Goal: Task Accomplishment & Management: Manage account settings

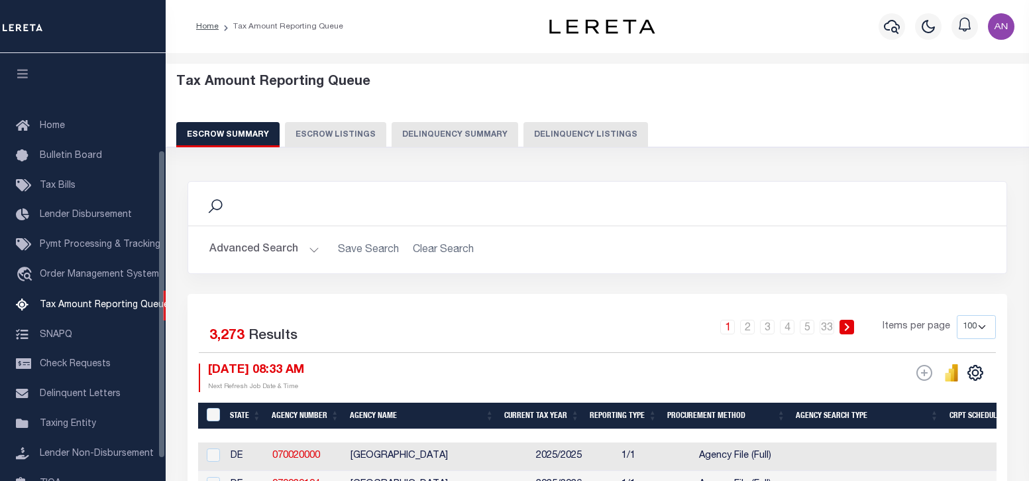
click at [547, 139] on button "Delinquency Listings" at bounding box center [586, 134] width 125 height 25
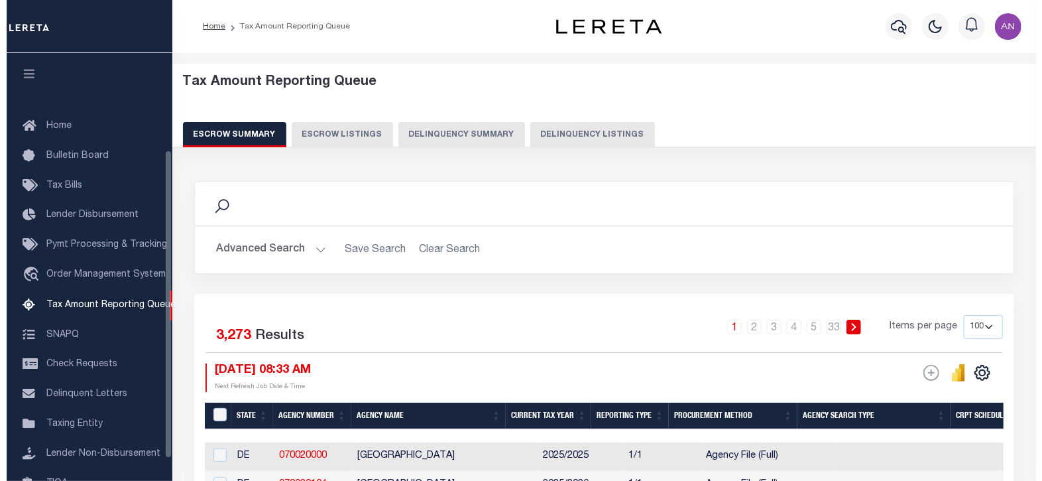
scroll to position [134, 0]
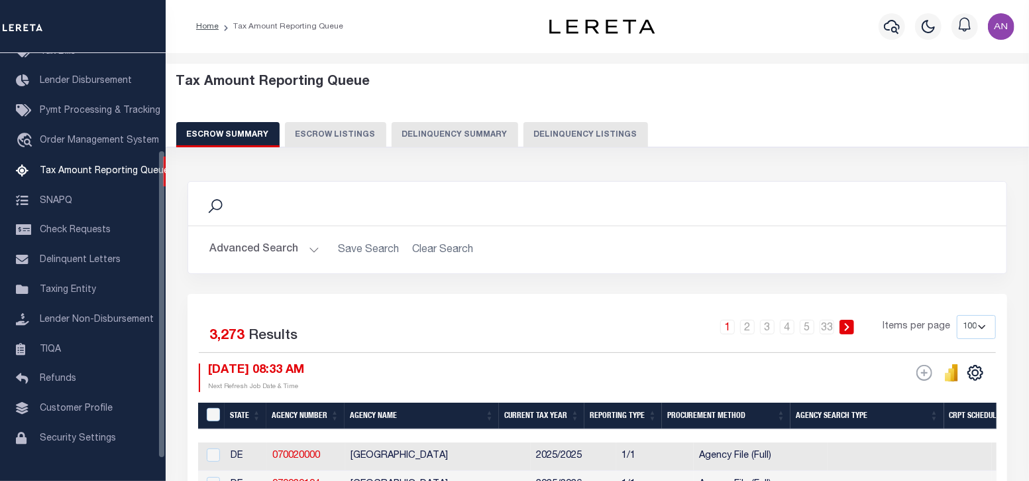
select select "100"
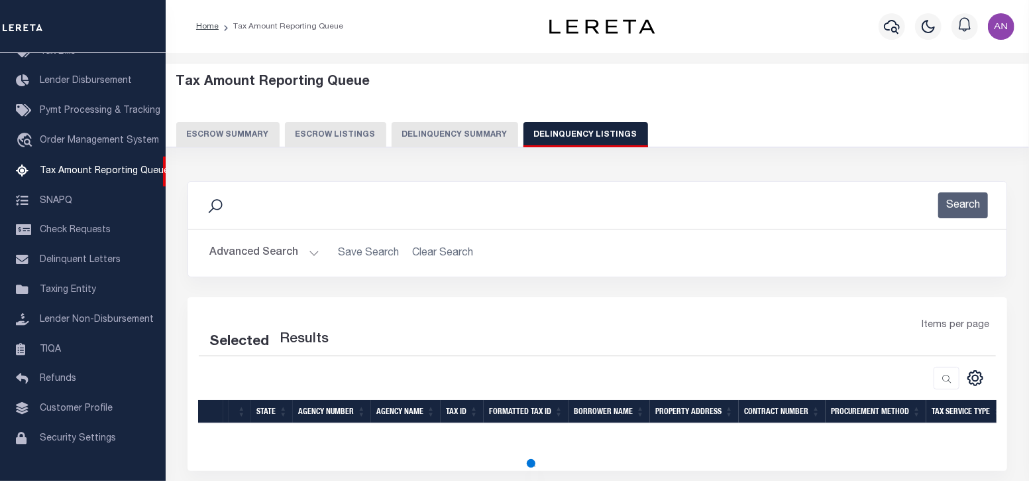
select select "100"
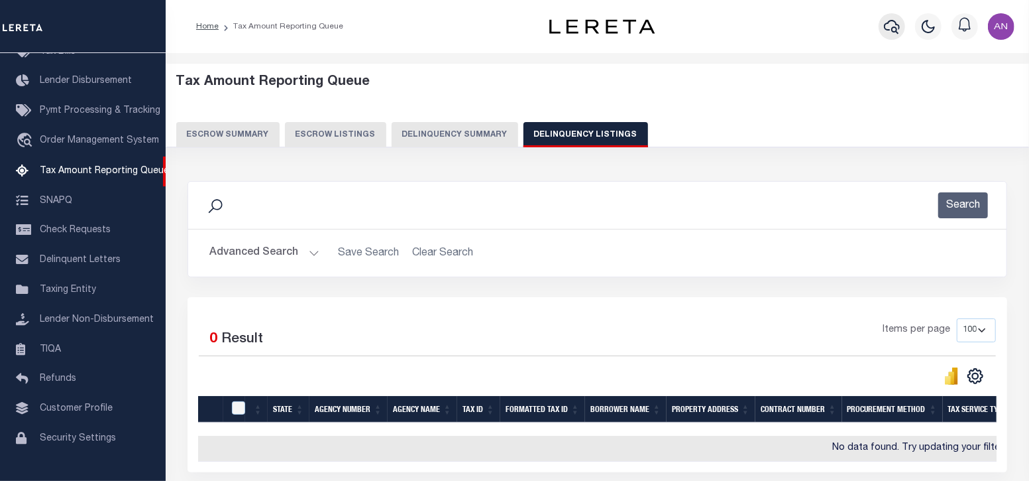
click at [888, 28] on icon "button" at bounding box center [892, 27] width 16 height 16
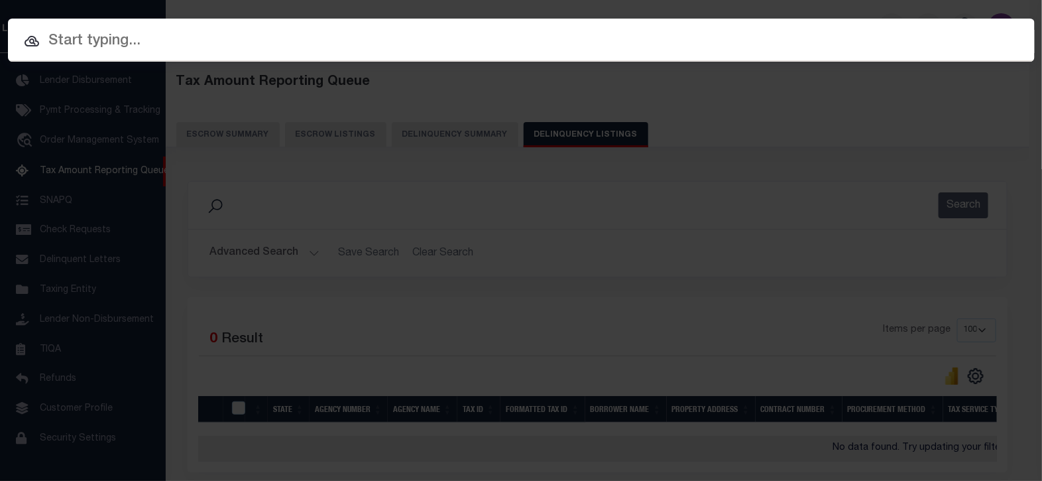
paste input "1747031660"
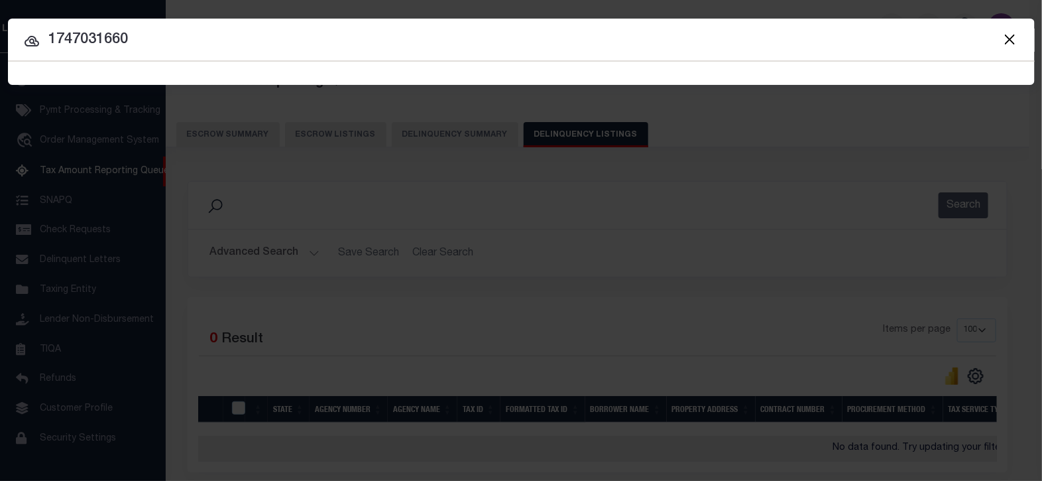
type input "1747031660"
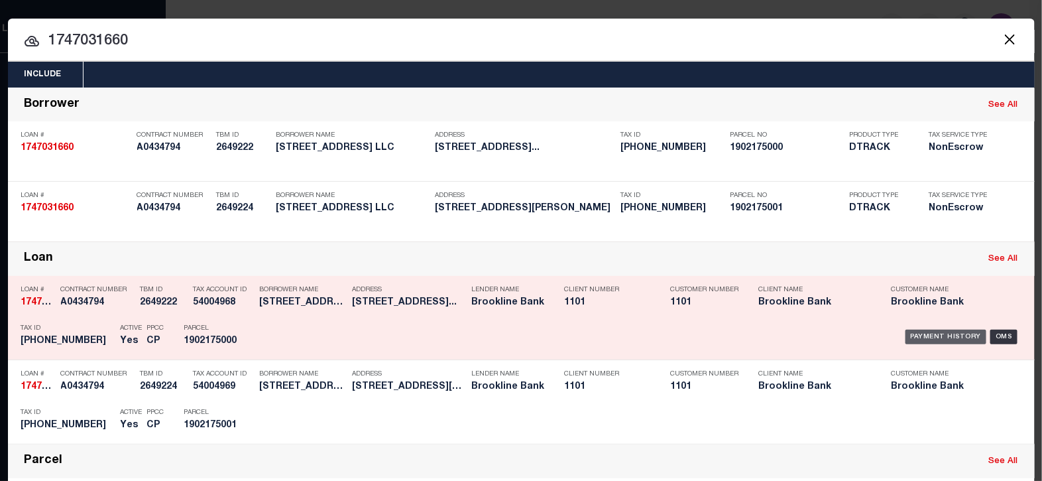
click at [937, 339] on div "Payment History" at bounding box center [947, 336] width 82 height 15
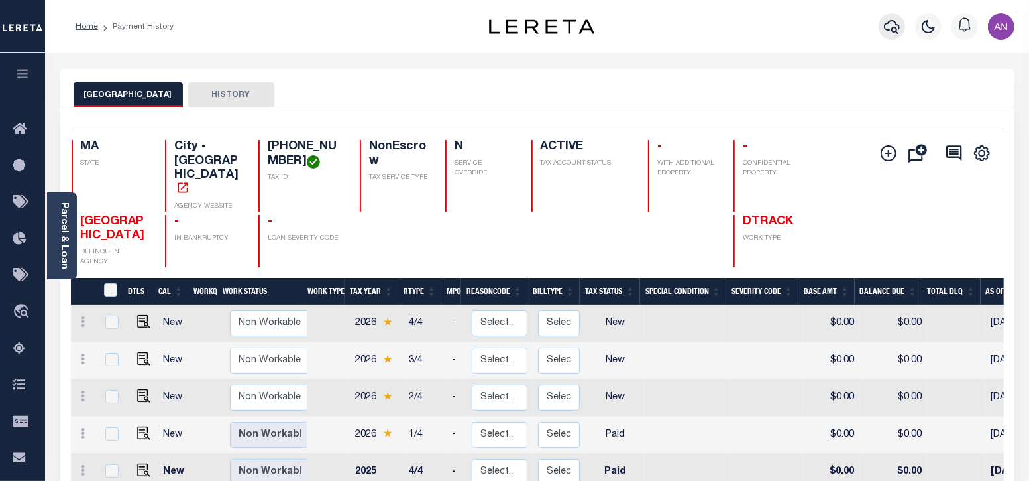
click at [887, 25] on icon "button" at bounding box center [892, 27] width 16 height 16
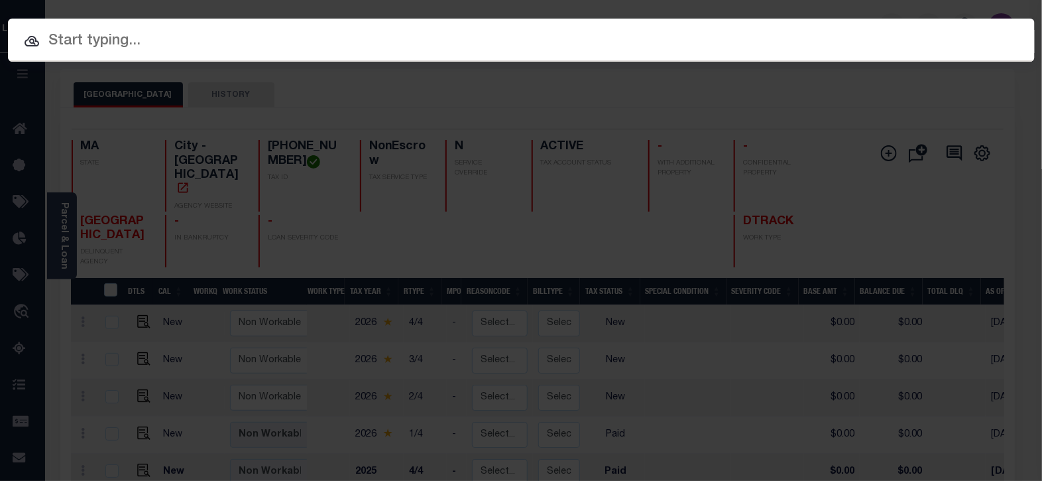
paste input "993249061"
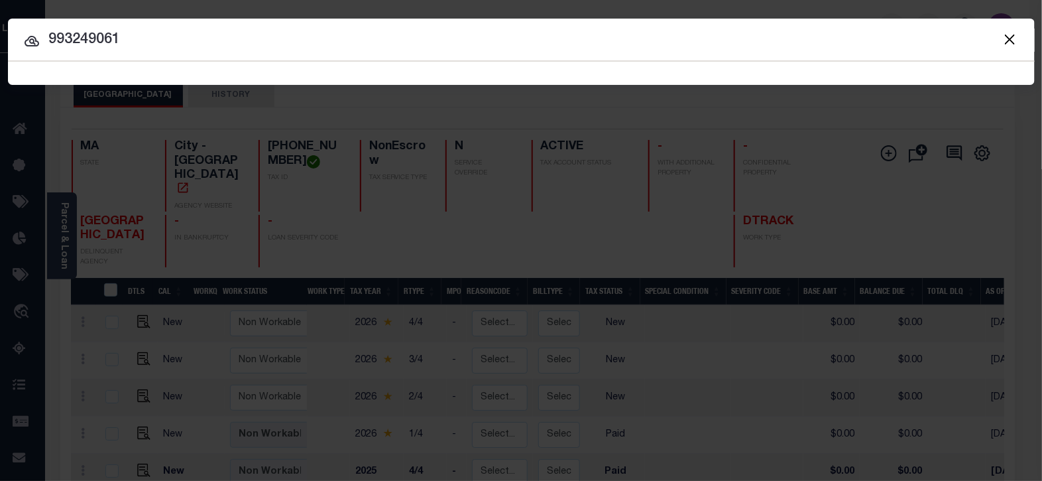
type input "993249061"
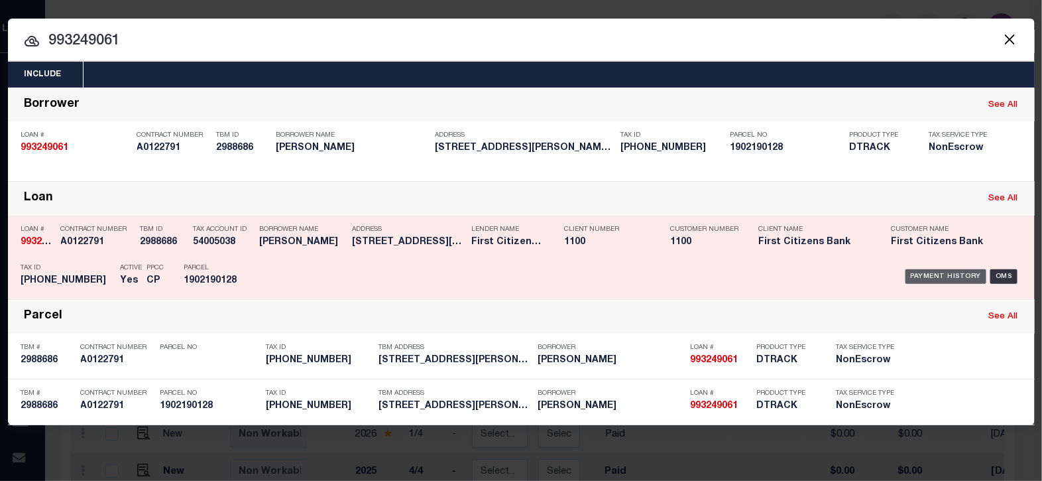
click at [918, 274] on div "Payment History" at bounding box center [947, 276] width 82 height 15
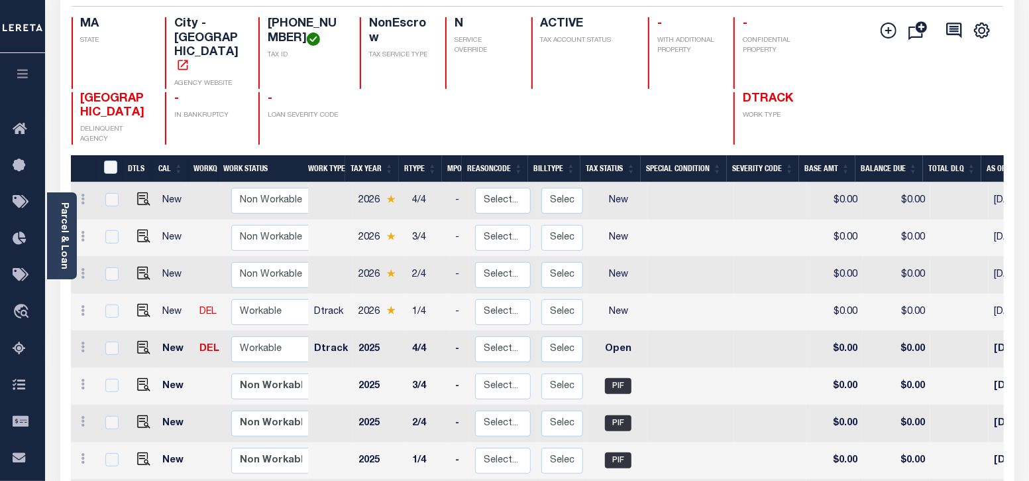
scroll to position [165, 0]
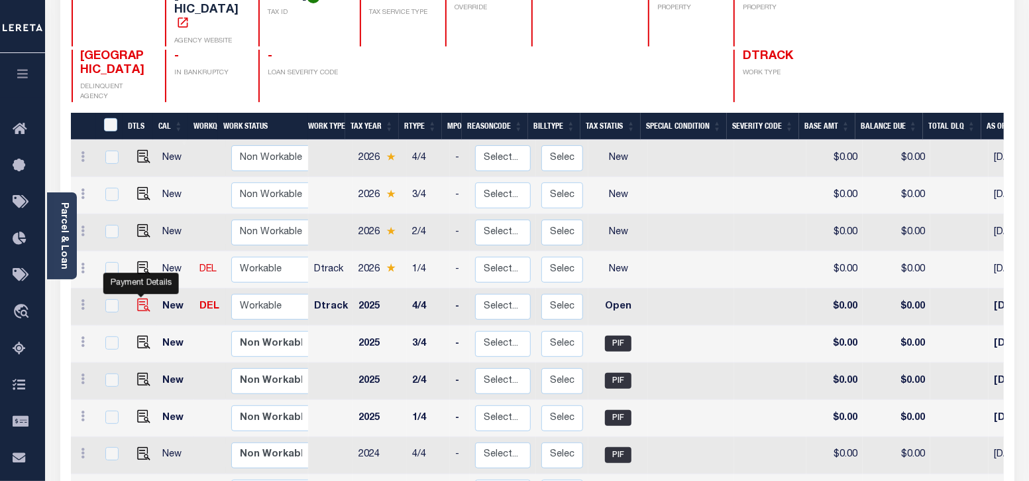
click at [137, 298] on img "" at bounding box center [143, 304] width 13 height 13
checkbox input "true"
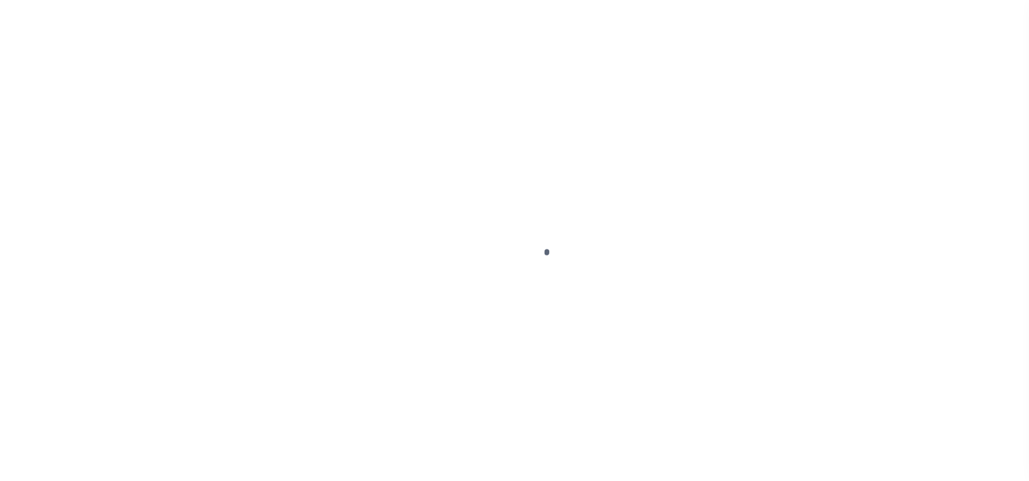
select select "OP2"
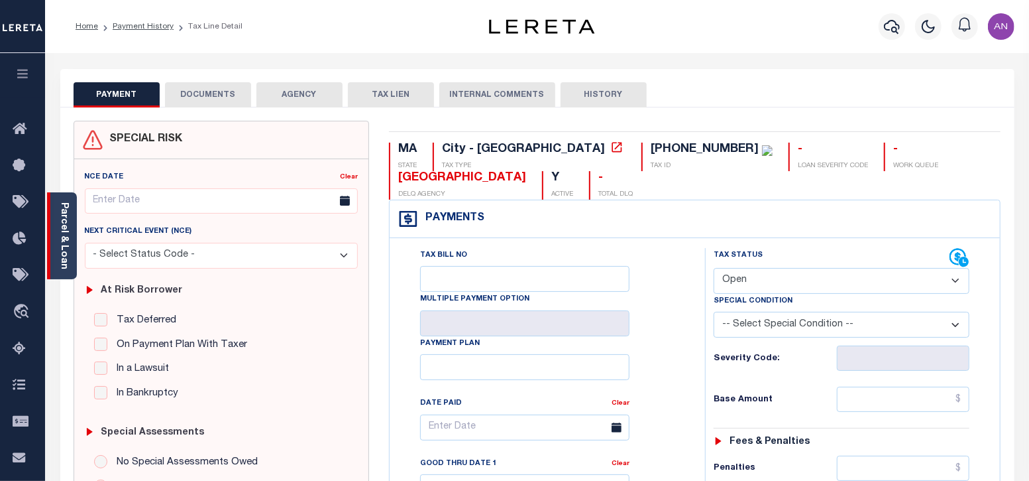
click at [66, 245] on link "Parcel & Loan" at bounding box center [63, 235] width 9 height 67
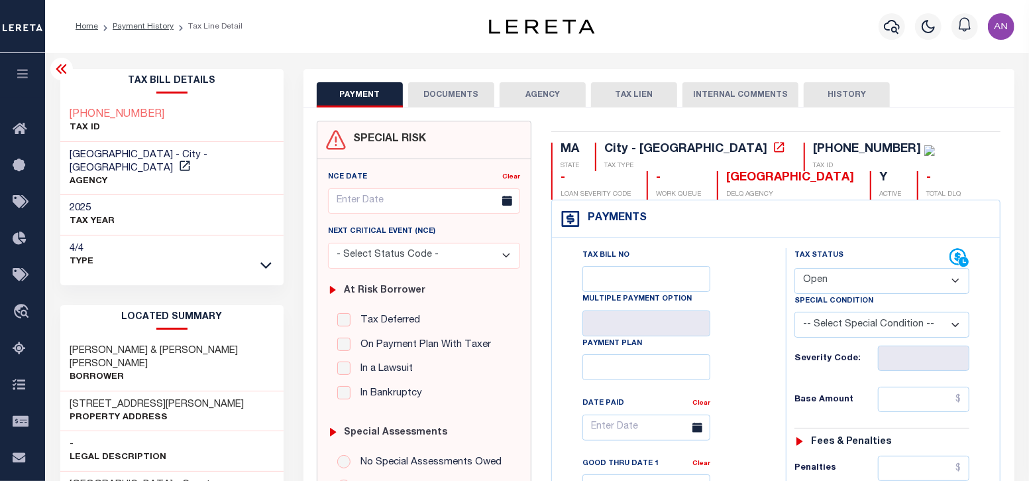
click at [448, 95] on button "DOCUMENTS" at bounding box center [451, 94] width 86 height 25
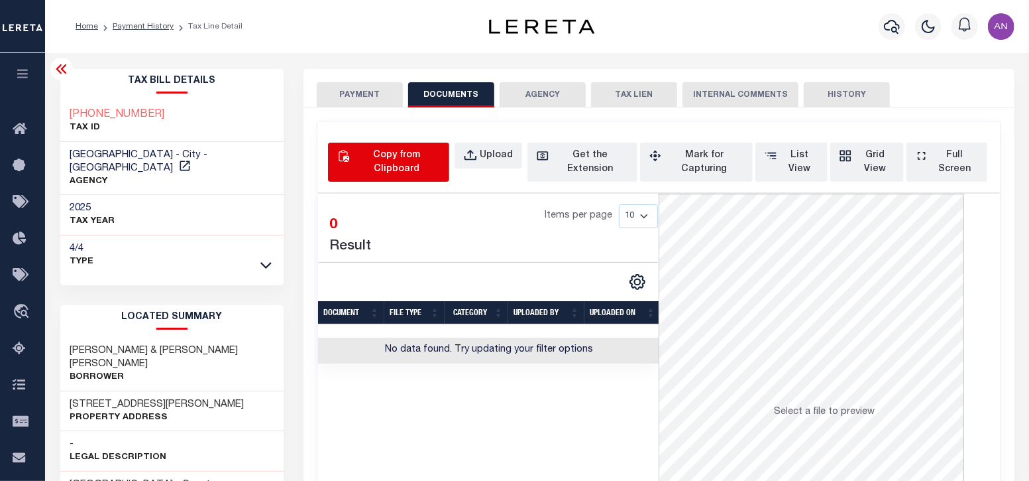
click at [380, 164] on div "Copy from Clipboard" at bounding box center [397, 162] width 88 height 28
select select "POP"
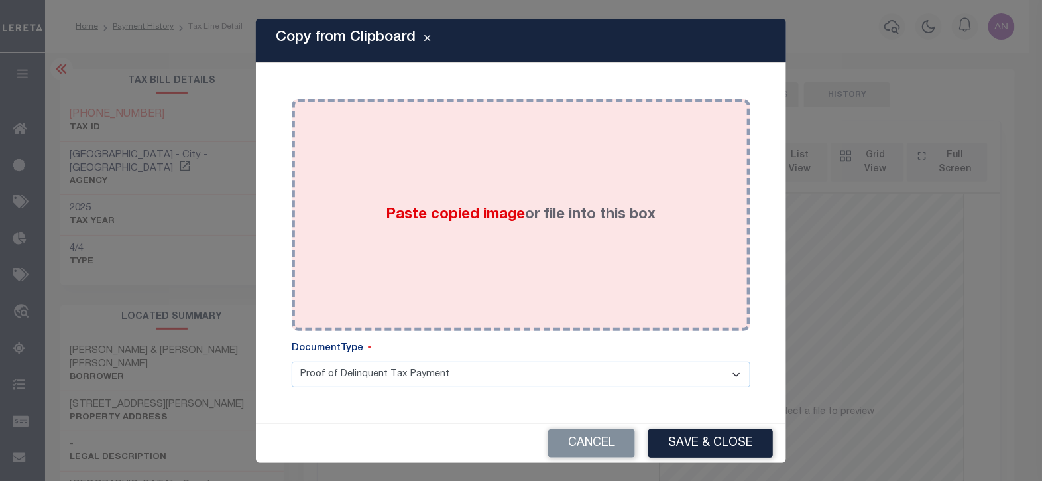
click at [521, 193] on div "Paste copied image or file into this box" at bounding box center [521, 215] width 439 height 212
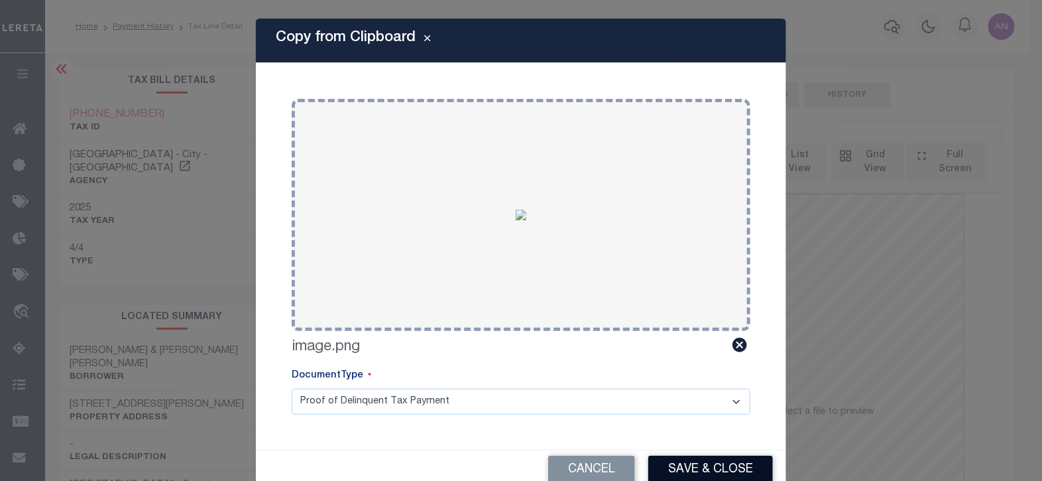
click at [691, 469] on button "Save & Close" at bounding box center [710, 469] width 125 height 29
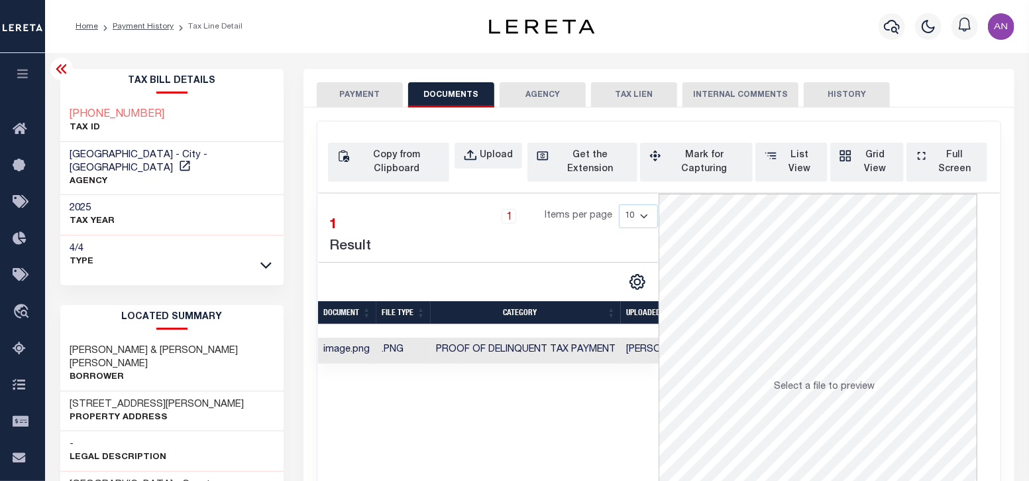
click at [355, 97] on button "PAYMENT" at bounding box center [360, 94] width 86 height 25
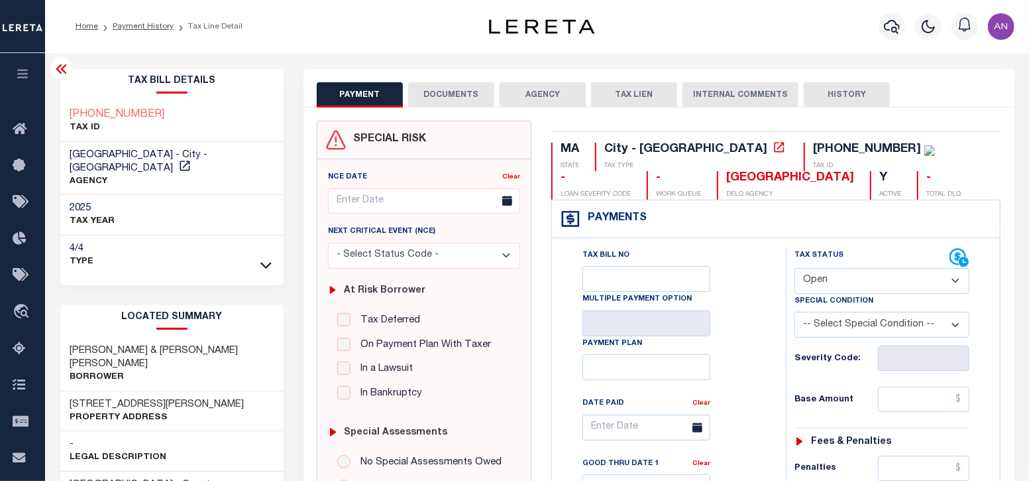
click at [831, 276] on select "- Select Status Code - Open Due/Unpaid Paid Incomplete No Tax Due Internal Refu…" at bounding box center [882, 281] width 175 height 26
select select "PYD"
click at [795, 268] on select "- Select Status Code - Open Due/Unpaid Paid Incomplete No Tax Due Internal Refu…" at bounding box center [882, 281] width 175 height 26
type input "09/04/2025"
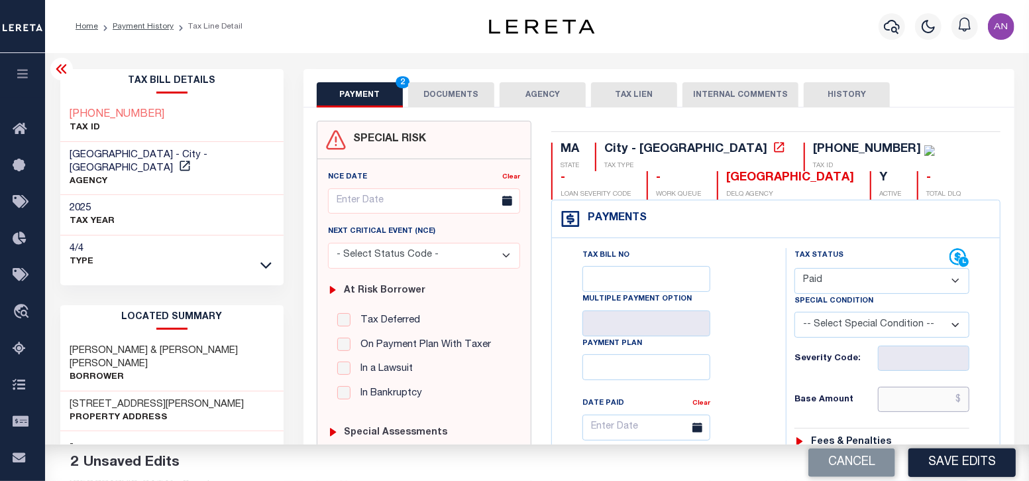
click at [919, 399] on input "text" at bounding box center [924, 398] width 92 height 25
type input "$0.00"
click at [750, 410] on div "Tax Bill No Multiple Payment Option Payment Plan Clear" at bounding box center [665, 434] width 201 height 372
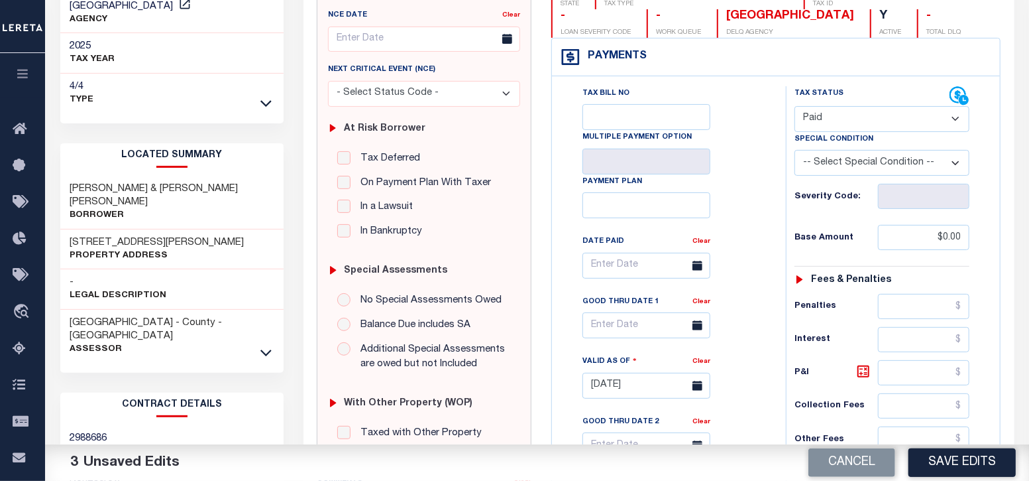
scroll to position [331, 0]
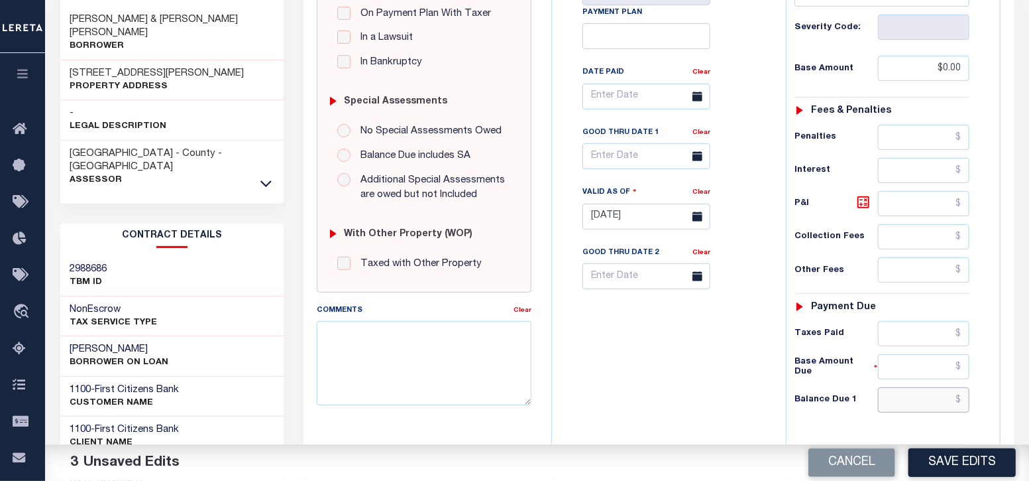
click at [909, 393] on input "text" at bounding box center [924, 399] width 92 height 25
type input "$0.00"
click at [670, 406] on div "Tax Bill No Multiple Payment Option Payment Plan Clear" at bounding box center [666, 209] width 221 height 585
click at [935, 457] on button "Save Edits" at bounding box center [962, 462] width 107 height 29
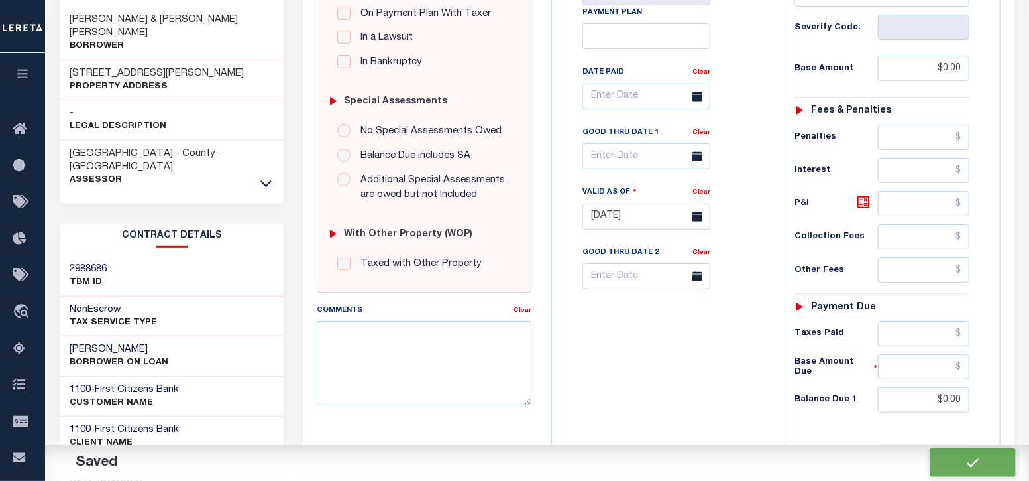
checkbox input "false"
type input "$0"
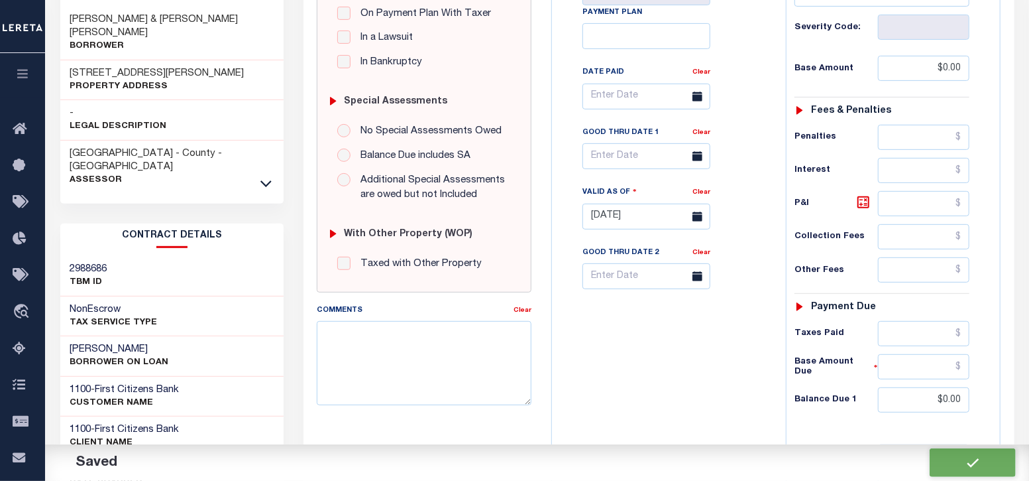
type input "$0"
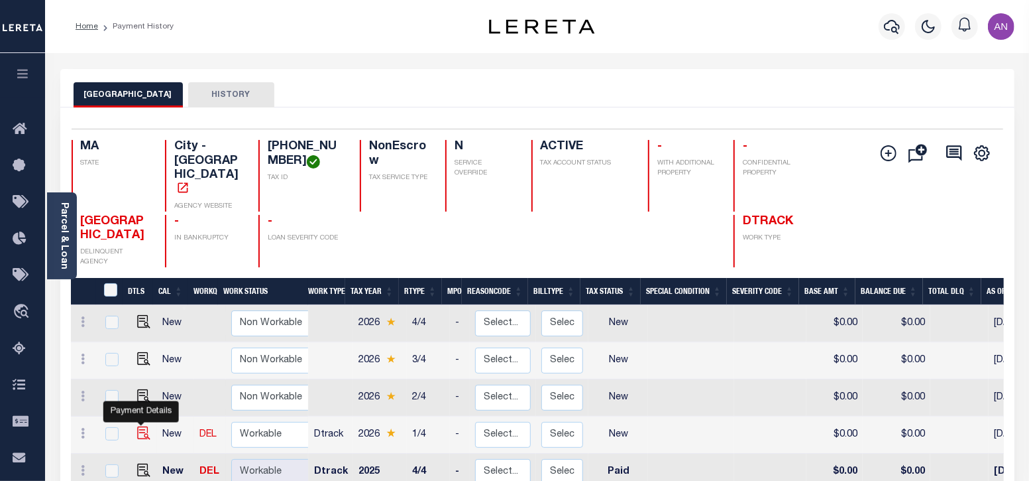
click at [144, 426] on img "" at bounding box center [143, 432] width 13 height 13
checkbox input "true"
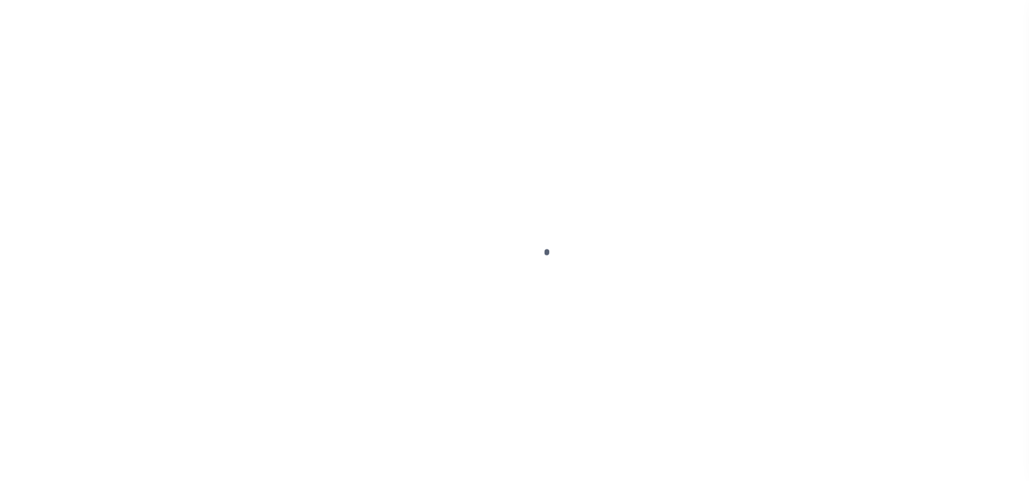
select select "NW2"
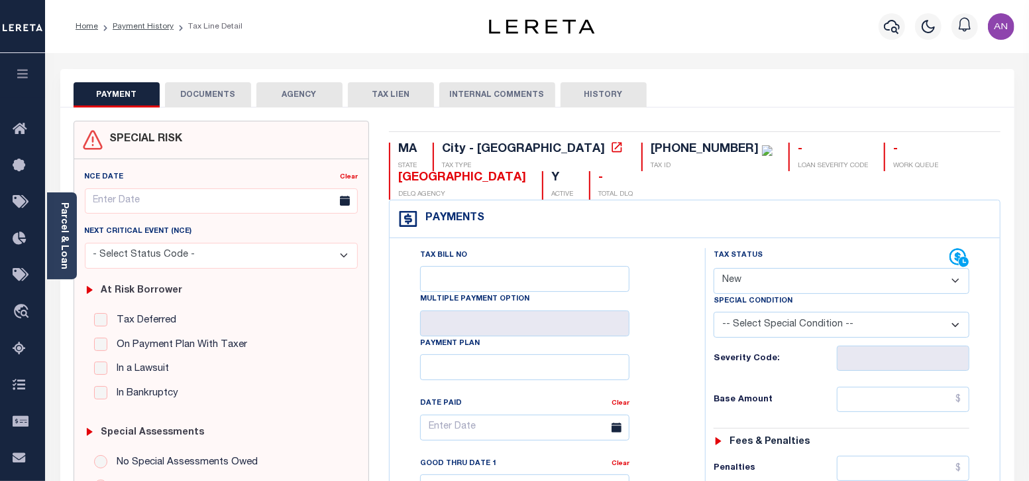
click at [186, 93] on button "DOCUMENTS" at bounding box center [208, 94] width 86 height 25
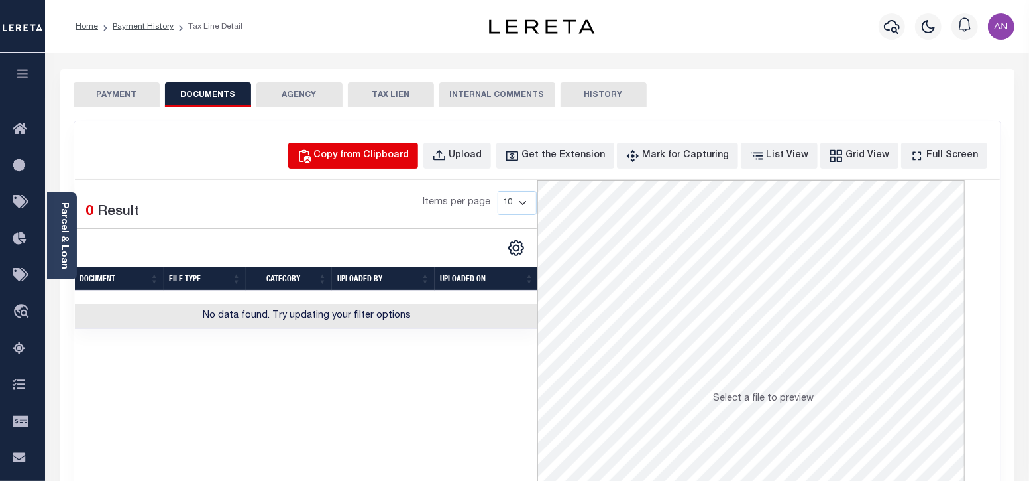
click at [396, 152] on div "Copy from Clipboard" at bounding box center [361, 155] width 95 height 15
select select "POP"
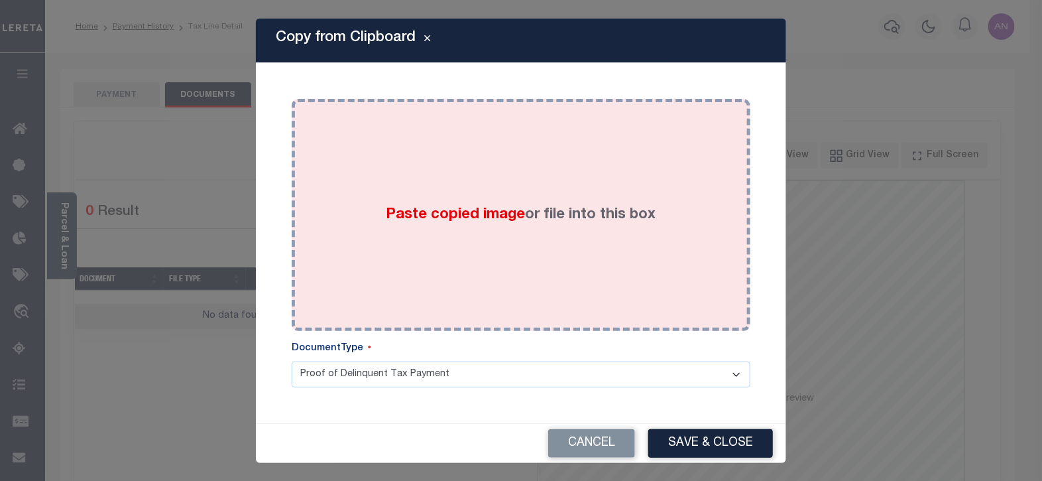
click at [434, 162] on div "Paste copied image or file into this box" at bounding box center [521, 215] width 439 height 212
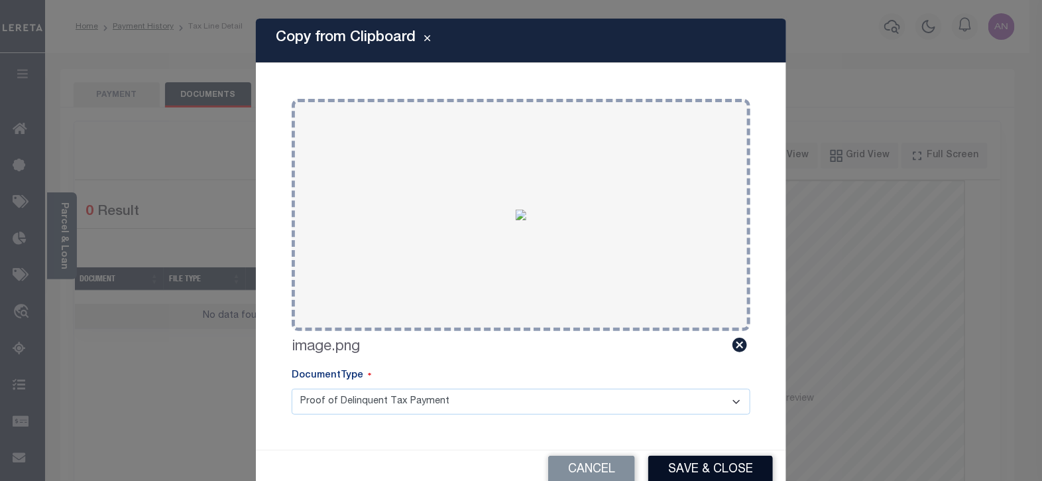
click at [733, 472] on button "Save & Close" at bounding box center [710, 469] width 125 height 29
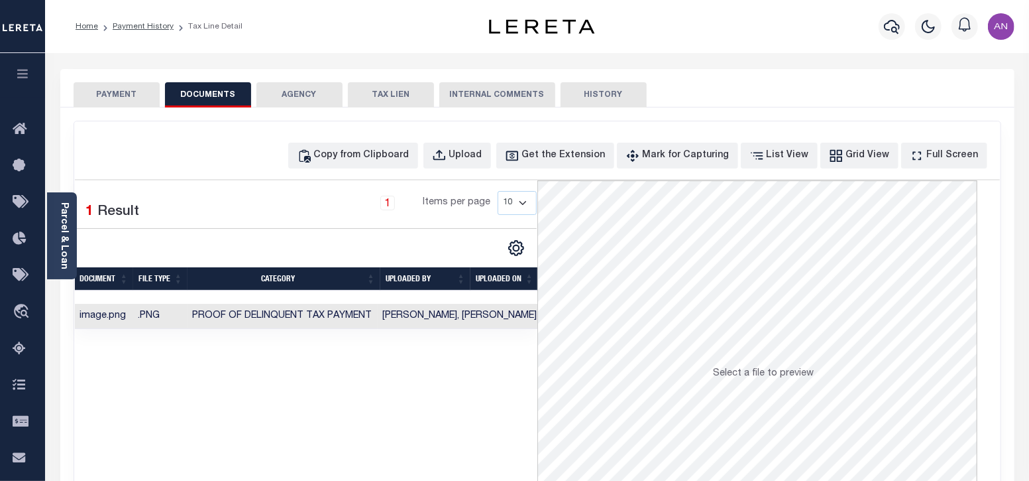
click at [126, 99] on button "PAYMENT" at bounding box center [117, 94] width 86 height 25
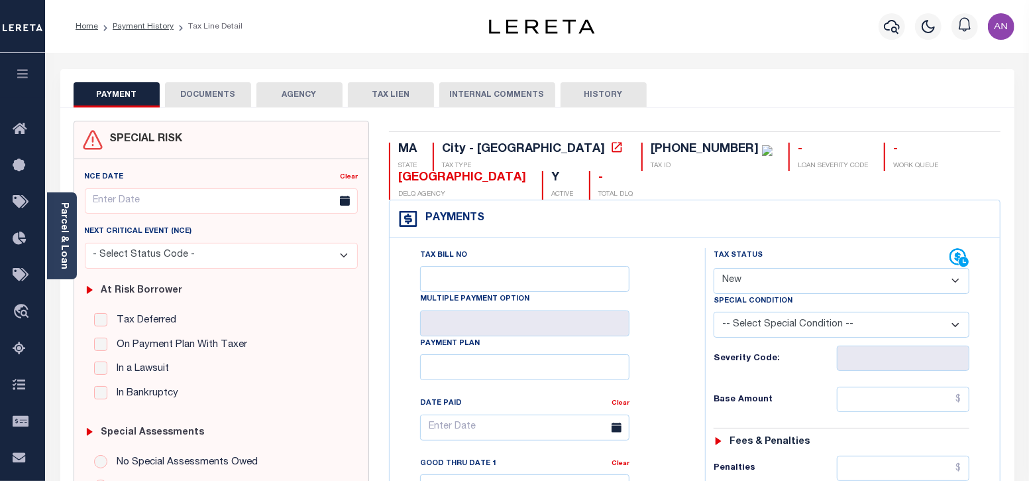
click at [762, 282] on select "- Select Status Code - Open Due/Unpaid Paid Incomplete No Tax Due Internal Refu…" at bounding box center [842, 281] width 257 height 26
select select "PYD"
click at [714, 268] on select "- Select Status Code - Open Due/Unpaid Paid Incomplete No Tax Due Internal Refu…" at bounding box center [842, 281] width 257 height 26
type input "09/04/2025"
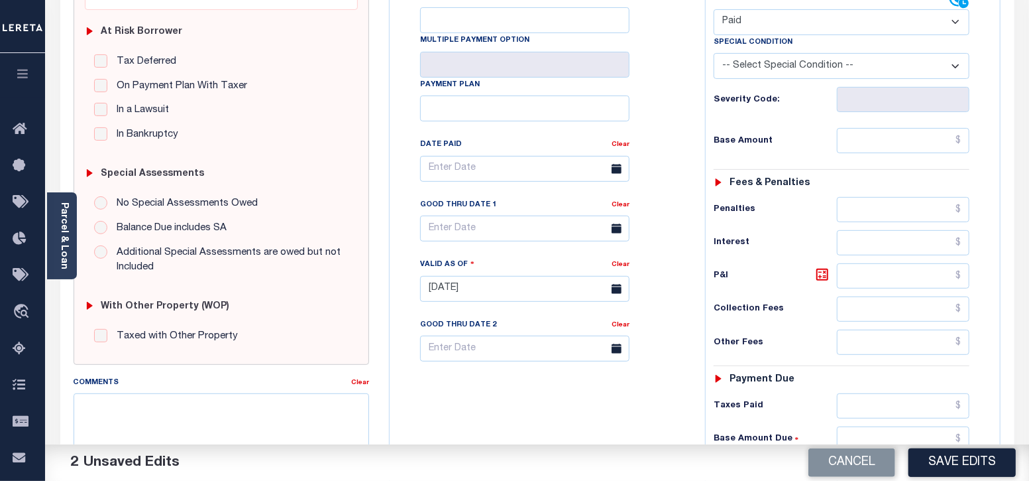
scroll to position [331, 0]
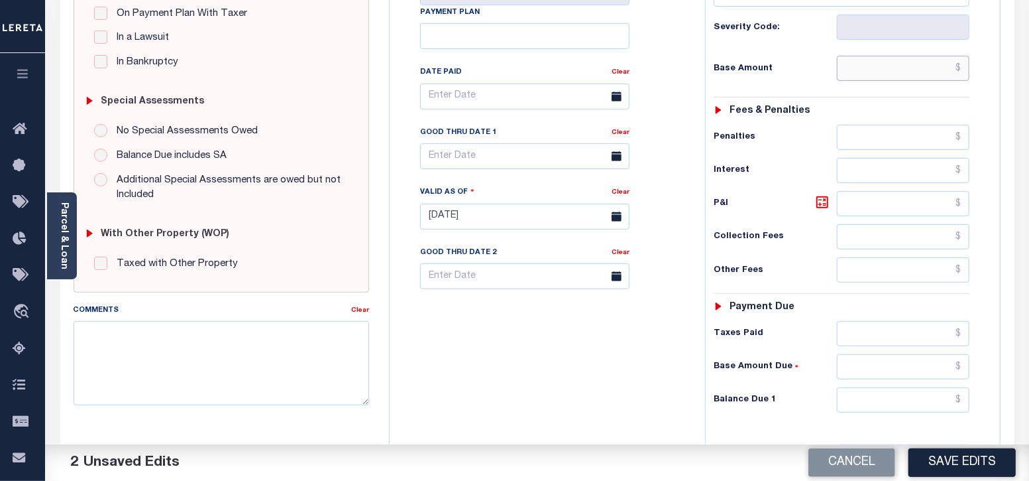
click at [896, 68] on input "text" at bounding box center [903, 68] width 133 height 25
click at [655, 137] on div "Tax Bill No Multiple Payment Option Payment Plan Clear" at bounding box center [544, 103] width 282 height 372
type input "$0.00"
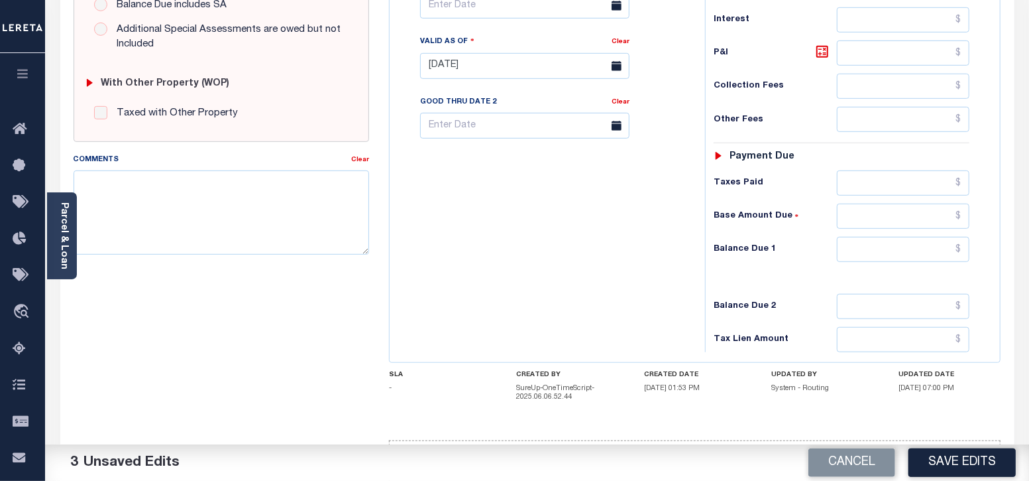
scroll to position [497, 0]
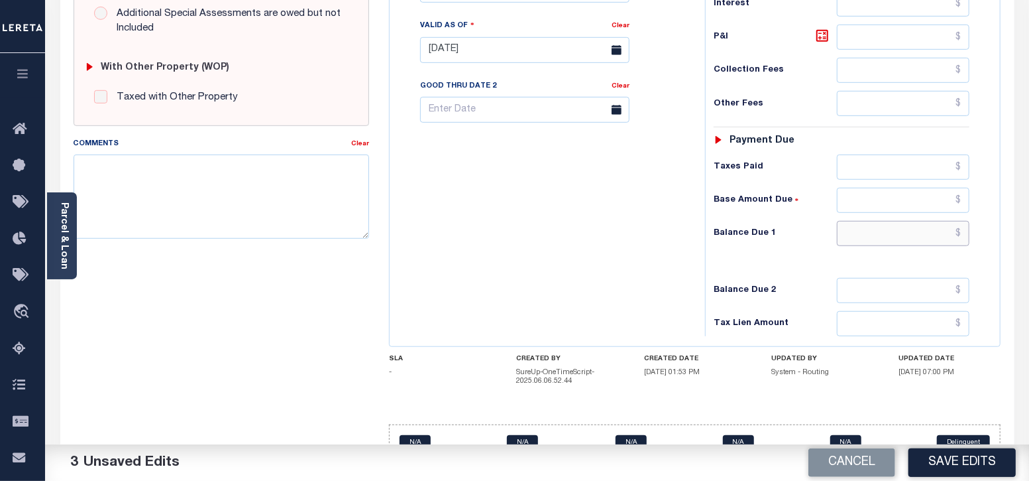
click at [910, 233] on input "text" at bounding box center [903, 233] width 133 height 25
type input "$0.00"
drag, startPoint x: 622, startPoint y: 264, endPoint x: 670, endPoint y: 293, distance: 55.6
click at [622, 264] on div "Tax Bill No Multiple Payment Option Payment Plan Clear" at bounding box center [544, 43] width 302 height 585
click at [981, 461] on button "Save Edits" at bounding box center [962, 462] width 107 height 29
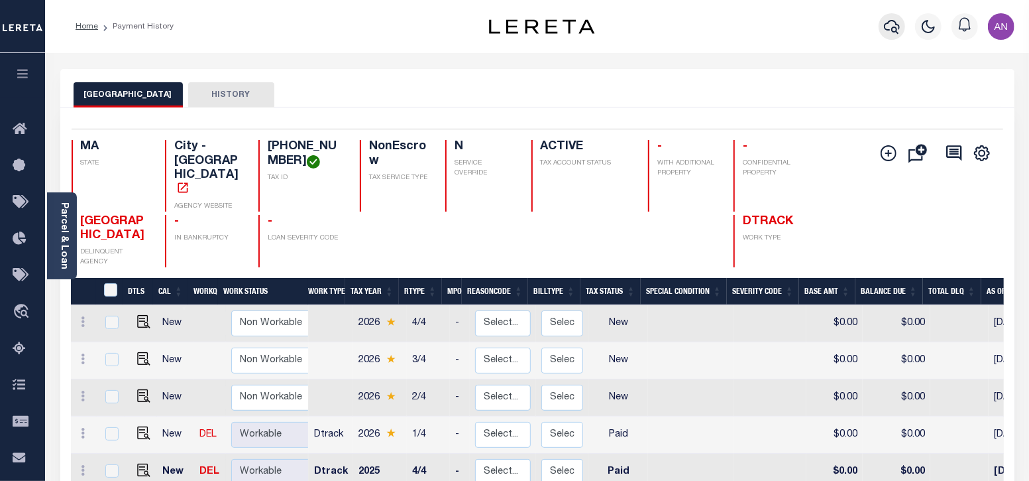
click at [899, 20] on icon "button" at bounding box center [892, 27] width 16 height 16
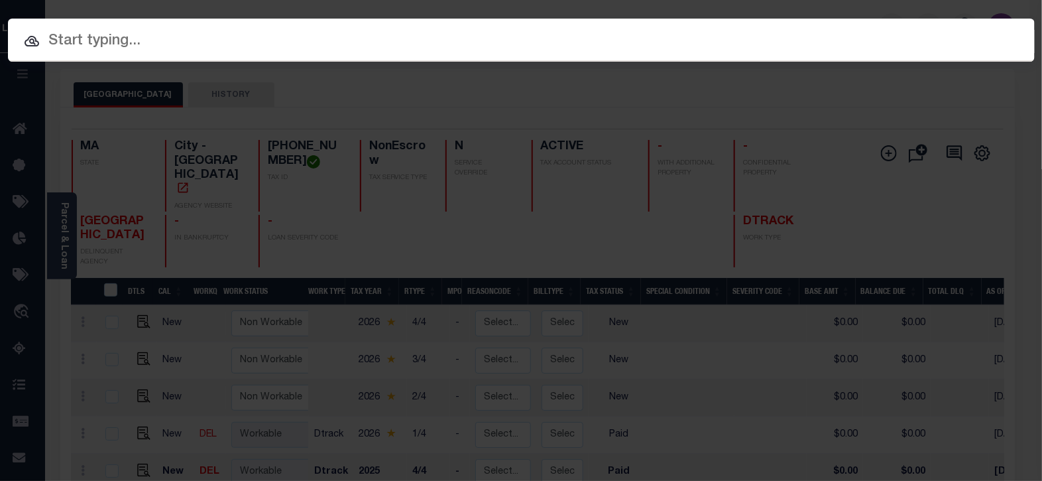
click at [117, 39] on input "text" at bounding box center [521, 41] width 1027 height 23
paste input "680165670"
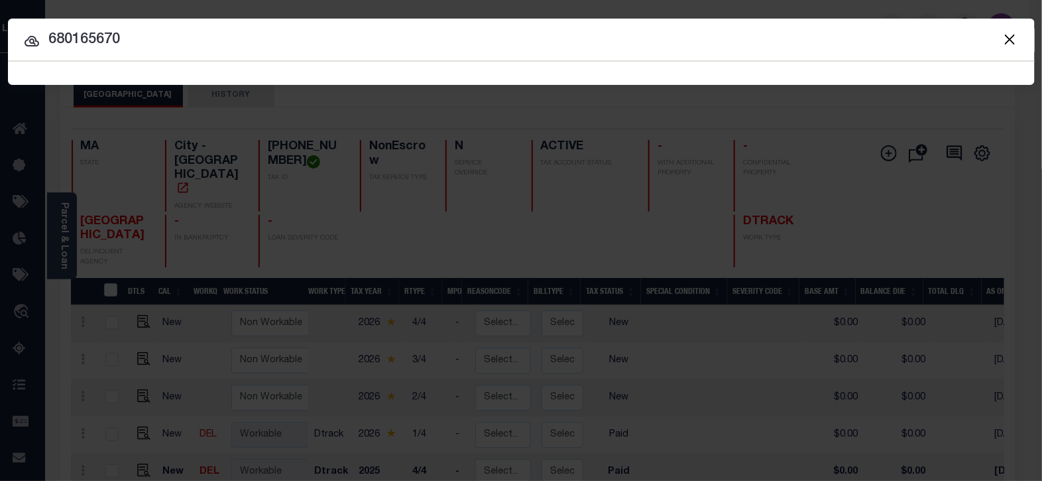
type input "680165670"
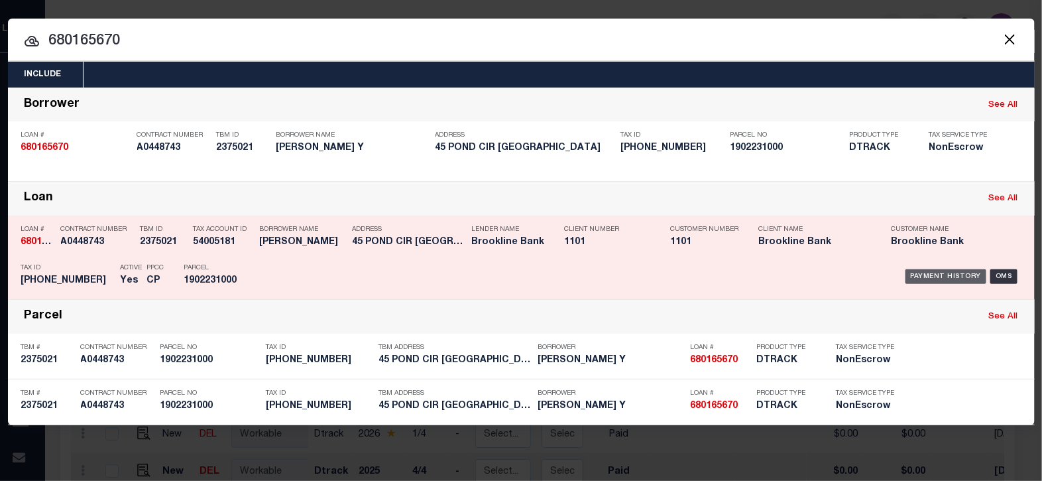
click at [951, 277] on div "Payment History" at bounding box center [947, 276] width 82 height 15
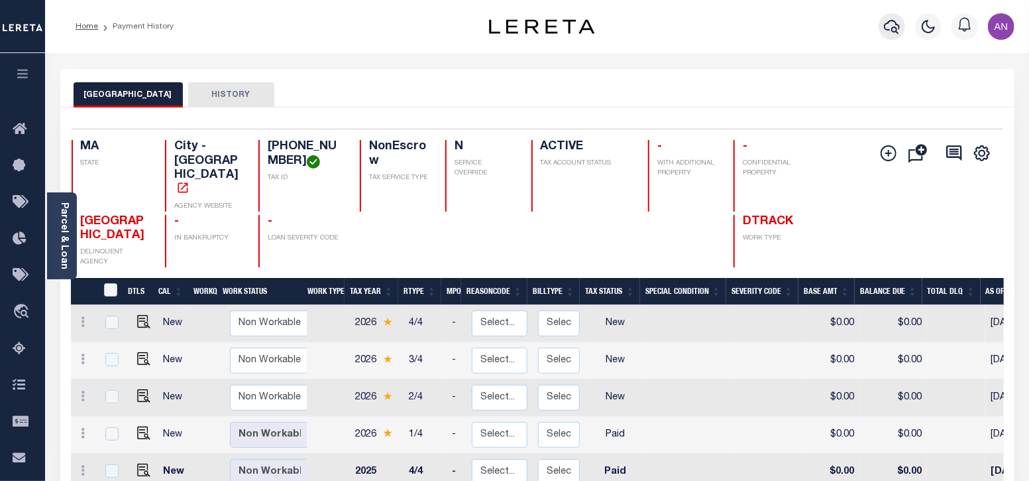
click at [886, 27] on icon "button" at bounding box center [892, 27] width 16 height 16
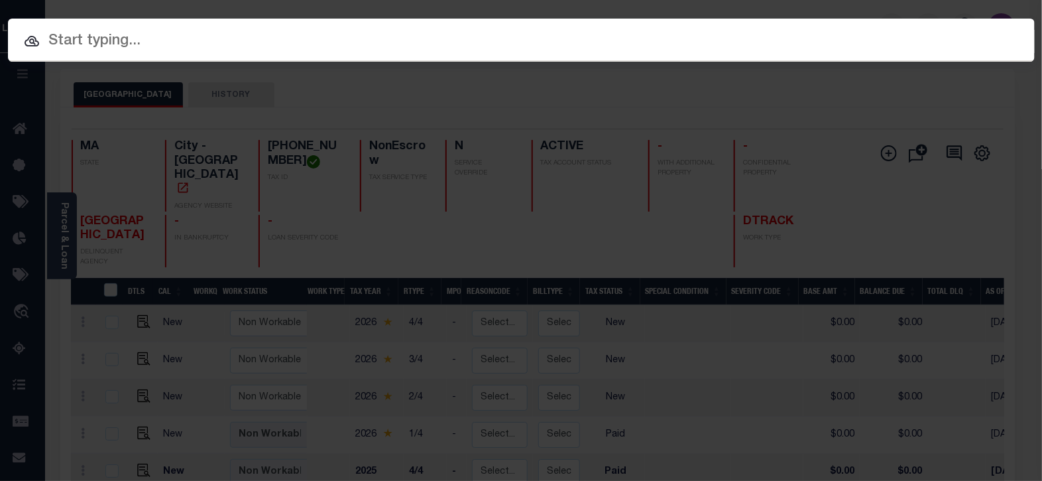
paste input "993247642"
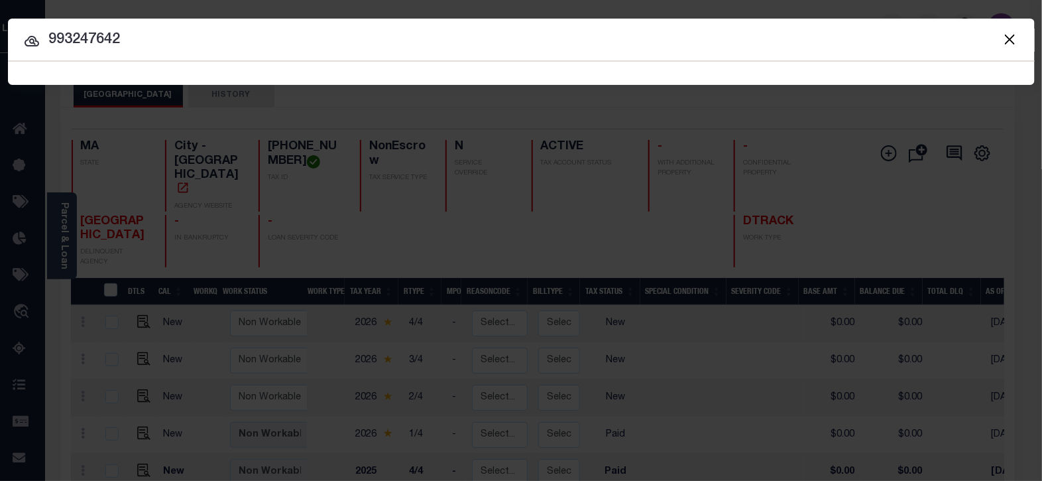
type input "993247642"
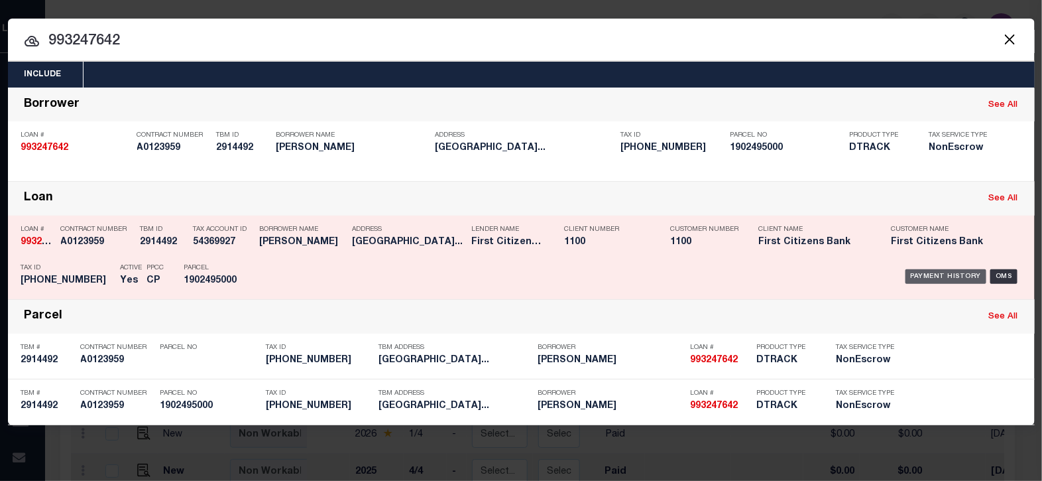
click at [965, 274] on div "Payment History" at bounding box center [947, 276] width 82 height 15
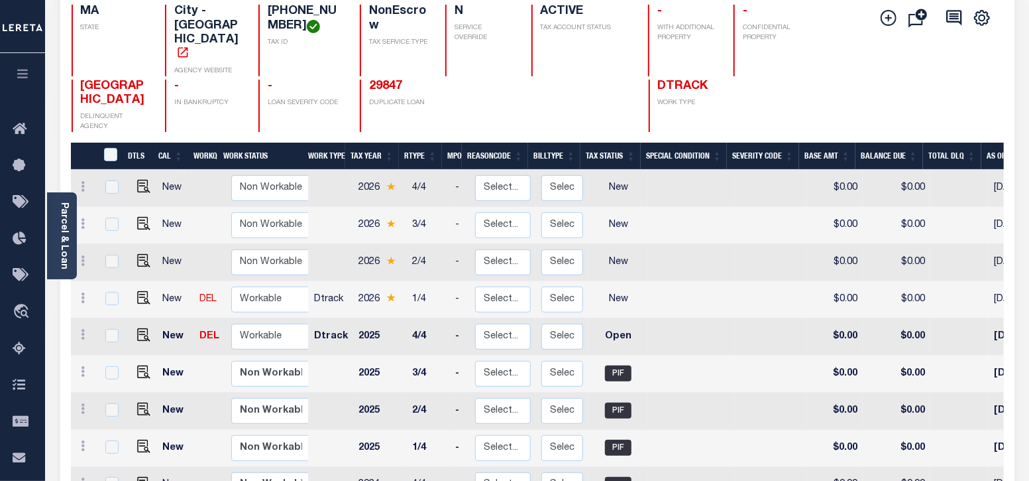
scroll to position [165, 0]
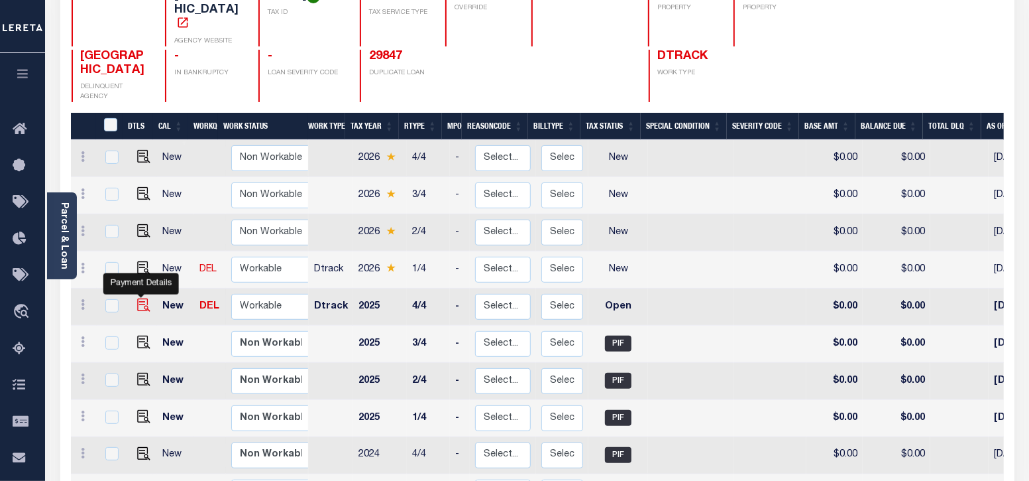
click at [142, 298] on img "" at bounding box center [143, 304] width 13 height 13
checkbox input "true"
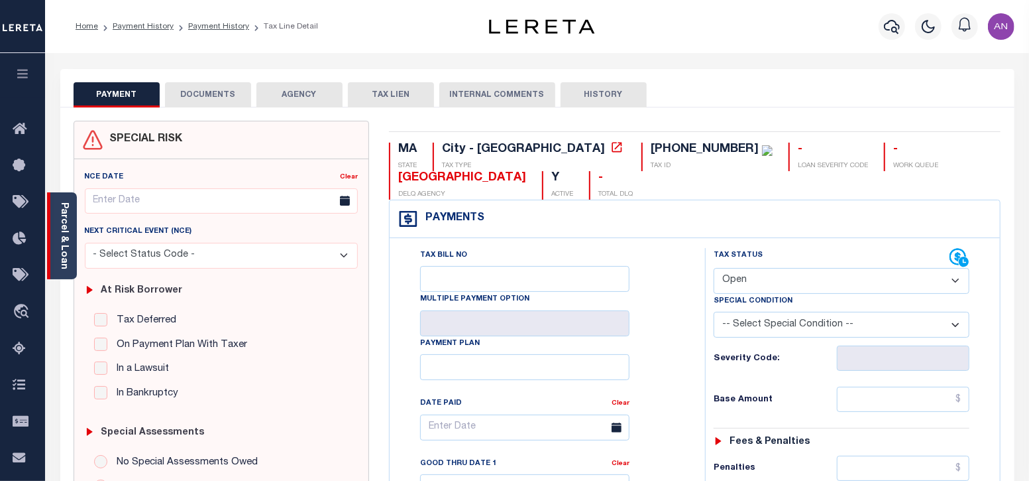
click at [62, 244] on link "Parcel & Loan" at bounding box center [63, 235] width 9 height 67
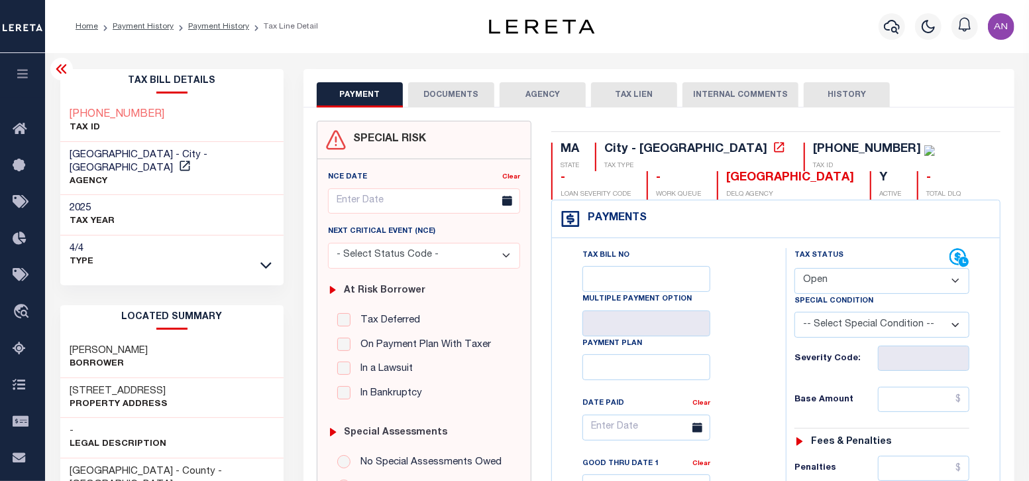
click at [428, 89] on button "DOCUMENTS" at bounding box center [451, 94] width 86 height 25
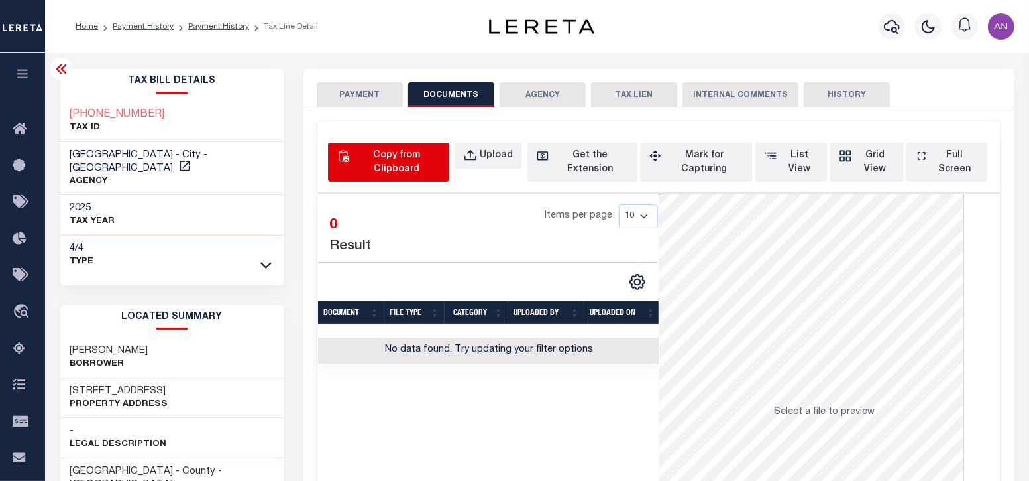
click at [404, 174] on div "Copy from Clipboard" at bounding box center [397, 162] width 88 height 28
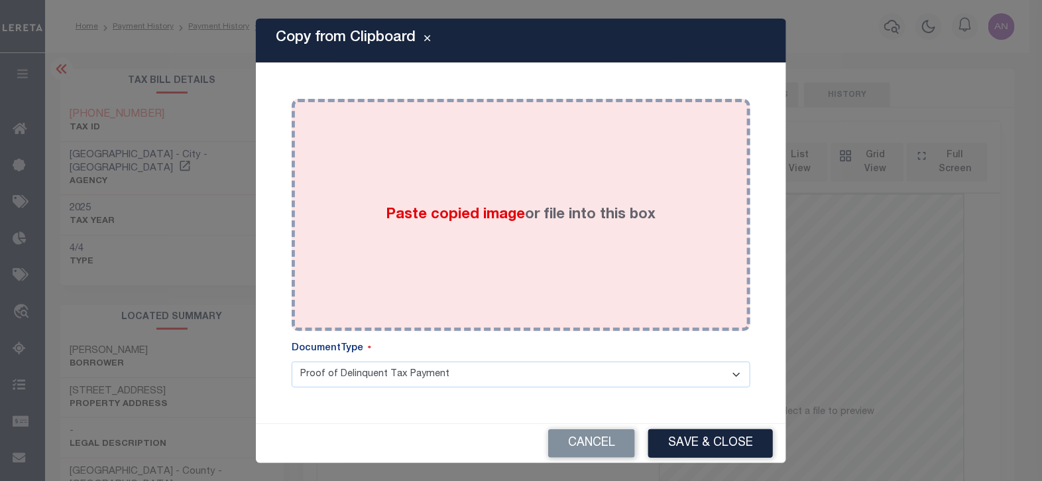
click at [534, 194] on div "Paste copied image or file into this box" at bounding box center [521, 215] width 439 height 212
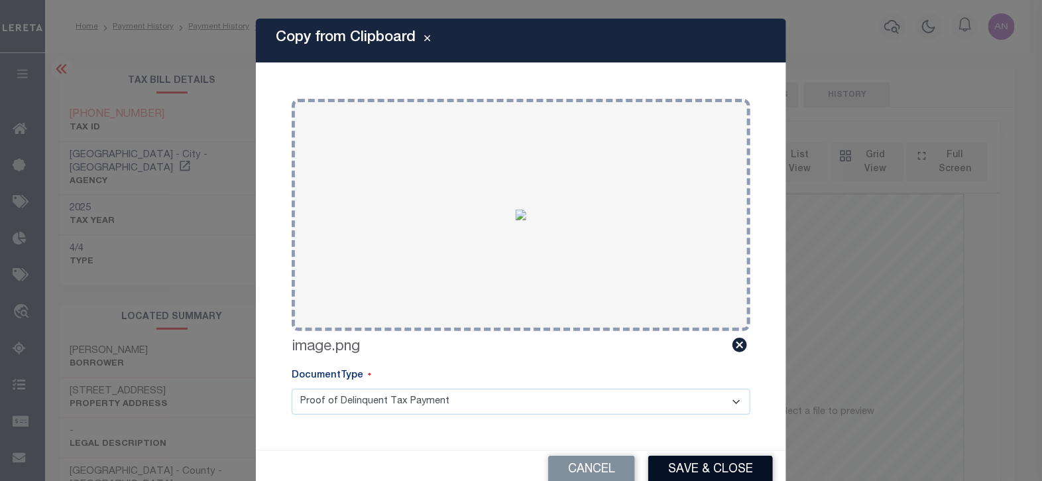
click at [709, 467] on button "Save & Close" at bounding box center [710, 469] width 125 height 29
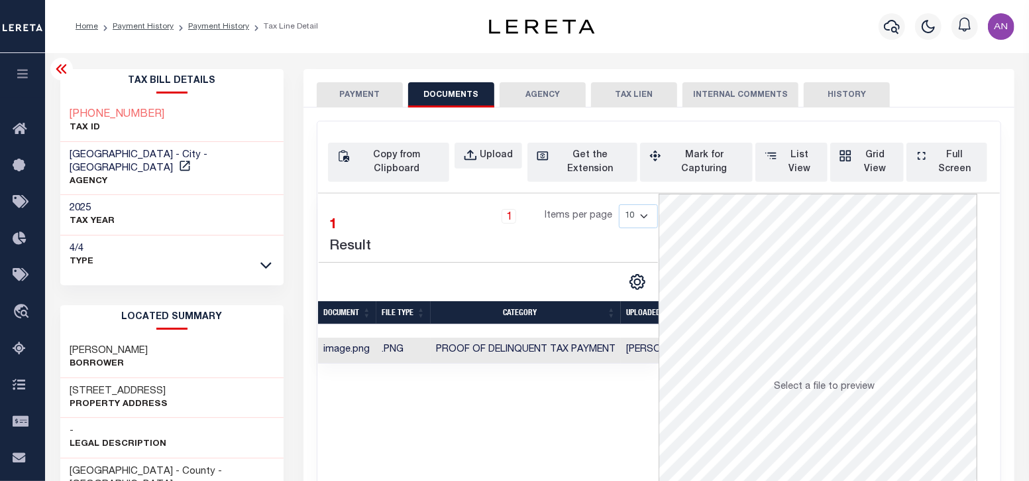
click at [351, 91] on button "PAYMENT" at bounding box center [360, 94] width 86 height 25
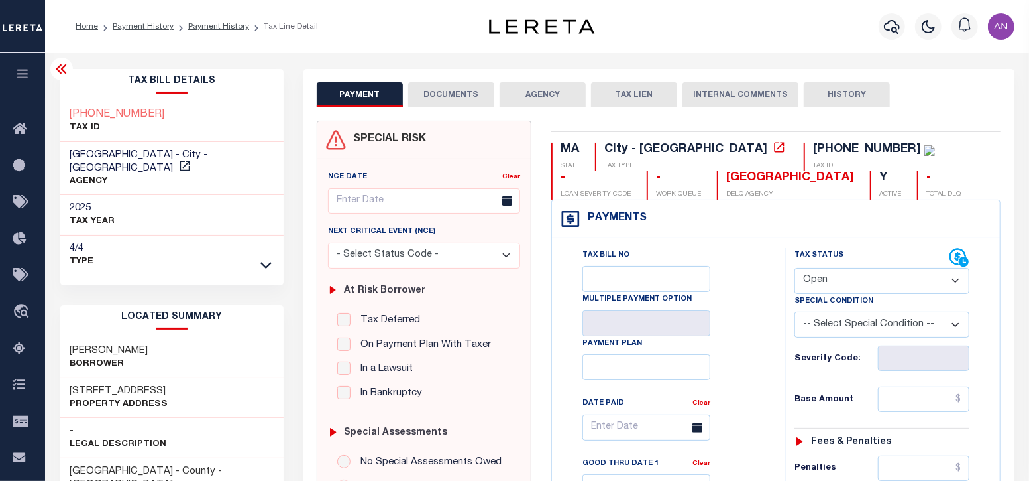
click at [817, 279] on select "- Select Status Code - Open Due/Unpaid Paid Incomplete No Tax Due Internal Refu…" at bounding box center [882, 281] width 175 height 26
select select "PYD"
click at [795, 268] on select "- Select Status Code - Open Due/Unpaid Paid Incomplete No Tax Due Internal Refu…" at bounding box center [882, 281] width 175 height 26
type input "[DATE]"
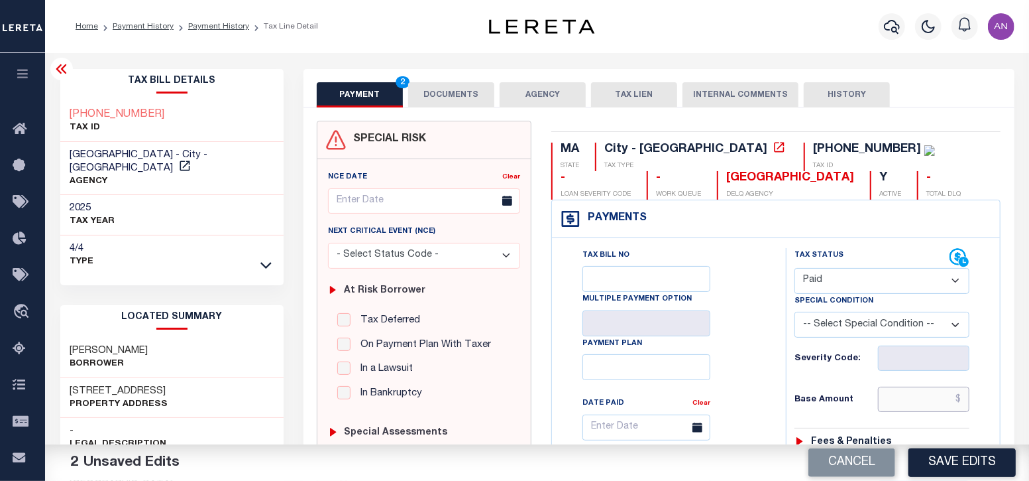
click at [919, 399] on input "text" at bounding box center [924, 398] width 92 height 25
type input "$0.00"
click at [759, 413] on div "Tax Bill No Multiple Payment Option Payment Plan Clear" at bounding box center [665, 434] width 201 height 372
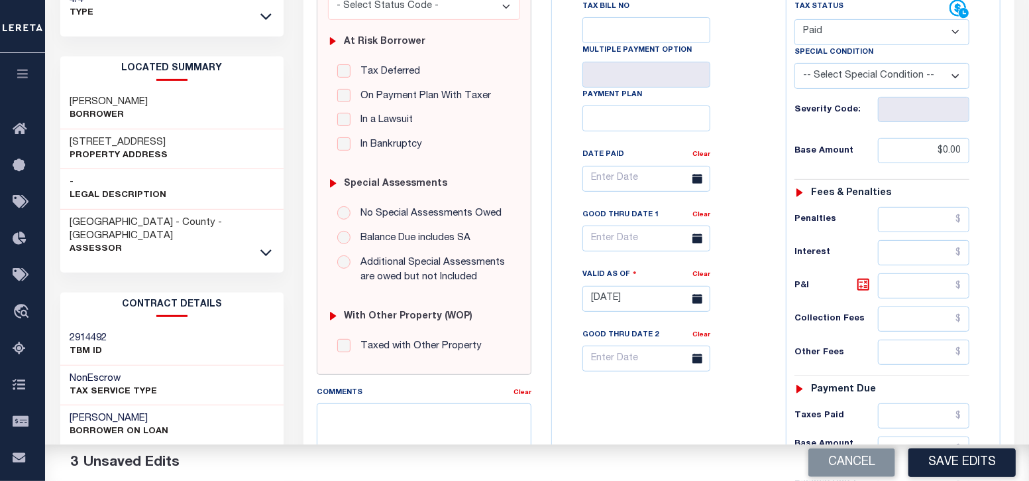
scroll to position [414, 0]
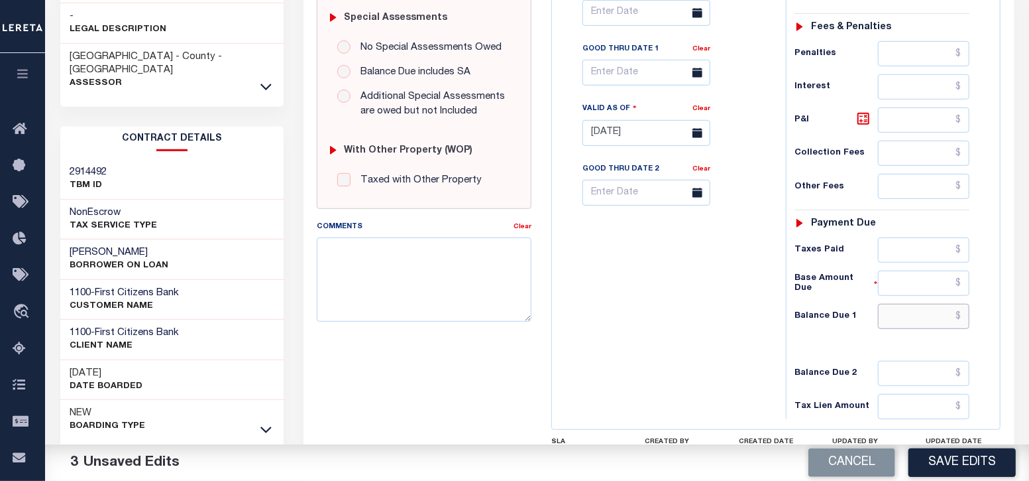
click at [920, 315] on input "text" at bounding box center [924, 316] width 92 height 25
type input "$0.00"
click at [662, 357] on div "Tax Bill No Multiple Payment Option Payment Plan Clear" at bounding box center [666, 126] width 221 height 585
click at [947, 455] on button "Save Edits" at bounding box center [962, 462] width 107 height 29
checkbox input "false"
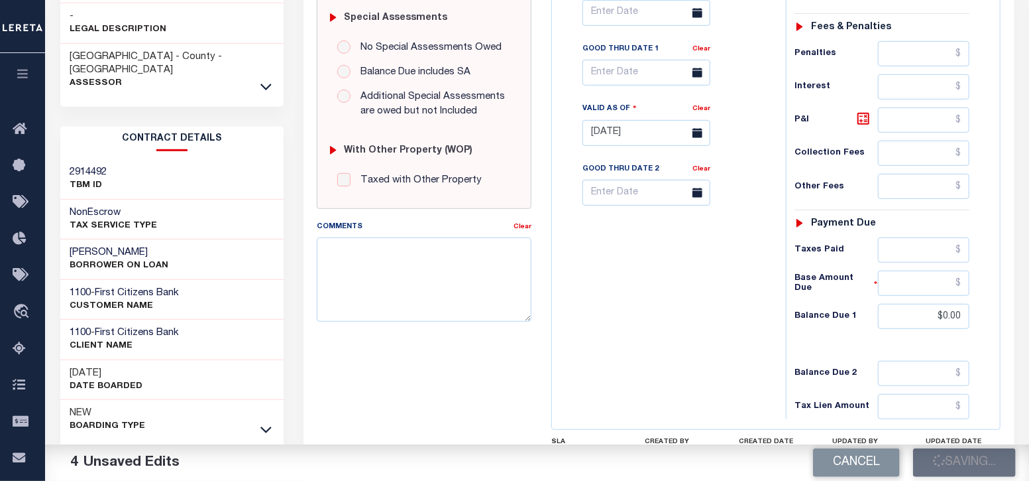
type input "$0"
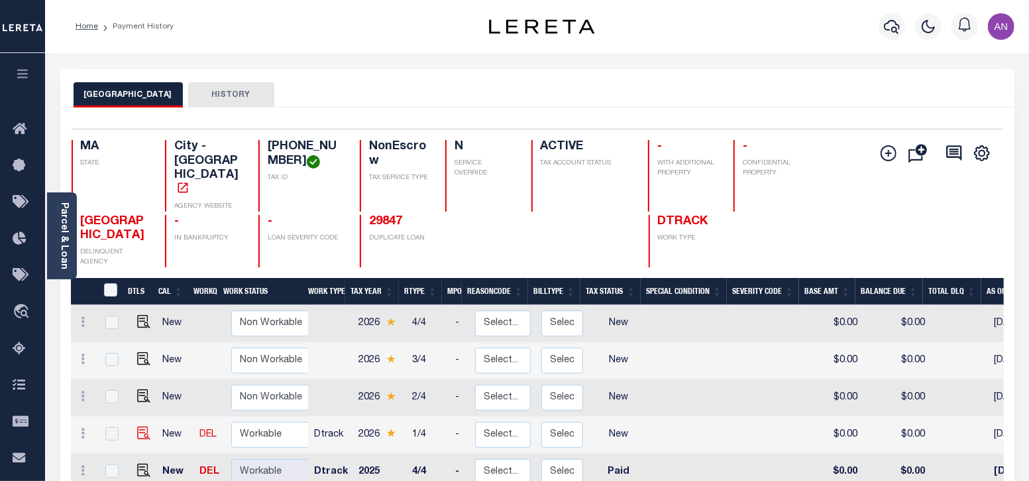
click at [139, 426] on img at bounding box center [143, 432] width 13 height 13
checkbox input "true"
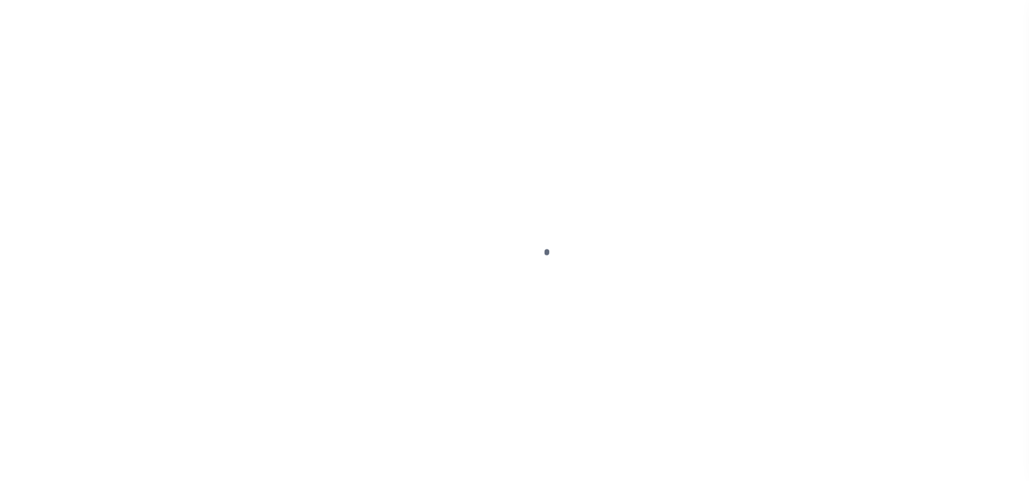
select select "NW2"
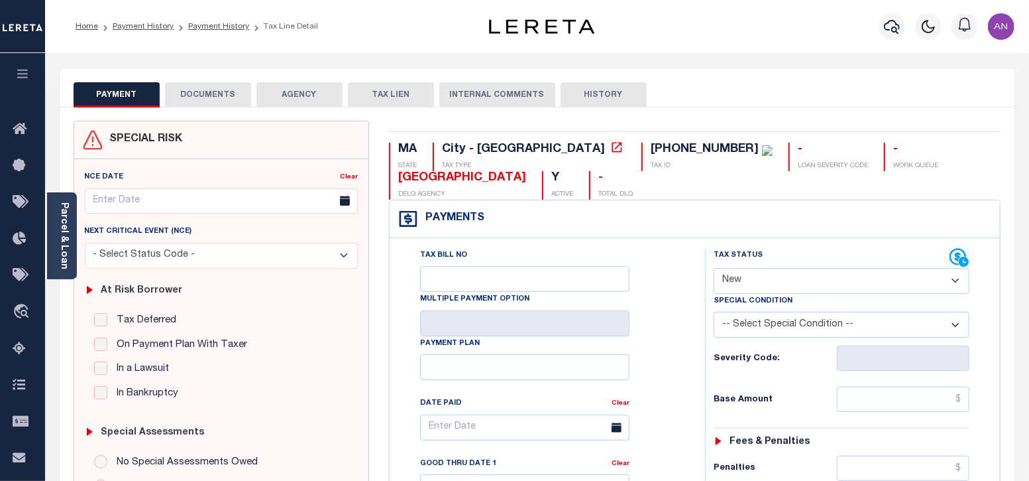
click at [223, 93] on button "DOCUMENTS" at bounding box center [208, 94] width 86 height 25
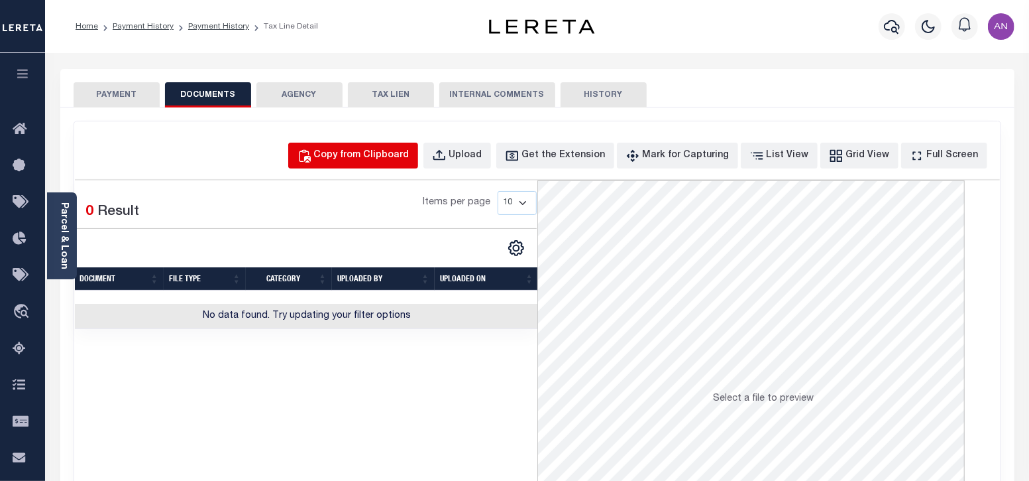
click at [403, 154] on div "Copy from Clipboard" at bounding box center [361, 155] width 95 height 15
select select "POP"
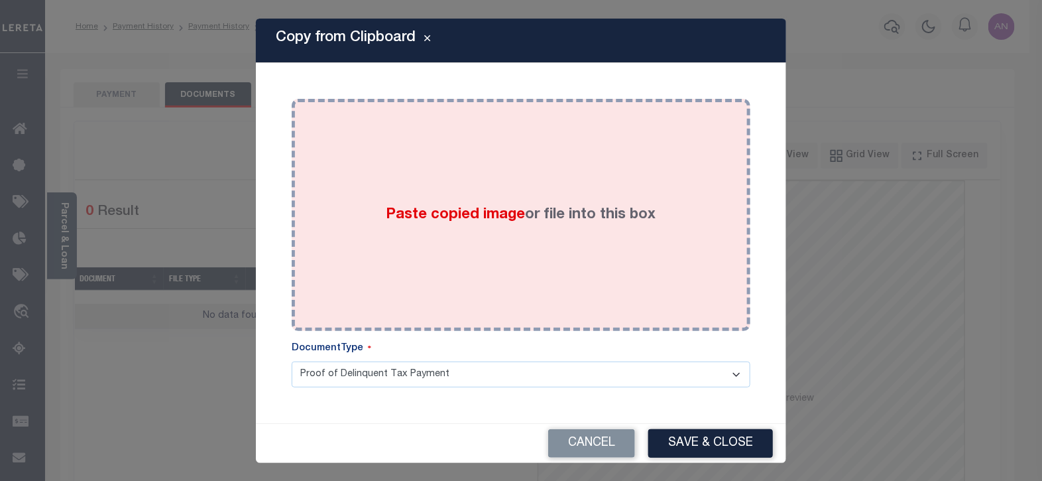
click at [418, 154] on div "Paste copied image or file into this box" at bounding box center [521, 215] width 439 height 212
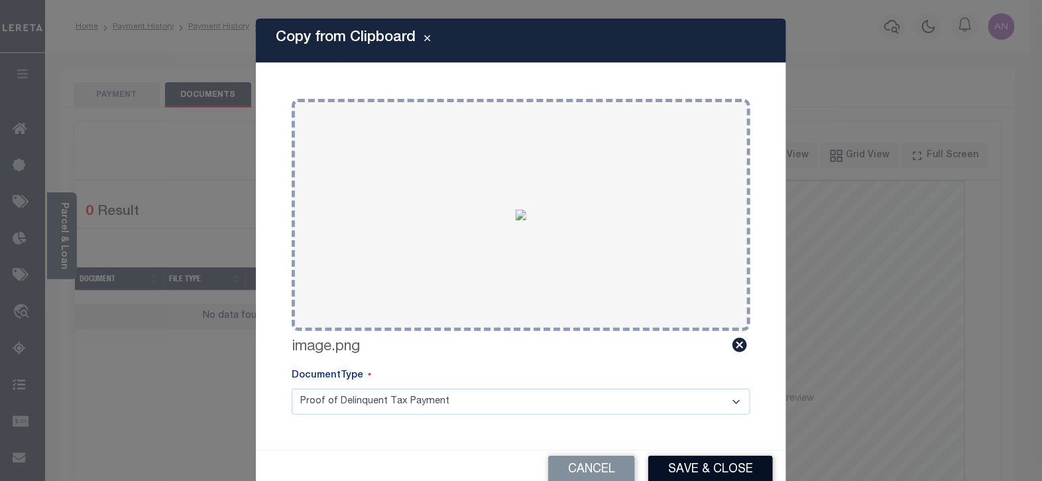
click at [711, 472] on button "Save & Close" at bounding box center [710, 469] width 125 height 29
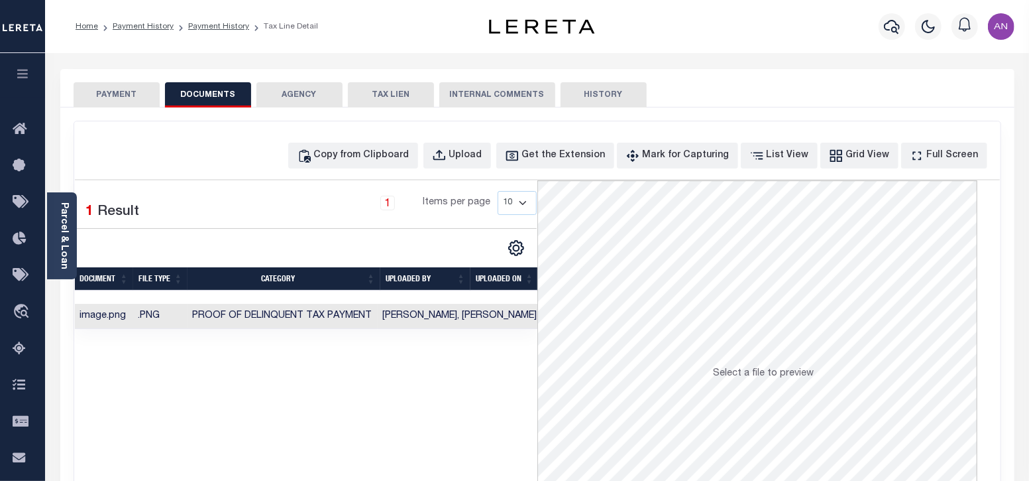
click at [123, 99] on button "PAYMENT" at bounding box center [117, 94] width 86 height 25
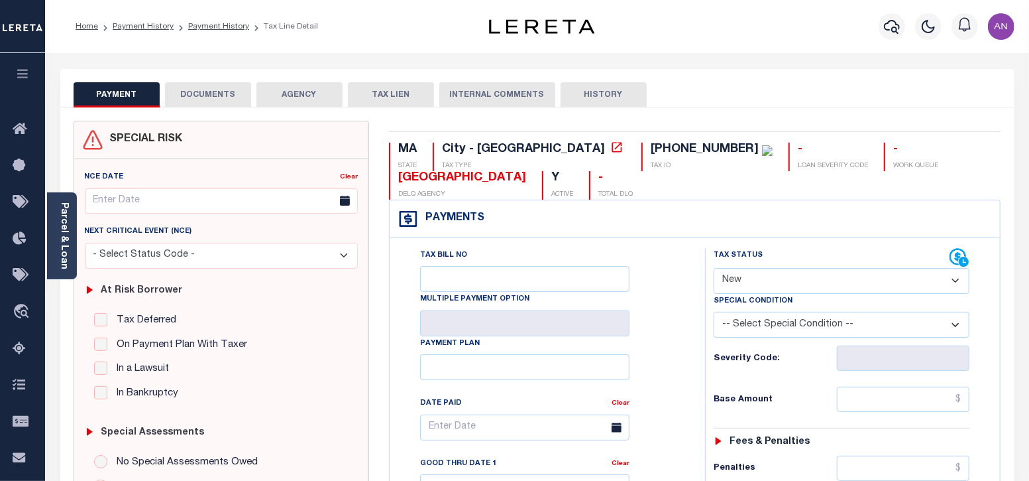
click at [792, 278] on select "- Select Status Code - Open Due/Unpaid Paid Incomplete No Tax Due Internal Refu…" at bounding box center [842, 281] width 257 height 26
select select "PYD"
click at [714, 268] on select "- Select Status Code - Open Due/Unpaid Paid Incomplete No Tax Due Internal Refu…" at bounding box center [842, 281] width 257 height 26
type input "09/04/2025"
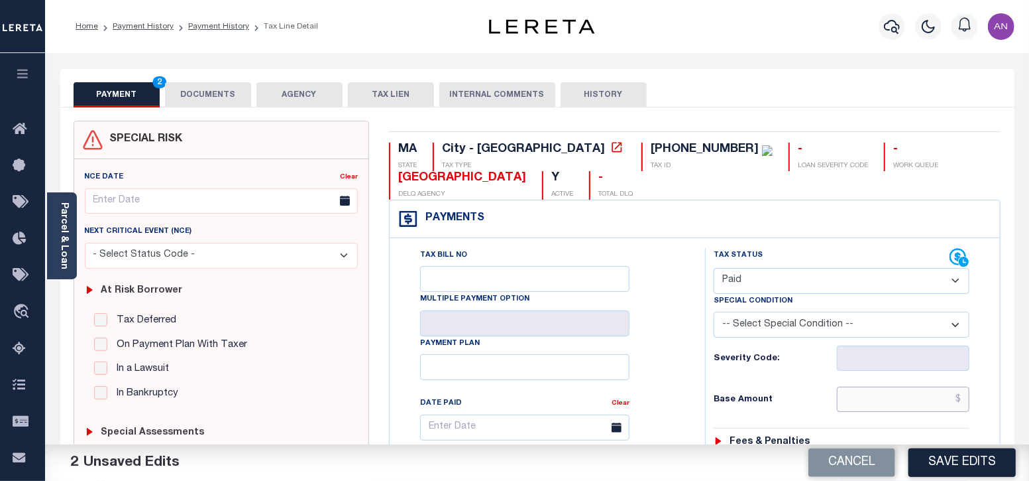
click at [902, 398] on input "text" at bounding box center [903, 398] width 133 height 25
type input "$0.00"
click at [674, 409] on div "Tax Bill No Multiple Payment Option Payment Plan Clear" at bounding box center [544, 434] width 282 height 372
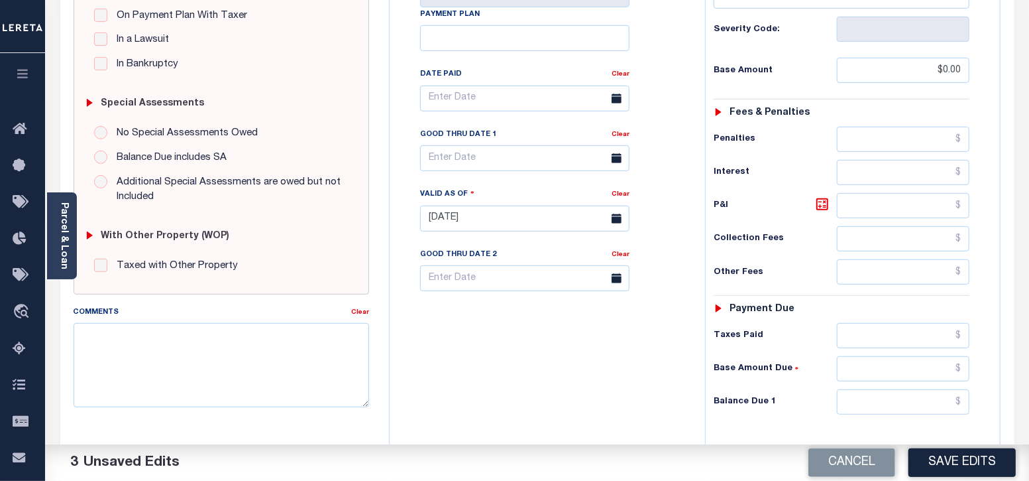
scroll to position [331, 0]
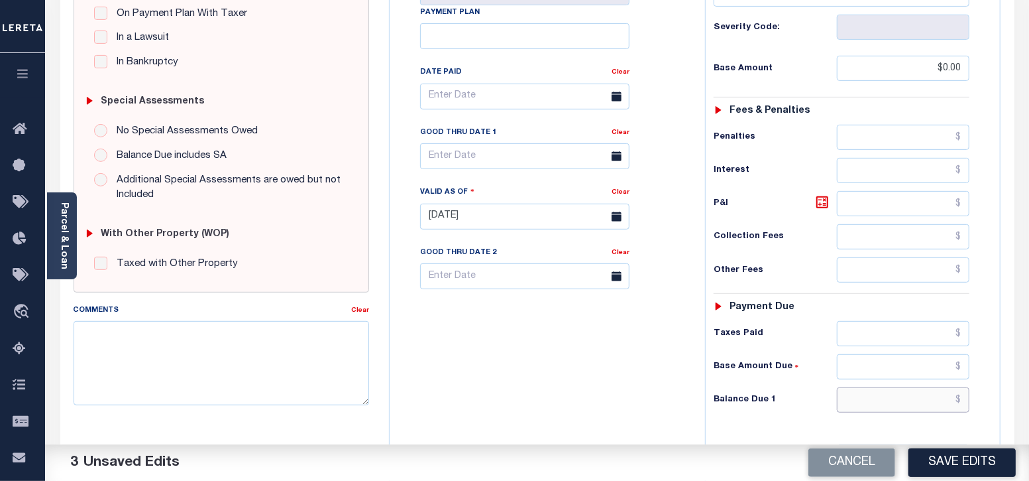
click at [905, 394] on input "text" at bounding box center [903, 399] width 133 height 25
type input "$0.00"
click at [569, 396] on div "Tax Bill No Multiple Payment Option Payment Plan Clear" at bounding box center [544, 209] width 302 height 585
click at [961, 463] on button "Save Edits" at bounding box center [962, 462] width 107 height 29
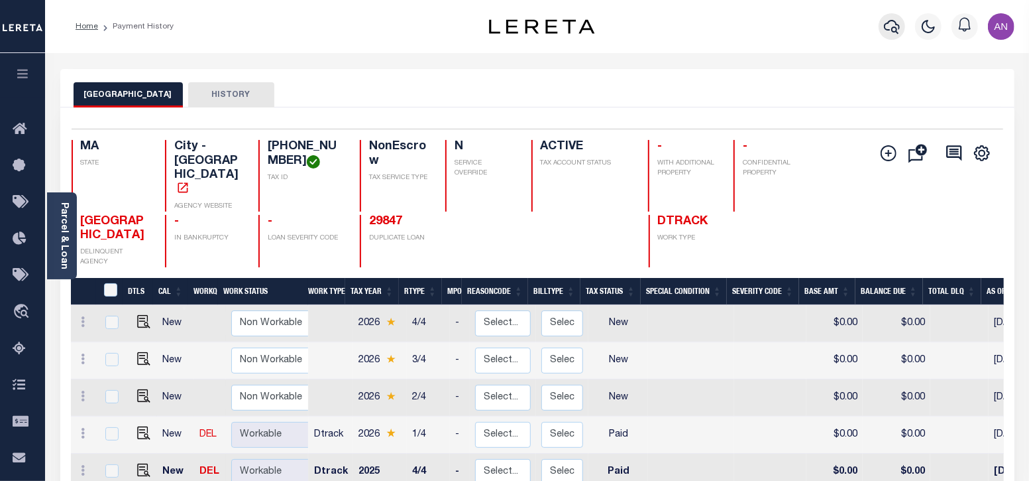
click at [886, 24] on icon "button" at bounding box center [892, 27] width 16 height 14
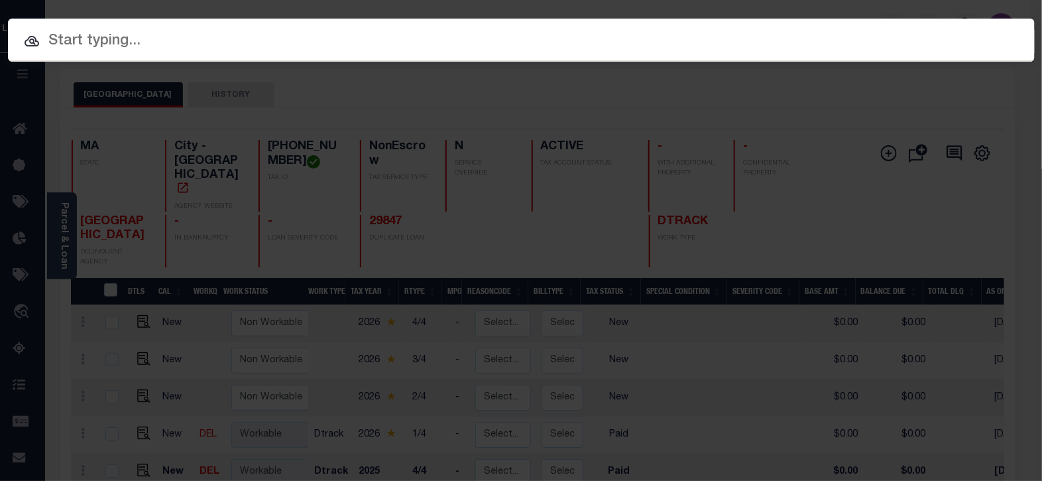
paste input "910013345505"
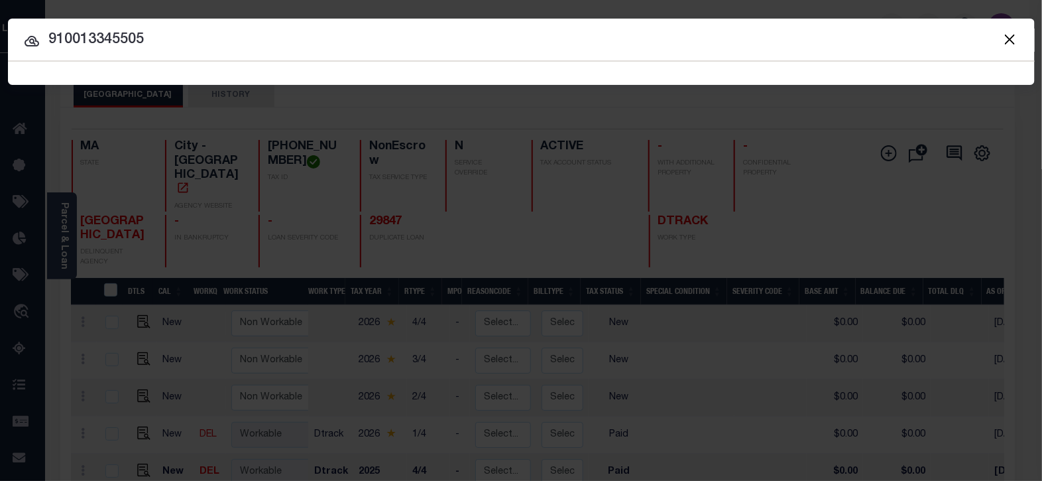
type input "910013345505"
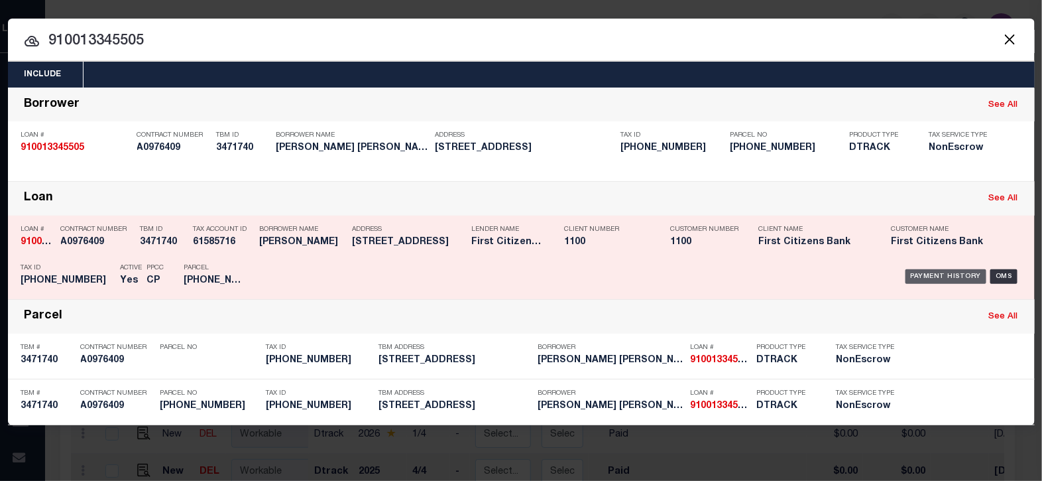
click at [929, 273] on div "Payment History" at bounding box center [947, 276] width 82 height 15
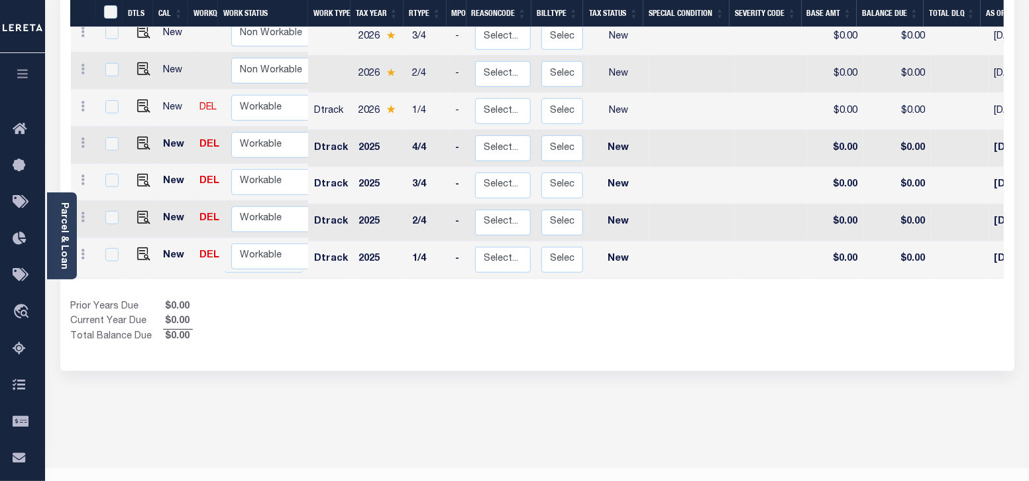
scroll to position [336, 0]
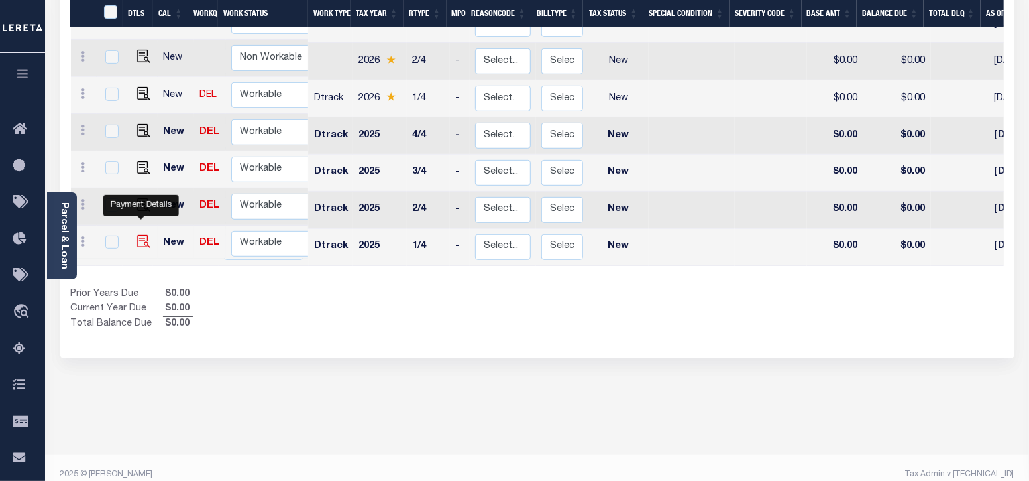
click at [143, 235] on img "" at bounding box center [143, 241] width 13 height 13
checkbox input "true"
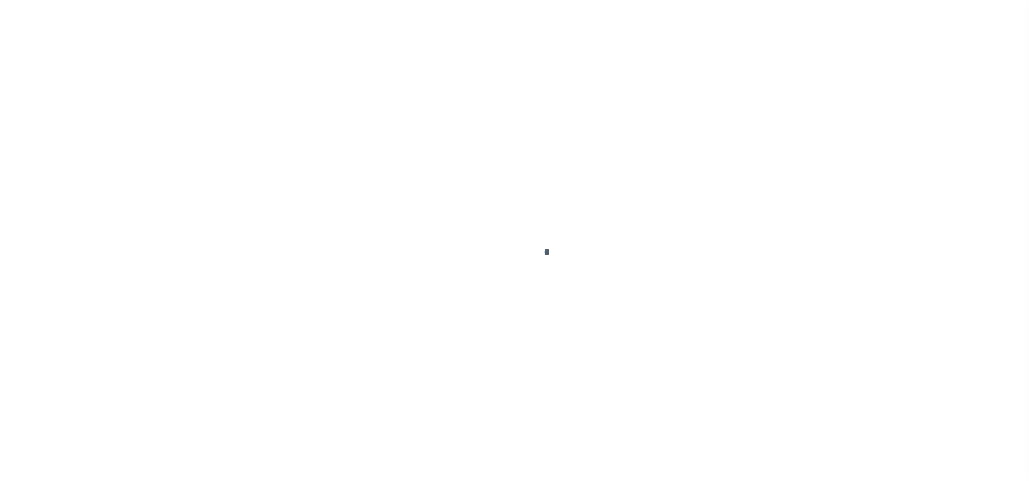
select select "NW2"
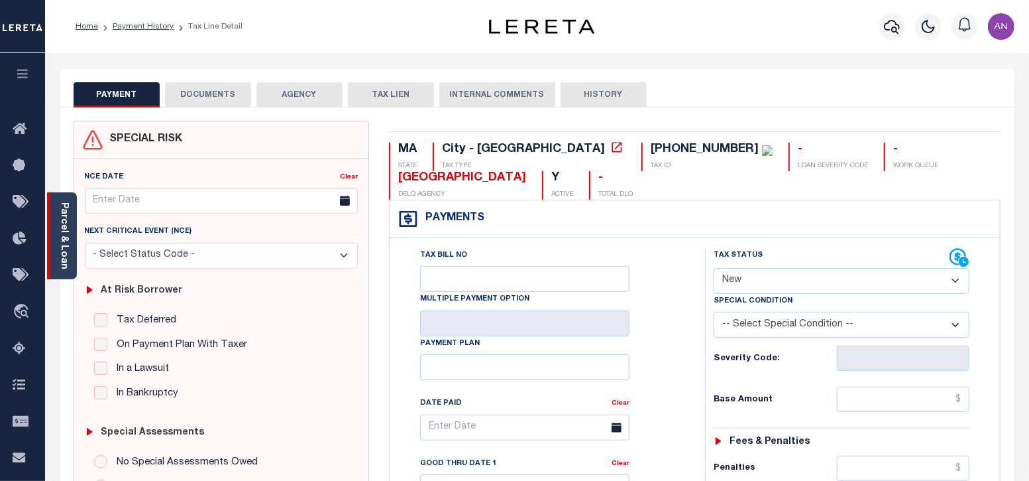
click at [66, 252] on link "Parcel & Loan" at bounding box center [63, 235] width 9 height 67
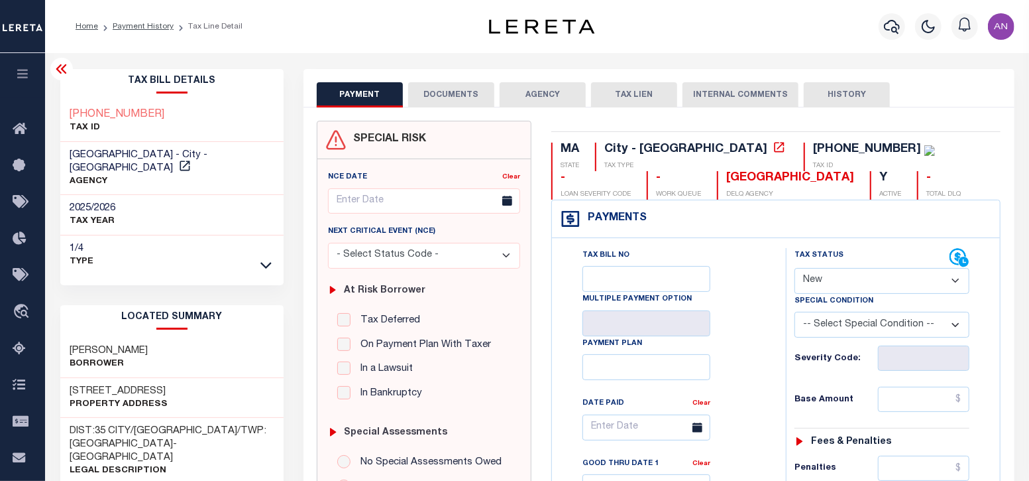
click at [448, 89] on button "DOCUMENTS" at bounding box center [451, 94] width 86 height 25
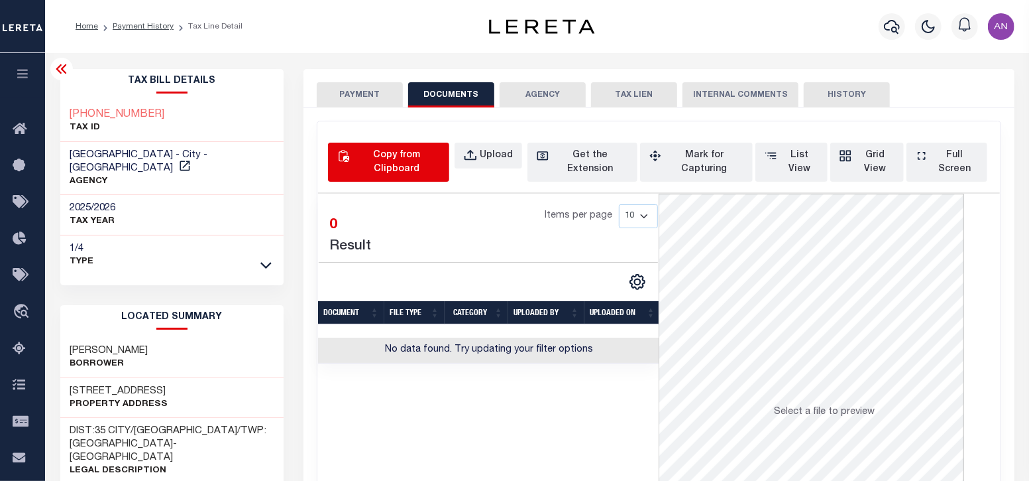
click at [375, 156] on div "Copy from Clipboard" at bounding box center [397, 162] width 88 height 28
select select "POP"
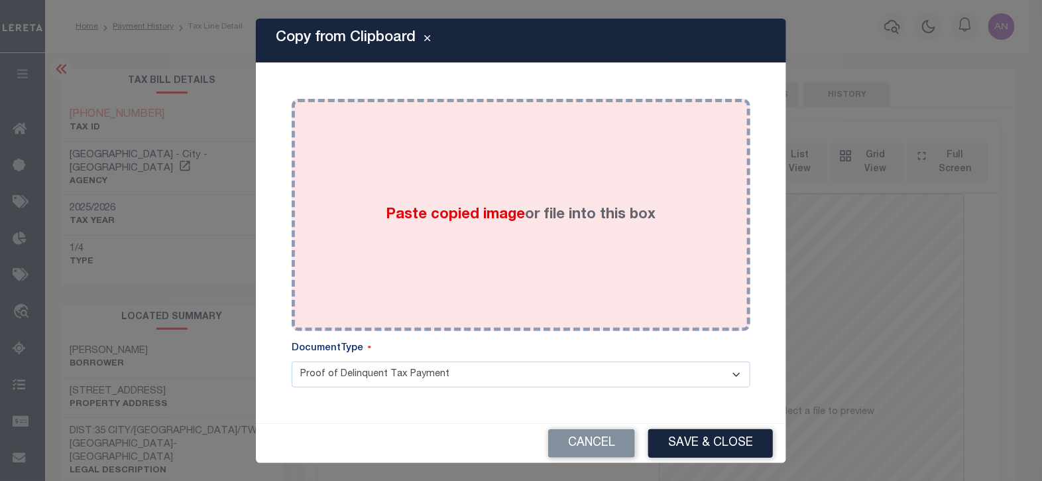
click at [506, 195] on div "Paste copied image or file into this box" at bounding box center [521, 215] width 439 height 212
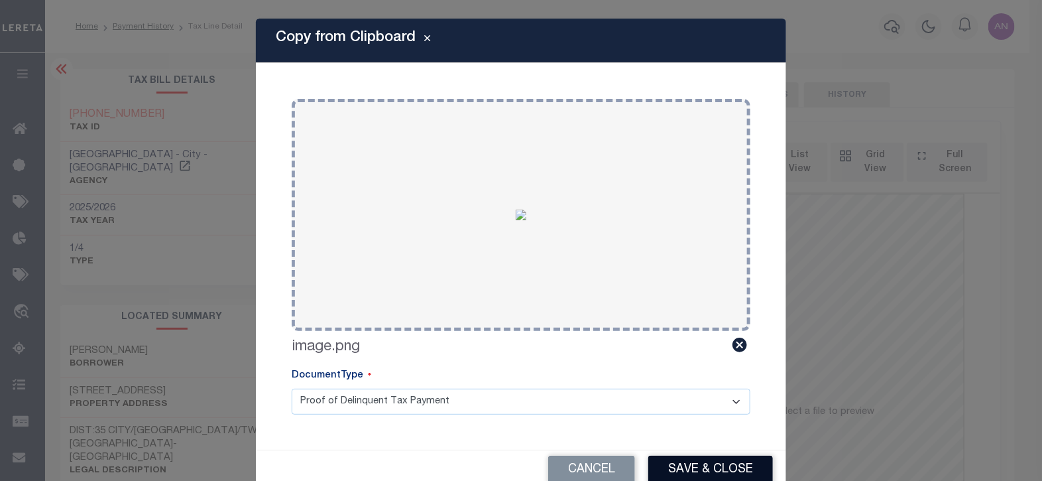
click at [717, 469] on button "Save & Close" at bounding box center [710, 469] width 125 height 29
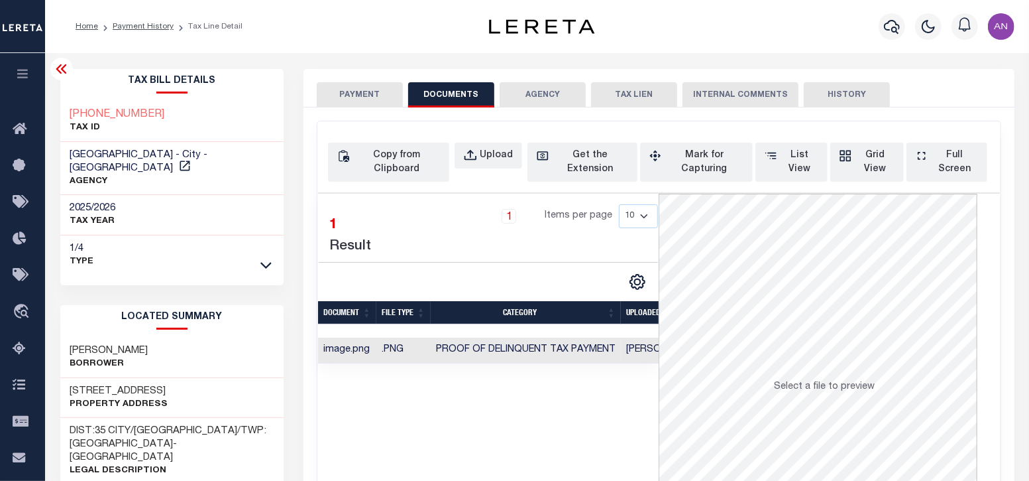
click at [352, 99] on button "PAYMENT" at bounding box center [360, 94] width 86 height 25
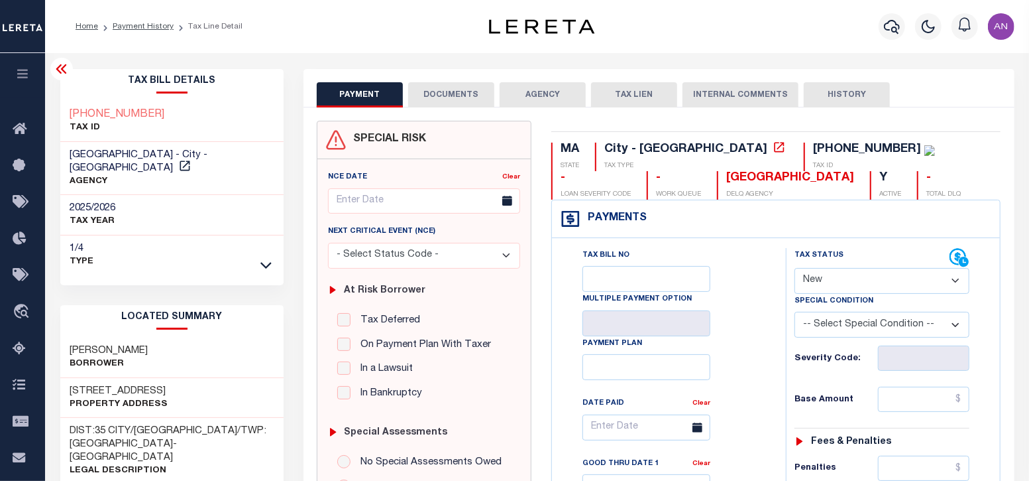
click at [835, 280] on select "- Select Status Code - Open Due/Unpaid Paid Incomplete No Tax Due Internal Refu…" at bounding box center [882, 281] width 175 height 26
select select "PYD"
click at [795, 268] on select "- Select Status Code - Open Due/Unpaid Paid Incomplete No Tax Due Internal Refu…" at bounding box center [882, 281] width 175 height 26
type input "[DATE]"
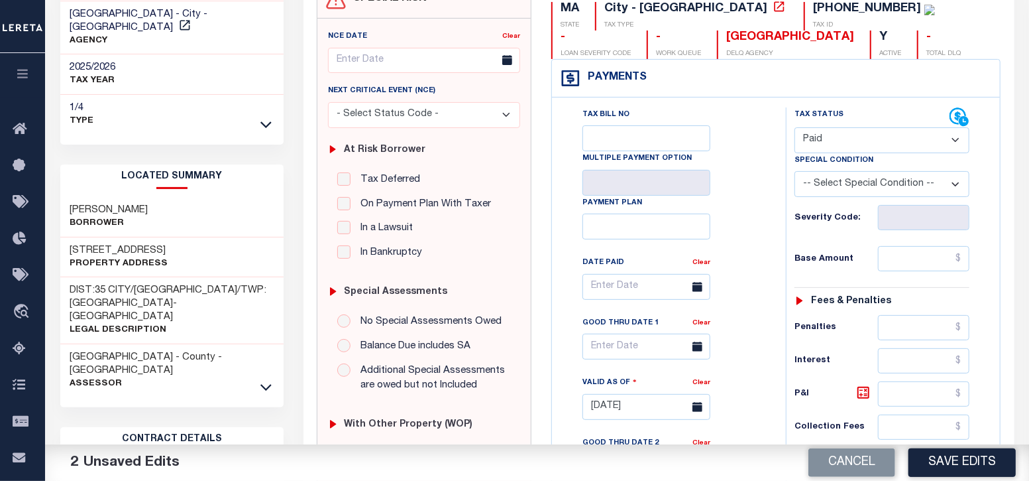
scroll to position [249, 0]
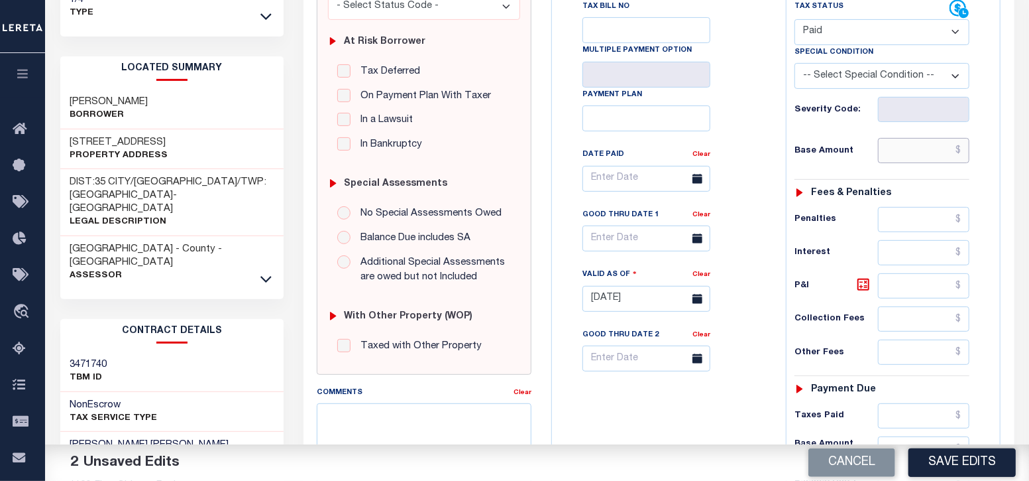
click at [919, 157] on input "text" at bounding box center [924, 150] width 92 height 25
type input "$0.00"
click at [720, 416] on div "Tax Bill No Multiple Payment Option Payment Plan Clear" at bounding box center [666, 291] width 221 height 585
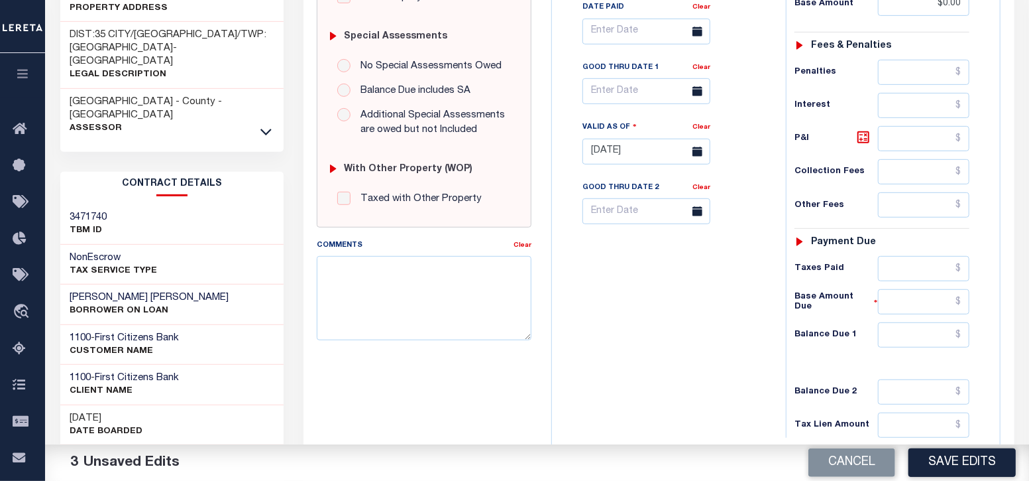
scroll to position [414, 0]
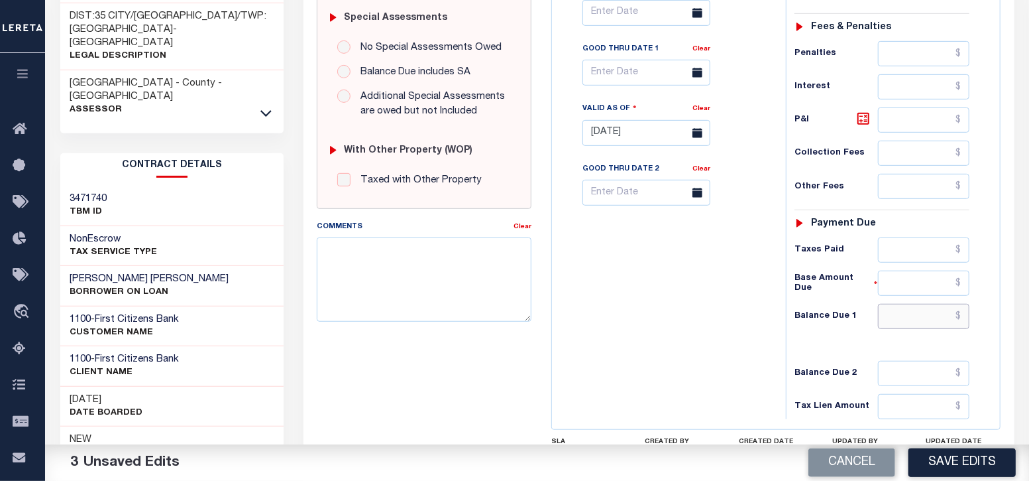
click at [914, 318] on input "text" at bounding box center [924, 316] width 92 height 25
type input "$0.00"
click at [700, 378] on div "Tax Bill No Multiple Payment Option Payment Plan Clear" at bounding box center [666, 126] width 221 height 585
click at [948, 458] on button "Save Edits" at bounding box center [962, 462] width 107 height 29
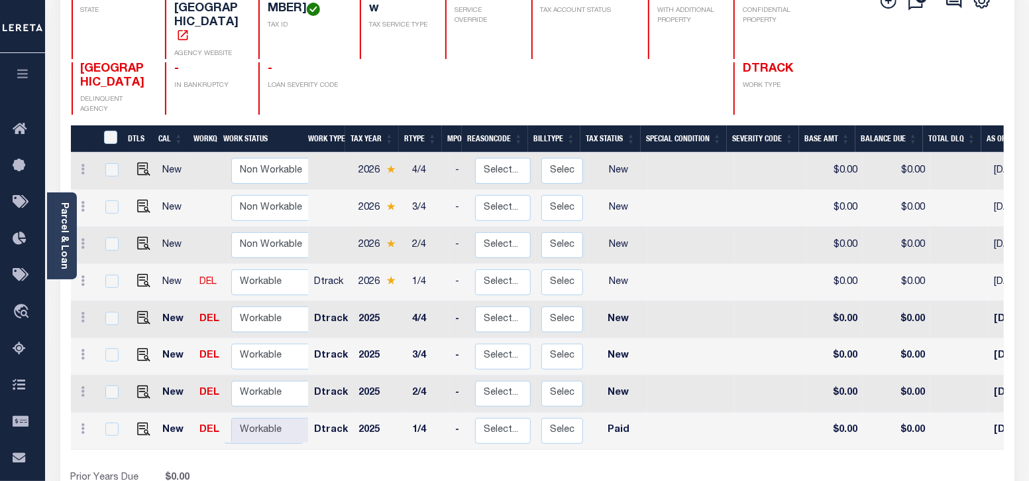
scroll to position [249, 0]
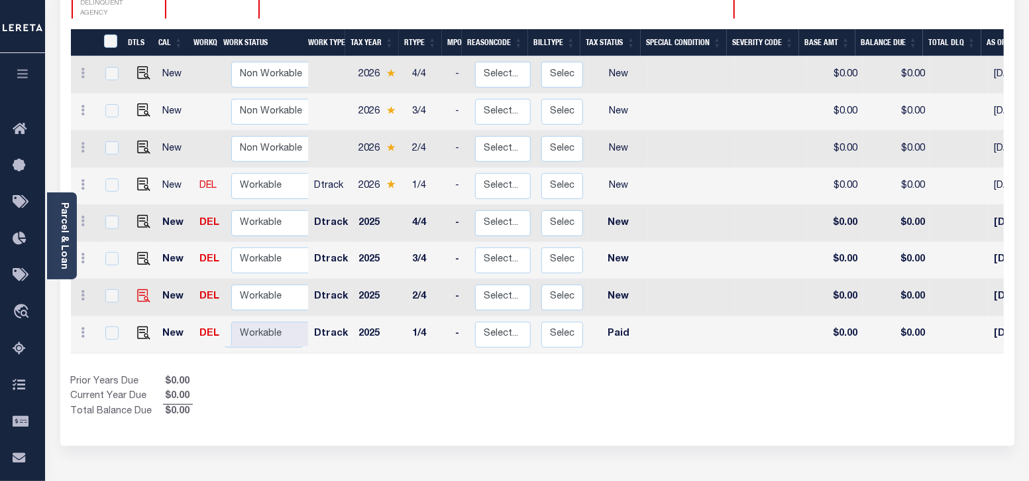
click at [137, 289] on img at bounding box center [143, 295] width 13 height 13
checkbox input "true"
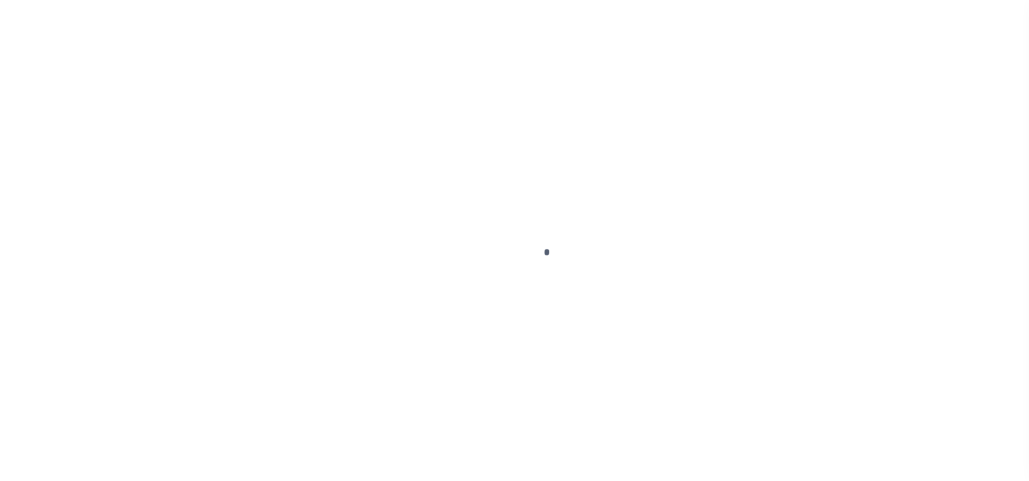
select select "NW2"
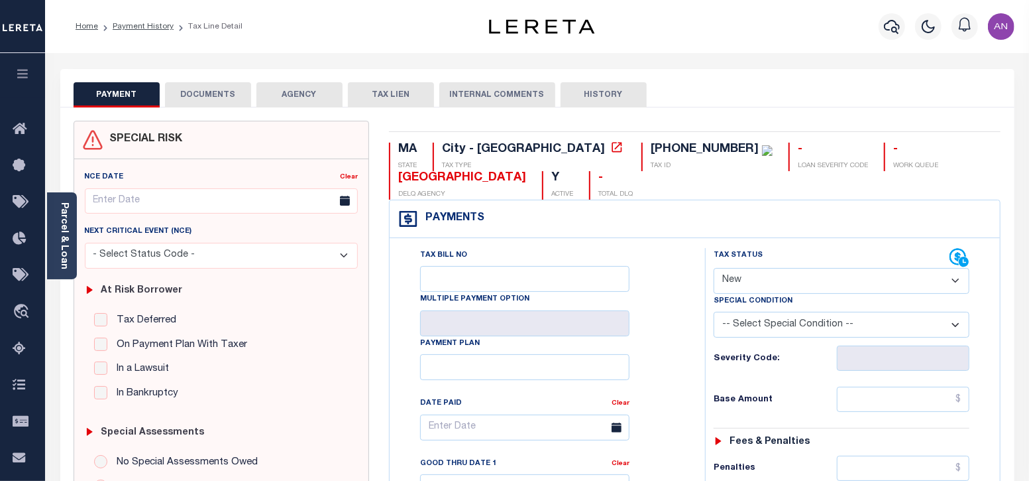
click at [221, 88] on button "DOCUMENTS" at bounding box center [208, 94] width 86 height 25
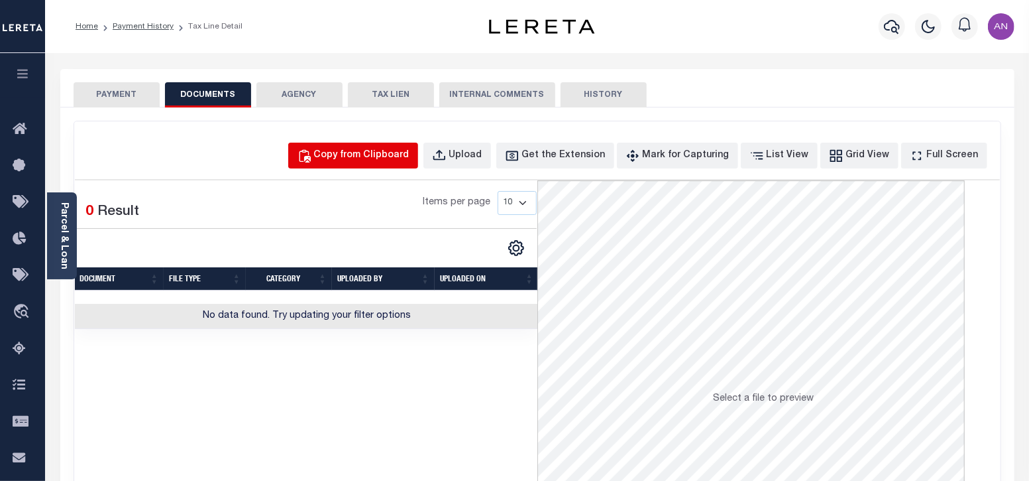
click at [388, 156] on div "Copy from Clipboard" at bounding box center [361, 155] width 95 height 15
select select "POP"
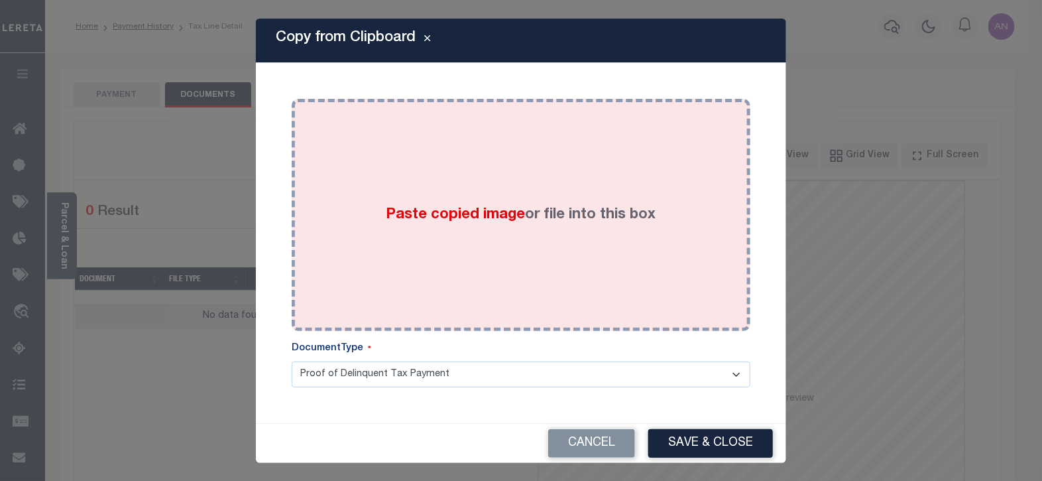
click at [408, 164] on div "Paste copied image or file into this box" at bounding box center [521, 215] width 439 height 212
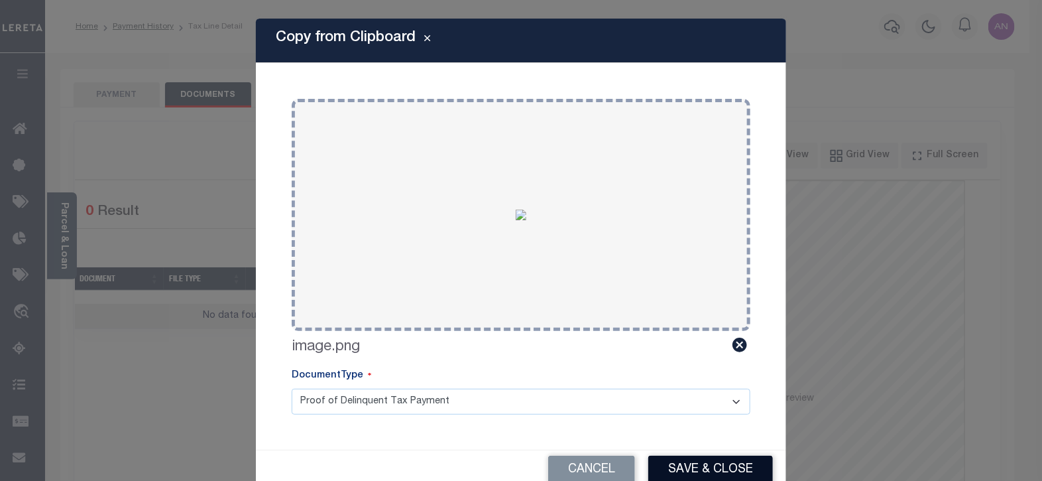
click at [697, 465] on button "Save & Close" at bounding box center [710, 469] width 125 height 29
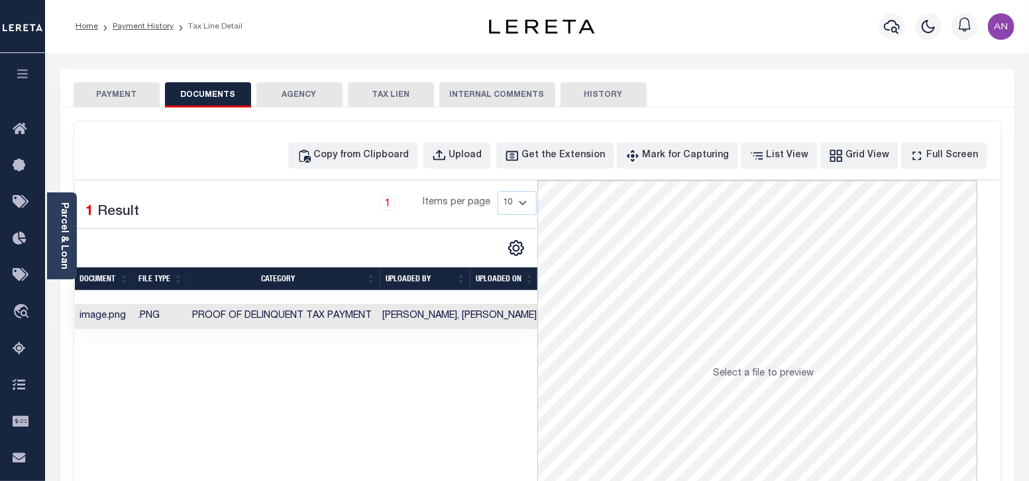
click at [126, 96] on button "PAYMENT" at bounding box center [117, 94] width 86 height 25
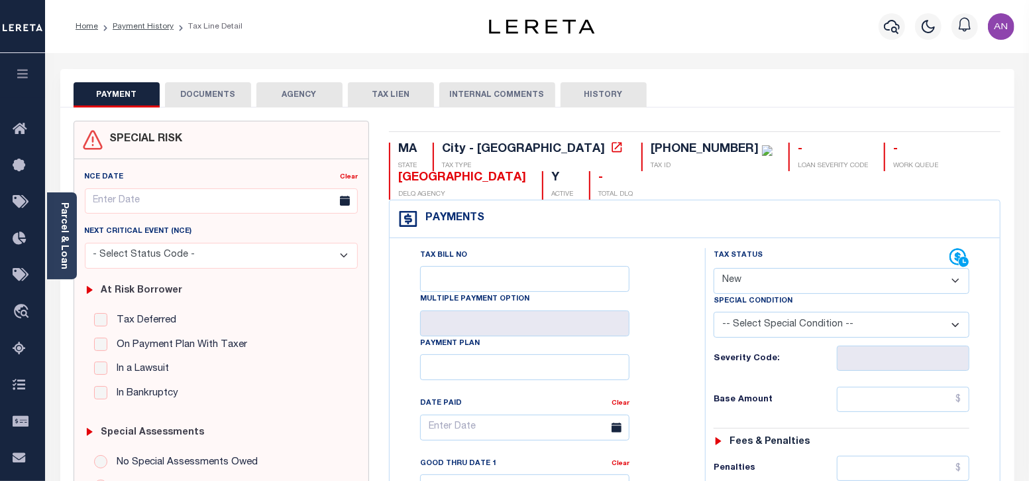
click at [805, 277] on select "- Select Status Code - Open Due/Unpaid Paid Incomplete No Tax Due Internal Refu…" at bounding box center [842, 281] width 257 height 26
select select "PYD"
click at [714, 268] on select "- Select Status Code - Open Due/Unpaid Paid Incomplete No Tax Due Internal Refu…" at bounding box center [842, 281] width 257 height 26
type input "09/04/2025"
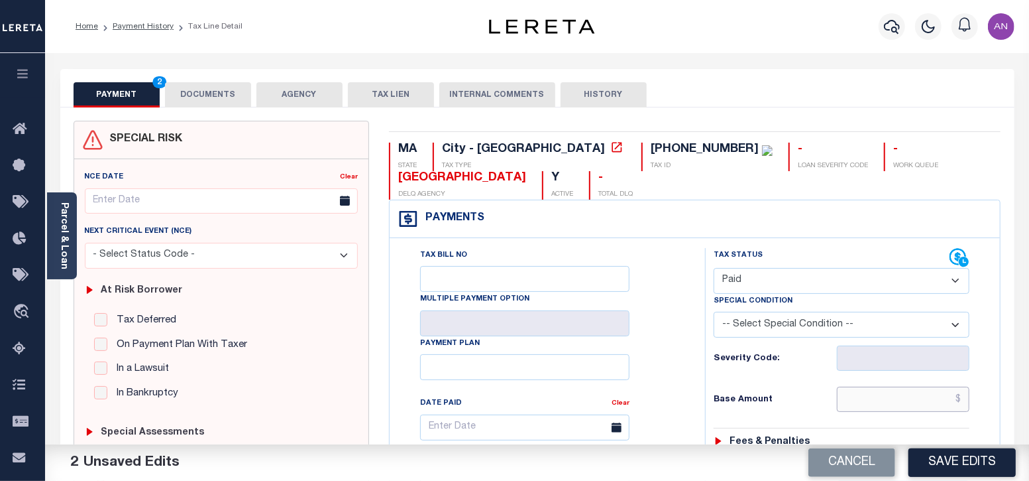
click at [909, 401] on input "text" at bounding box center [903, 398] width 133 height 25
type input "$0.00"
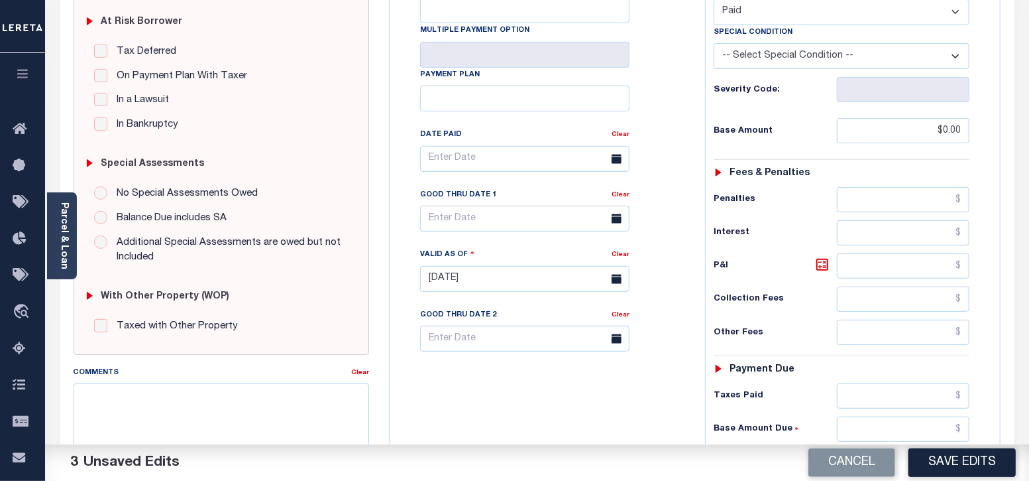
scroll to position [331, 0]
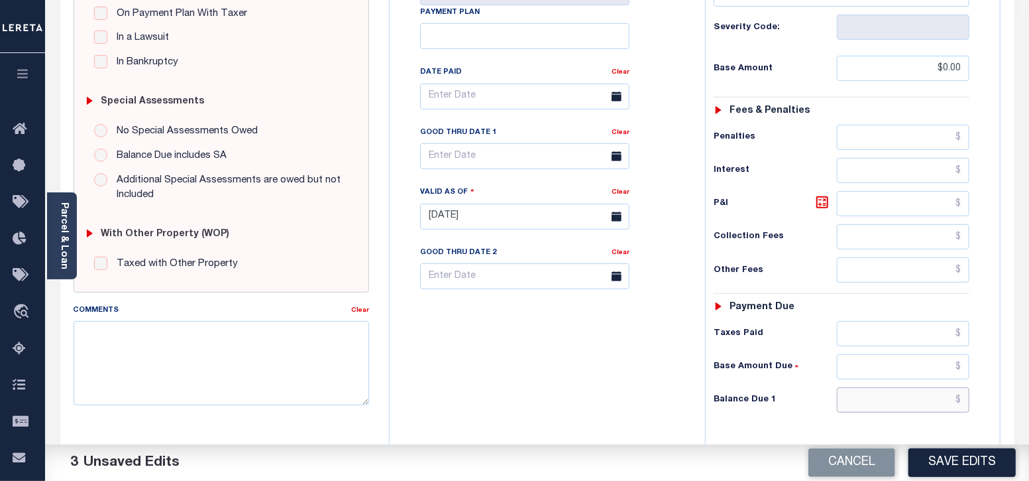
click at [917, 397] on input "text" at bounding box center [903, 399] width 133 height 25
type input "$0.00"
click at [645, 411] on div "Tax Bill No Multiple Payment Option Payment Plan Clear" at bounding box center [544, 209] width 302 height 585
click at [959, 462] on button "Save Edits" at bounding box center [962, 462] width 107 height 29
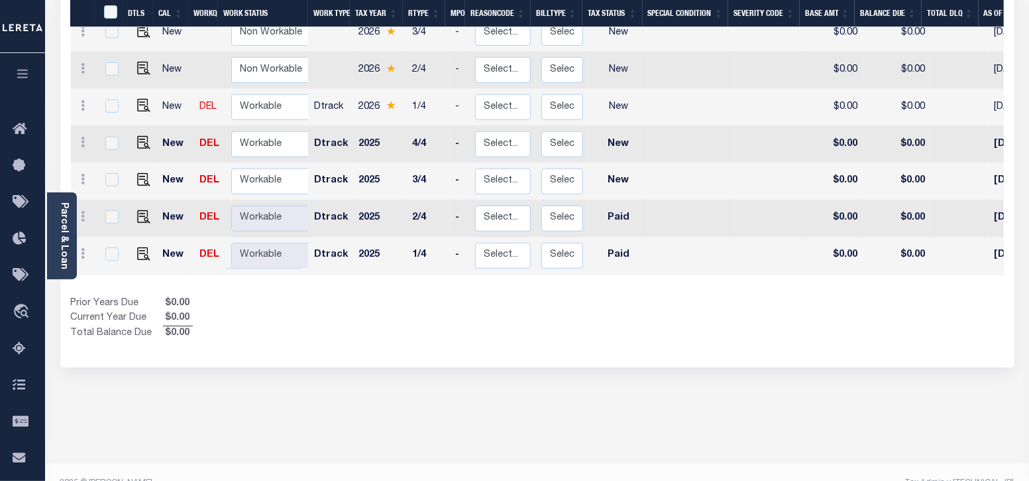
scroll to position [336, 0]
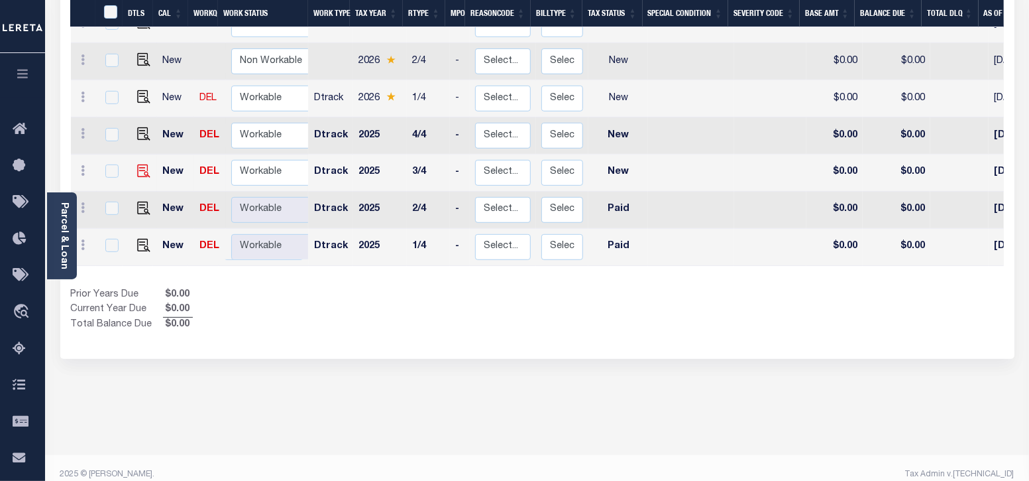
click at [143, 164] on img at bounding box center [143, 170] width 13 height 13
checkbox input "true"
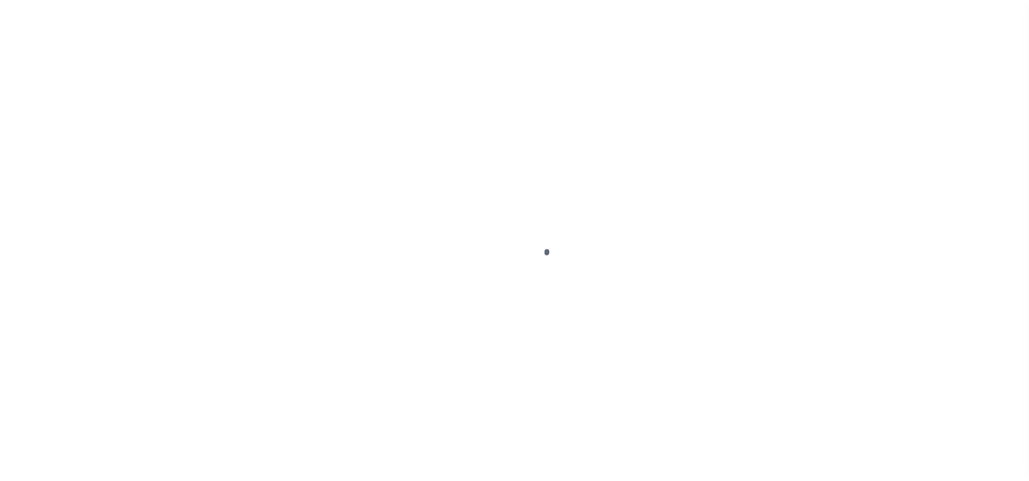
select select "NW2"
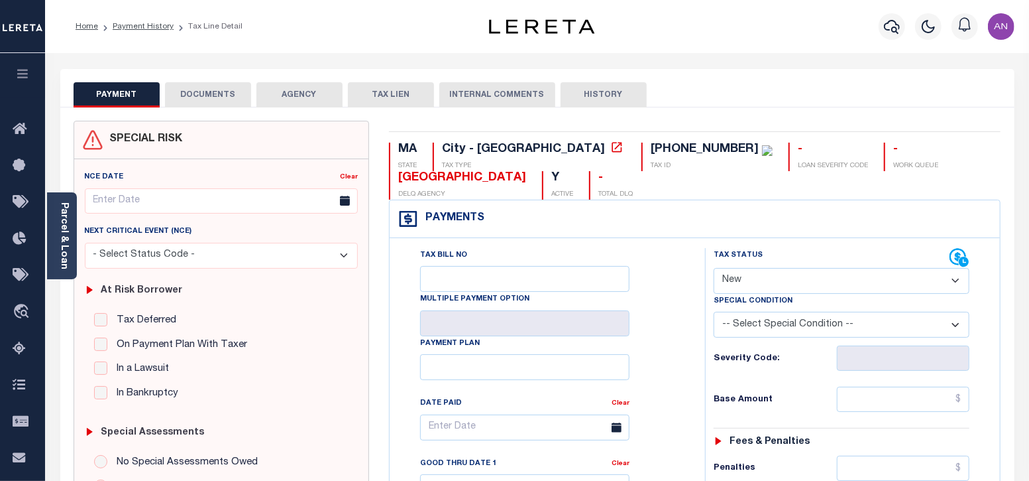
click at [198, 98] on button "DOCUMENTS" at bounding box center [208, 94] width 86 height 25
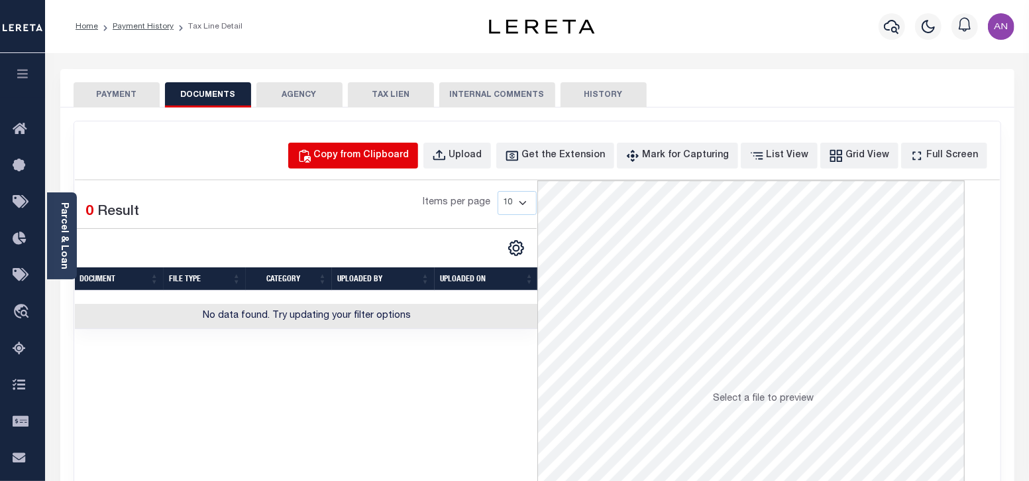
click at [402, 148] on div "Copy from Clipboard" at bounding box center [361, 155] width 95 height 15
select select "POP"
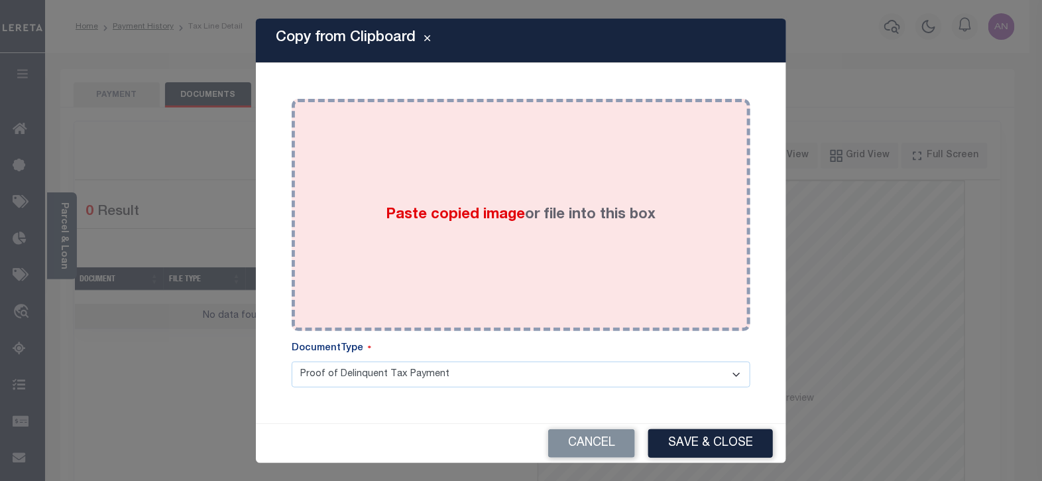
click at [461, 163] on div "Paste copied image or file into this box" at bounding box center [521, 215] width 439 height 212
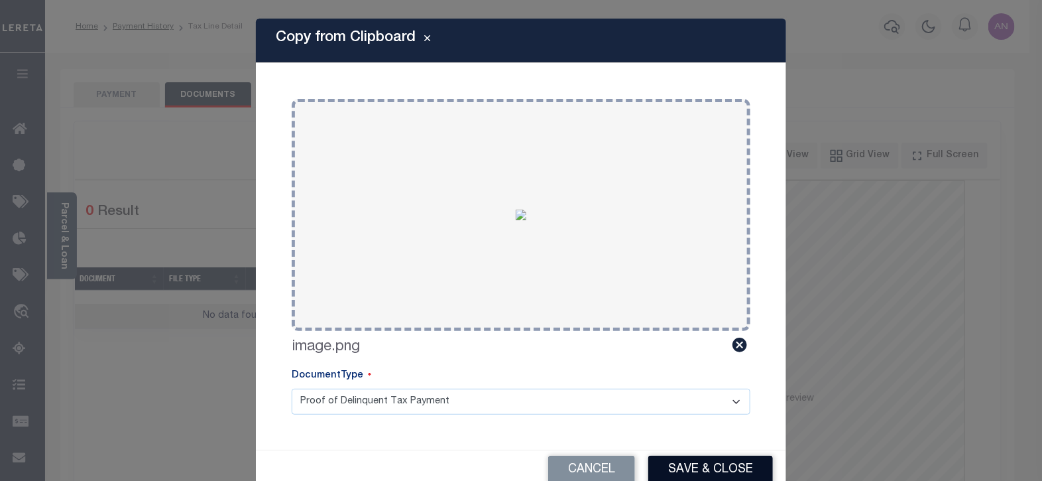
click at [703, 461] on button "Save & Close" at bounding box center [710, 469] width 125 height 29
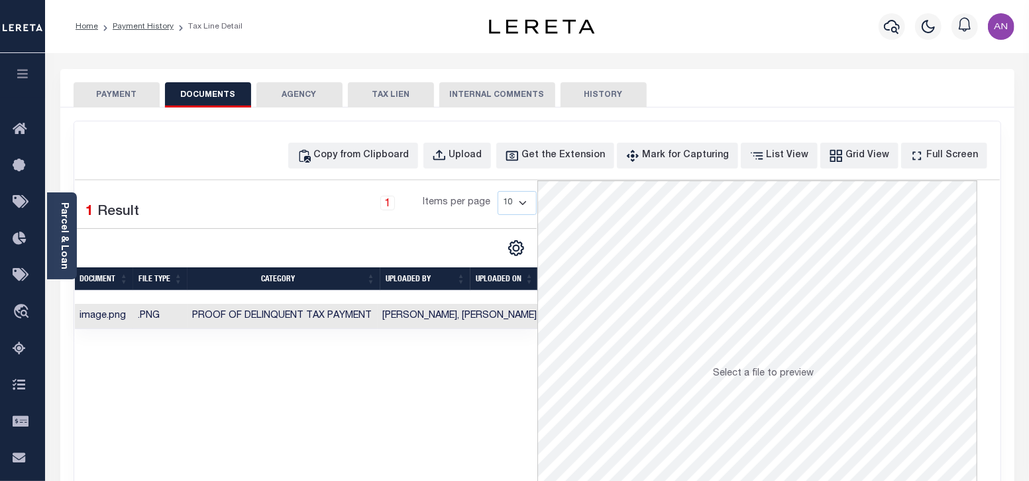
click at [109, 98] on button "PAYMENT" at bounding box center [117, 94] width 86 height 25
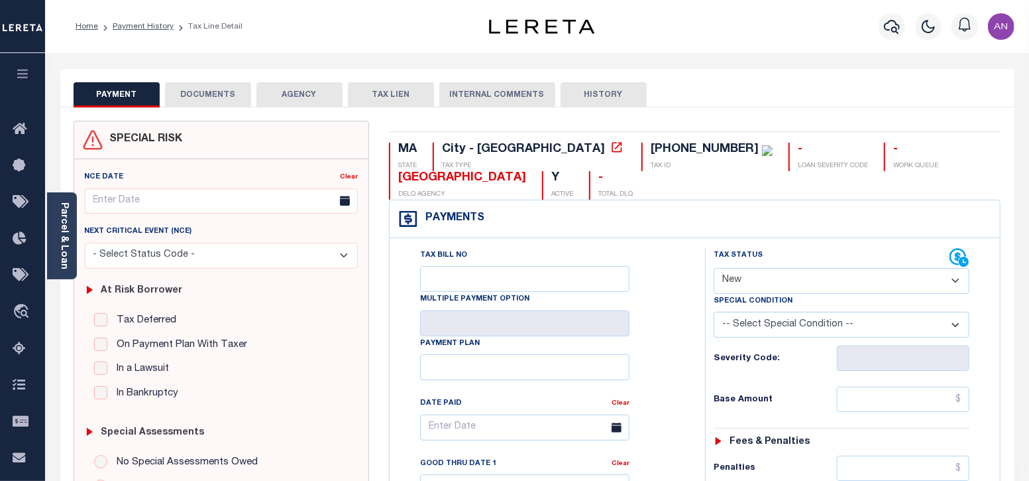
click at [772, 289] on select "- Select Status Code - Open Due/Unpaid Paid Incomplete No Tax Due Internal Refu…" at bounding box center [842, 281] width 257 height 26
select select "PYD"
click at [714, 268] on select "- Select Status Code - Open Due/Unpaid Paid Incomplete No Tax Due Internal Refu…" at bounding box center [842, 281] width 257 height 26
type input "[DATE]"
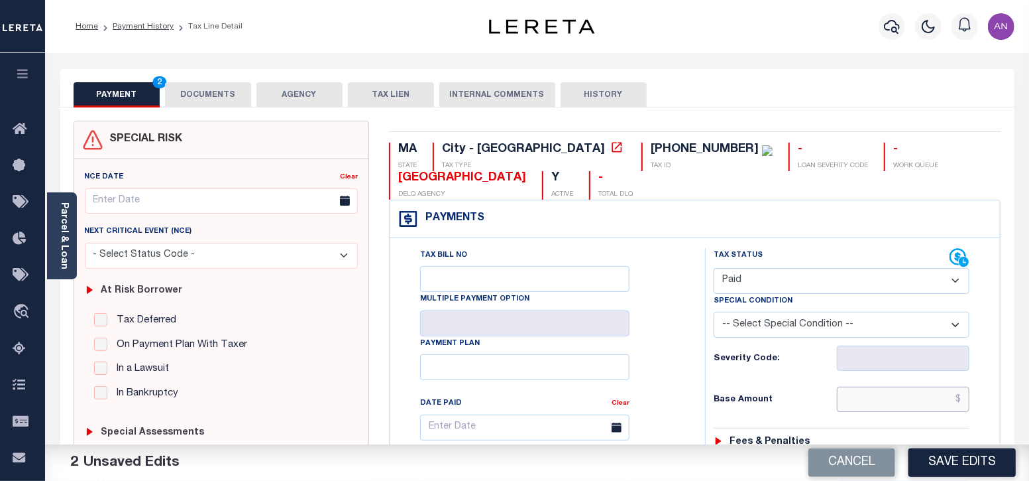
click at [918, 398] on input "text" at bounding box center [903, 398] width 133 height 25
type input "$0.00"
click at [670, 403] on div "Tax Bill No Multiple Payment Option Payment Plan Clear" at bounding box center [544, 434] width 282 height 372
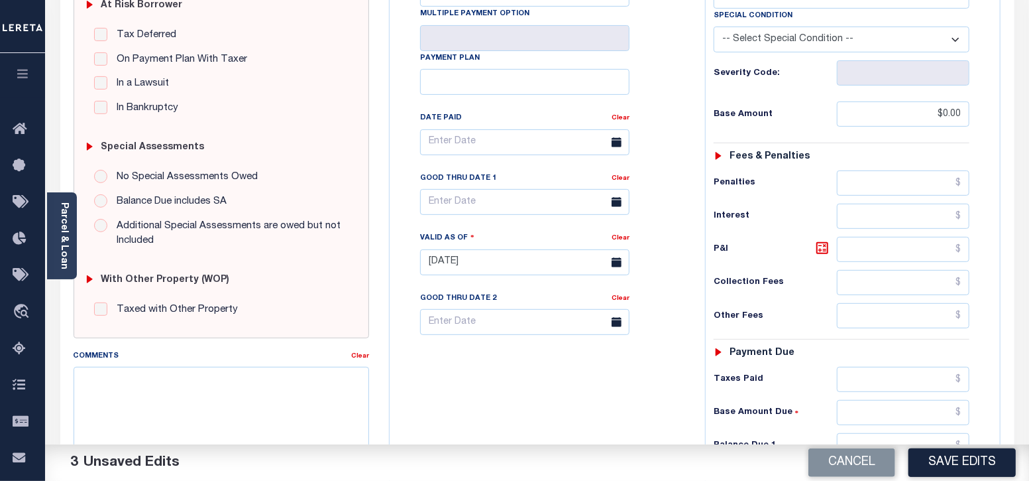
scroll to position [331, 0]
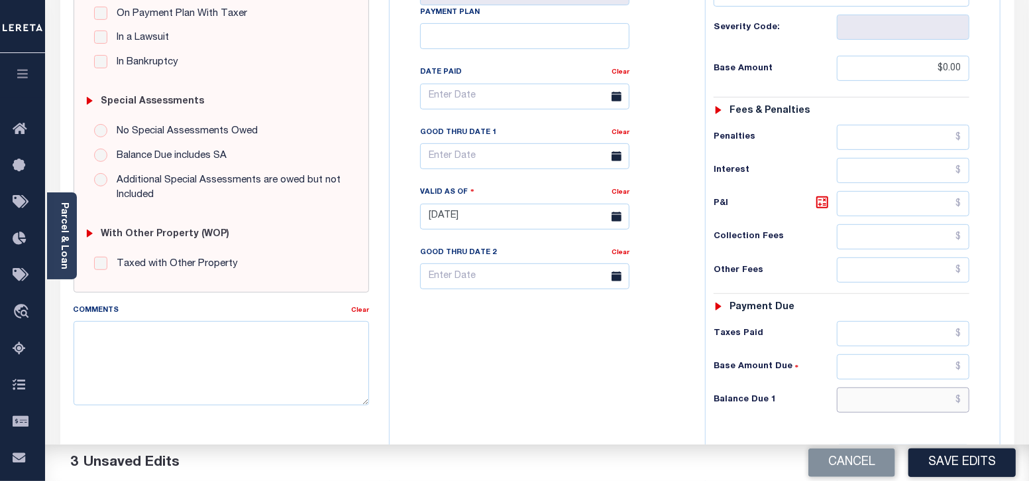
click at [890, 390] on input "text" at bounding box center [903, 399] width 133 height 25
type input "$0.00"
click at [639, 407] on div "Tax Bill No Multiple Payment Option Payment Plan Clear" at bounding box center [544, 209] width 302 height 585
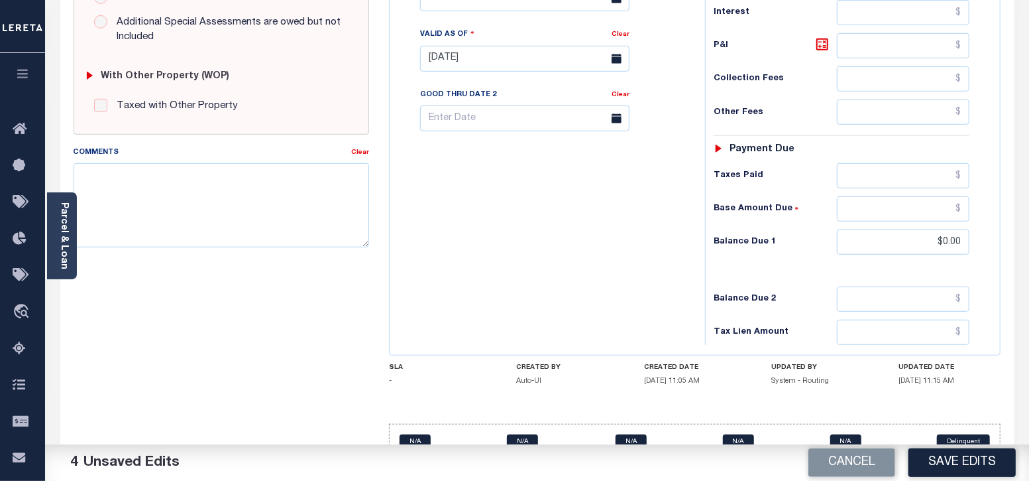
scroll to position [497, 0]
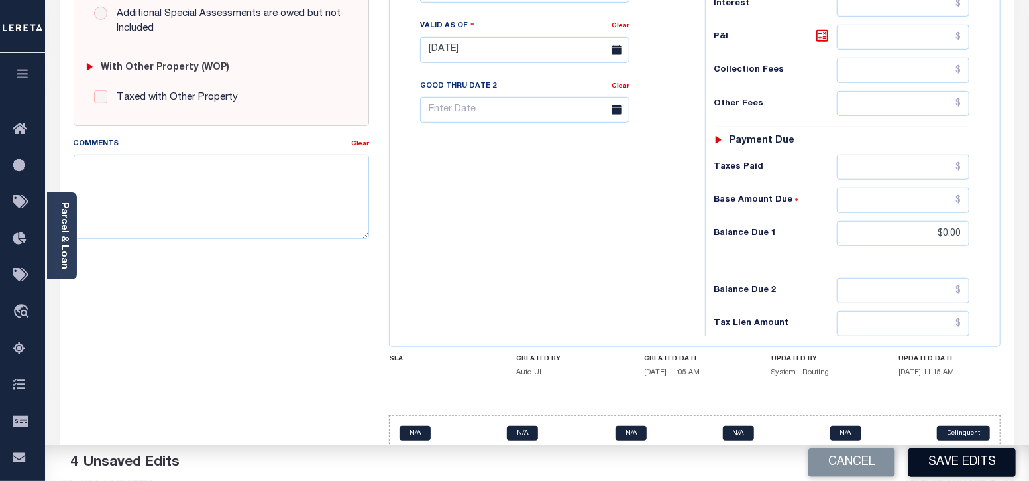
click at [990, 469] on button "Save Edits" at bounding box center [962, 462] width 107 height 29
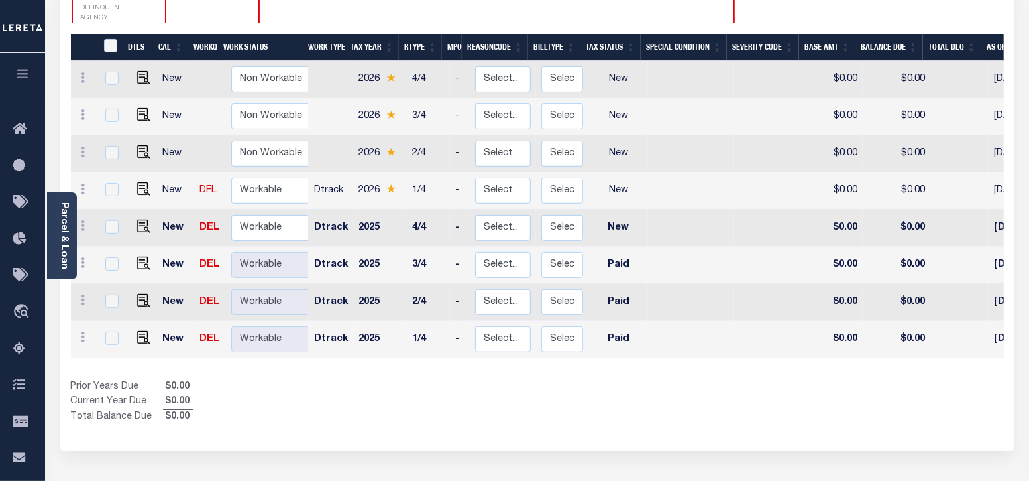
scroll to position [249, 0]
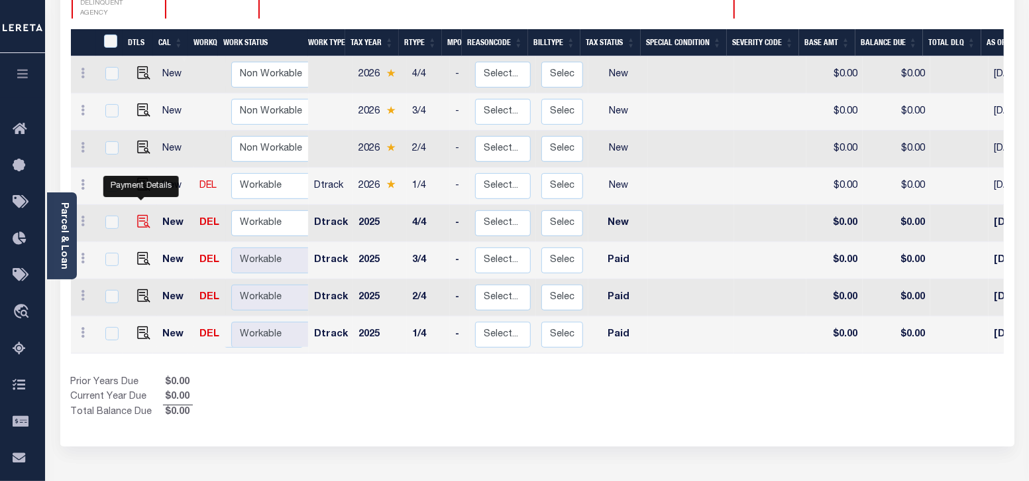
click at [145, 215] on img "" at bounding box center [143, 221] width 13 height 13
checkbox input "true"
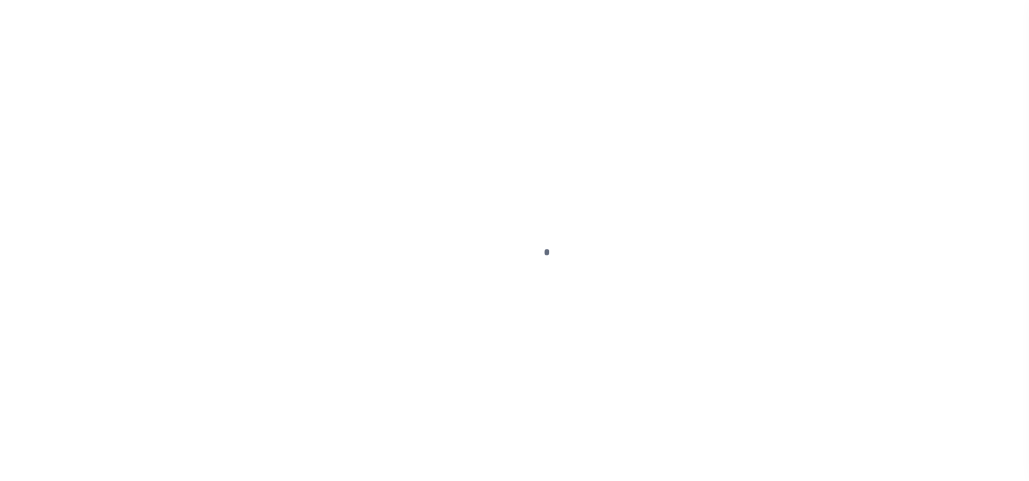
select select "NW2"
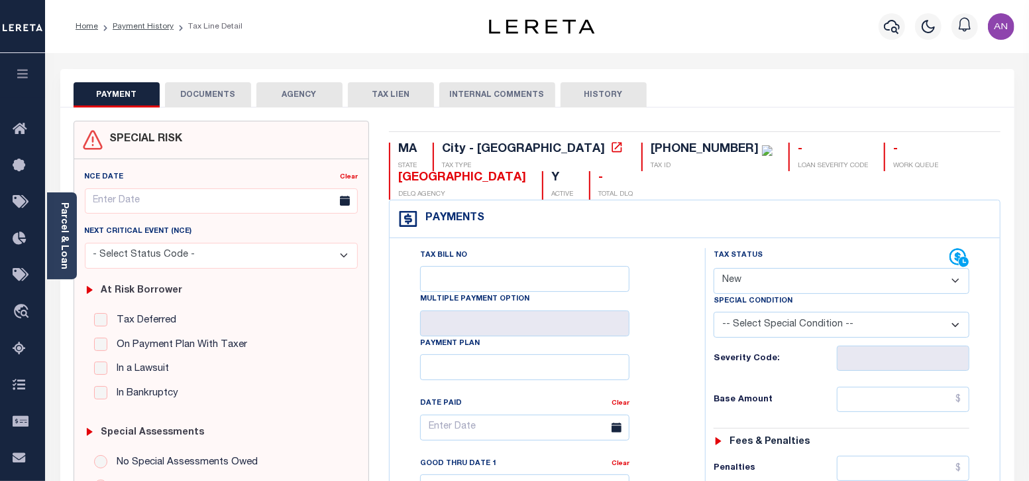
click at [179, 94] on button "DOCUMENTS" at bounding box center [208, 94] width 86 height 25
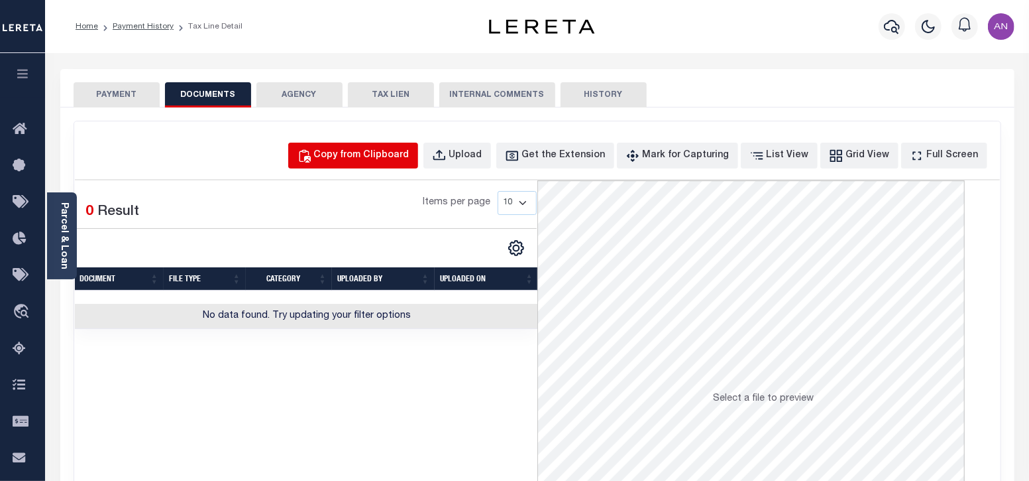
click at [408, 158] on div "Copy from Clipboard" at bounding box center [361, 155] width 95 height 15
select select "POP"
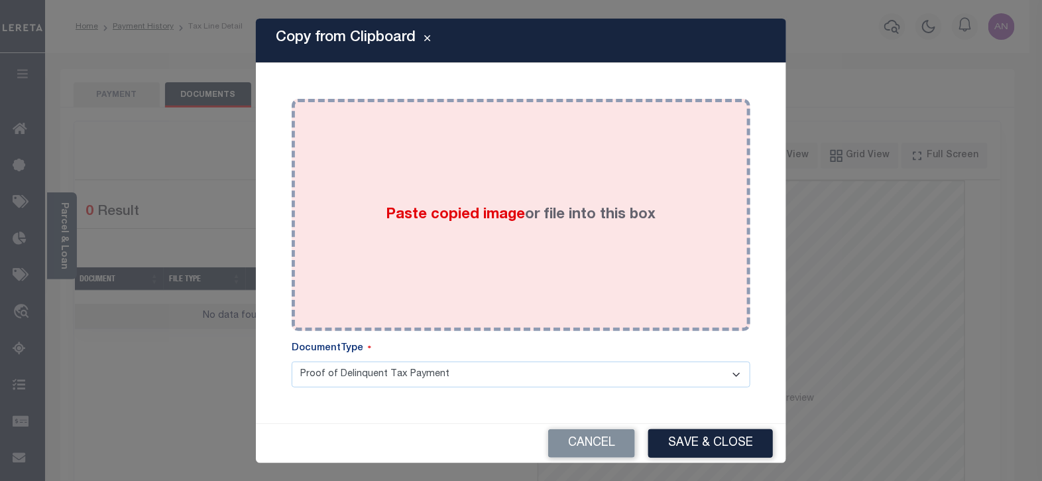
click at [449, 158] on div "Paste copied image or file into this box" at bounding box center [521, 215] width 439 height 212
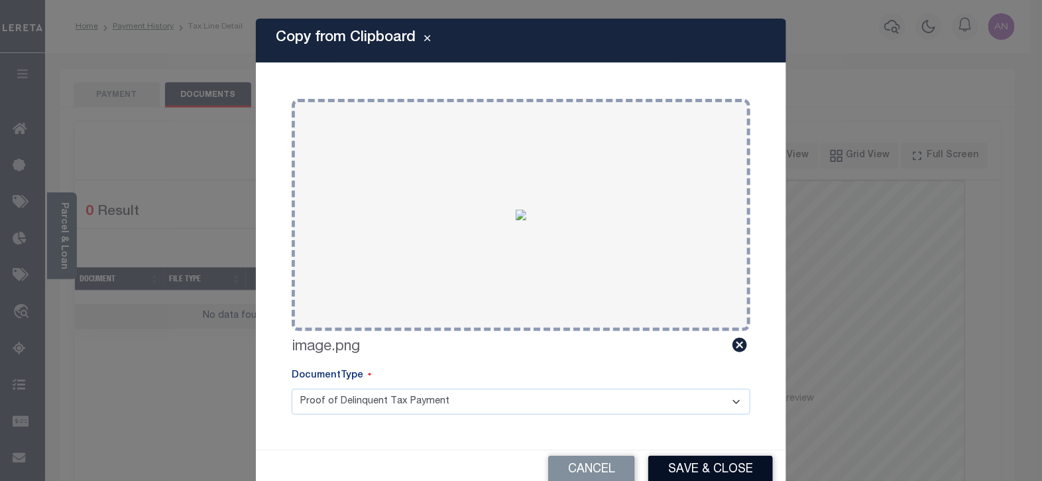
click at [681, 475] on button "Save & Close" at bounding box center [710, 469] width 125 height 29
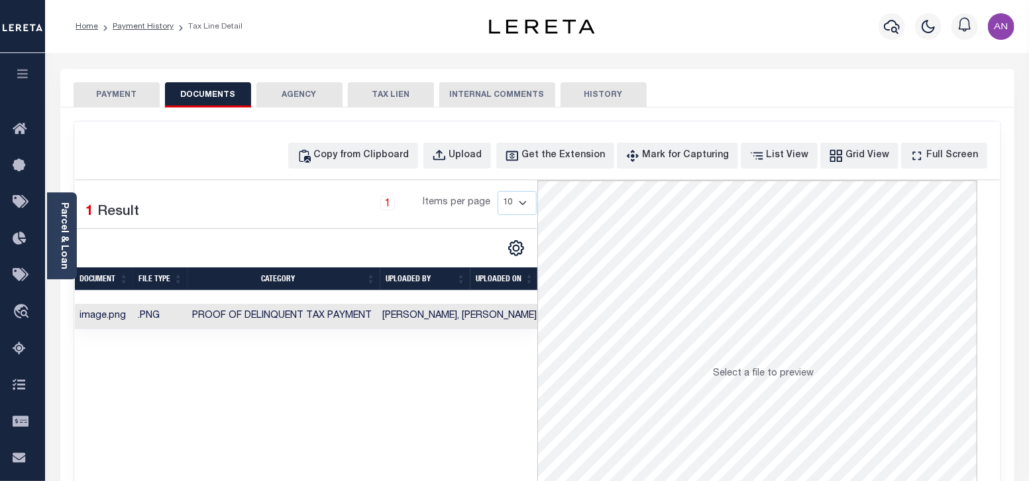
click at [96, 89] on button "PAYMENT" at bounding box center [117, 94] width 86 height 25
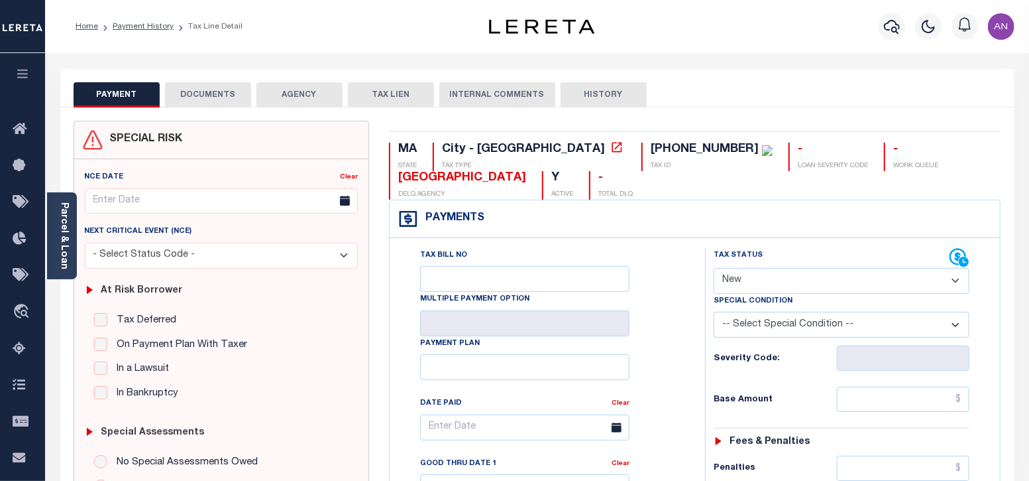
click at [770, 286] on select "- Select Status Code - Open Due/Unpaid Paid Incomplete No Tax Due Internal Refu…" at bounding box center [842, 281] width 257 height 26
select select "PYD"
click at [714, 268] on select "- Select Status Code - Open Due/Unpaid Paid Incomplete No Tax Due Internal Refu…" at bounding box center [842, 281] width 257 height 26
type input "[DATE]"
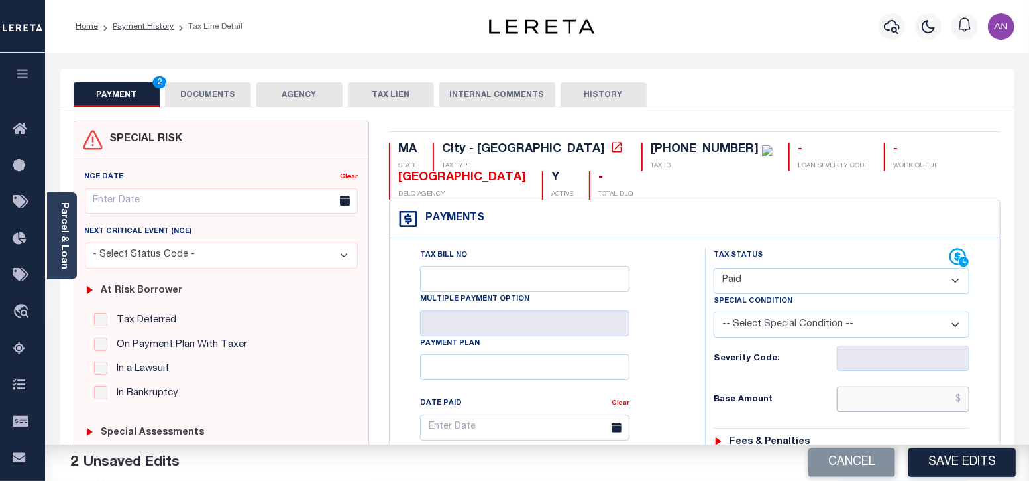
click at [907, 399] on input "text" at bounding box center [903, 398] width 133 height 25
type input "$0.00"
click at [670, 428] on div "Tax Bill No Multiple Payment Option Payment Plan Clear" at bounding box center [544, 434] width 282 height 372
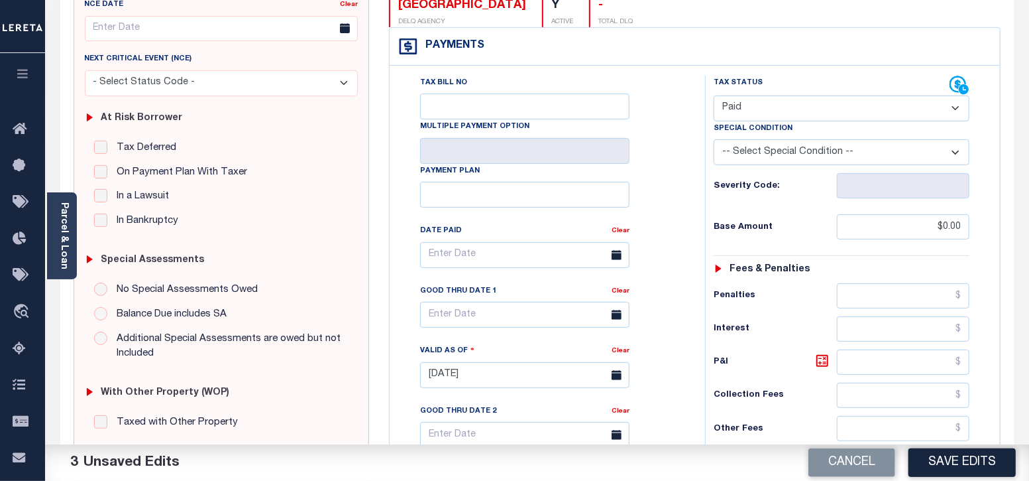
scroll to position [331, 0]
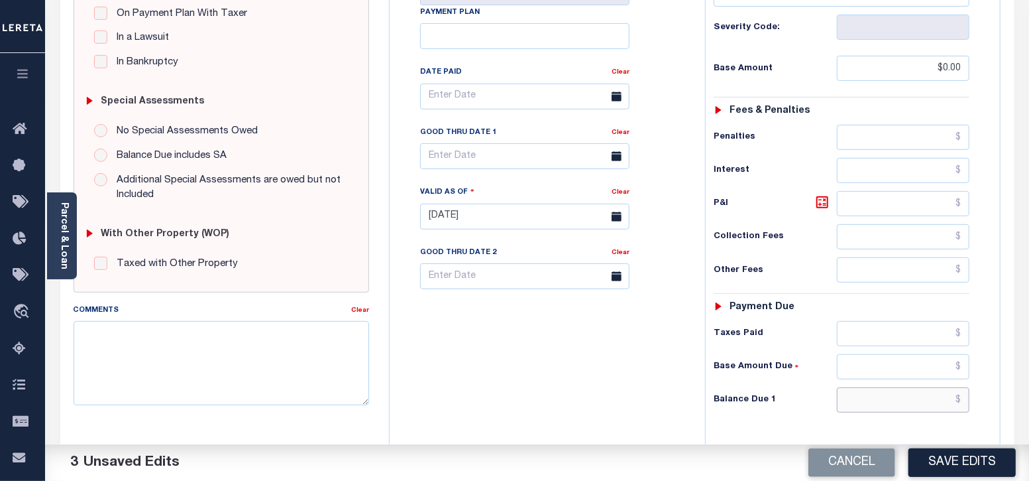
click at [901, 400] on input "text" at bounding box center [903, 399] width 133 height 25
type input "$0.00"
click at [656, 414] on div "Tax Bill No Multiple Payment Option Payment Plan Clear" at bounding box center [544, 209] width 302 height 585
click at [948, 455] on button "Save Edits" at bounding box center [962, 462] width 107 height 29
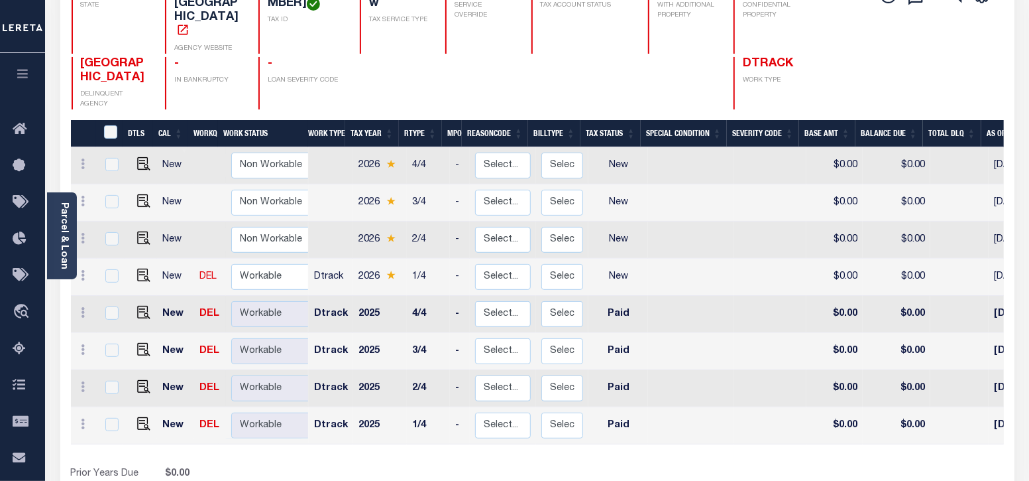
scroll to position [249, 0]
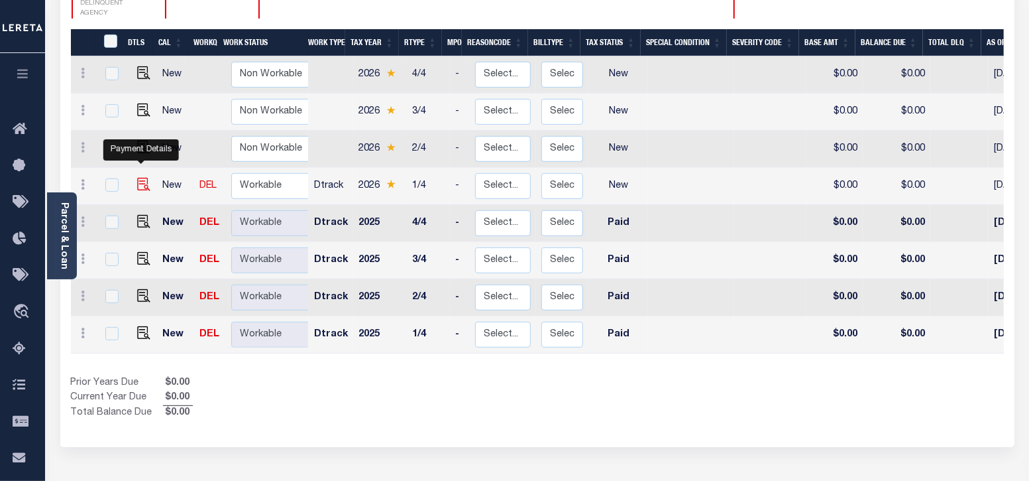
click at [142, 178] on img "" at bounding box center [143, 184] width 13 height 13
checkbox input "true"
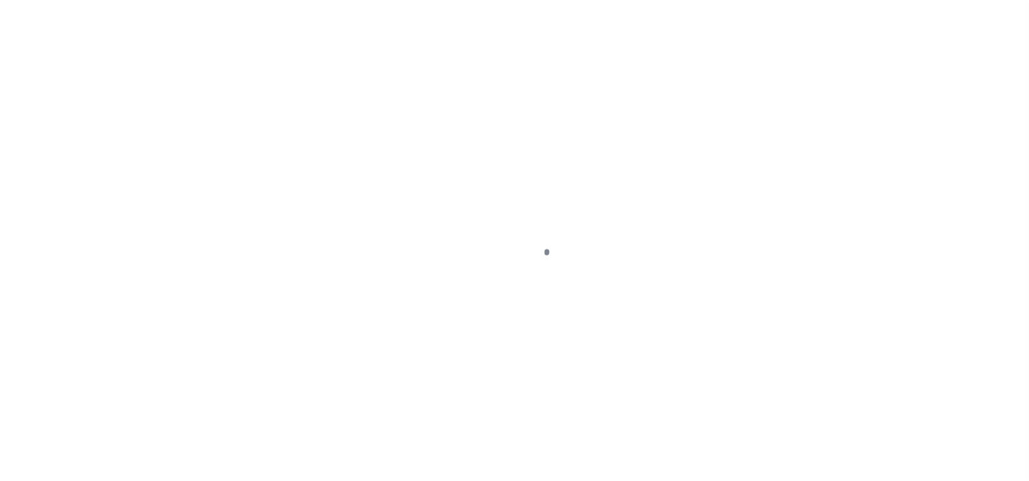
select select "NW2"
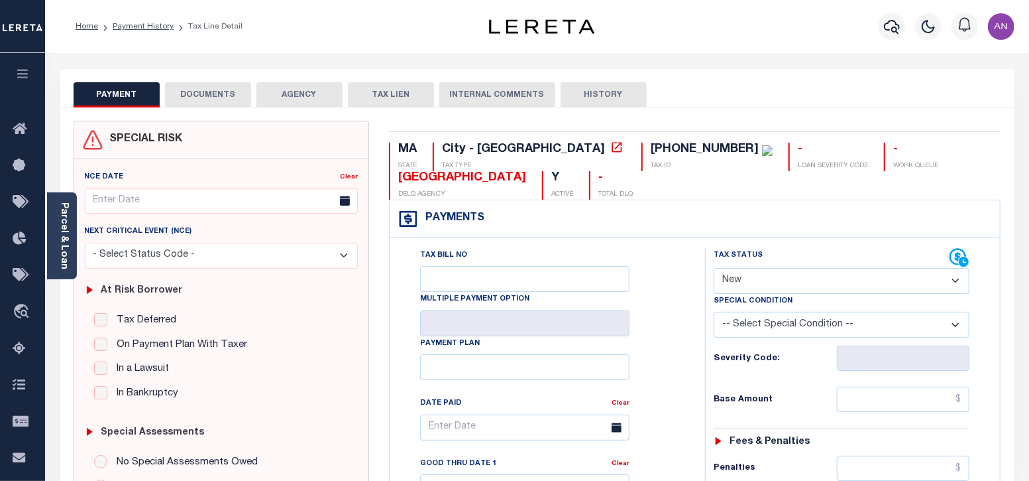
click at [218, 94] on button "DOCUMENTS" at bounding box center [208, 94] width 86 height 25
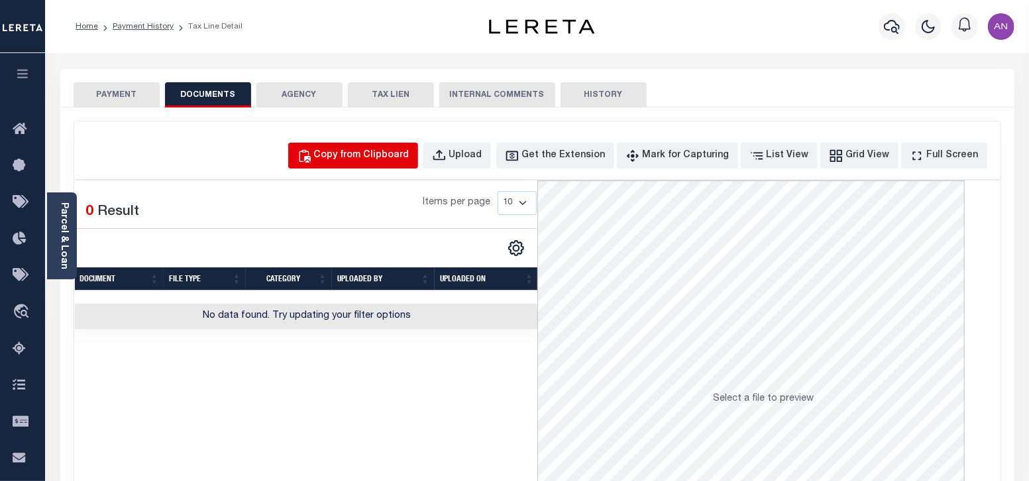
click at [397, 160] on div "Copy from Clipboard" at bounding box center [361, 155] width 95 height 15
select select "POP"
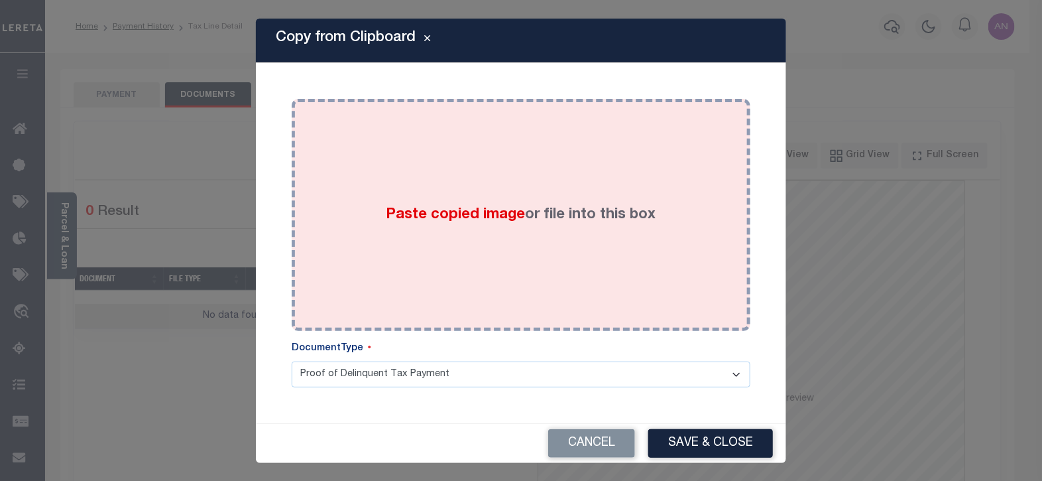
click at [472, 151] on div "Paste copied image or file into this box" at bounding box center [521, 215] width 439 height 212
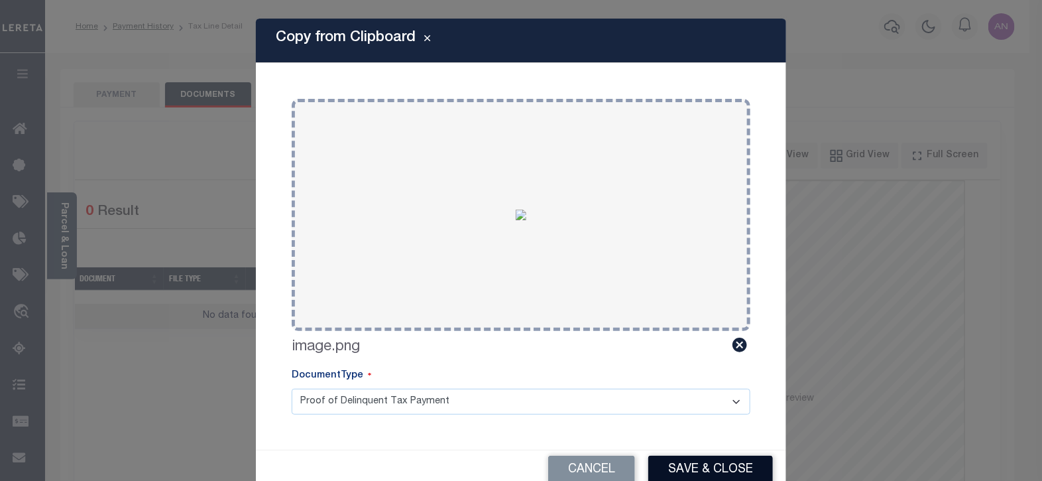
click at [713, 469] on button "Save & Close" at bounding box center [710, 469] width 125 height 29
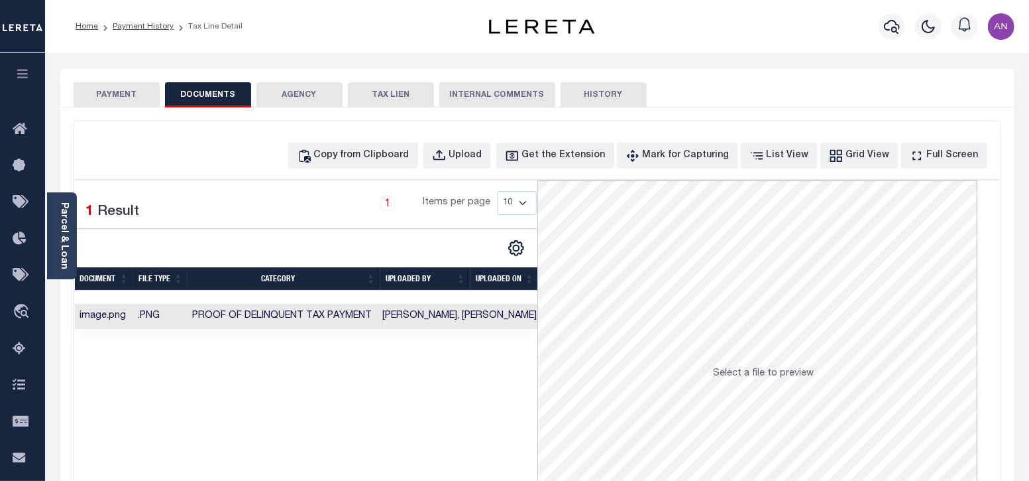
click at [127, 97] on button "PAYMENT" at bounding box center [117, 94] width 86 height 25
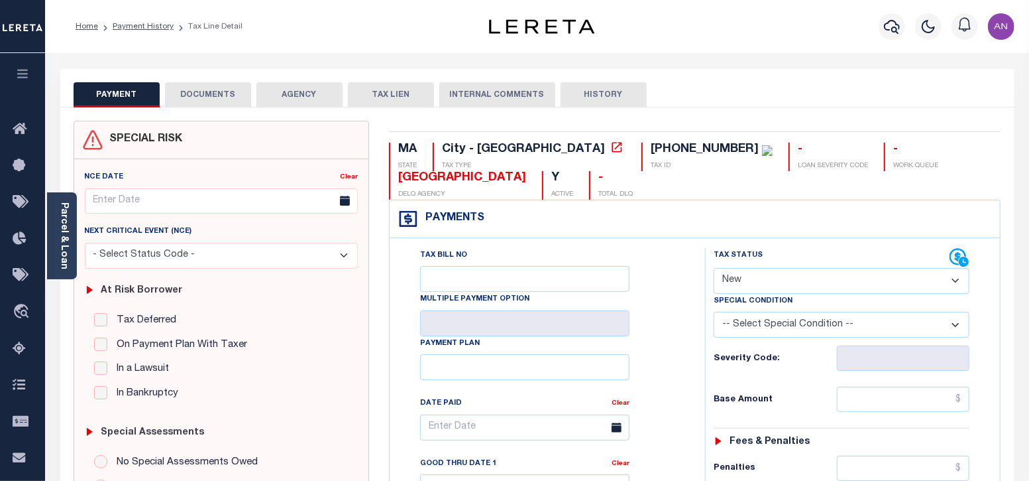
click at [762, 274] on select "- Select Status Code - Open Due/Unpaid Paid Incomplete No Tax Due Internal Refu…" at bounding box center [842, 281] width 257 height 26
select select "PYD"
click at [714, 268] on select "- Select Status Code - Open Due/Unpaid Paid Incomplete No Tax Due Internal Refu…" at bounding box center [842, 281] width 257 height 26
type input "[DATE]"
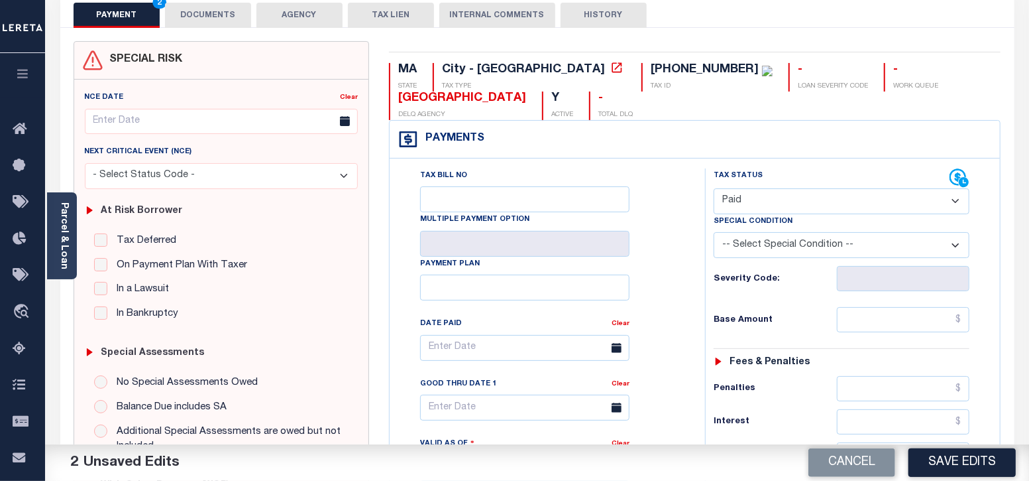
scroll to position [82, 0]
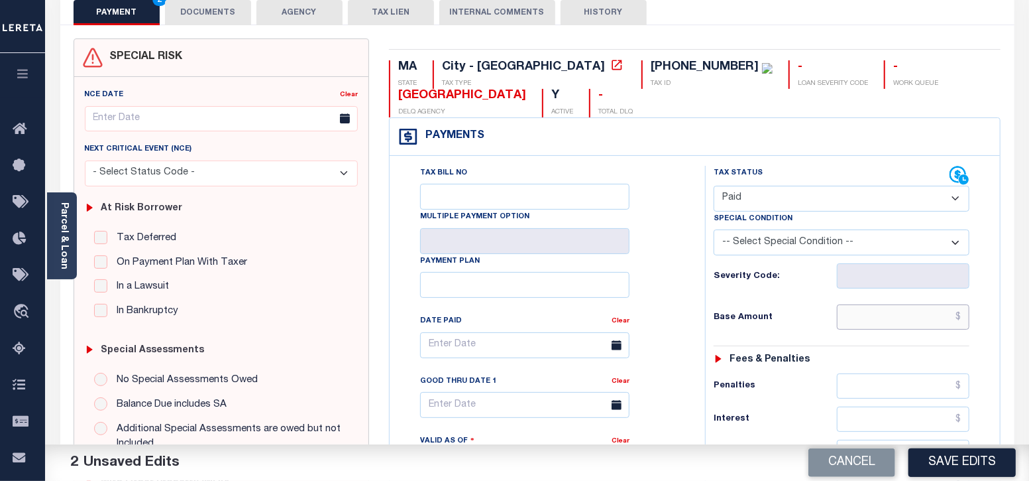
click at [888, 312] on input "text" at bounding box center [903, 316] width 133 height 25
click at [683, 343] on div "Tax Bill No Multiple Payment Option Payment Plan Clear" at bounding box center [544, 352] width 282 height 372
type input "$0.00"
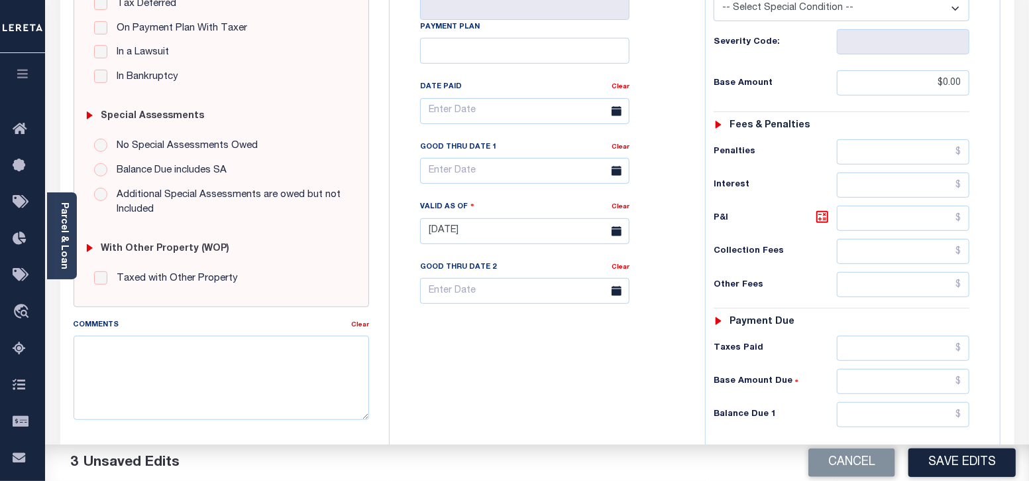
scroll to position [414, 0]
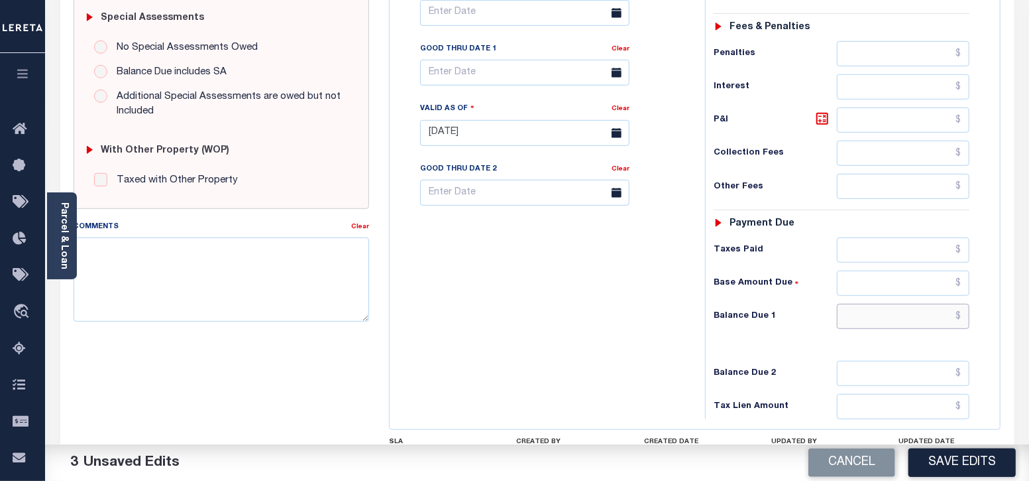
click at [924, 310] on input "text" at bounding box center [903, 316] width 133 height 25
type input "$0.00"
click at [626, 346] on div "Tax Bill No Multiple Payment Option Payment Plan Clear" at bounding box center [544, 126] width 302 height 585
click at [982, 469] on button "Save Edits" at bounding box center [962, 462] width 107 height 29
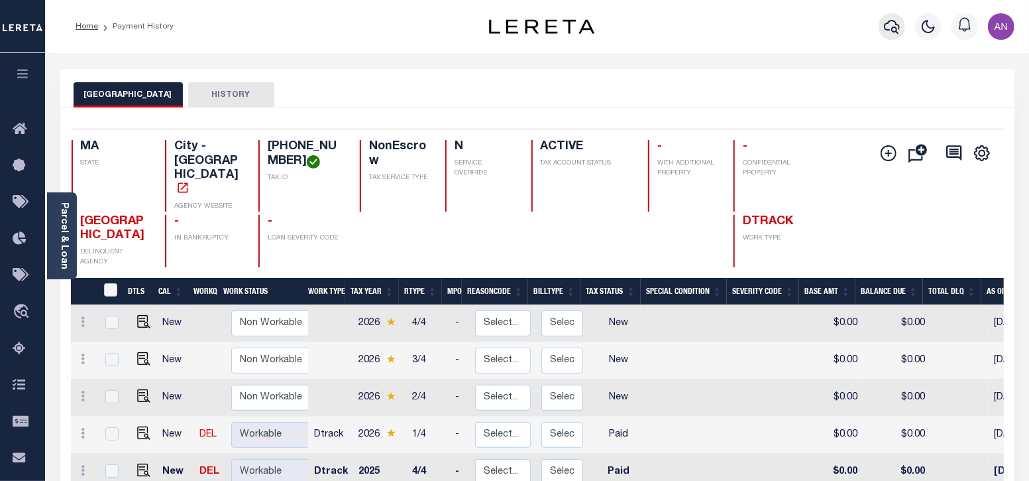
click at [898, 25] on icon "button" at bounding box center [892, 27] width 16 height 14
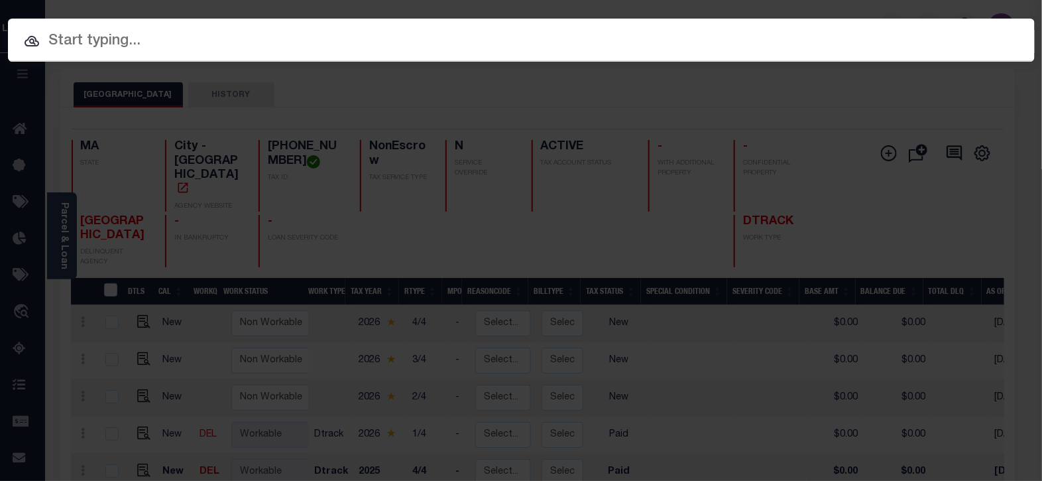
paste input "1747041140"
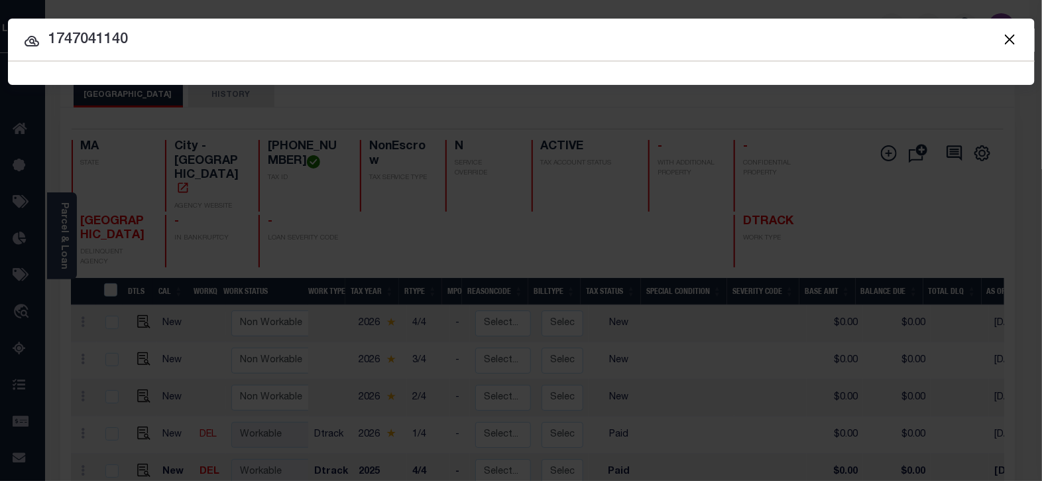
type input "1747041140"
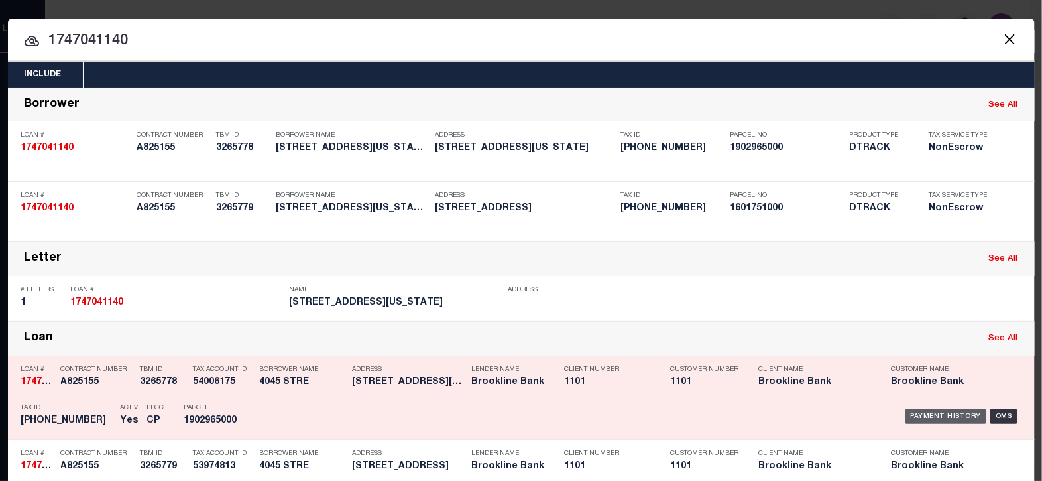
click at [915, 414] on div "Payment History" at bounding box center [947, 416] width 82 height 15
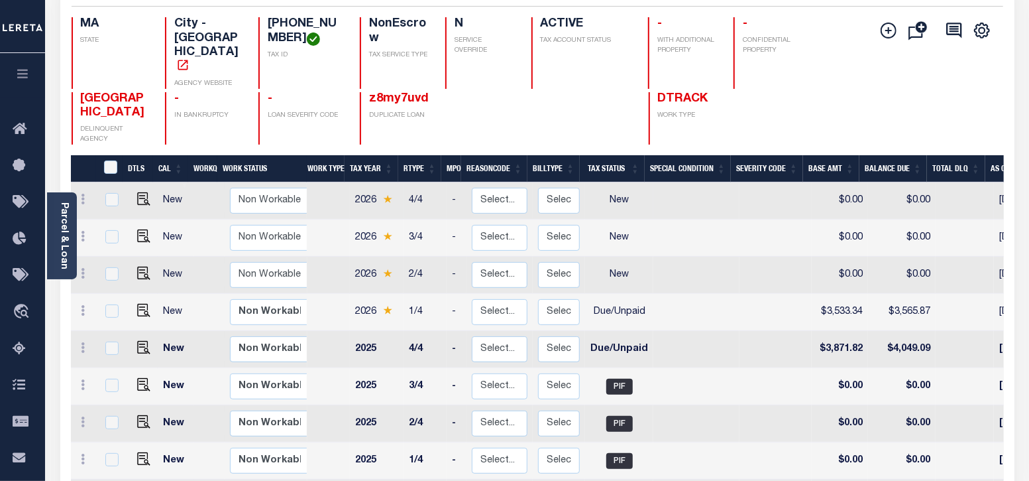
scroll to position [249, 0]
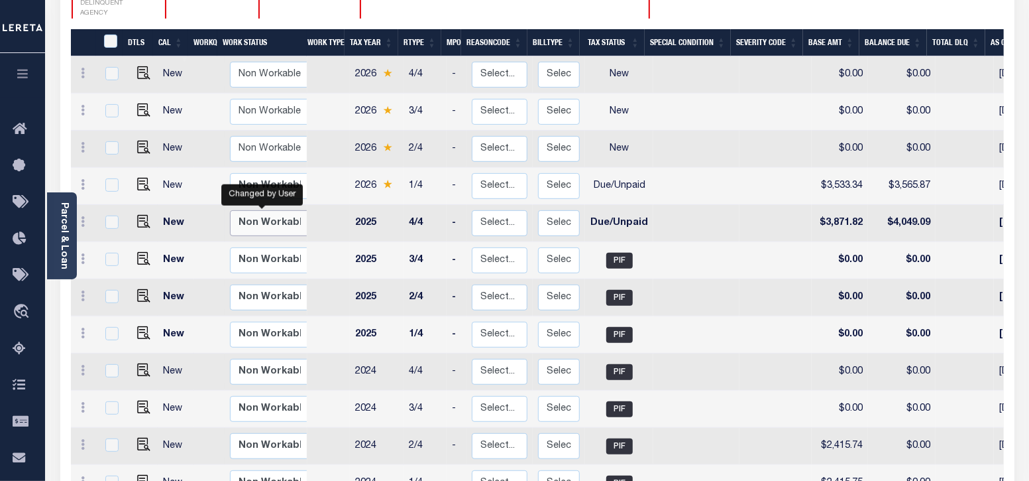
click at [261, 210] on select "Non Workable Workable" at bounding box center [270, 223] width 80 height 26
checkbox input "true"
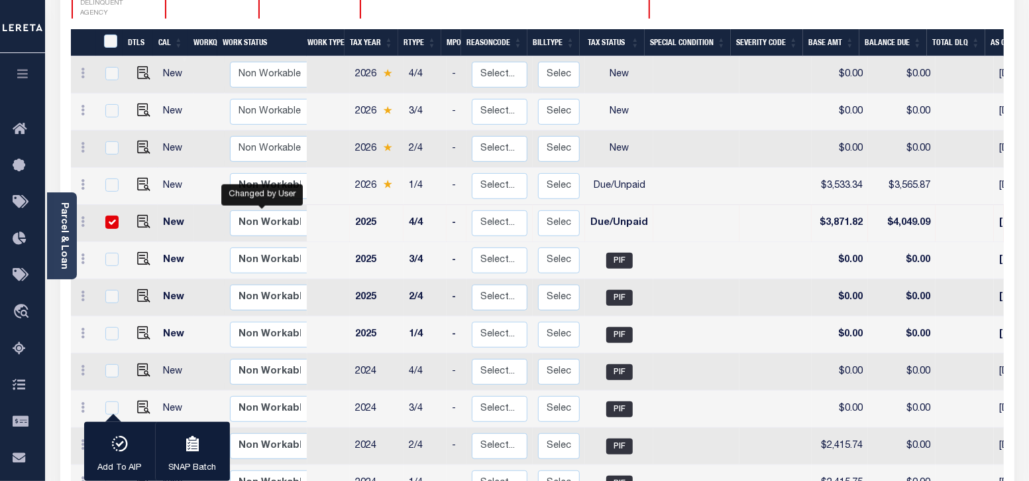
click at [620, 205] on td "Due/Unpaid" at bounding box center [619, 223] width 68 height 37
checkbox input "false"
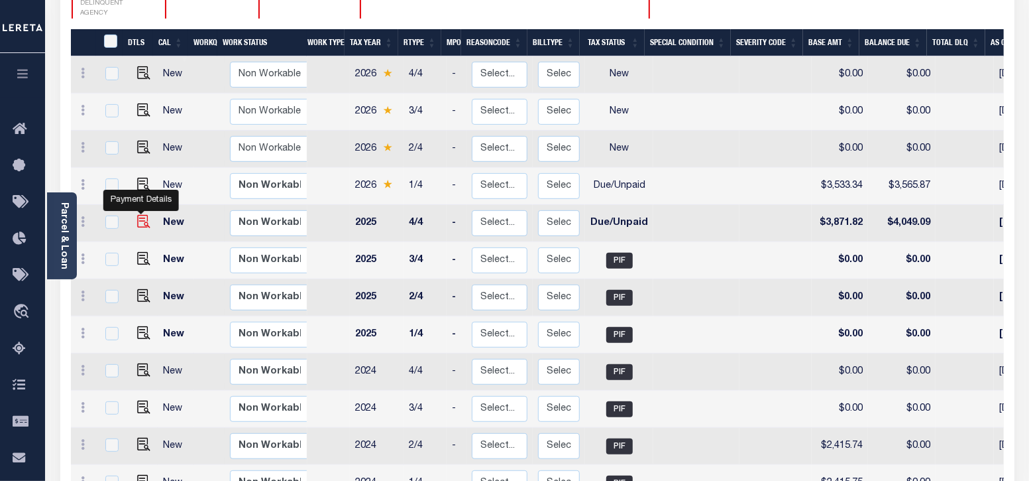
click at [140, 215] on img "" at bounding box center [143, 221] width 13 height 13
checkbox input "true"
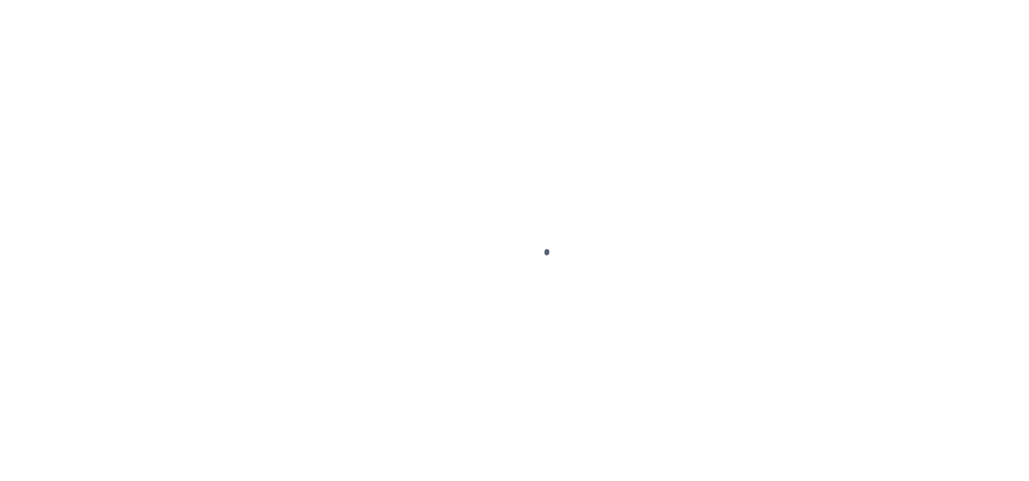
select select "DUE"
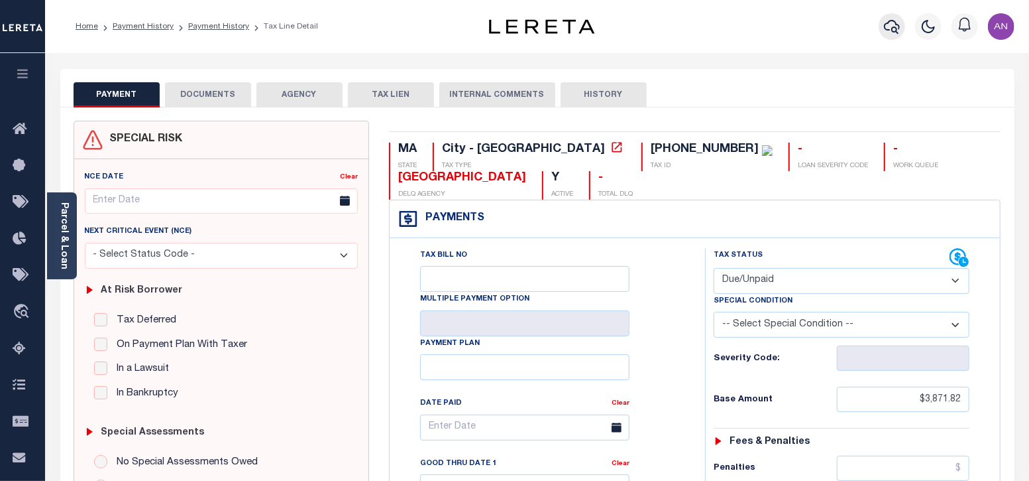
click at [885, 22] on icon "button" at bounding box center [892, 27] width 16 height 16
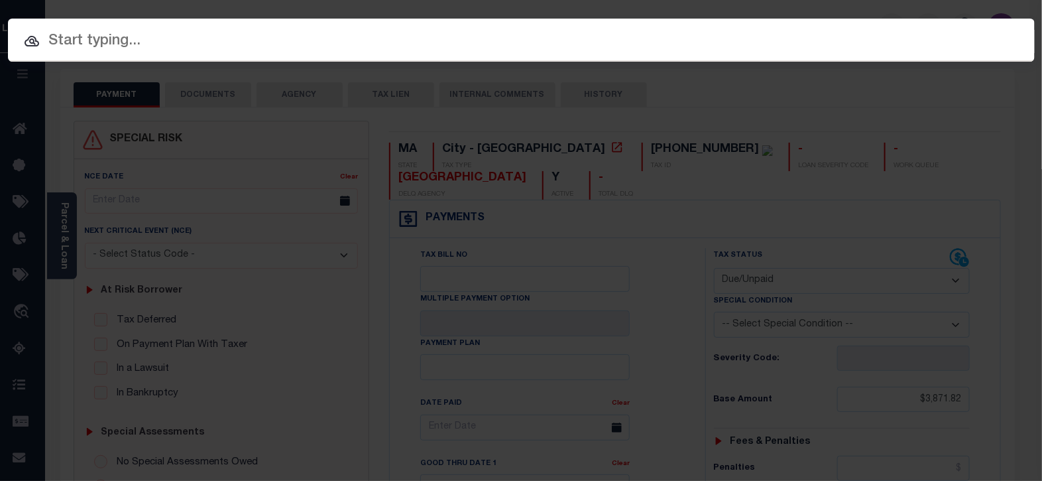
paste input "993238411"
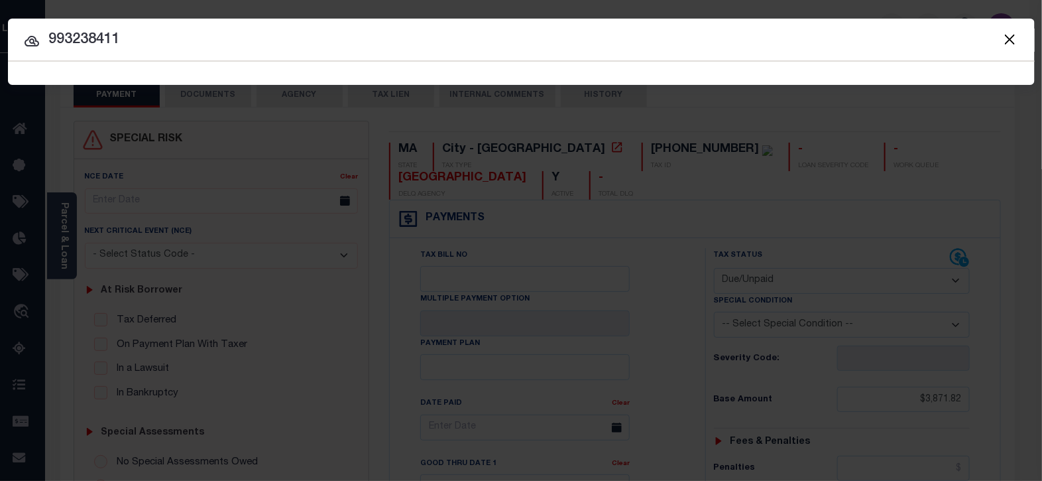
type input "993238411"
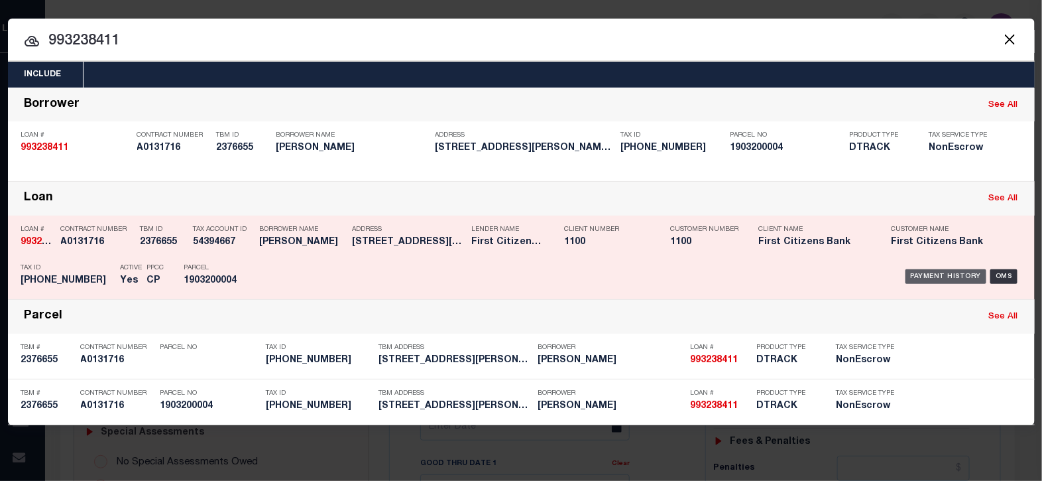
click at [919, 272] on div "Payment History" at bounding box center [947, 276] width 82 height 15
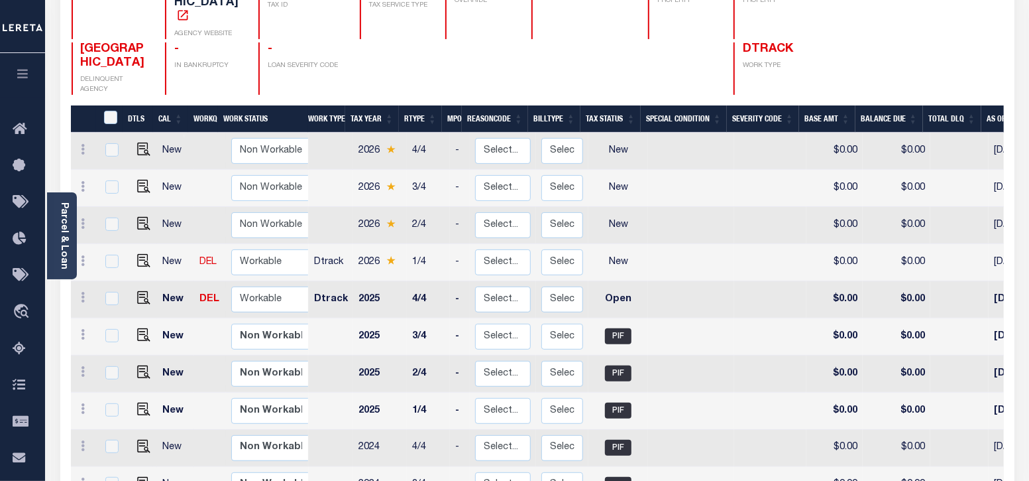
scroll to position [249, 0]
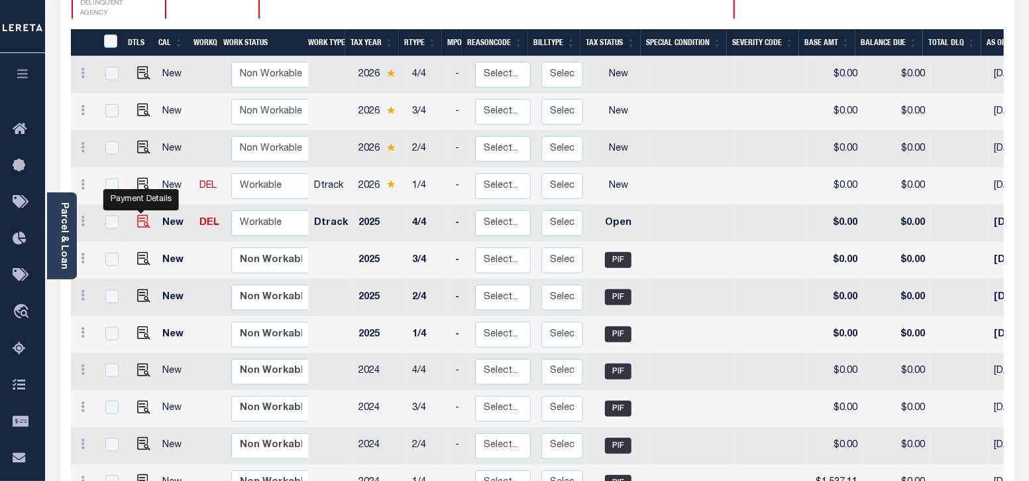
click at [137, 215] on img "" at bounding box center [143, 221] width 13 height 13
checkbox input "true"
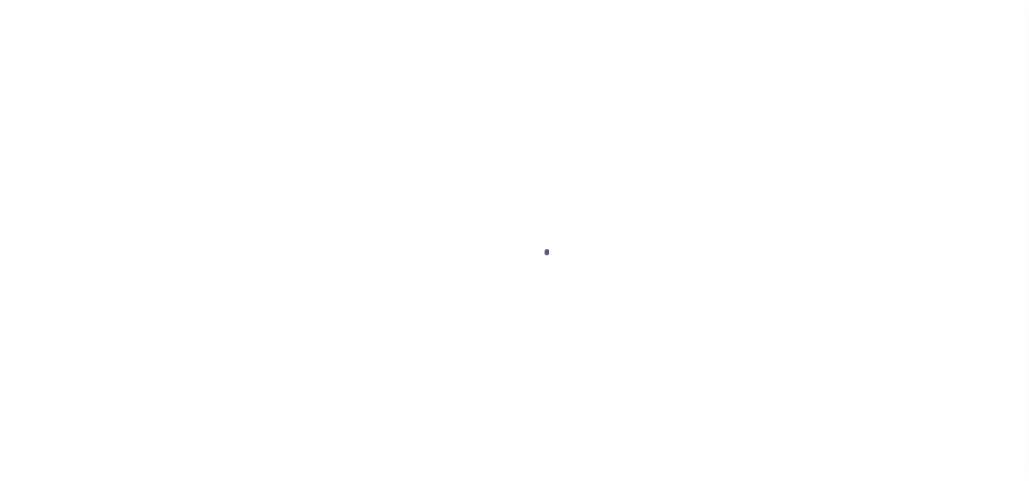
select select "OP2"
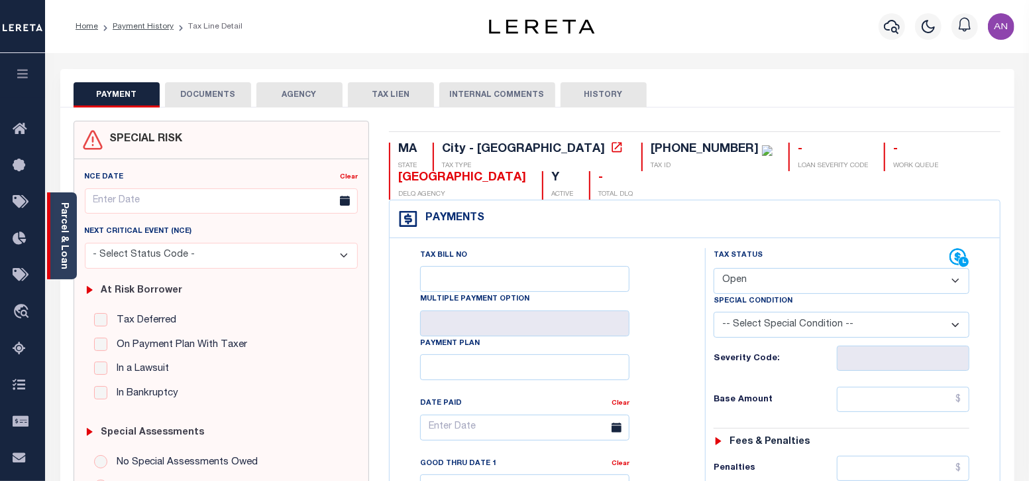
click at [66, 217] on link "Parcel & Loan" at bounding box center [63, 235] width 9 height 67
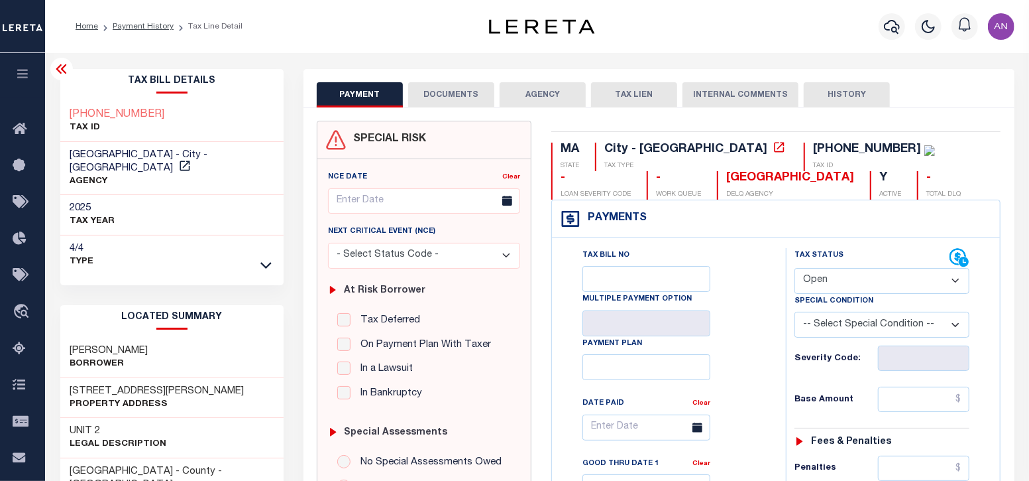
click at [443, 94] on button "DOCUMENTS" at bounding box center [451, 94] width 86 height 25
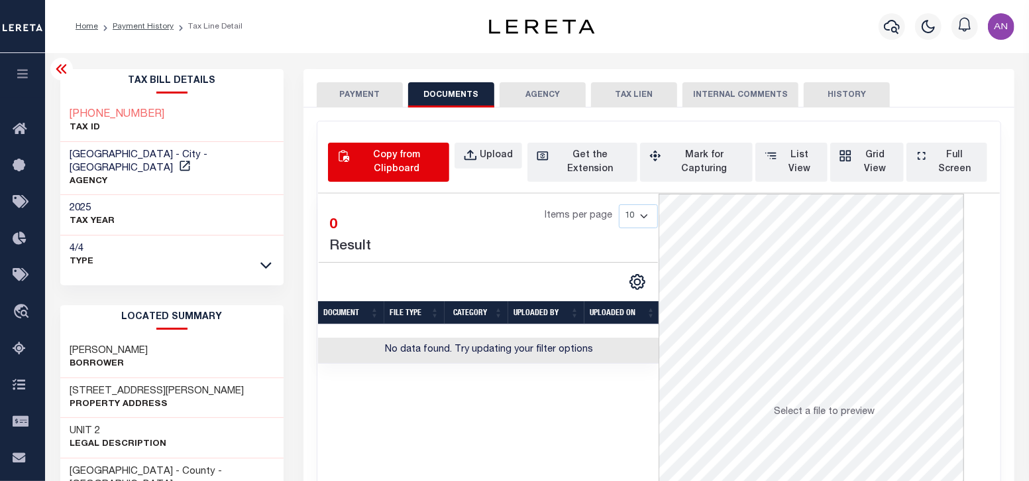
click at [398, 170] on div "Copy from Clipboard" at bounding box center [397, 162] width 88 height 28
select select "POP"
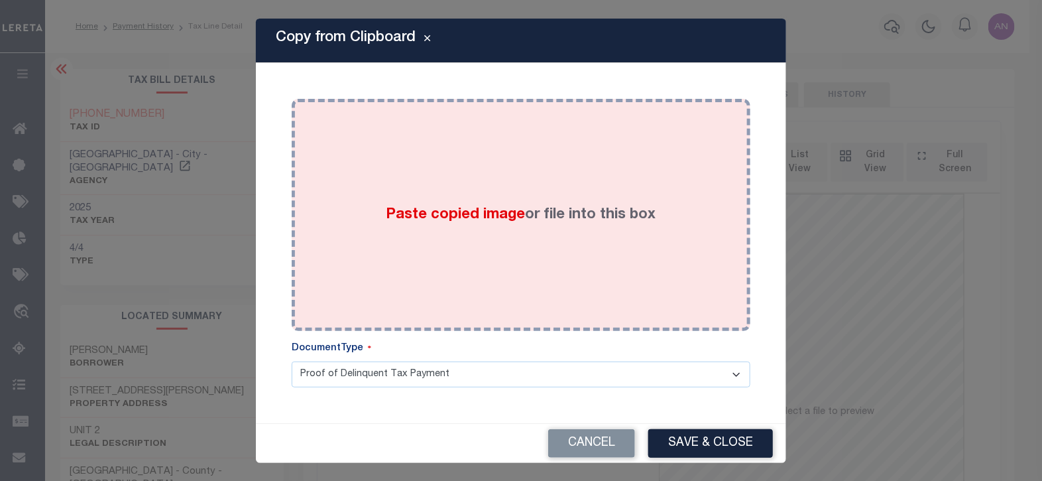
click at [550, 163] on div "Paste copied image or file into this box" at bounding box center [521, 215] width 439 height 212
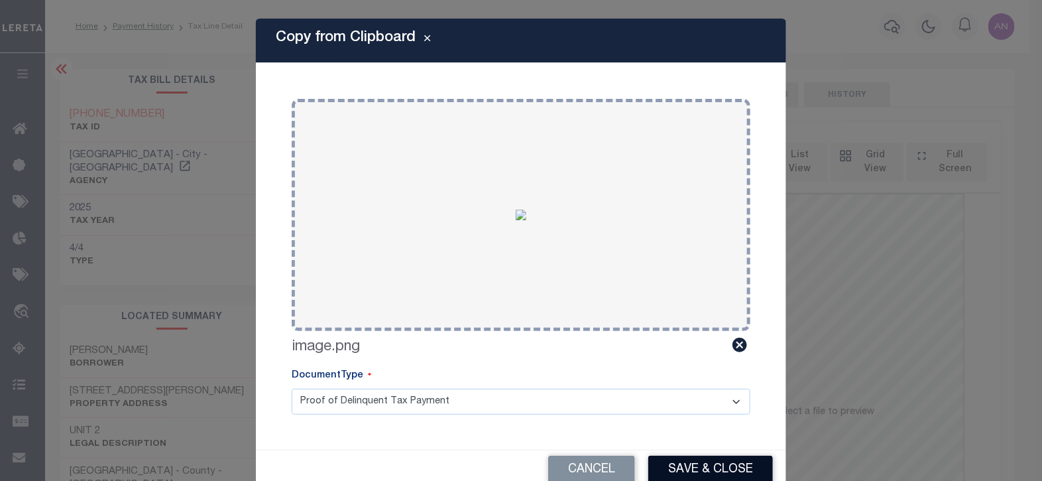
click at [703, 465] on button "Save & Close" at bounding box center [710, 469] width 125 height 29
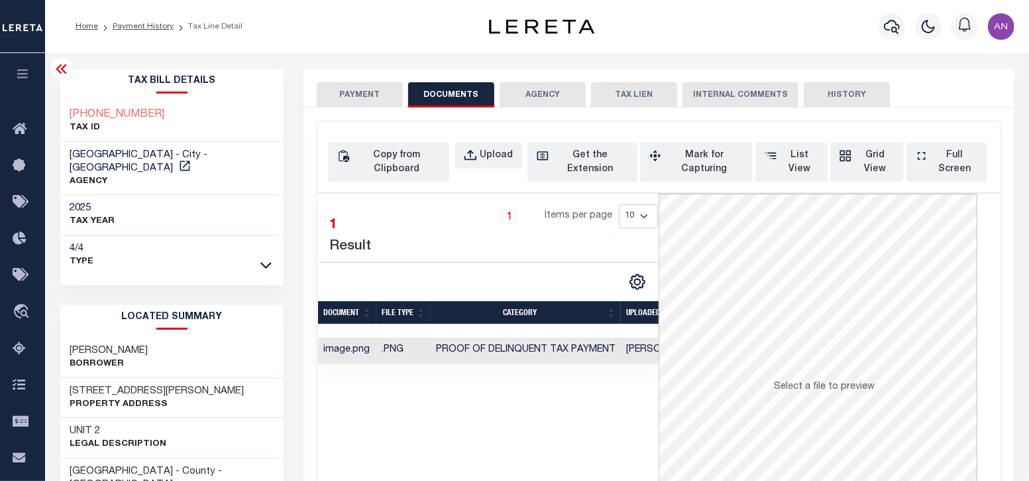
click at [353, 91] on button "PAYMENT" at bounding box center [360, 94] width 86 height 25
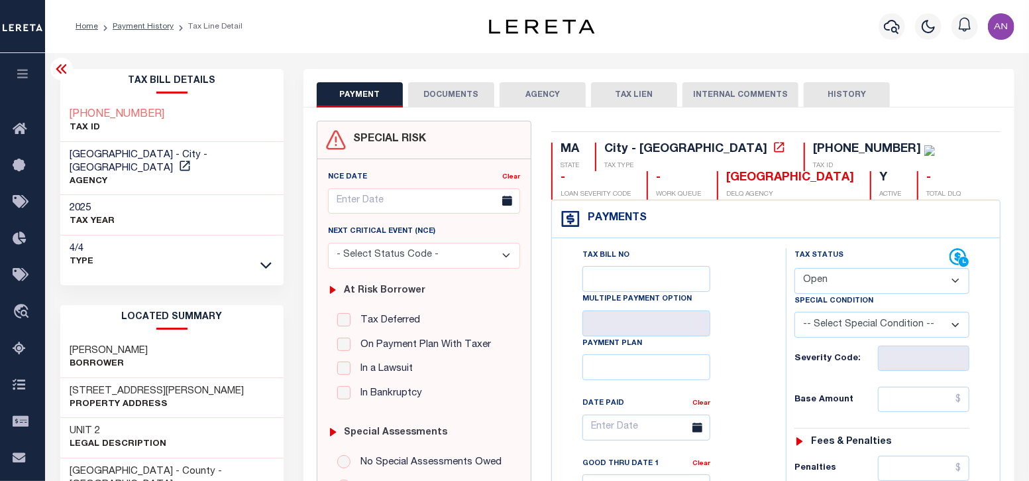
click at [831, 274] on select "- Select Status Code - Open Due/Unpaid Paid Incomplete No Tax Due Internal Refu…" at bounding box center [882, 281] width 175 height 26
select select "PYD"
click at [795, 268] on select "- Select Status Code - Open Due/Unpaid Paid Incomplete No Tax Due Internal Refu…" at bounding box center [882, 281] width 175 height 26
type input "[DATE]"
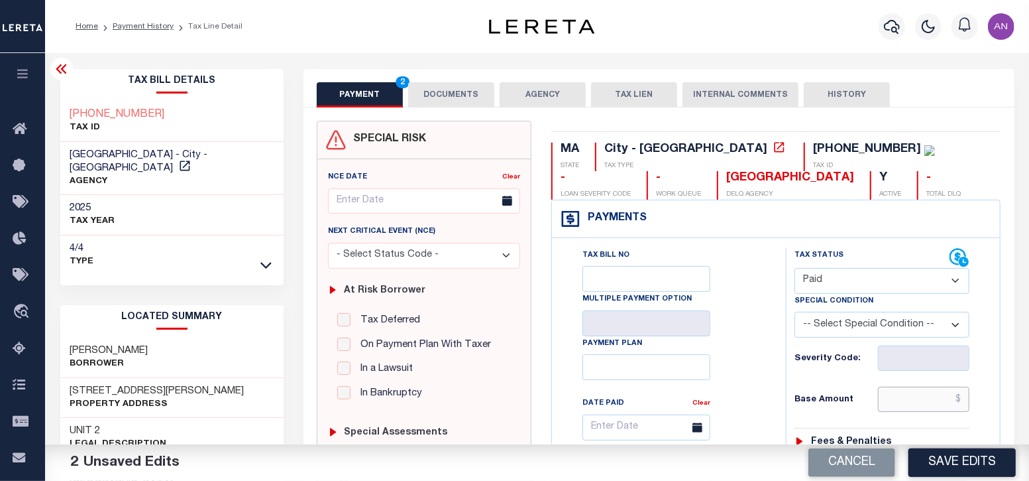
click at [920, 399] on input "text" at bounding box center [924, 398] width 92 height 25
type input "$0.00"
click at [736, 427] on div "Tax Bill No Multiple Payment Option Payment Plan Clear" at bounding box center [665, 434] width 201 height 372
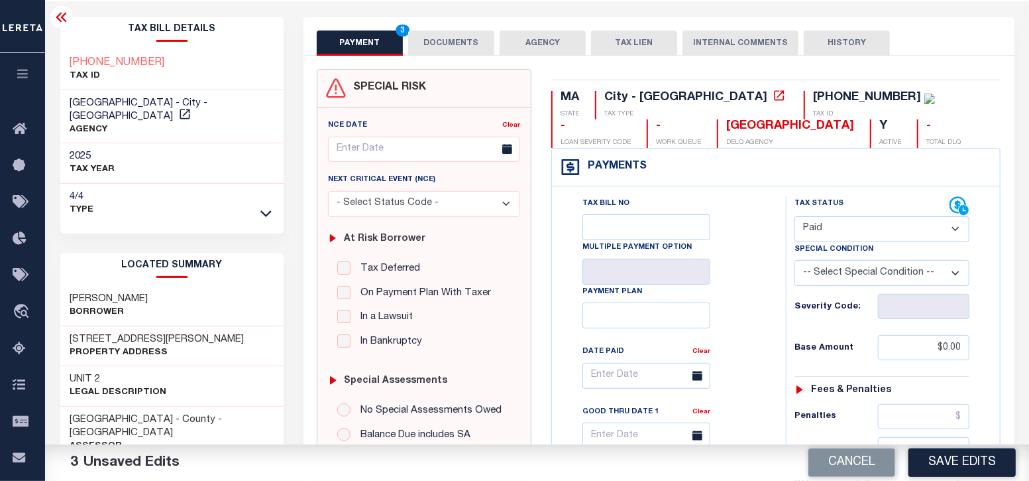
scroll to position [331, 0]
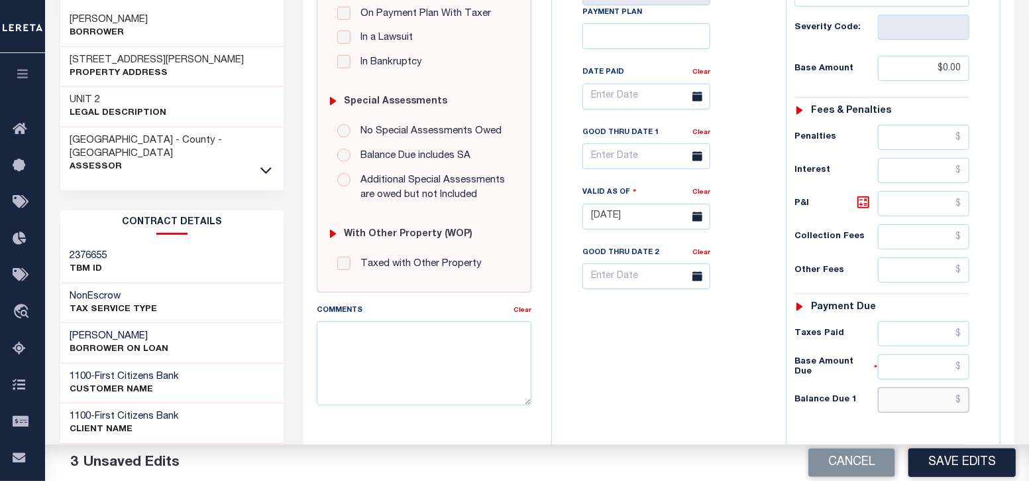
click at [925, 396] on input "text" at bounding box center [924, 399] width 92 height 25
type input "$0.00"
click at [731, 428] on div "Tax Bill No Multiple Payment Option Payment Plan Clear" at bounding box center [666, 209] width 221 height 585
click at [955, 461] on button "Save Edits" at bounding box center [962, 462] width 107 height 29
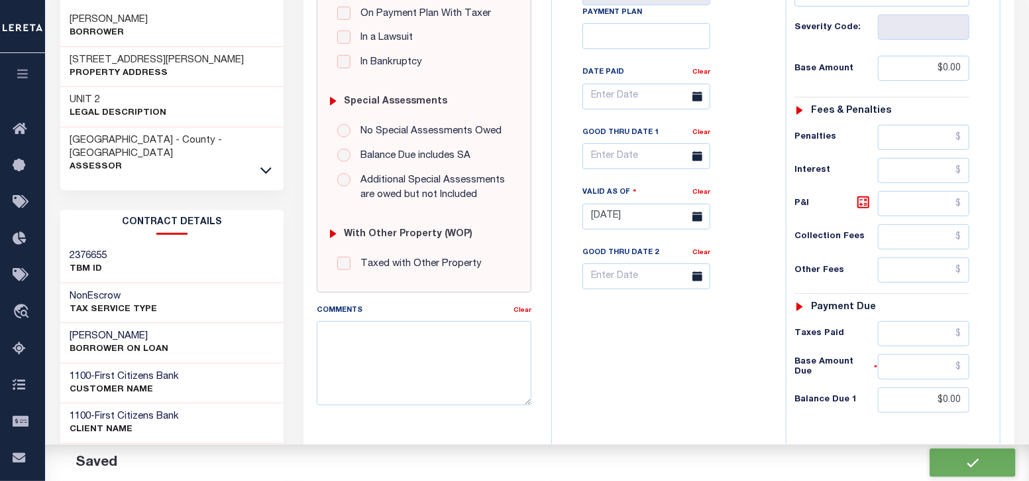
checkbox input "false"
type input "$0"
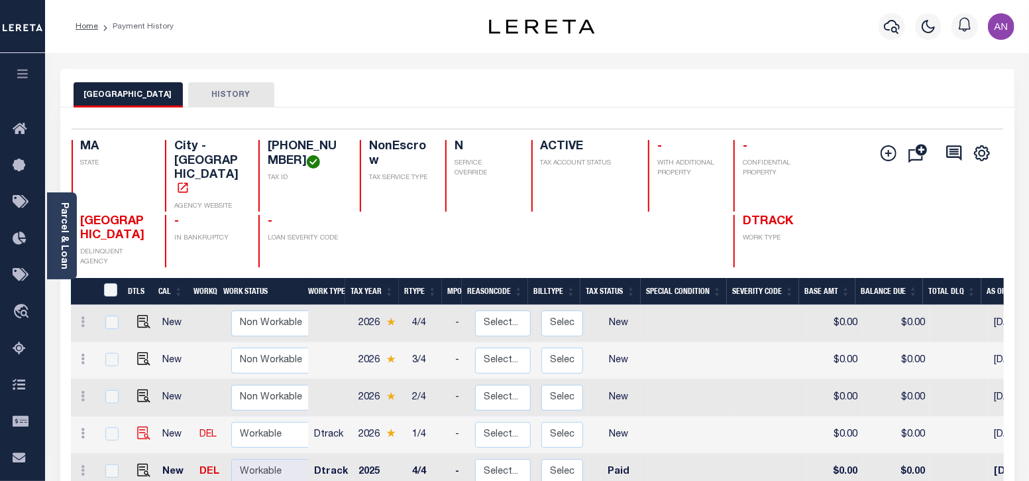
click at [139, 426] on img at bounding box center [143, 432] width 13 height 13
checkbox input "true"
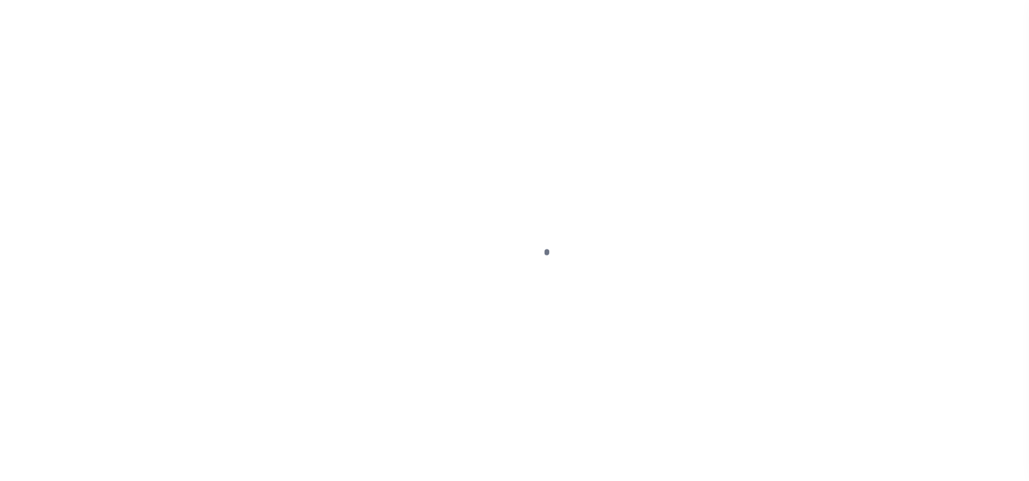
select select "NW2"
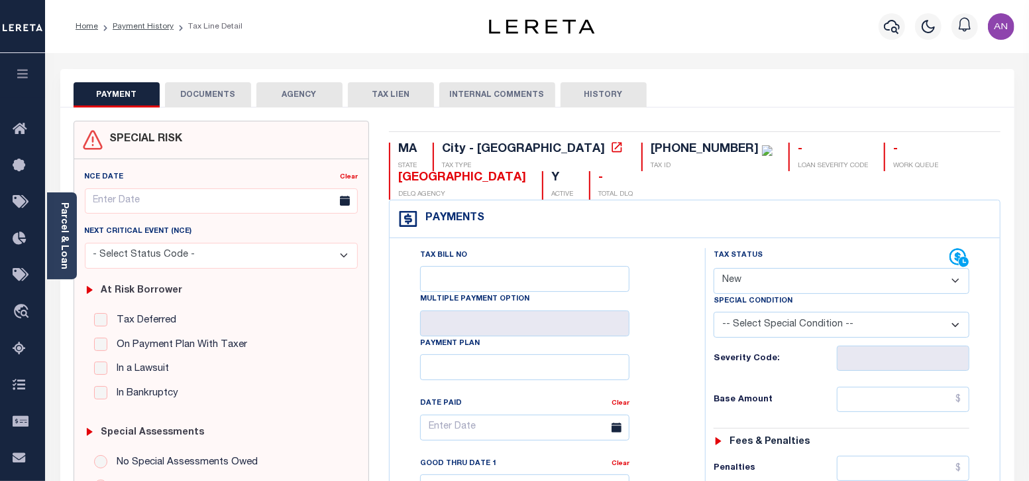
click at [226, 91] on button "DOCUMENTS" at bounding box center [208, 94] width 86 height 25
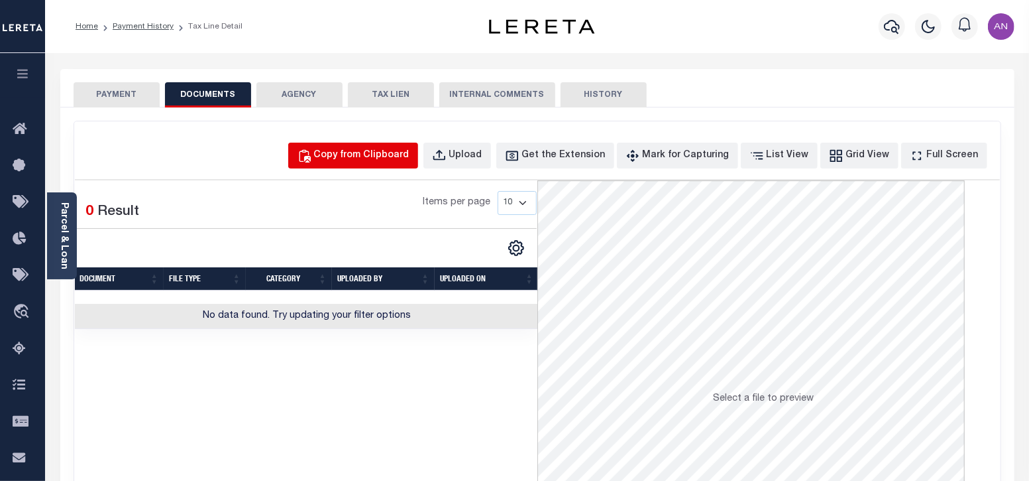
click at [410, 154] on div "Copy from Clipboard" at bounding box center [361, 155] width 95 height 15
select select "POP"
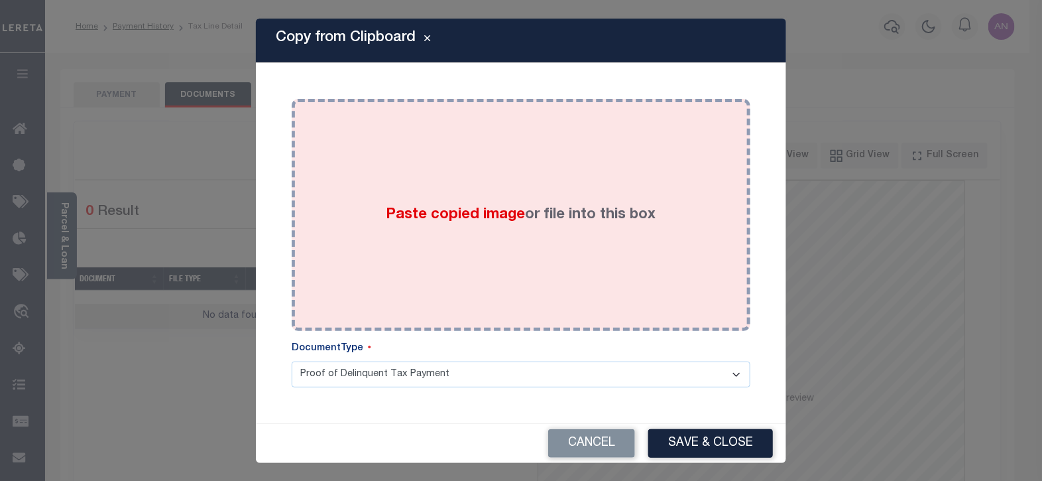
click at [562, 150] on div "Paste copied image or file into this box" at bounding box center [521, 215] width 439 height 212
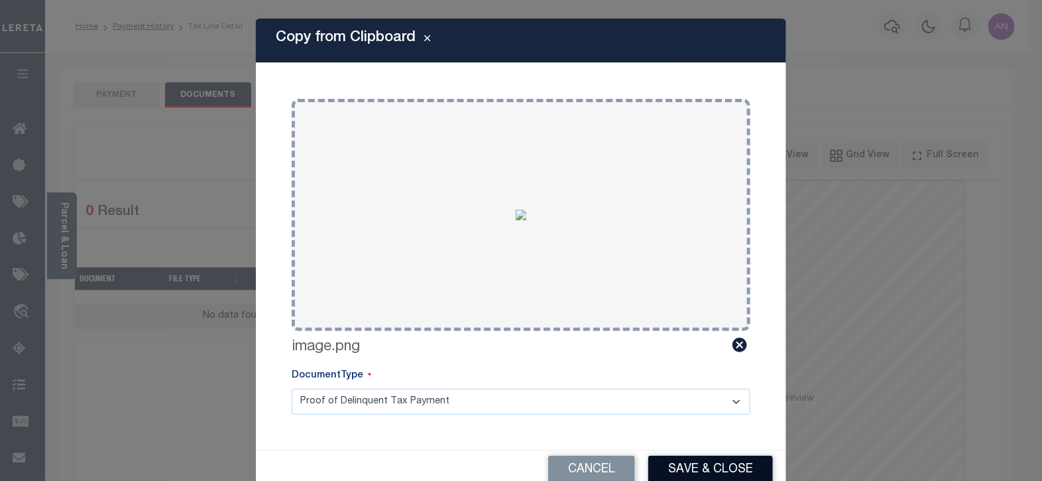
click at [712, 469] on button "Save & Close" at bounding box center [710, 469] width 125 height 29
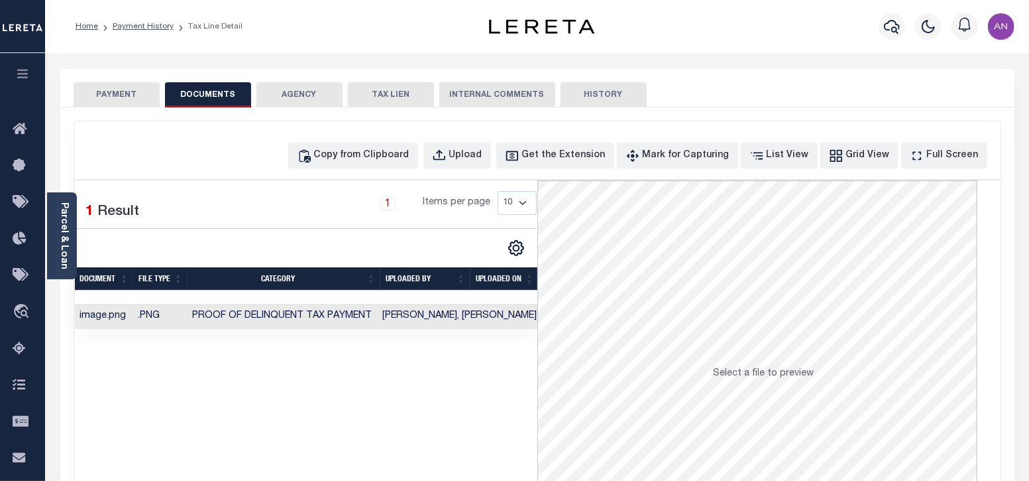
click at [131, 100] on button "PAYMENT" at bounding box center [117, 94] width 86 height 25
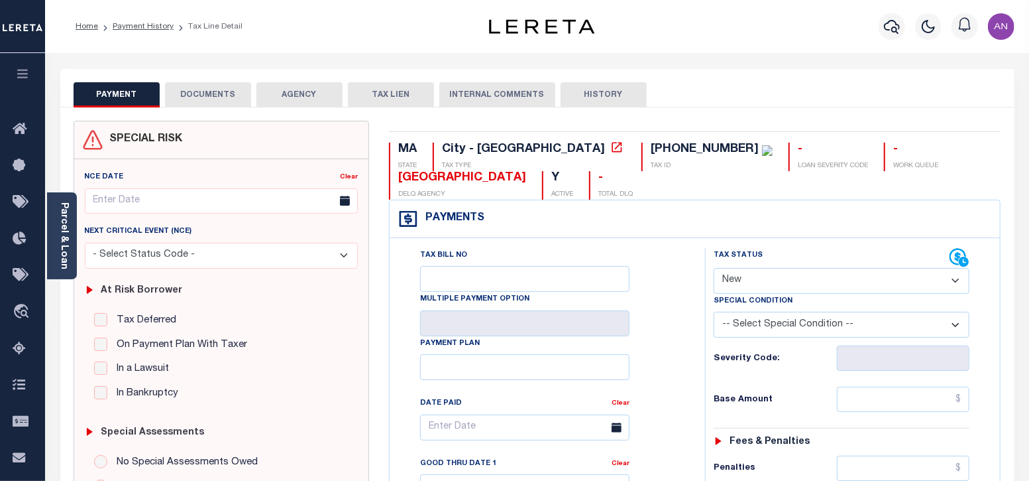
click at [814, 274] on select "- Select Status Code - Open Due/Unpaid Paid Incomplete No Tax Due Internal Refu…" at bounding box center [842, 281] width 257 height 26
select select "PYD"
click at [714, 268] on select "- Select Status Code - Open Due/Unpaid Paid Incomplete No Tax Due Internal Refu…" at bounding box center [842, 281] width 257 height 26
type input "[DATE]"
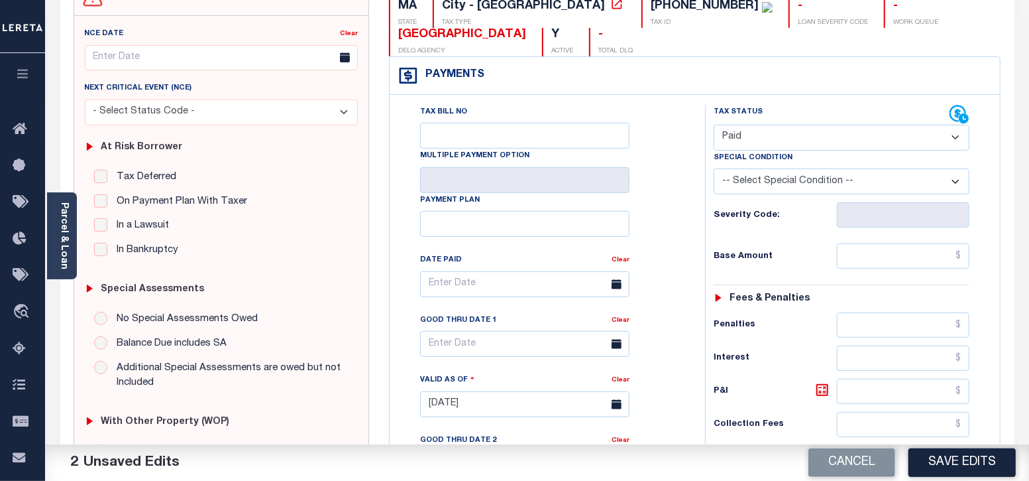
scroll to position [165, 0]
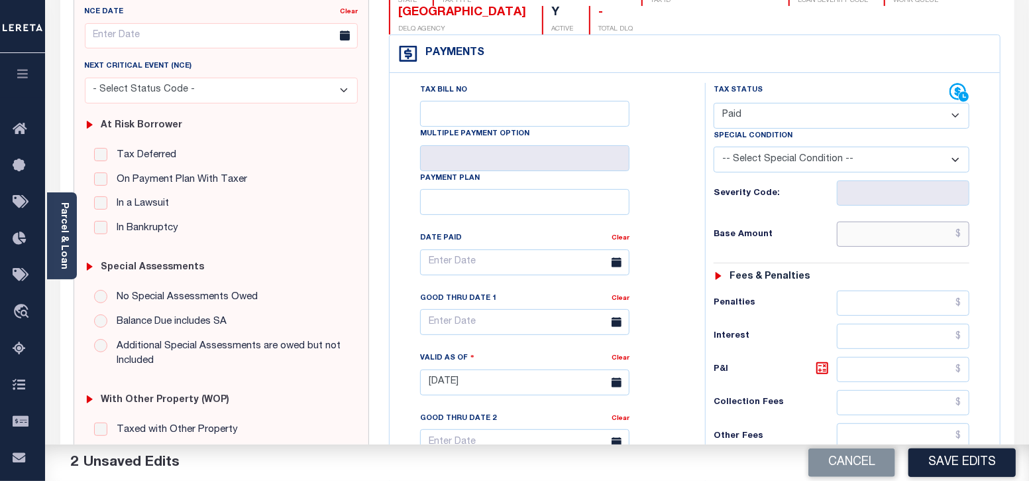
click at [878, 234] on input "text" at bounding box center [903, 233] width 133 height 25
type input "$0.00"
click at [652, 228] on div "Tax Bill No Multiple Payment Option Payment Plan Clear" at bounding box center [544, 269] width 282 height 372
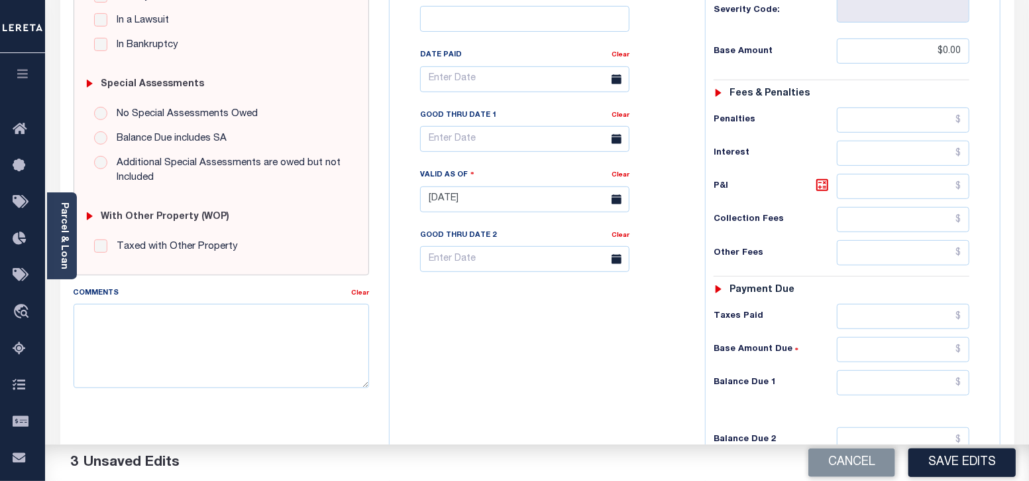
scroll to position [414, 0]
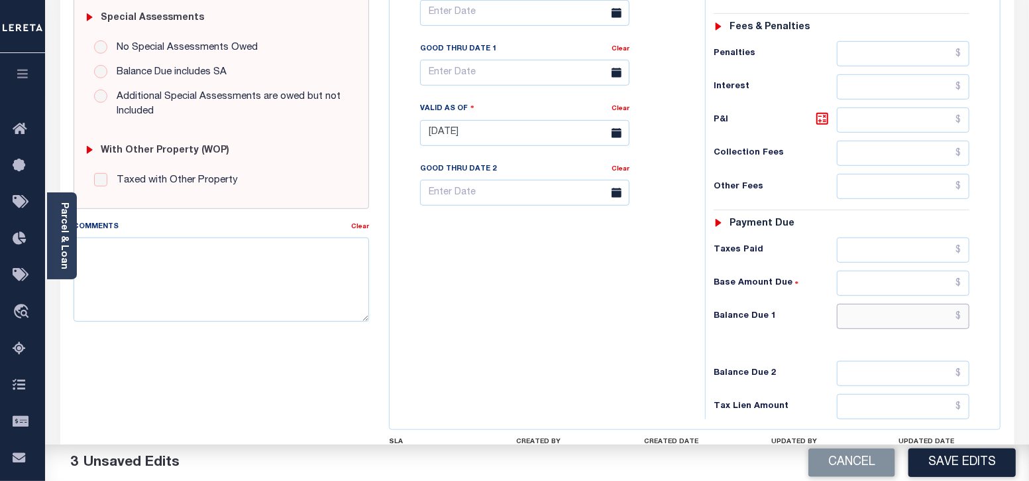
click at [904, 318] on input "text" at bounding box center [903, 316] width 133 height 25
click at [632, 346] on div "Tax Bill No Multiple Payment Option Payment Plan Clear" at bounding box center [544, 126] width 302 height 585
click at [942, 316] on input "text" at bounding box center [903, 316] width 133 height 25
type input "$0.00"
click at [602, 341] on div "Tax Bill No Multiple Payment Option Payment Plan Clear" at bounding box center [544, 126] width 302 height 585
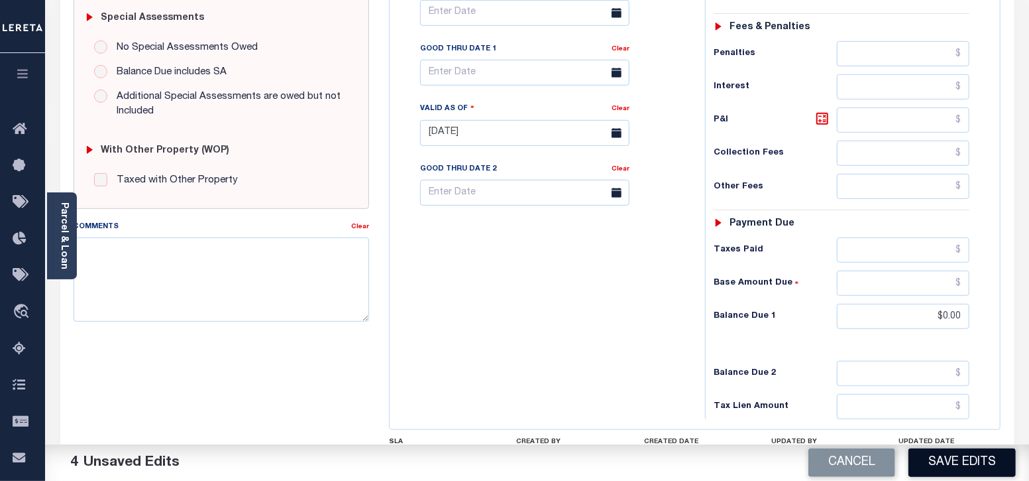
click at [934, 459] on button "Save Edits" at bounding box center [962, 462] width 107 height 29
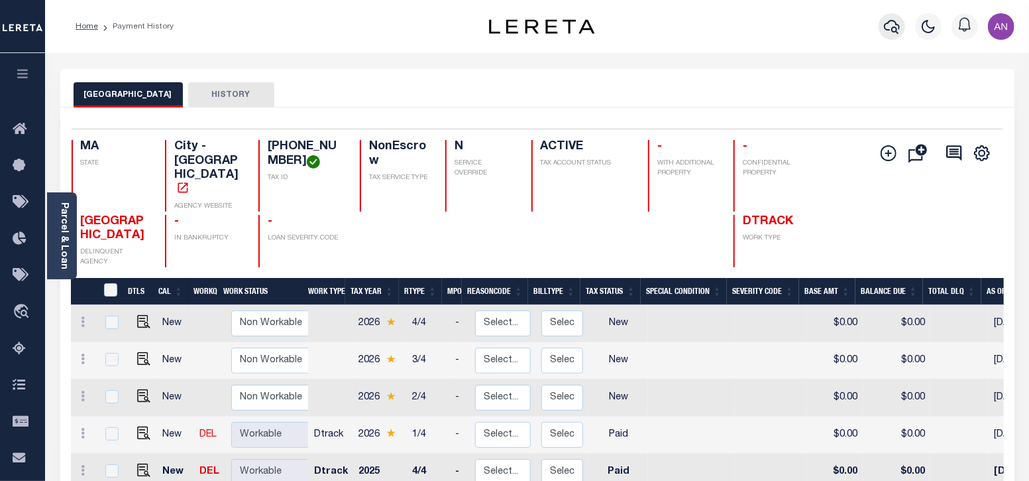
click at [896, 28] on icon "button" at bounding box center [892, 27] width 16 height 14
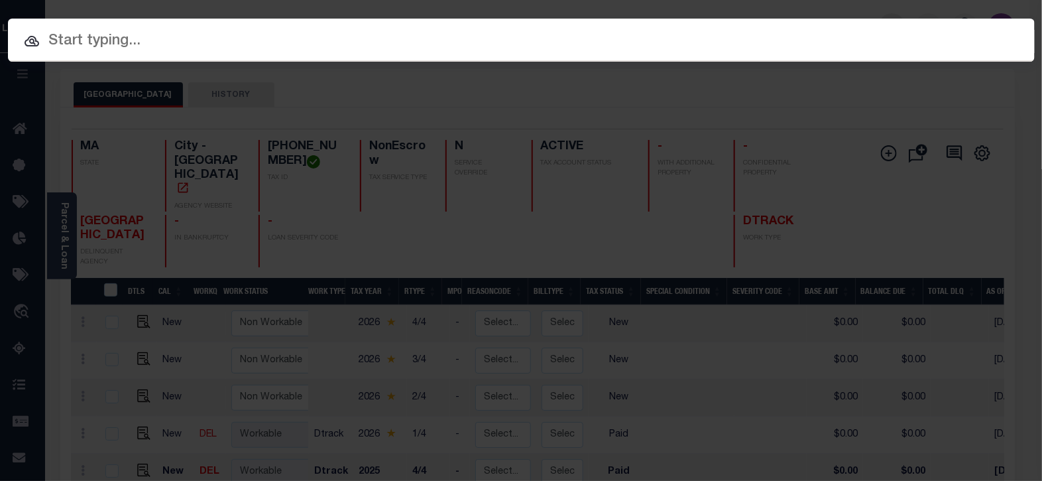
paste input "1680117390"
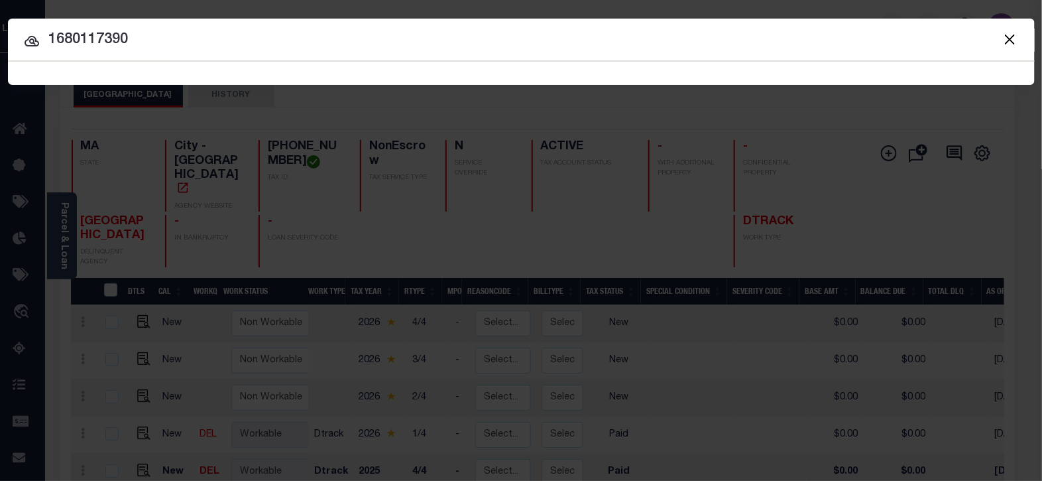
type input "1680117390"
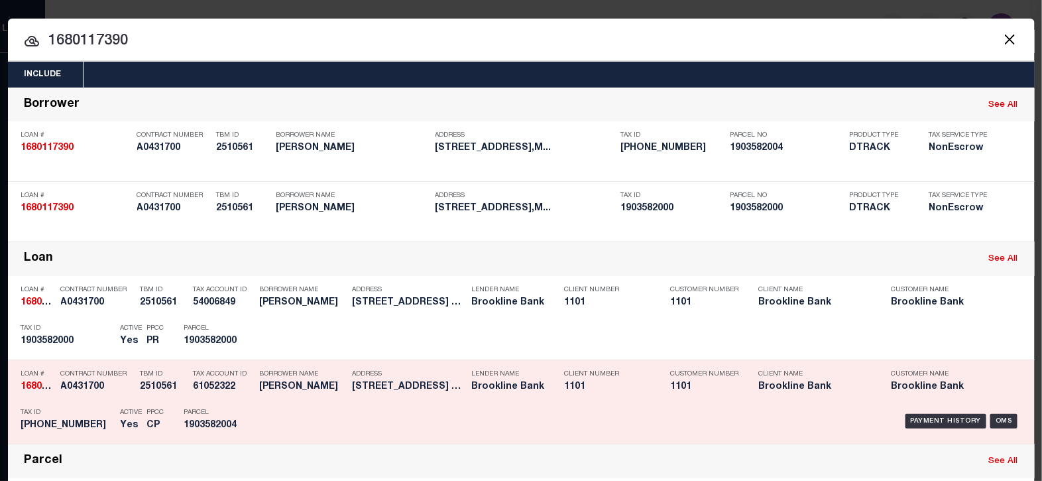
scroll to position [82, 0]
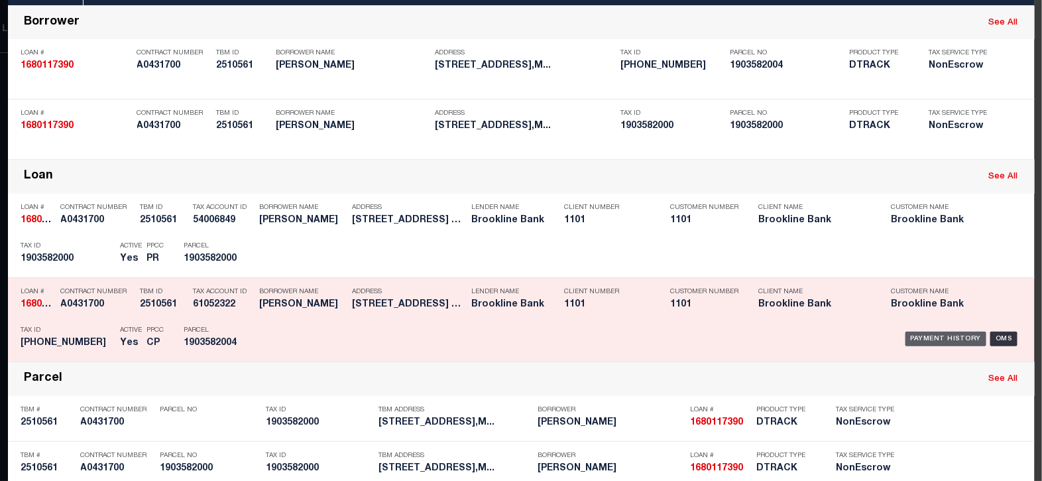
click at [944, 336] on div "Payment History" at bounding box center [947, 338] width 82 height 15
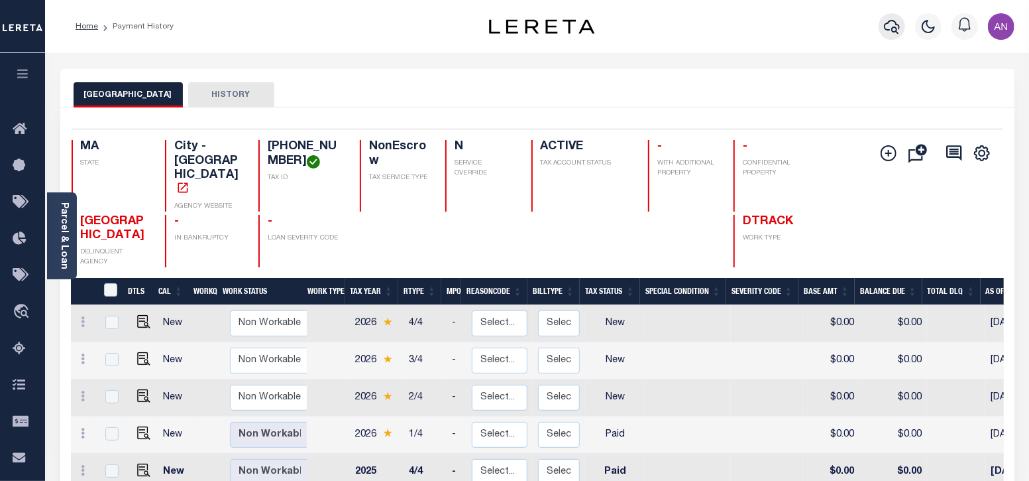
click at [890, 30] on icon "button" at bounding box center [892, 27] width 16 height 14
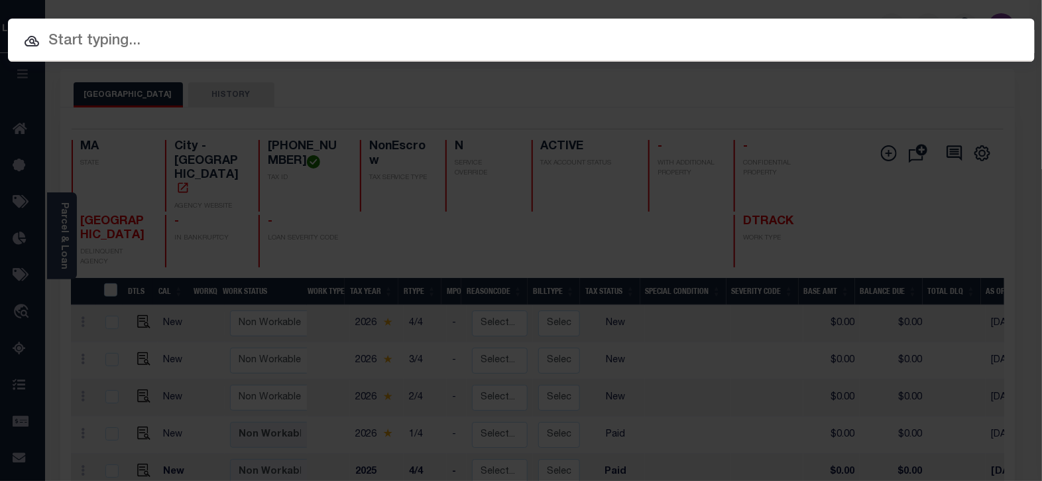
paste input "1680112340"
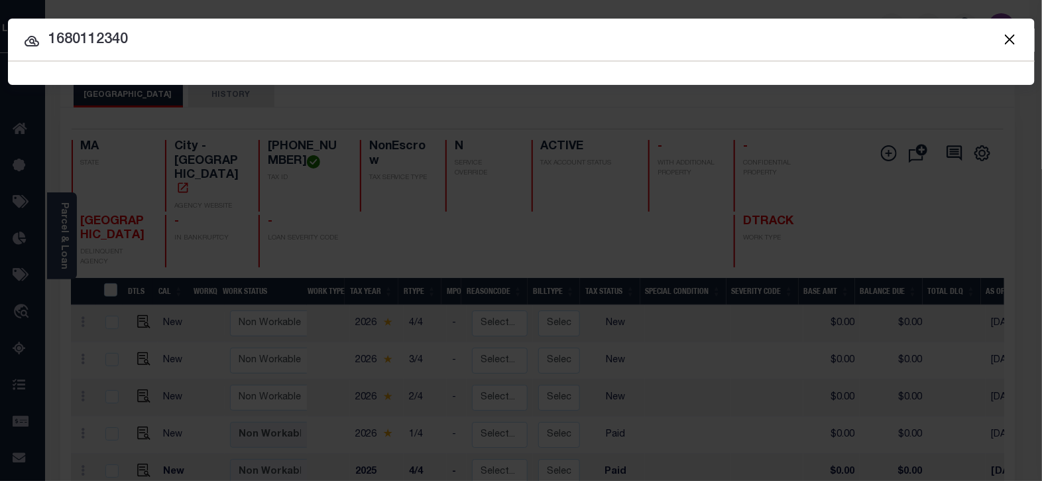
type input "1680112340"
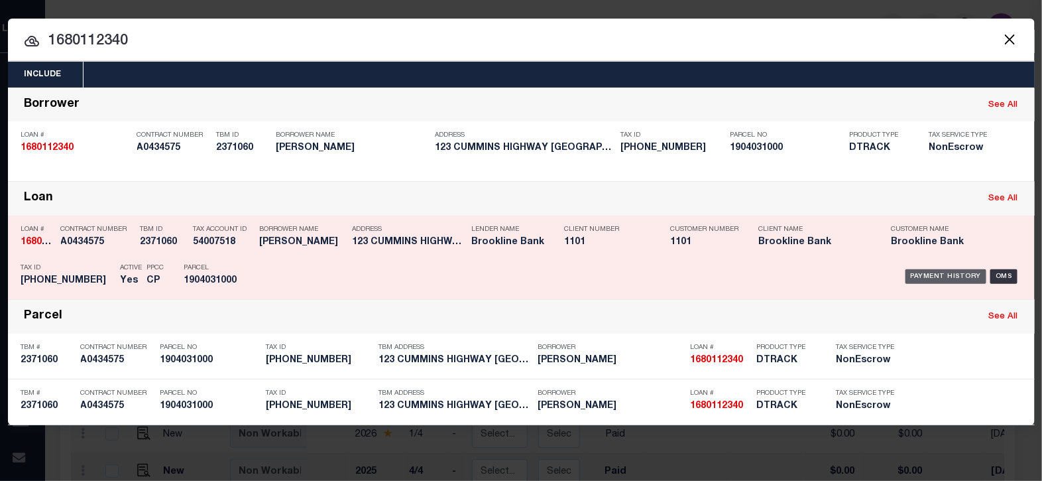
click at [928, 272] on div "Payment History" at bounding box center [947, 276] width 82 height 15
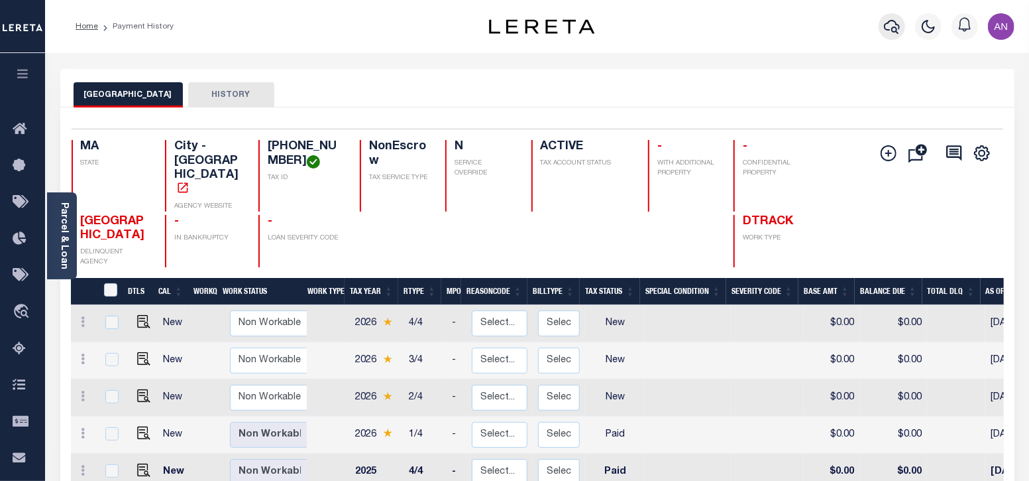
click at [893, 30] on icon "button" at bounding box center [892, 27] width 16 height 16
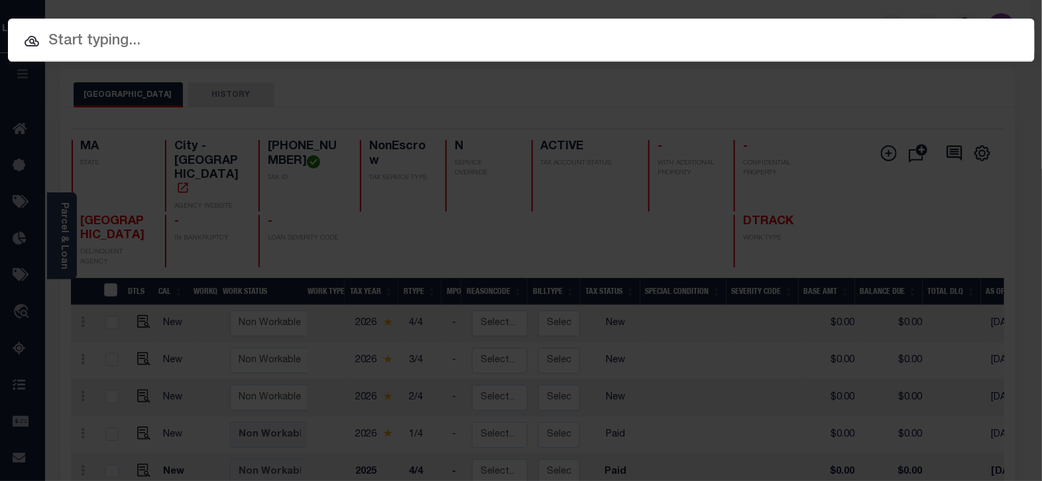
paste input "1680119820"
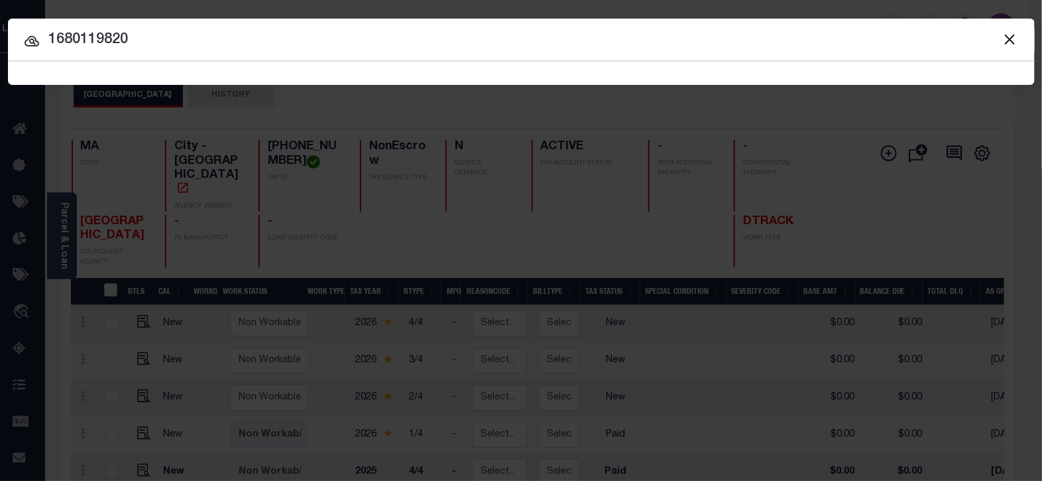
type input "1680119820"
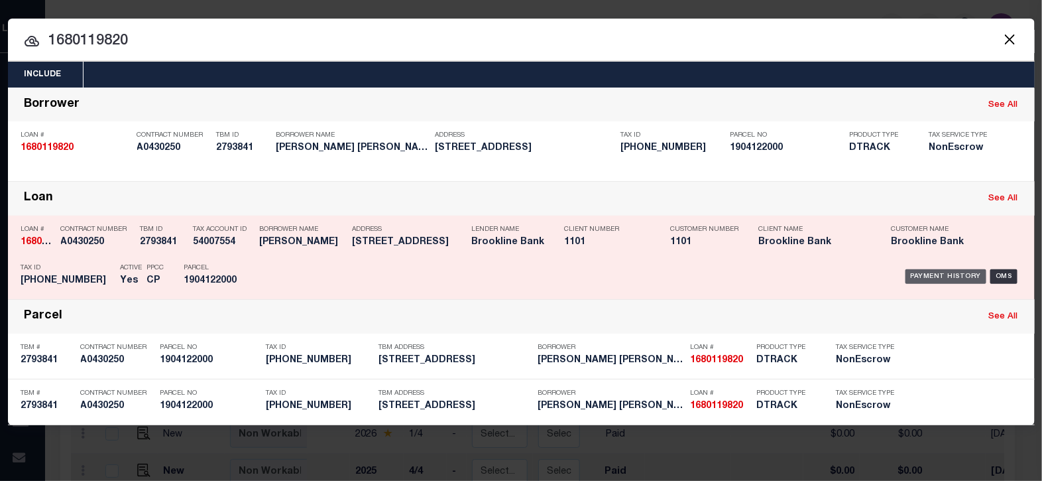
click at [925, 269] on div "Payment History" at bounding box center [947, 276] width 82 height 15
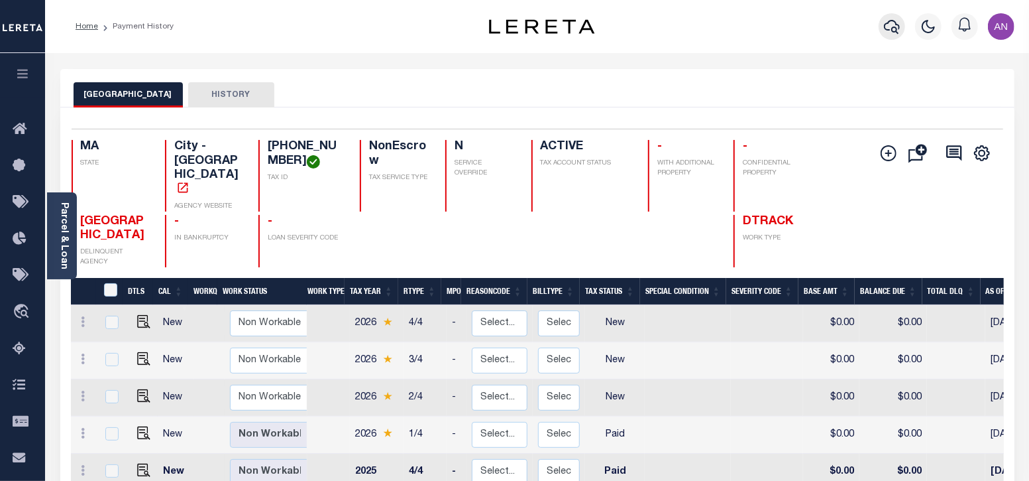
click at [892, 27] on icon "button" at bounding box center [892, 27] width 16 height 16
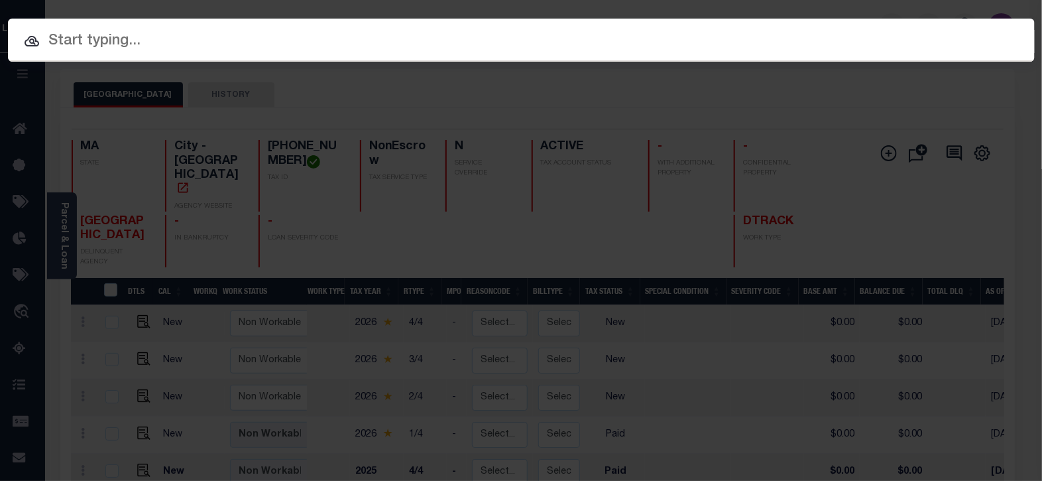
paste input "1680118570"
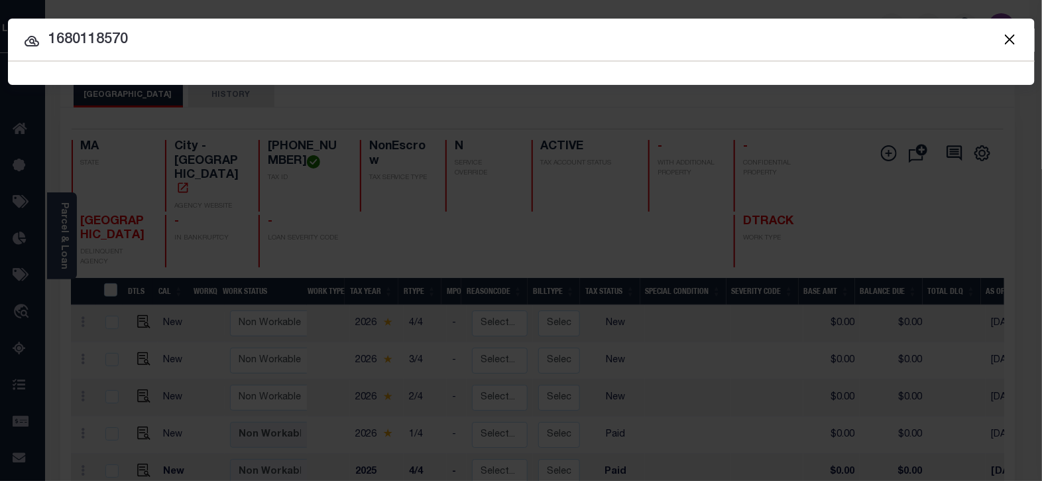
type input "1680118570"
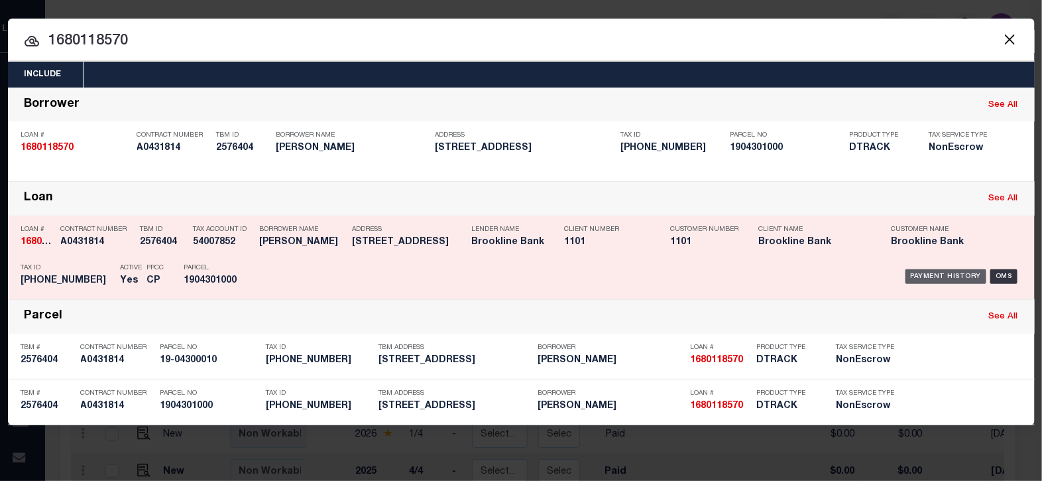
click at [970, 273] on div "Payment History" at bounding box center [947, 276] width 82 height 15
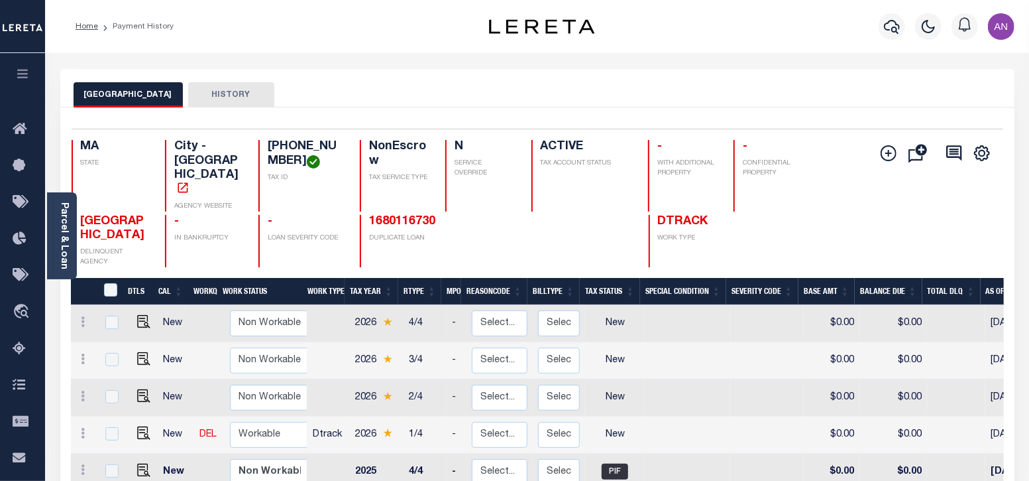
scroll to position [4, 0]
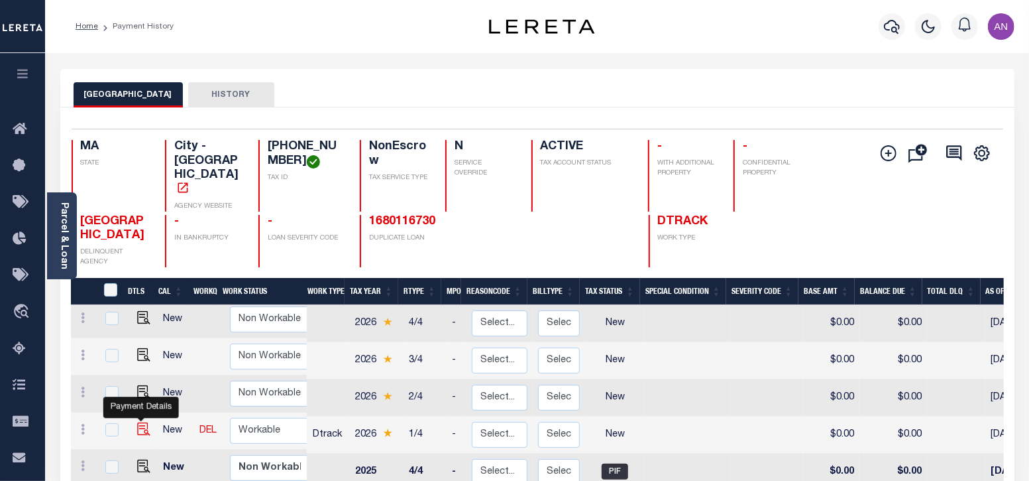
click at [143, 422] on img "" at bounding box center [143, 428] width 13 height 13
checkbox input "true"
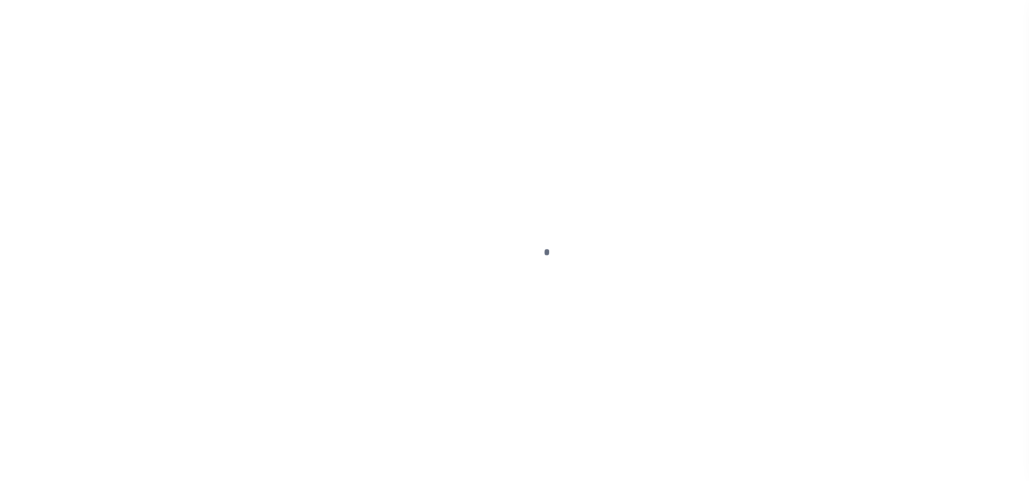
select select "NW2"
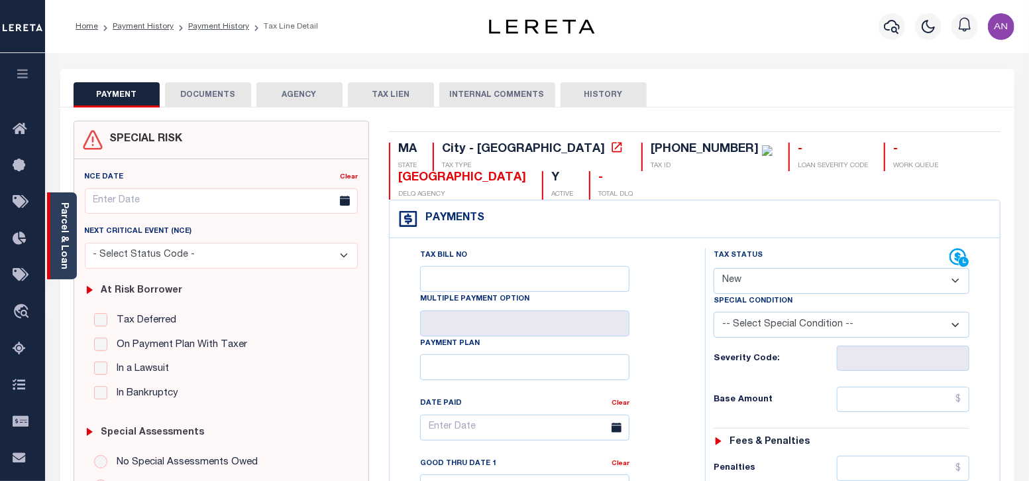
click at [68, 256] on link "Parcel & Loan" at bounding box center [63, 235] width 9 height 67
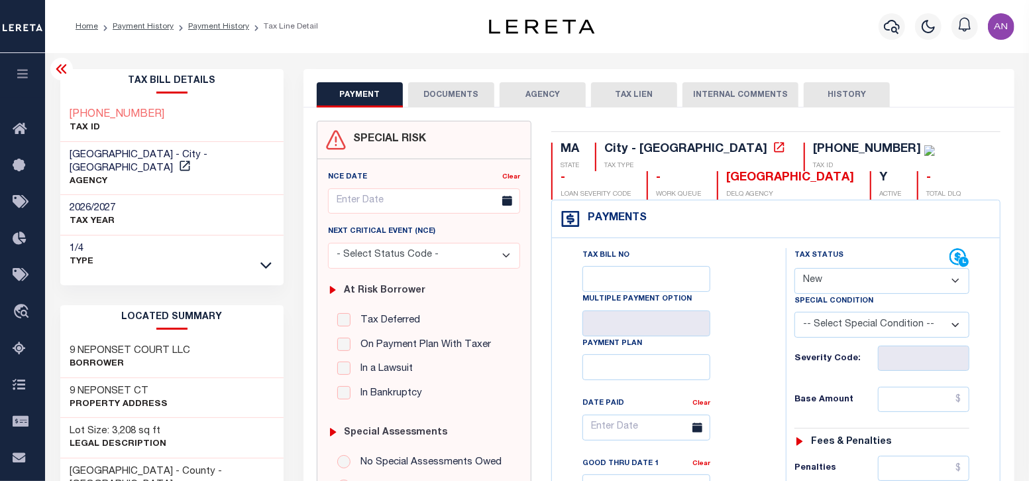
click at [447, 90] on button "DOCUMENTS" at bounding box center [451, 94] width 86 height 25
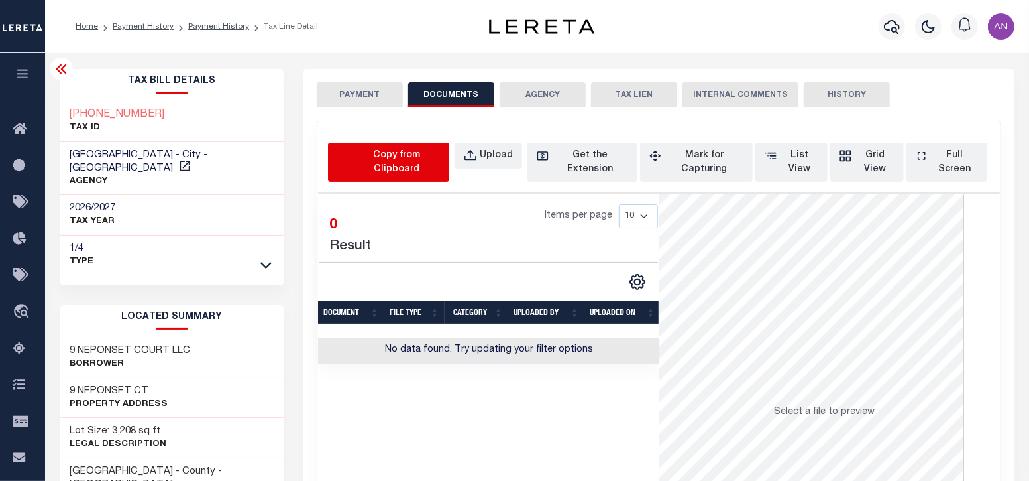
click at [350, 154] on icon "button" at bounding box center [343, 155] width 13 height 15
select select "POP"
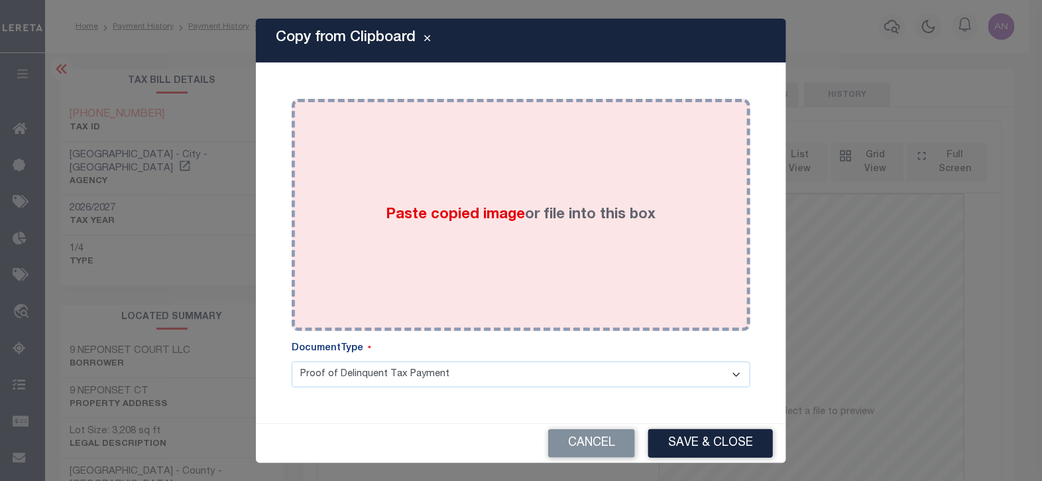
click at [570, 169] on div "Paste copied image or file into this box" at bounding box center [521, 215] width 439 height 212
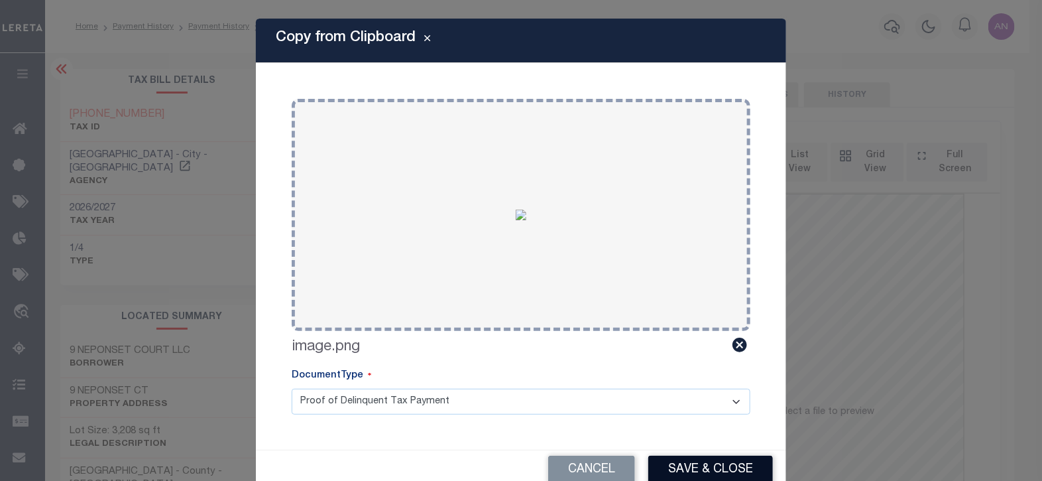
click at [684, 470] on button "Save & Close" at bounding box center [710, 469] width 125 height 29
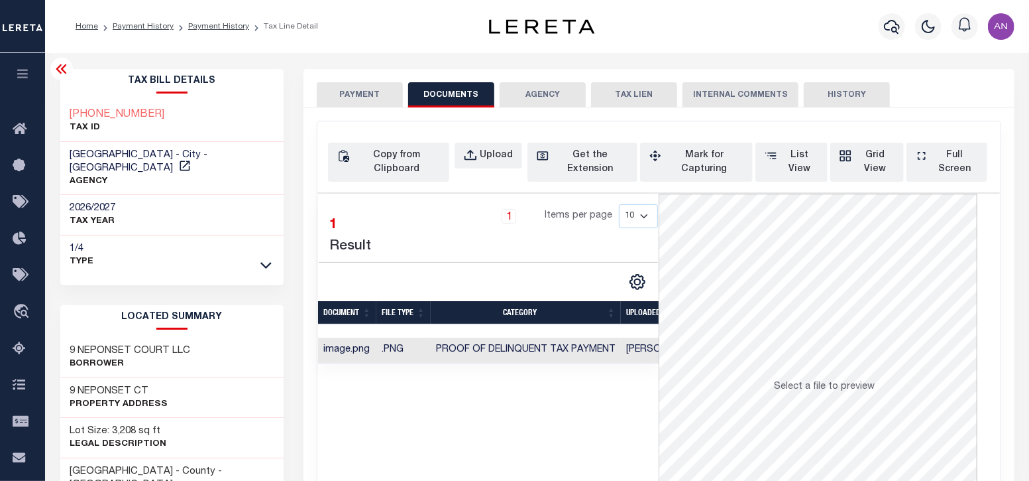
click at [341, 99] on button "PAYMENT" at bounding box center [360, 94] width 86 height 25
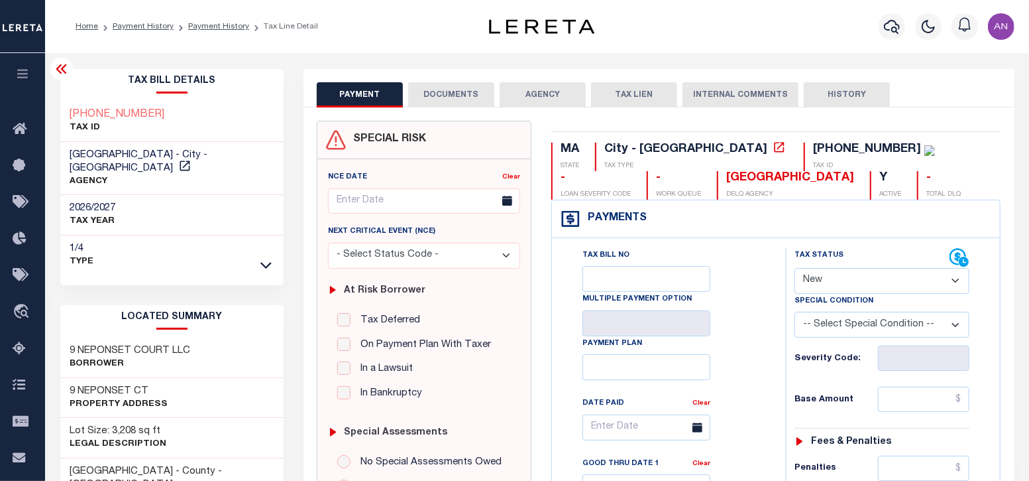
click at [827, 278] on select "- Select Status Code - Open Due/Unpaid Paid Incomplete No Tax Due Internal Refu…" at bounding box center [882, 281] width 175 height 26
select select "PYD"
click at [795, 268] on select "- Select Status Code - Open Due/Unpaid Paid Incomplete No Tax Due Internal Refu…" at bounding box center [882, 281] width 175 height 26
type input "[DATE]"
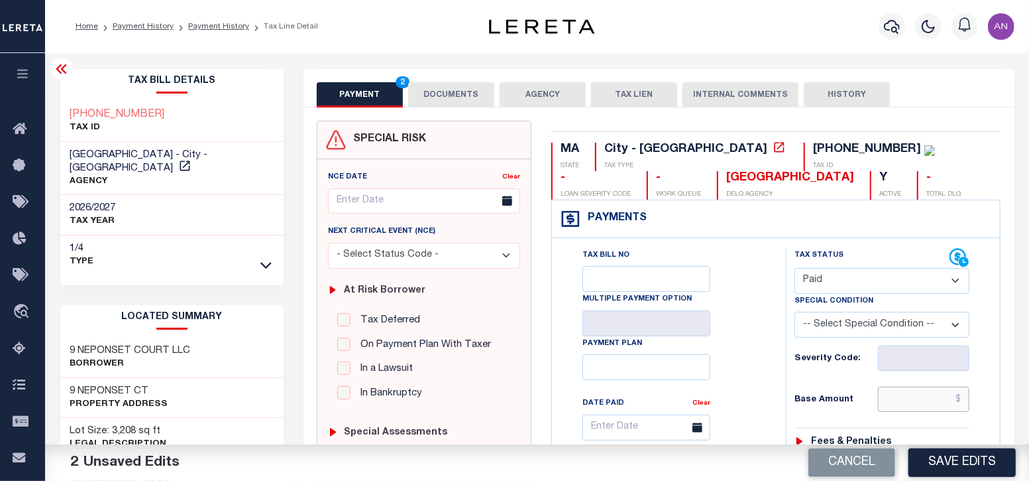
click at [905, 398] on input "text" at bounding box center [924, 398] width 92 height 25
type input "$0.00"
click at [759, 408] on div "Tax Bill No Multiple Payment Option Payment Plan Clear" at bounding box center [665, 434] width 201 height 372
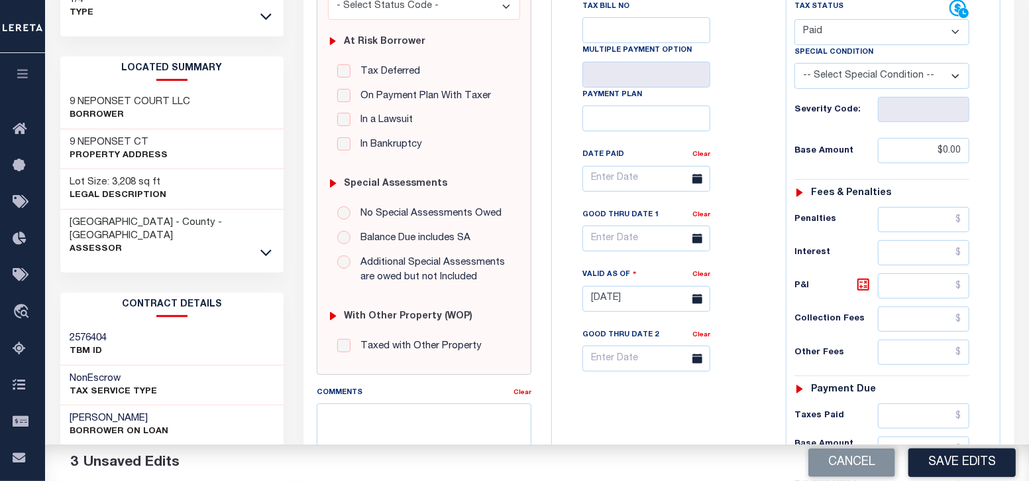
scroll to position [497, 0]
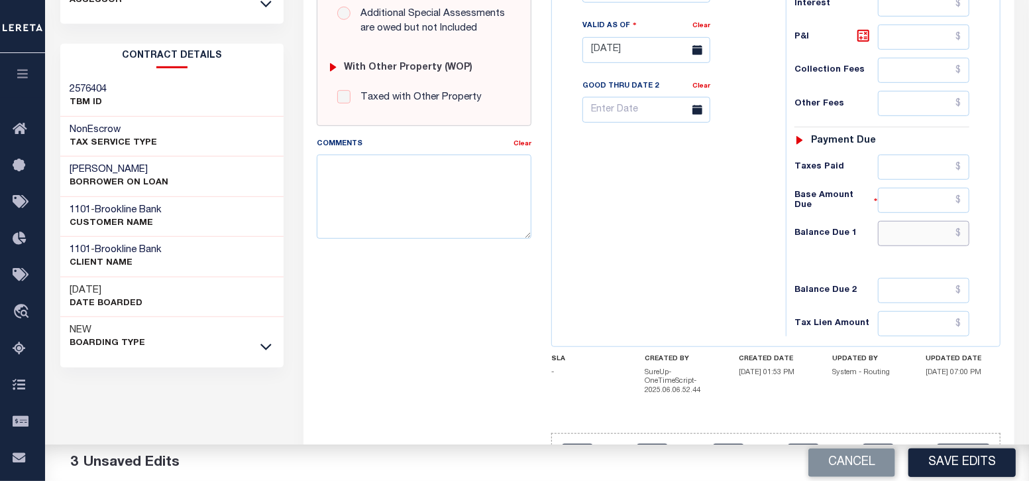
click at [907, 230] on input "text" at bounding box center [924, 233] width 92 height 25
type input "$0.00"
click at [720, 286] on div "Tax Bill No Multiple Payment Option Payment Plan Clear" at bounding box center [666, 43] width 221 height 585
click at [946, 468] on button "Save Edits" at bounding box center [962, 462] width 107 height 29
checkbox input "false"
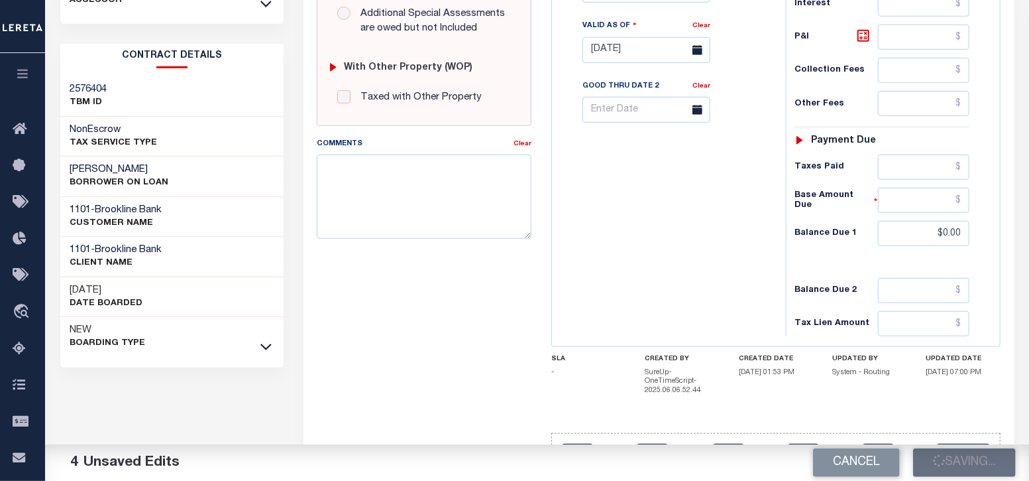
type input "$0"
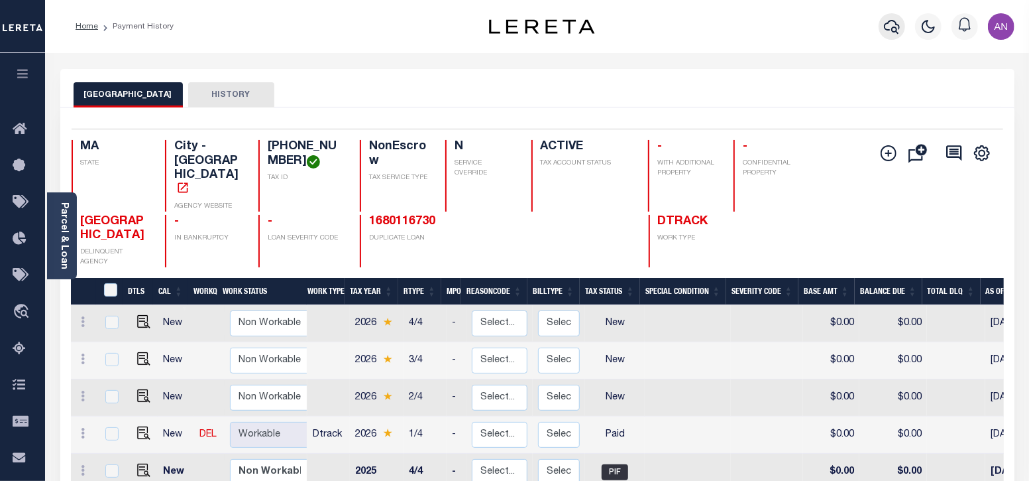
click at [887, 21] on icon "button" at bounding box center [892, 27] width 16 height 16
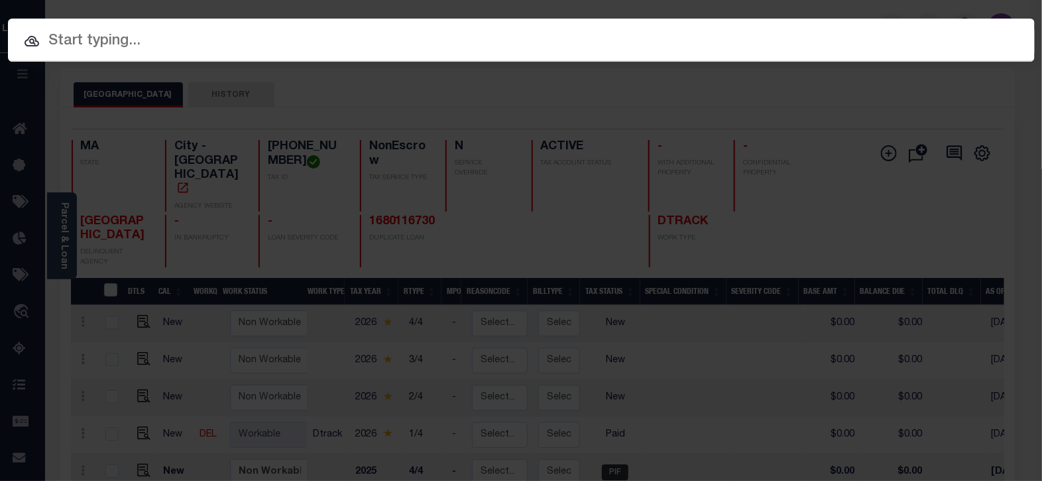
paste input "993252724"
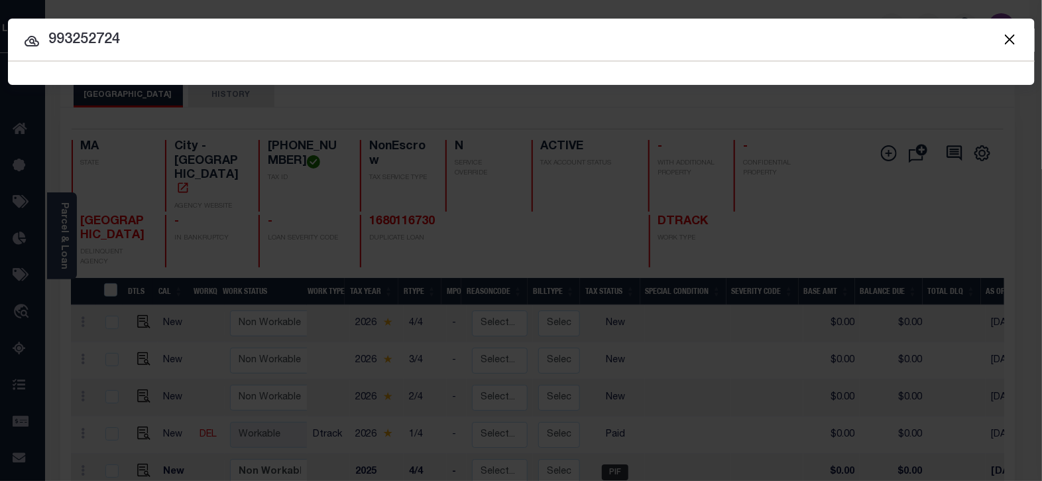
type input "993252724"
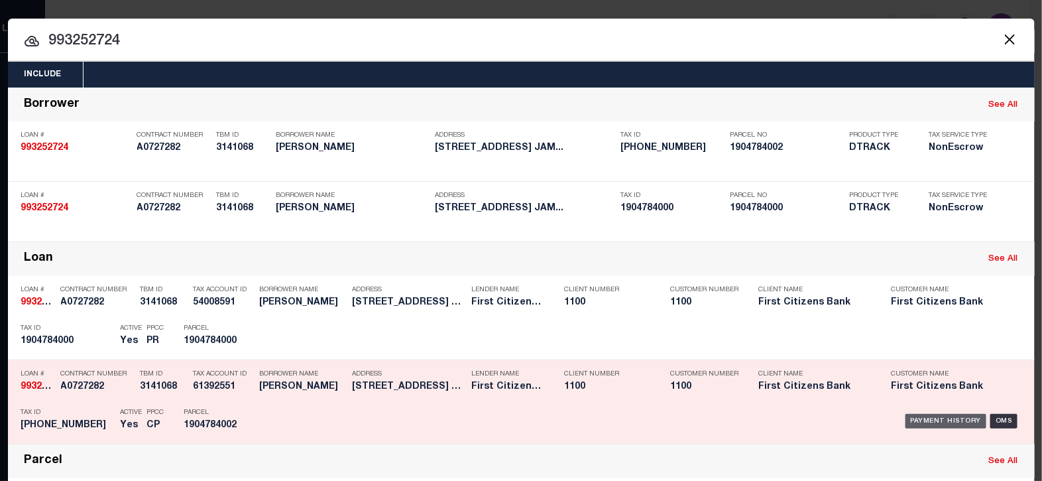
click at [917, 420] on div "Payment History" at bounding box center [947, 421] width 82 height 15
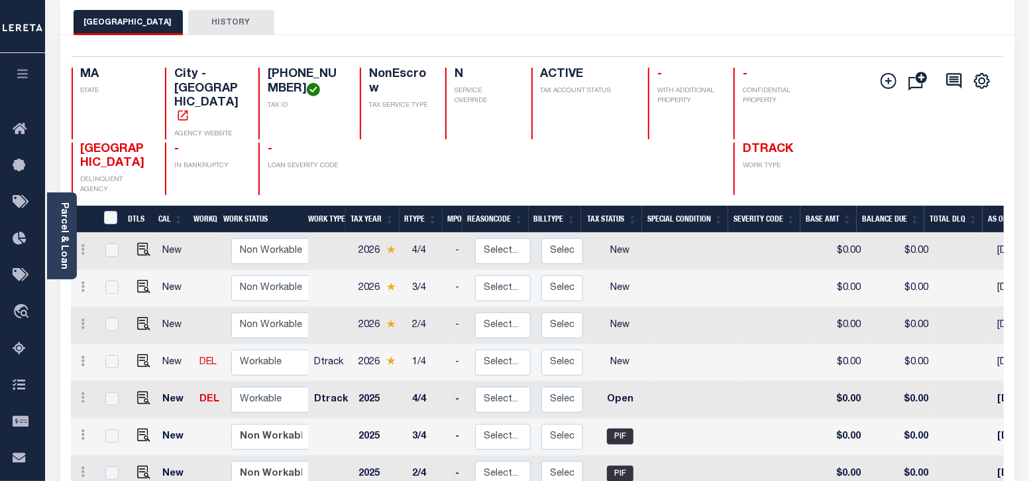
scroll to position [82, 0]
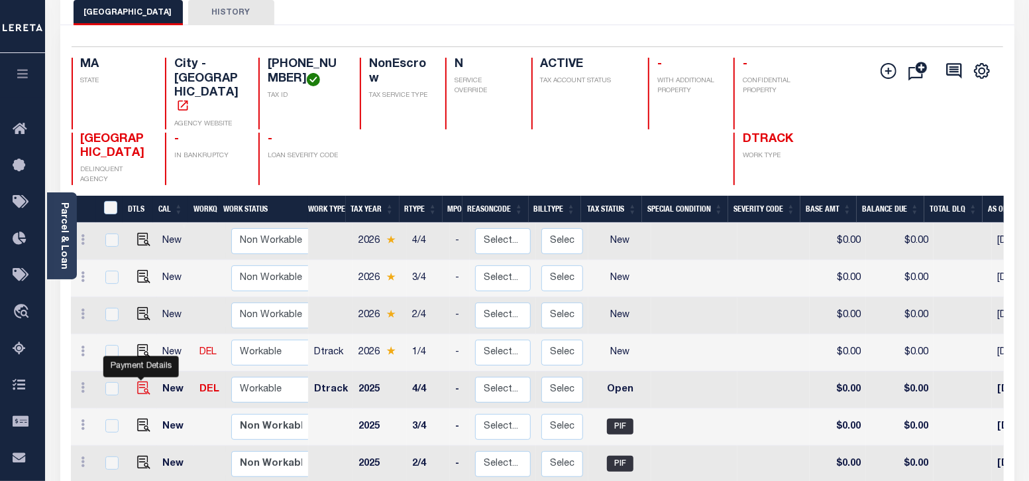
click at [141, 381] on img "" at bounding box center [143, 387] width 13 height 13
checkbox input "true"
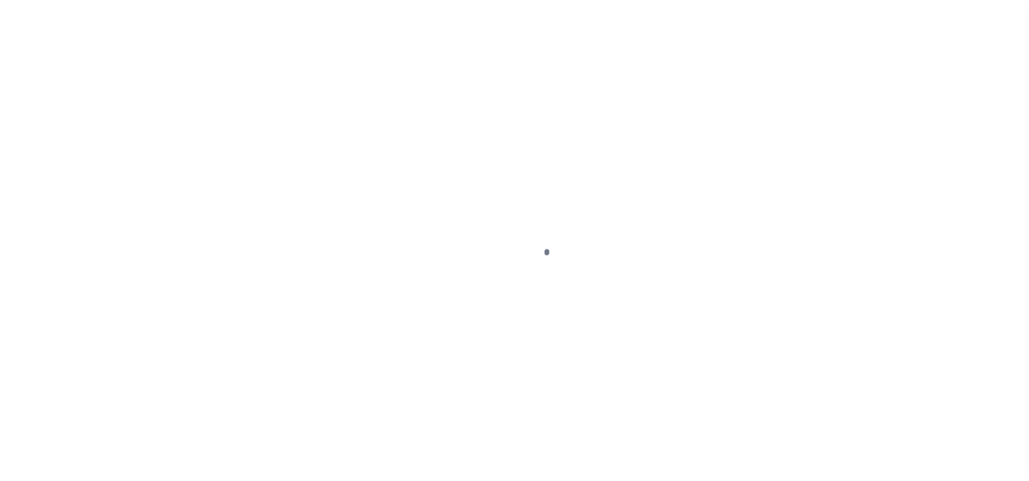
select select "OP2"
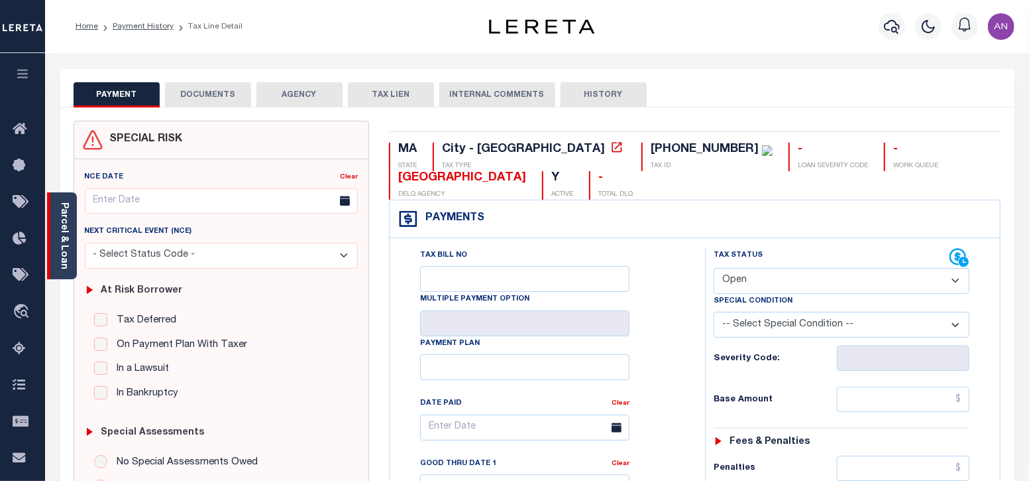
click at [63, 259] on link "Parcel & Loan" at bounding box center [63, 235] width 9 height 67
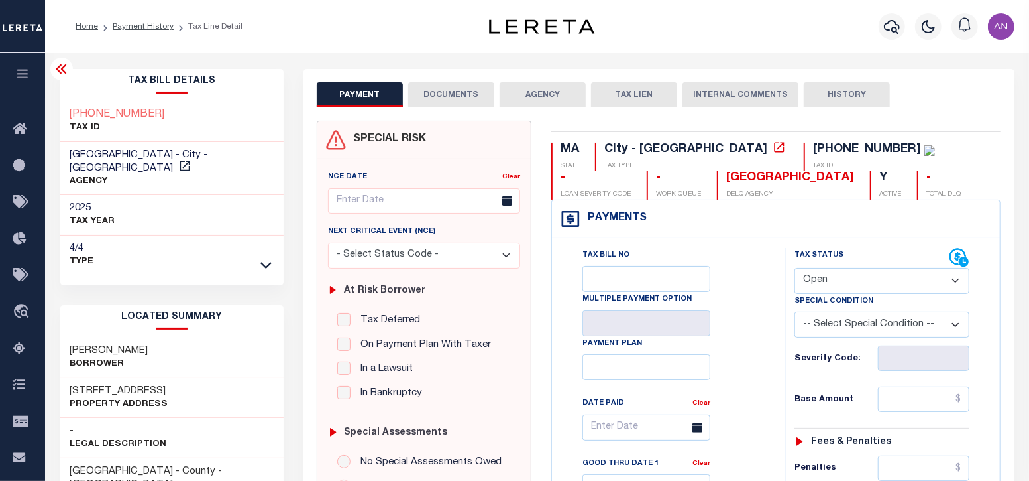
click at [418, 103] on button "DOCUMENTS" at bounding box center [451, 94] width 86 height 25
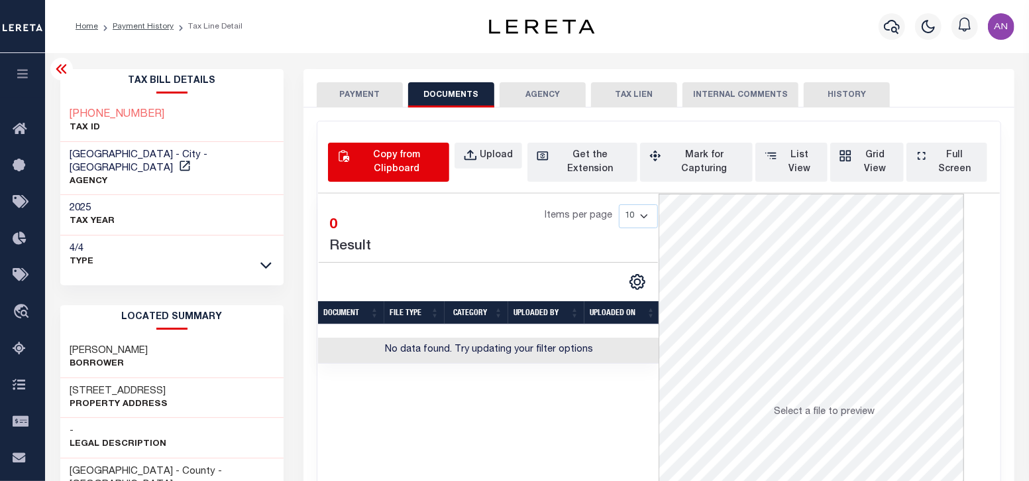
click at [362, 172] on div "Copy from Clipboard" at bounding box center [397, 162] width 88 height 28
select select "POP"
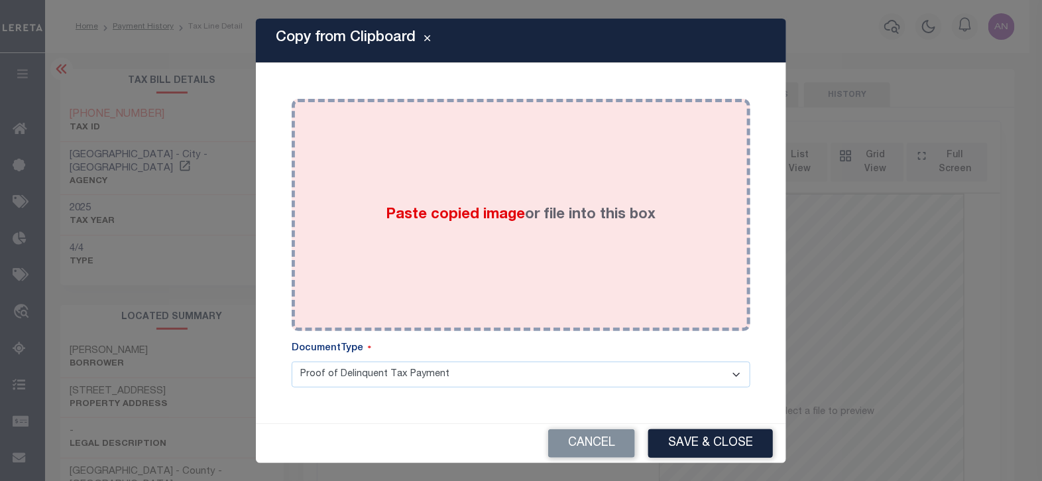
click at [492, 174] on div "Paste copied image or file into this box" at bounding box center [521, 215] width 439 height 212
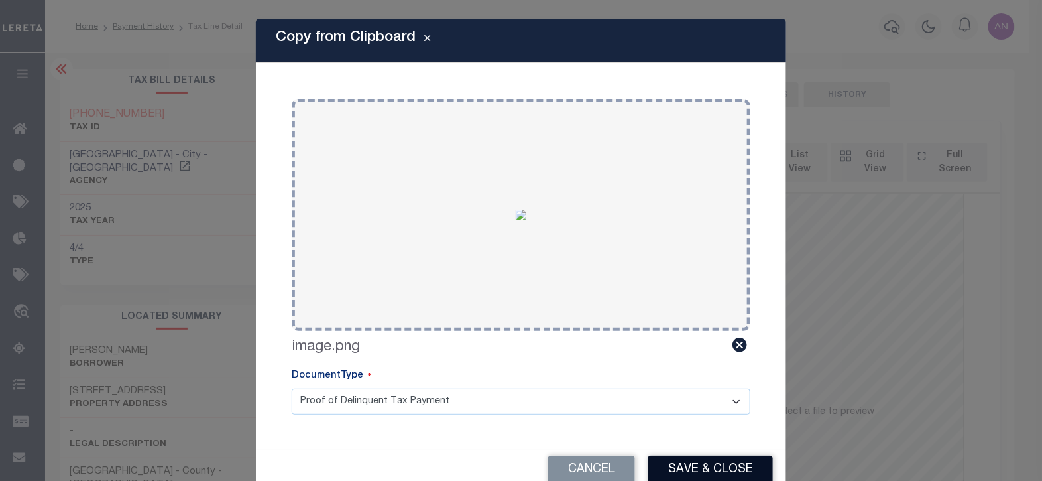
click at [664, 460] on button "Save & Close" at bounding box center [710, 469] width 125 height 29
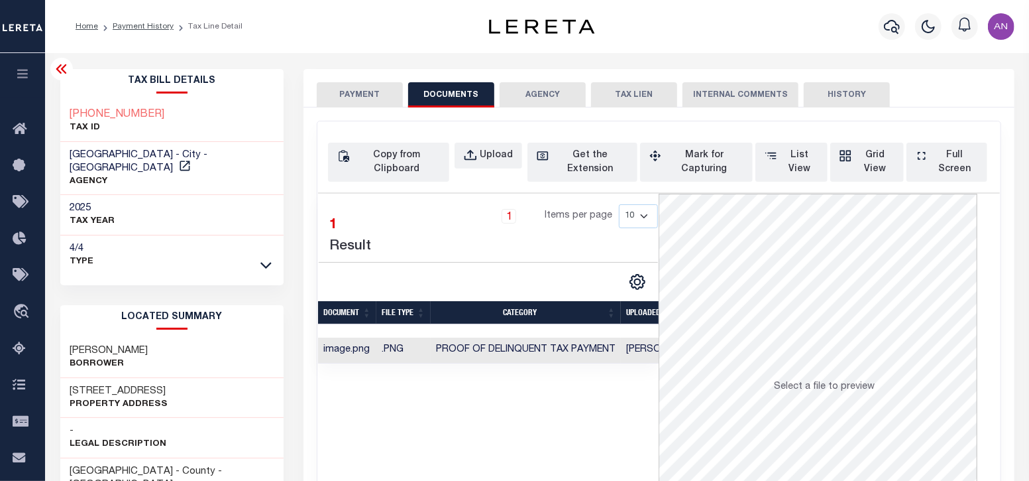
click at [341, 101] on button "PAYMENT" at bounding box center [360, 94] width 86 height 25
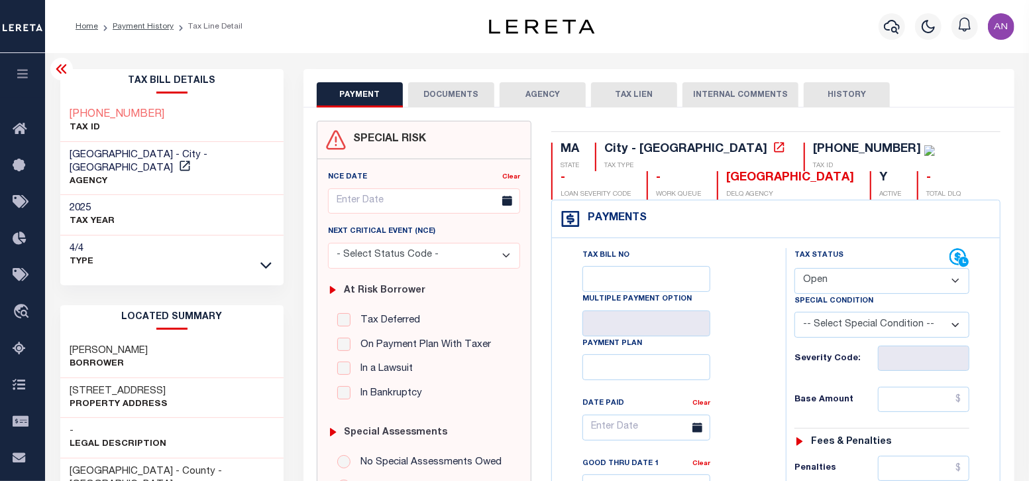
click at [814, 273] on select "- Select Status Code - Open Due/Unpaid Paid Incomplete No Tax Due Internal Refu…" at bounding box center [882, 281] width 175 height 26
select select "PYD"
click at [795, 268] on select "- Select Status Code - Open Due/Unpaid Paid Incomplete No Tax Due Internal Refu…" at bounding box center [882, 281] width 175 height 26
type input "[DATE]"
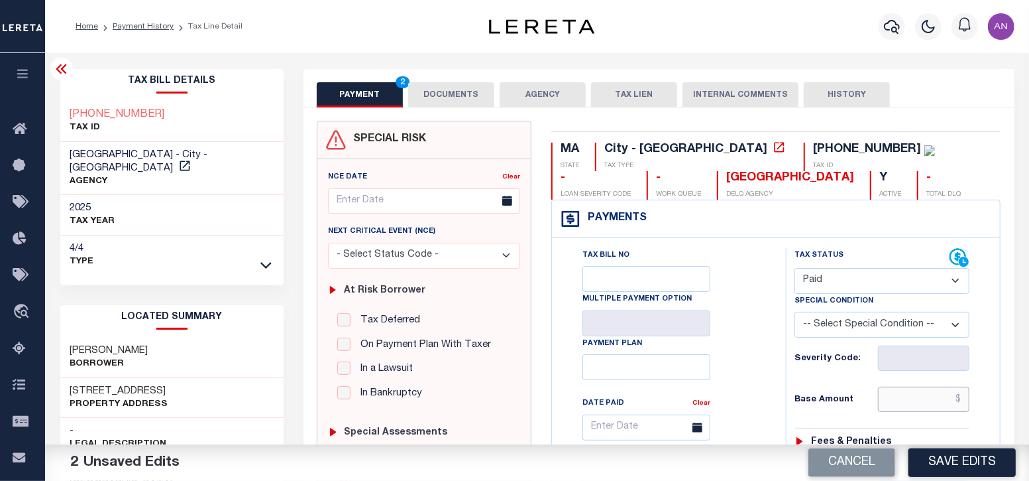
click at [915, 400] on input "text" at bounding box center [924, 398] width 92 height 25
type input "$0.00"
click at [761, 414] on div "Tax Bill No Multiple Payment Option Payment Plan Clear" at bounding box center [665, 434] width 201 height 372
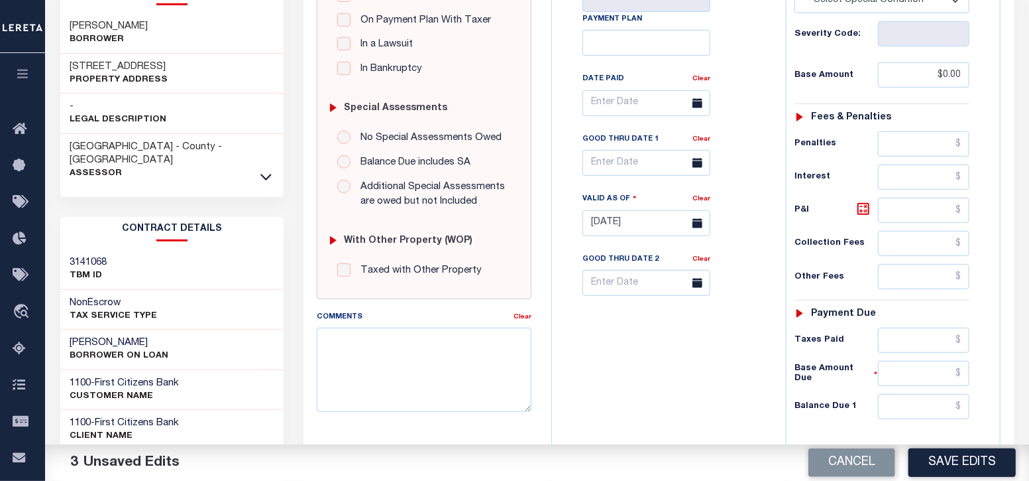
scroll to position [331, 0]
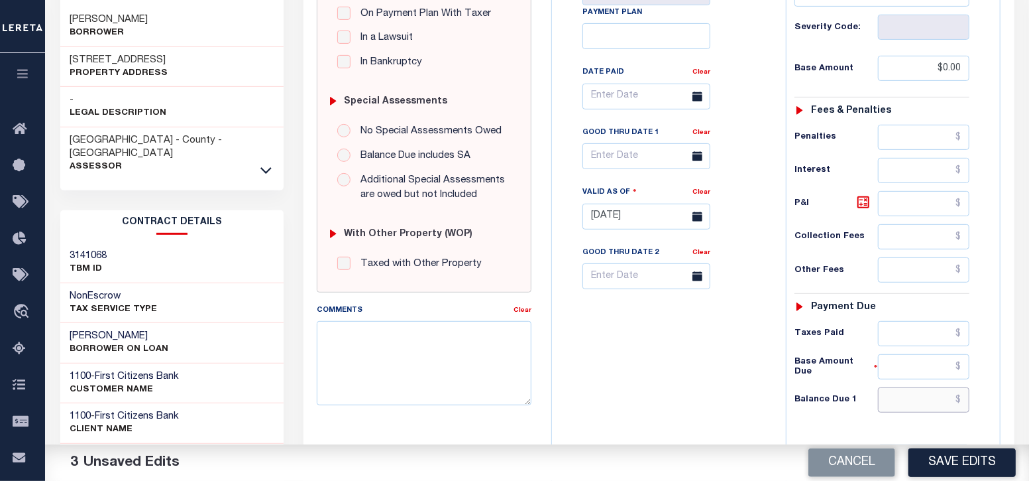
click at [917, 392] on input "text" at bounding box center [924, 399] width 92 height 25
type input "$0.00"
click at [734, 412] on div "Tax Bill No Multiple Payment Option Payment Plan Clear" at bounding box center [666, 209] width 221 height 585
click at [934, 462] on button "Save Edits" at bounding box center [962, 462] width 107 height 29
checkbox input "false"
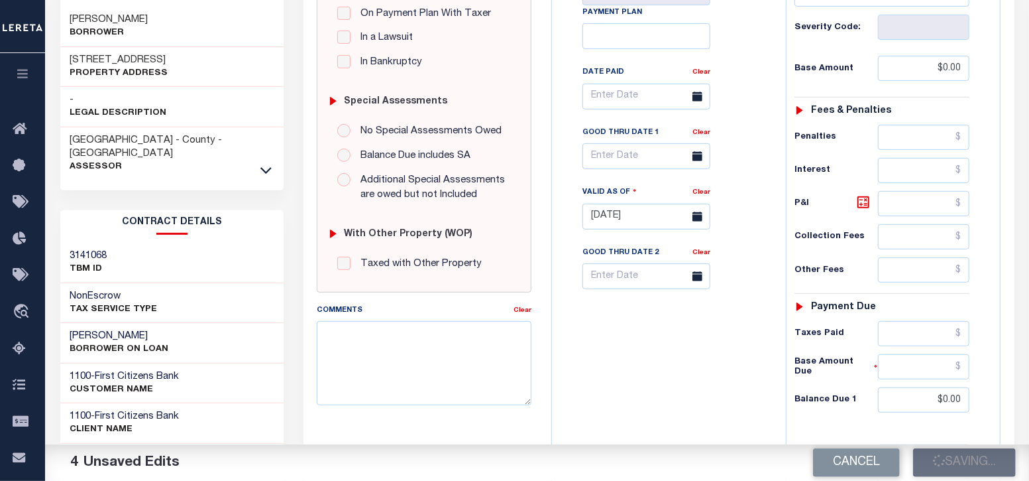
checkbox input "false"
type input "$0"
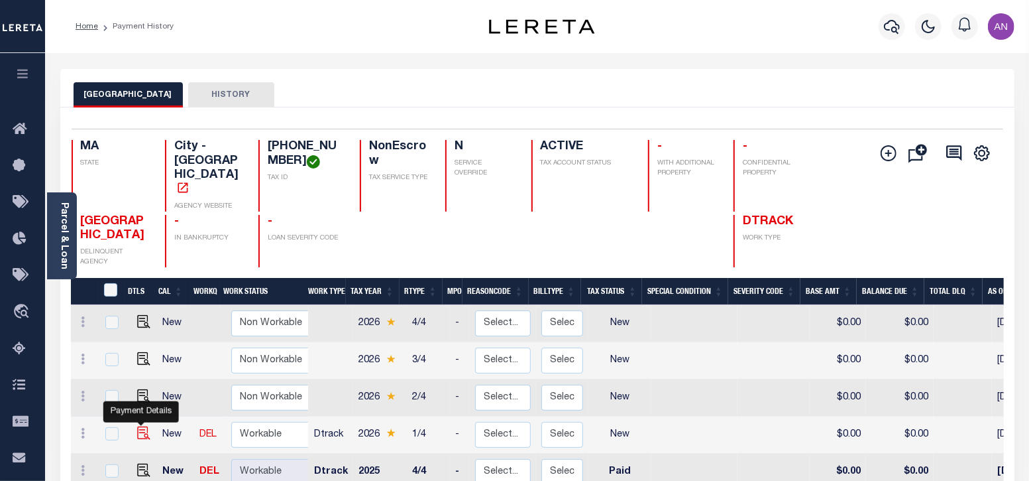
click at [139, 426] on img "" at bounding box center [143, 432] width 13 height 13
checkbox input "true"
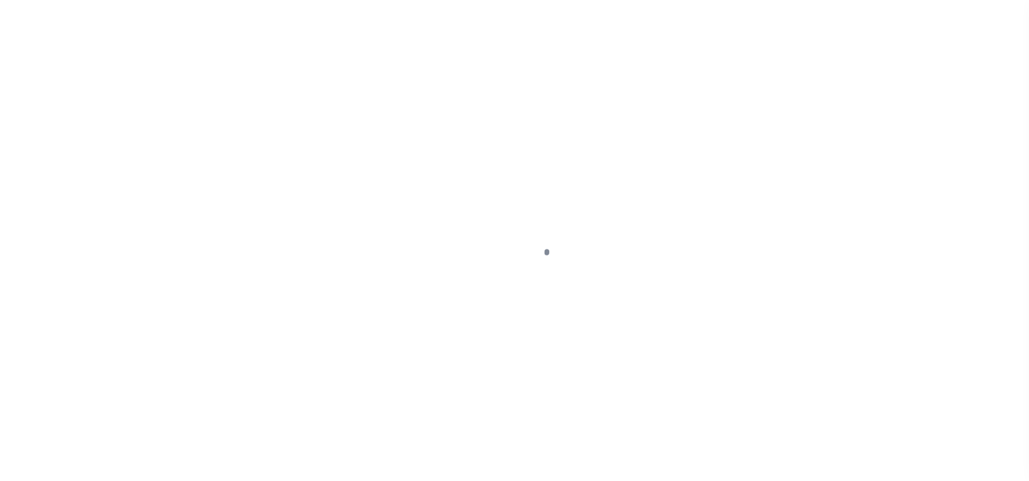
select select "NW2"
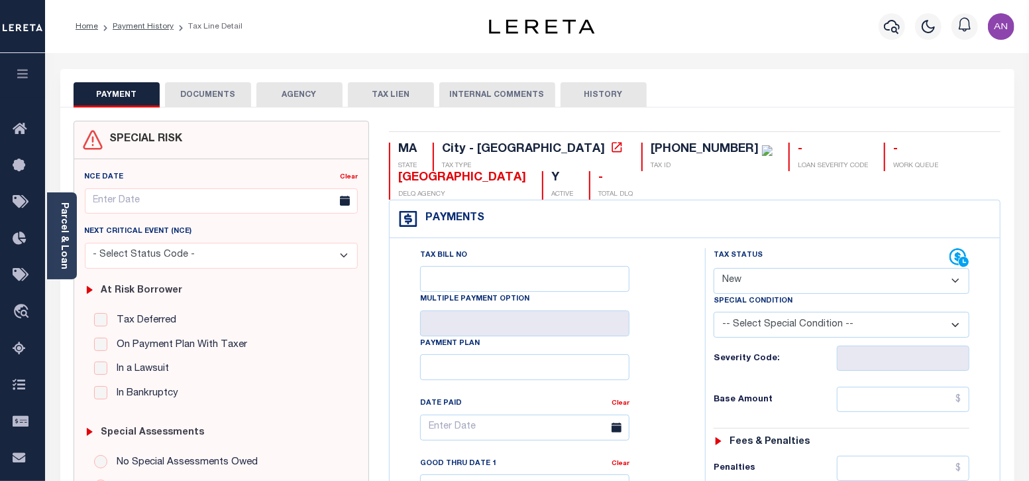
click at [196, 97] on button "DOCUMENTS" at bounding box center [208, 94] width 86 height 25
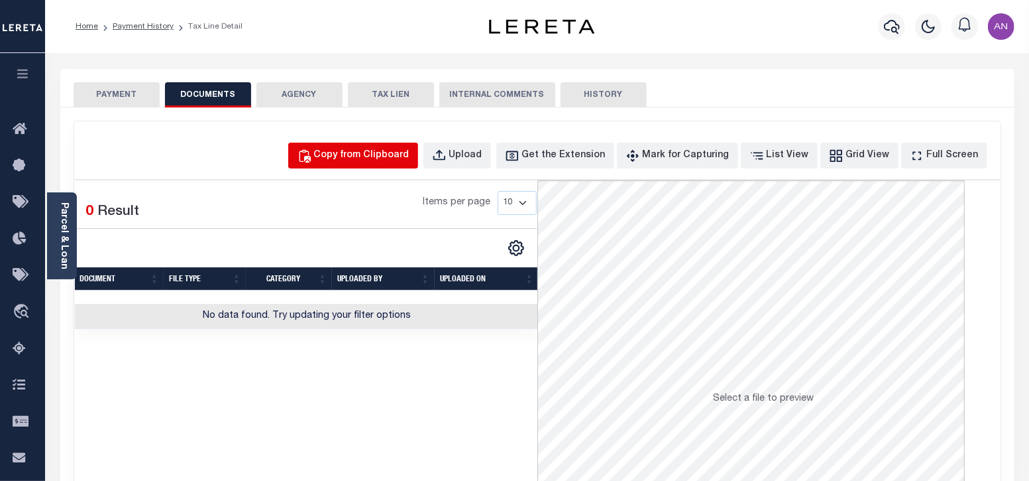
click at [361, 153] on div "Copy from Clipboard" at bounding box center [361, 155] width 95 height 15
select select "POP"
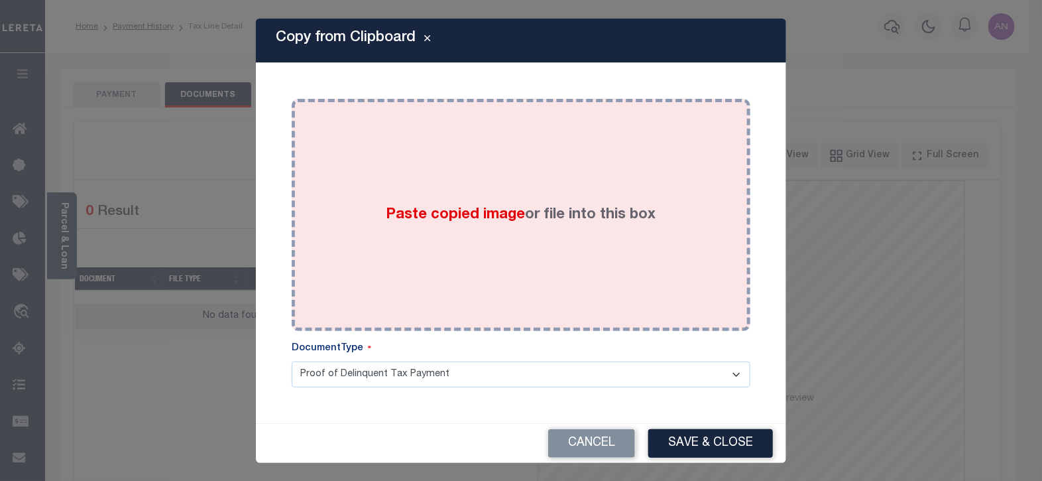
click at [477, 171] on div "Paste copied image or file into this box" at bounding box center [521, 215] width 439 height 212
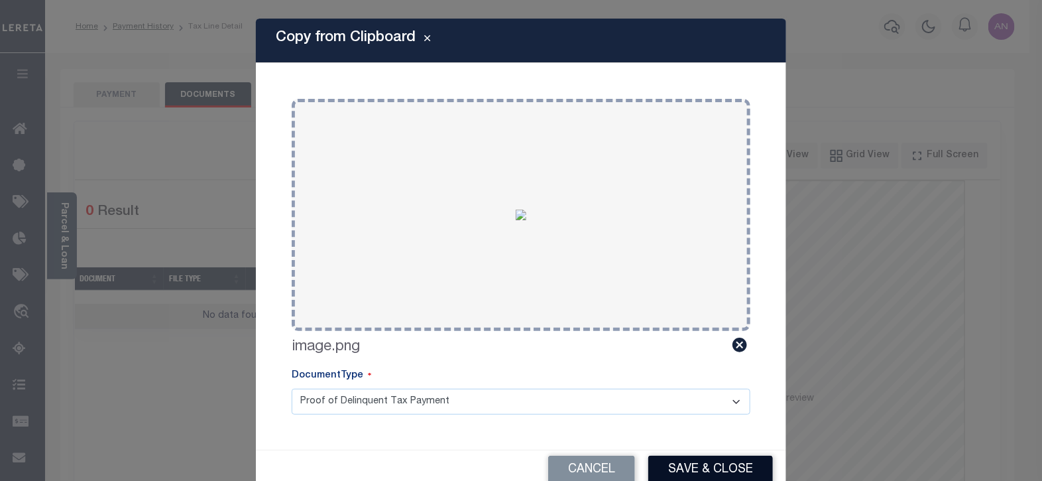
click at [668, 469] on button "Save & Close" at bounding box center [710, 469] width 125 height 29
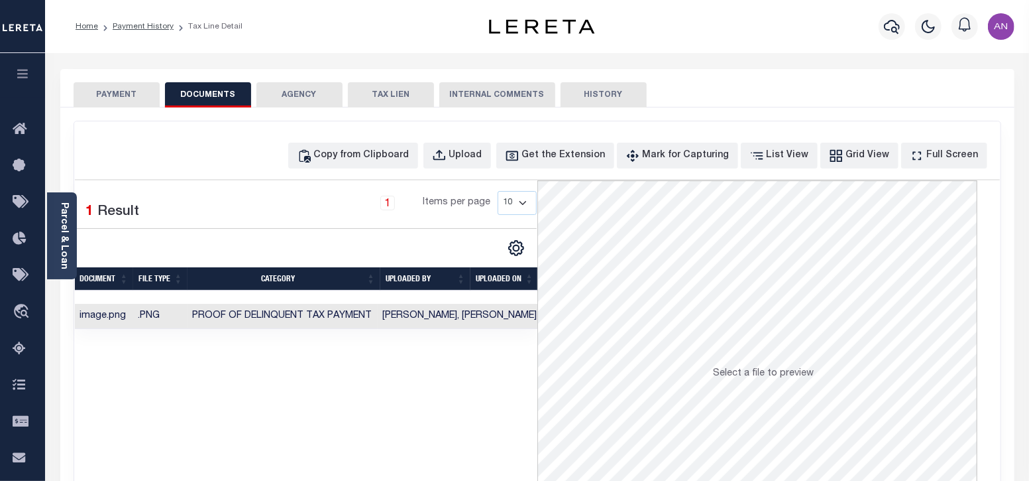
click at [106, 94] on button "PAYMENT" at bounding box center [117, 94] width 86 height 25
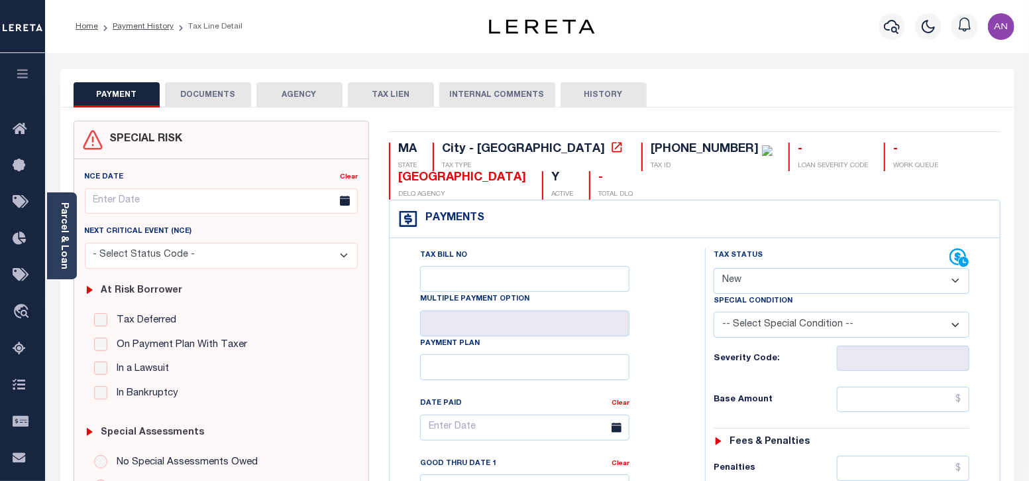
click at [762, 290] on select "- Select Status Code - Open Due/Unpaid Paid Incomplete No Tax Due Internal Refu…" at bounding box center [842, 281] width 257 height 26
select select "PYD"
click at [714, 268] on select "- Select Status Code - Open Due/Unpaid Paid Incomplete No Tax Due Internal Refu…" at bounding box center [842, 281] width 257 height 26
type input "09/04/2025"
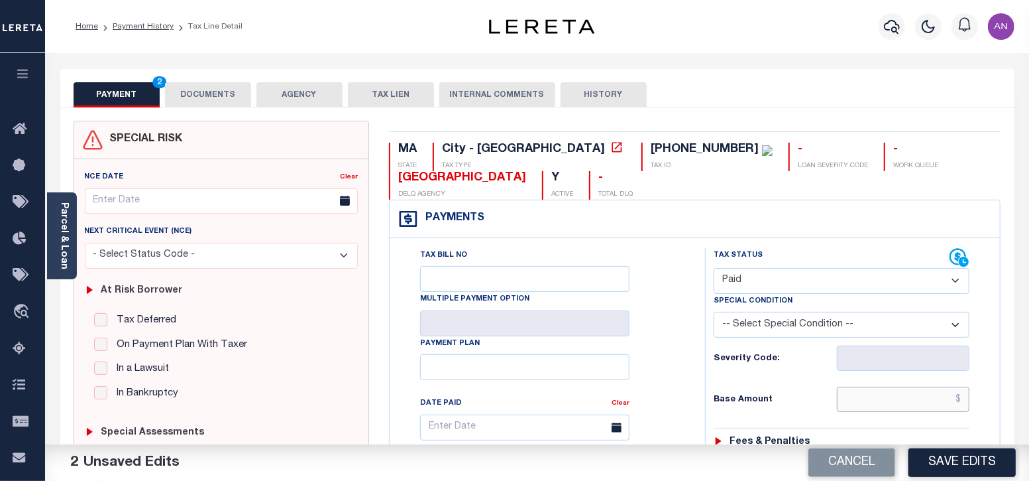
click at [894, 398] on input "text" at bounding box center [903, 398] width 133 height 25
type input "$0.00"
click at [679, 416] on div "Tax Bill No Multiple Payment Option Payment Plan Clear" at bounding box center [544, 434] width 282 height 372
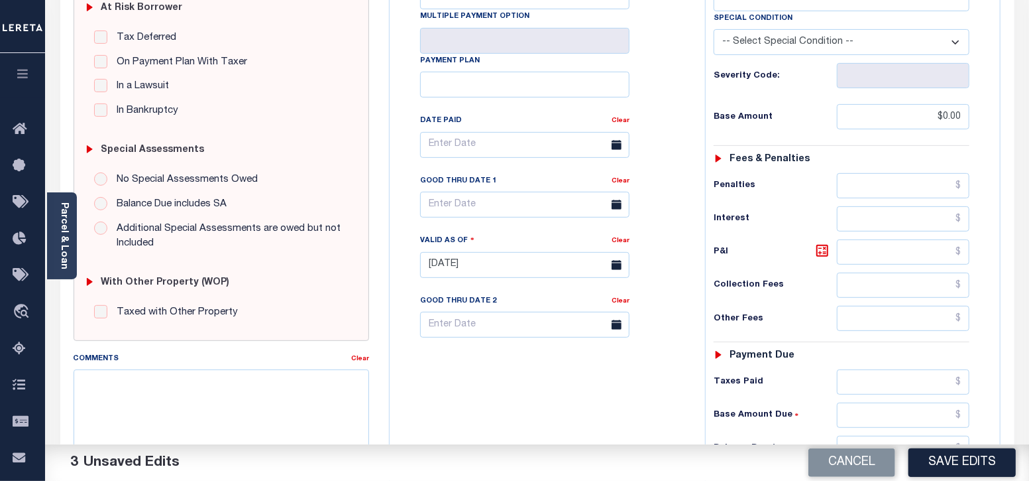
scroll to position [331, 0]
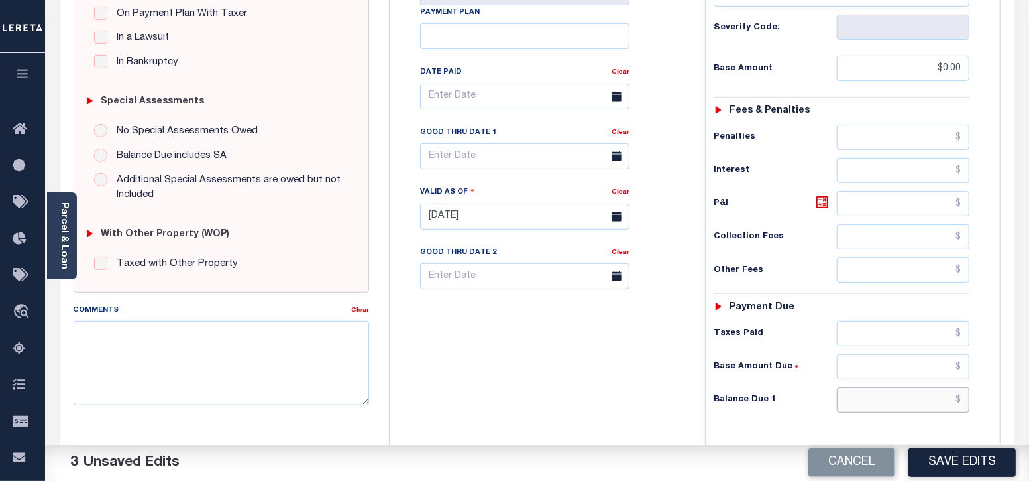
click at [887, 408] on input "text" at bounding box center [903, 399] width 133 height 25
type input "$0.00"
click at [642, 419] on div "Tax Bill No Multiple Payment Option Payment Plan Clear" at bounding box center [544, 209] width 302 height 585
click at [935, 459] on button "Save Edits" at bounding box center [962, 462] width 107 height 29
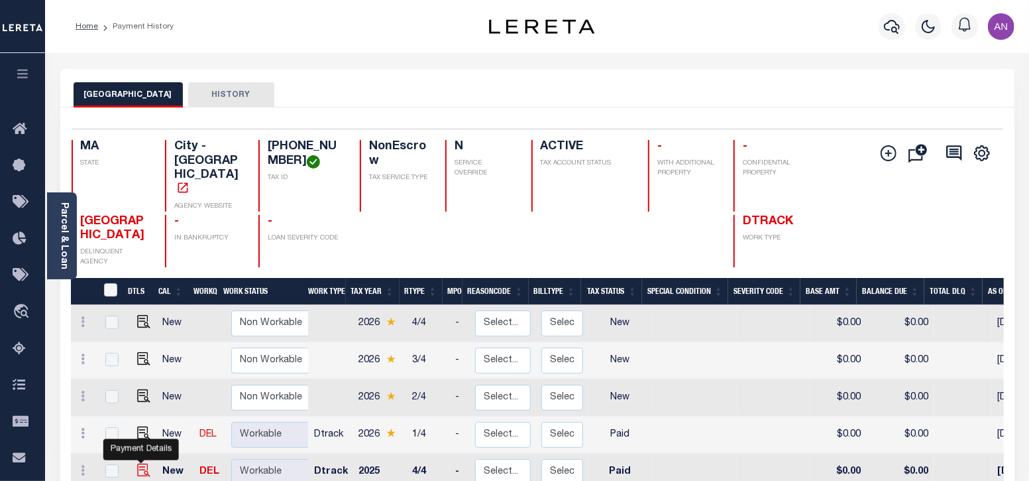
click at [141, 463] on img "" at bounding box center [143, 469] width 13 height 13
checkbox input "true"
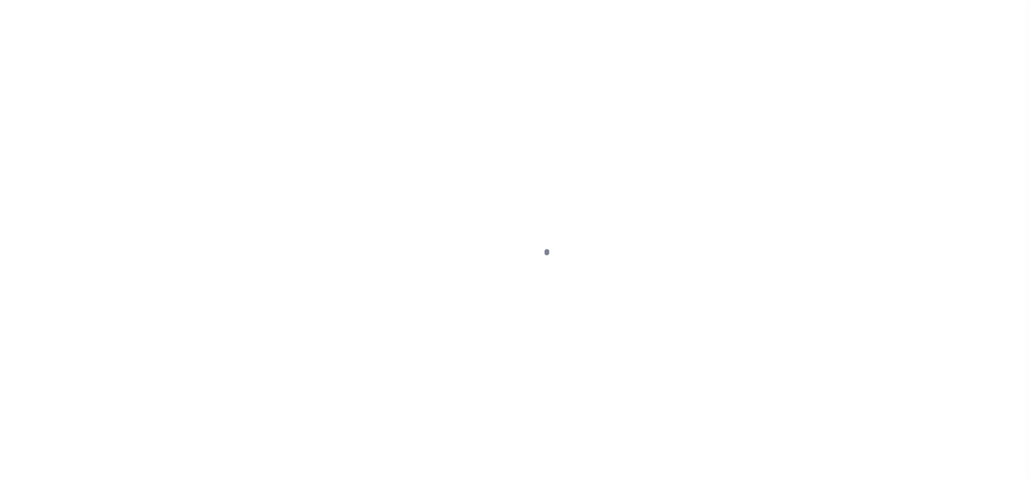
select select "PYD"
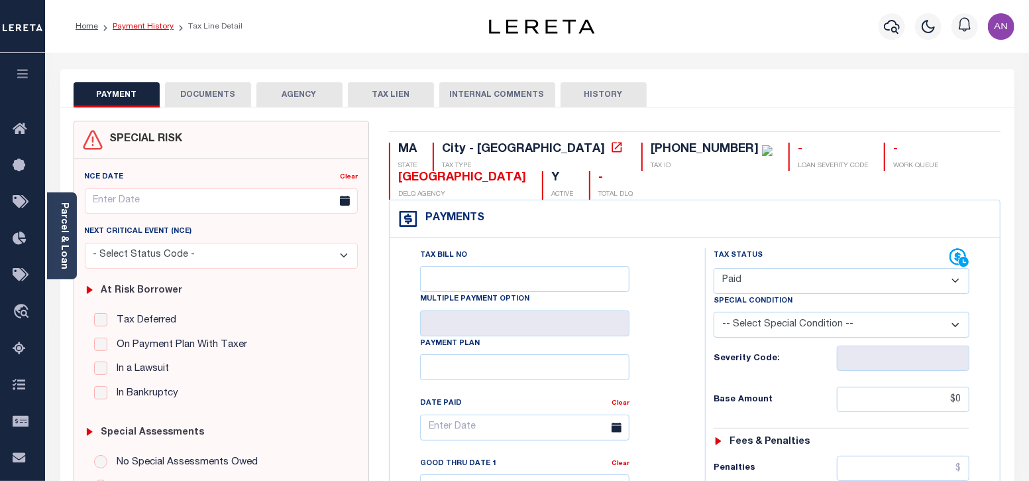
click at [135, 23] on link "Payment History" at bounding box center [143, 27] width 61 height 8
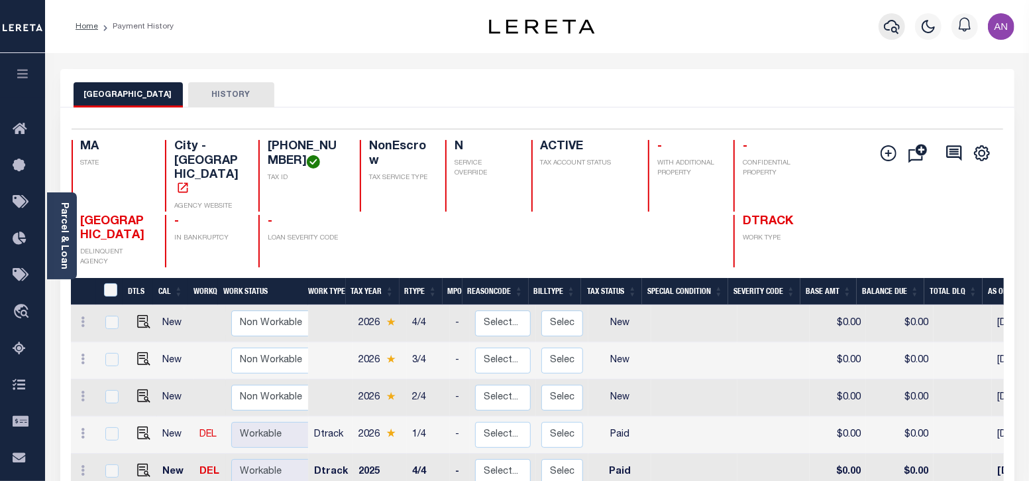
click at [895, 29] on icon "button" at bounding box center [892, 27] width 16 height 16
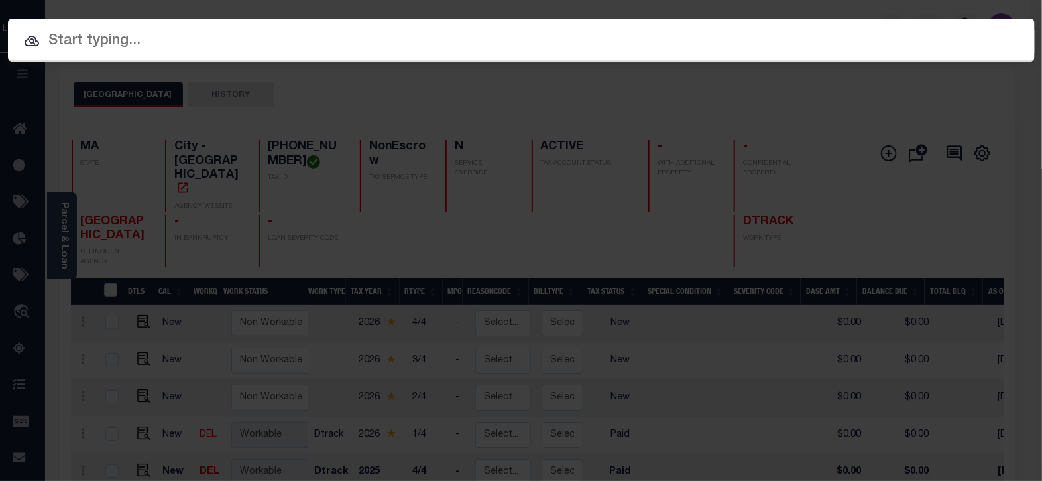
paste input "90001017"
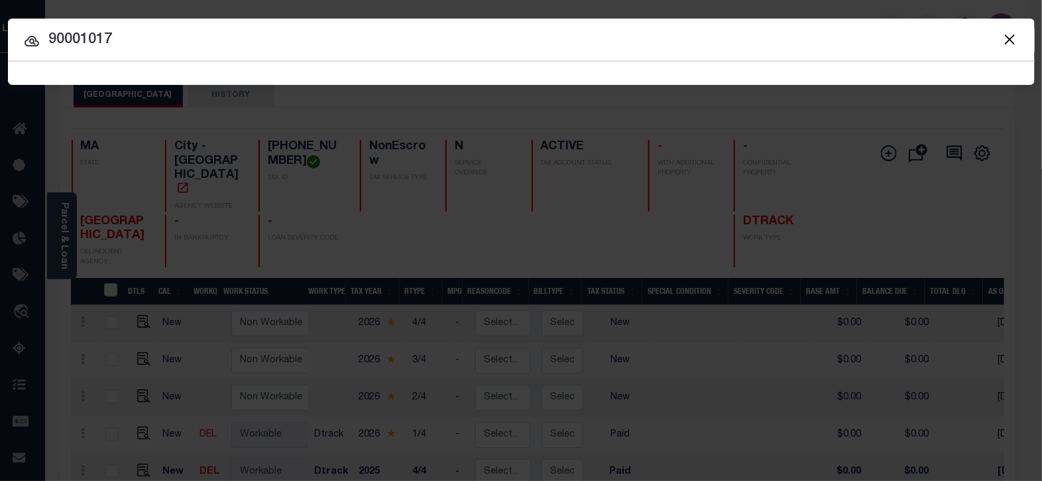
type input "90001017"
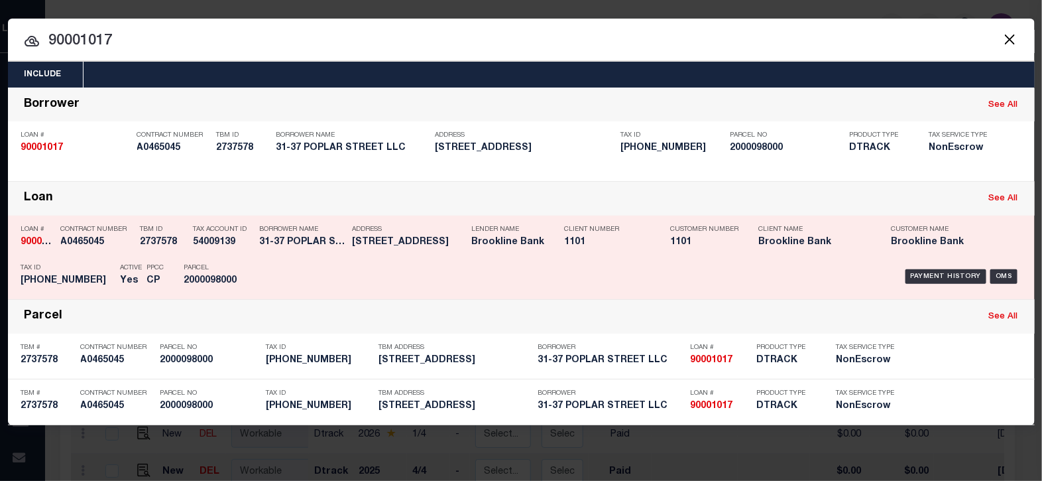
click at [922, 272] on div "Payment History" at bounding box center [947, 276] width 82 height 15
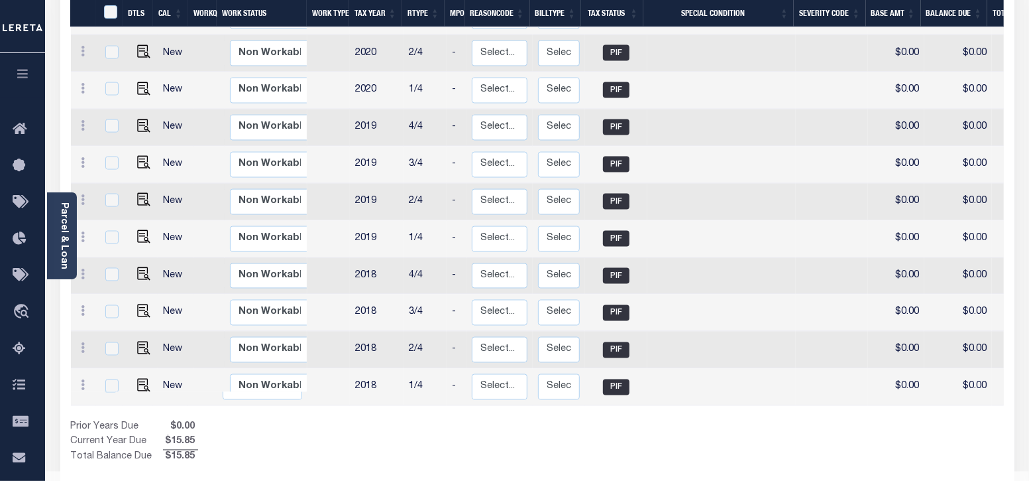
scroll to position [1237, 0]
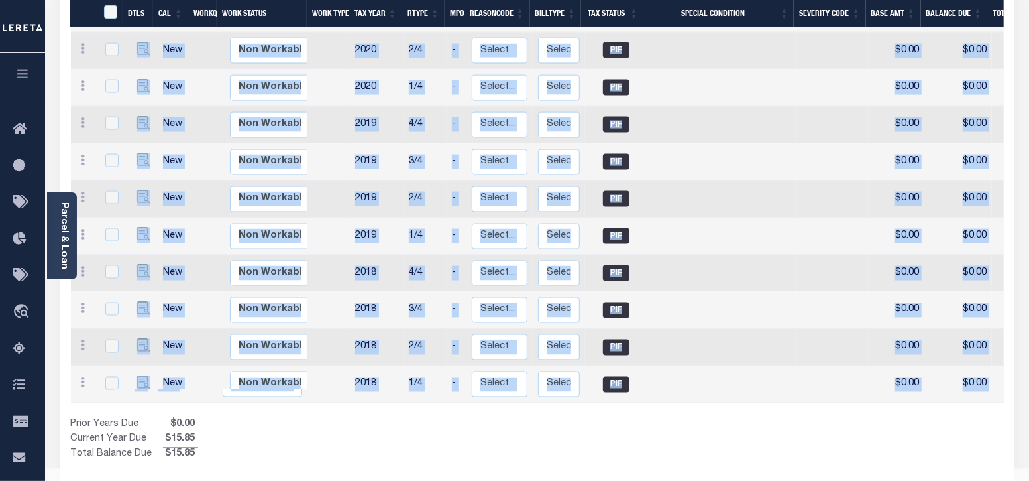
drag, startPoint x: 607, startPoint y: 377, endPoint x: 897, endPoint y: 368, distance: 290.5
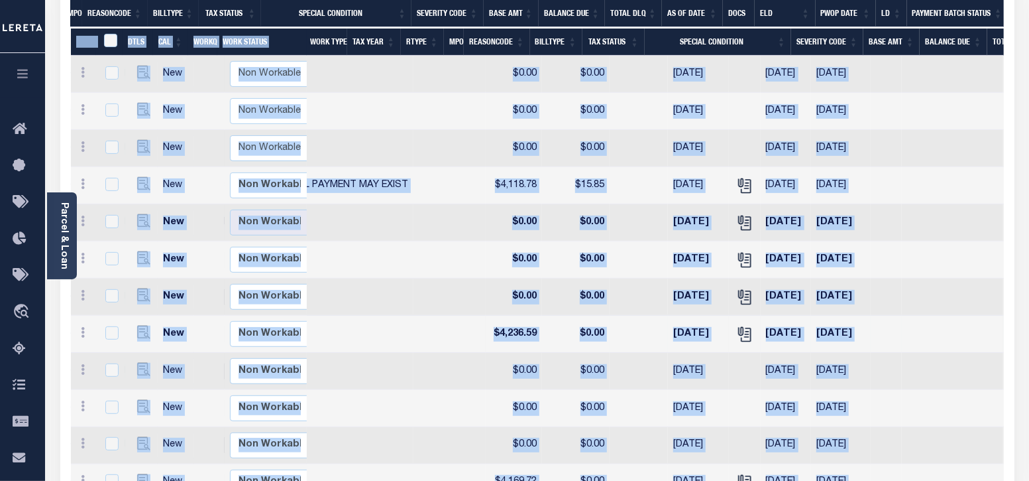
scroll to position [249, 0]
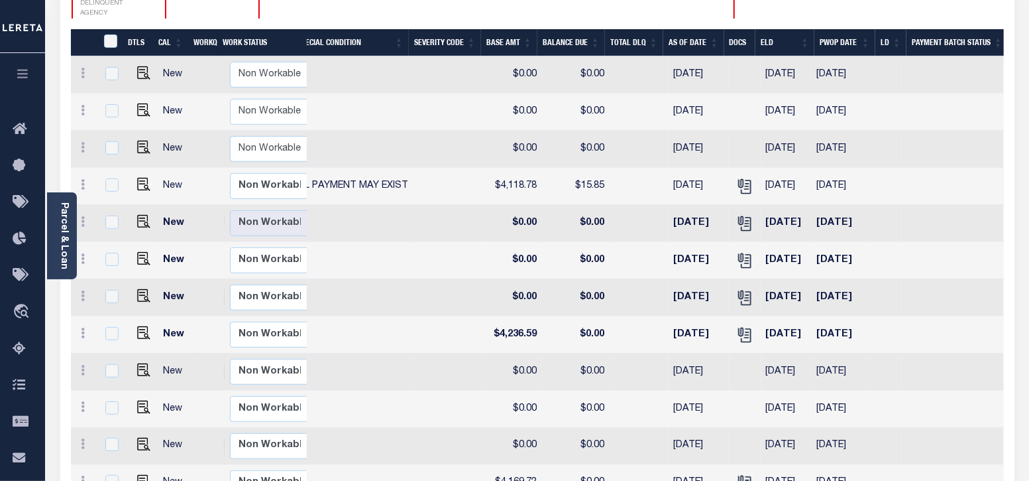
click at [550, 168] on td "$15.85" at bounding box center [576, 186] width 68 height 37
checkbox input "true"
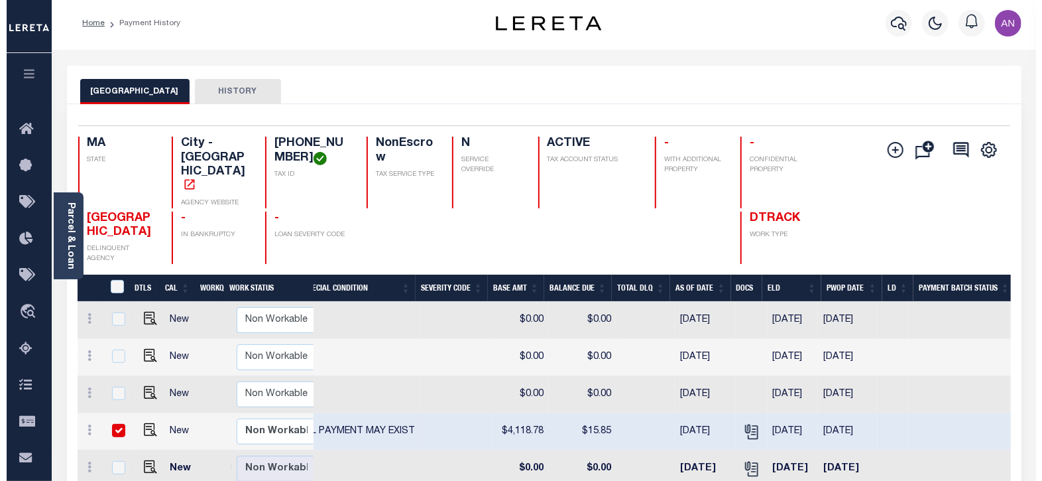
scroll to position [0, 0]
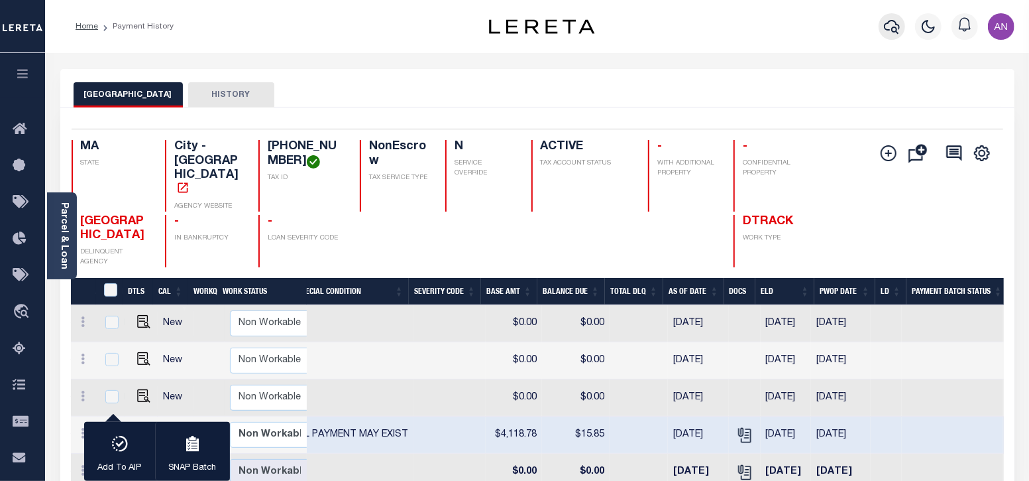
click at [886, 20] on icon "button" at bounding box center [892, 27] width 16 height 16
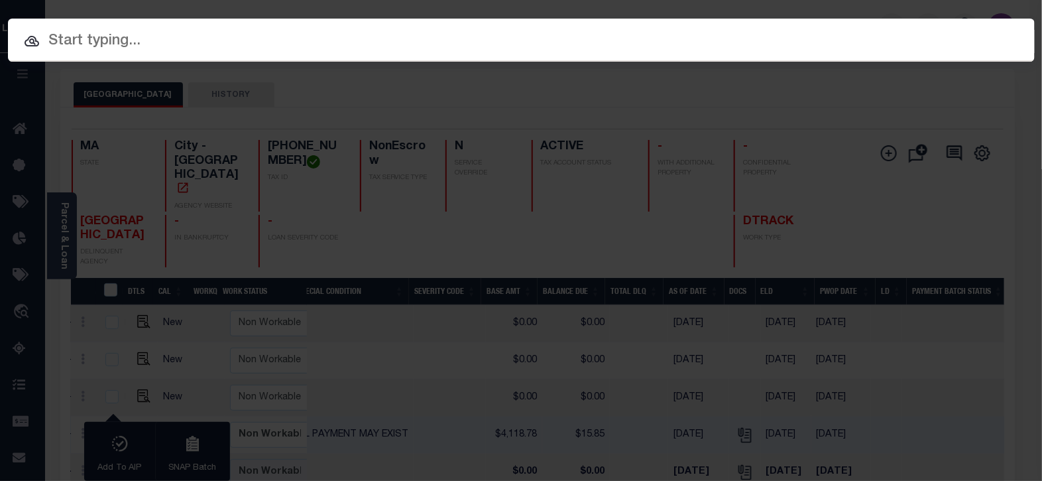
paste input "3680100610"
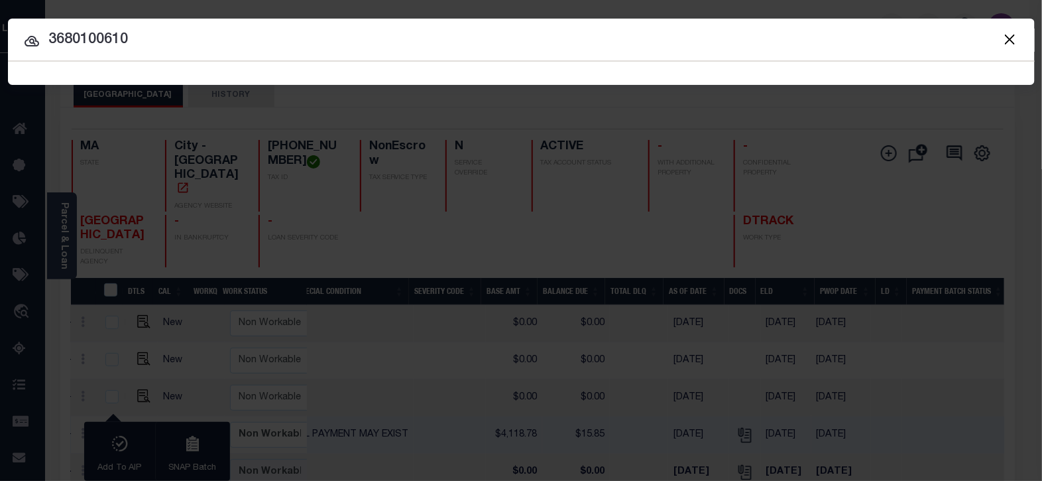
type input "3680100610"
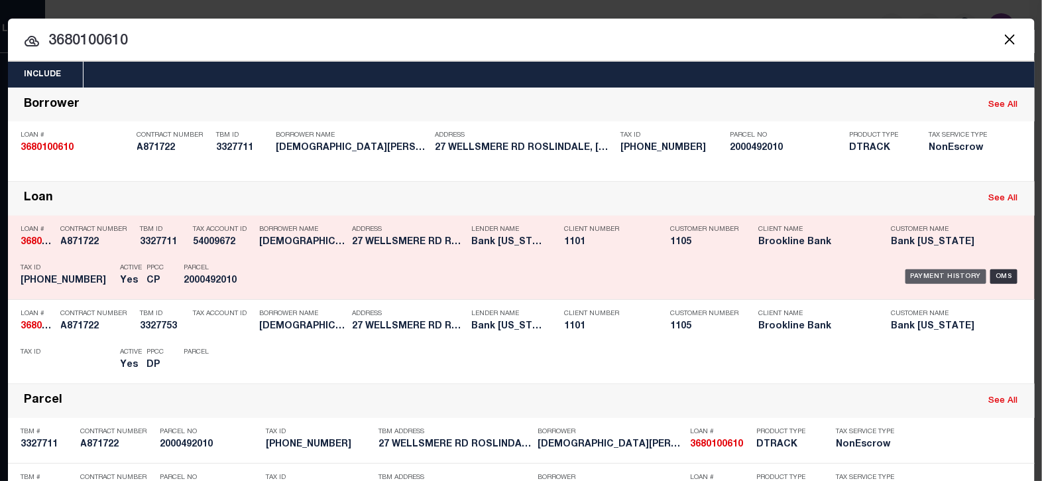
click at [931, 270] on div "Payment History" at bounding box center [947, 276] width 82 height 15
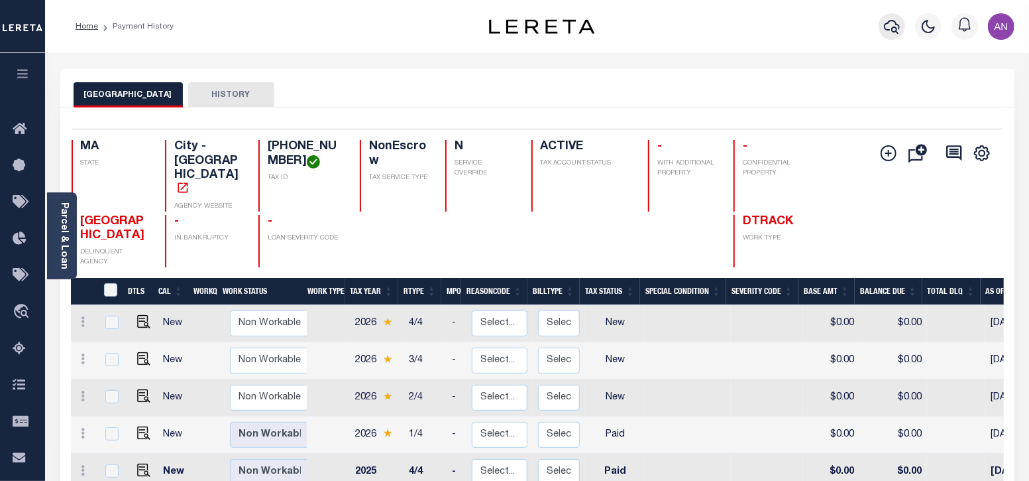
click at [892, 23] on icon "button" at bounding box center [892, 27] width 16 height 16
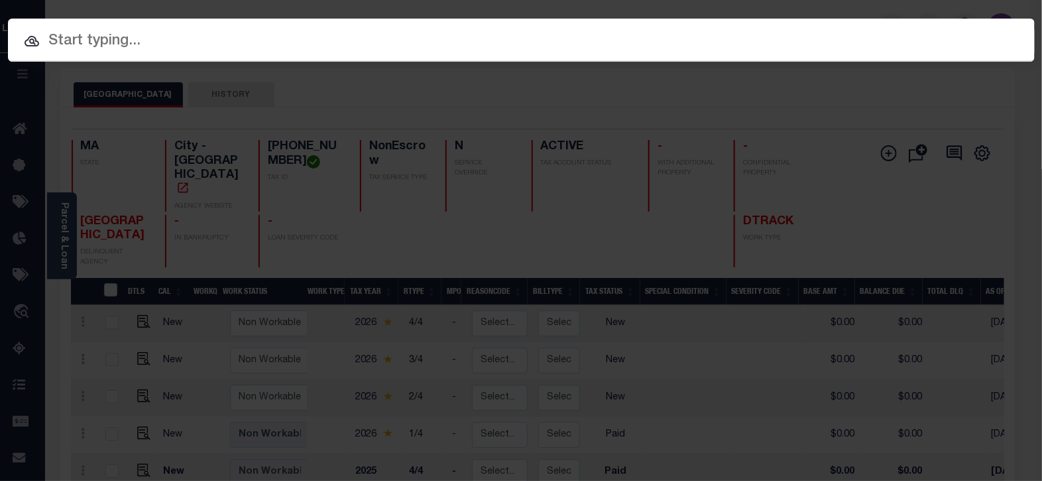
paste input "1680123090"
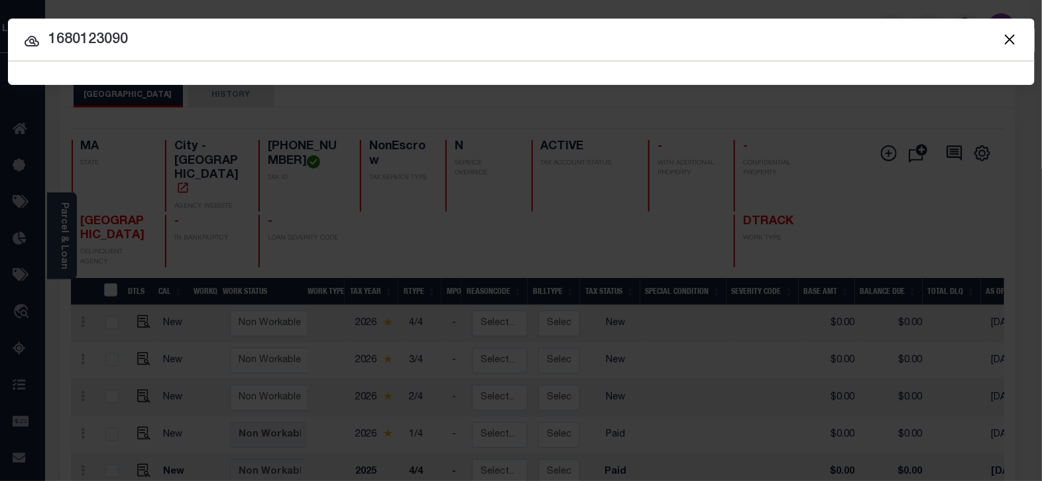
type input "1680123090"
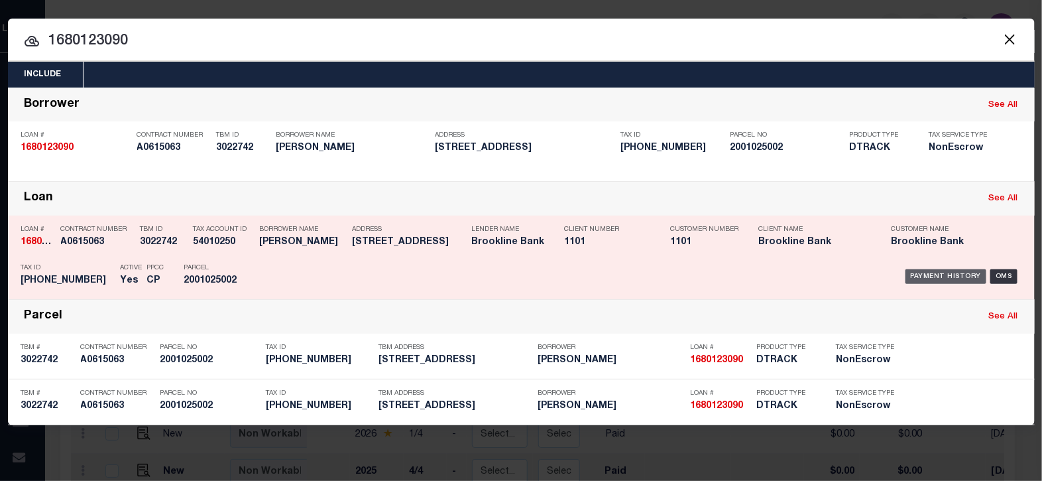
click at [922, 277] on div "Payment History" at bounding box center [947, 276] width 82 height 15
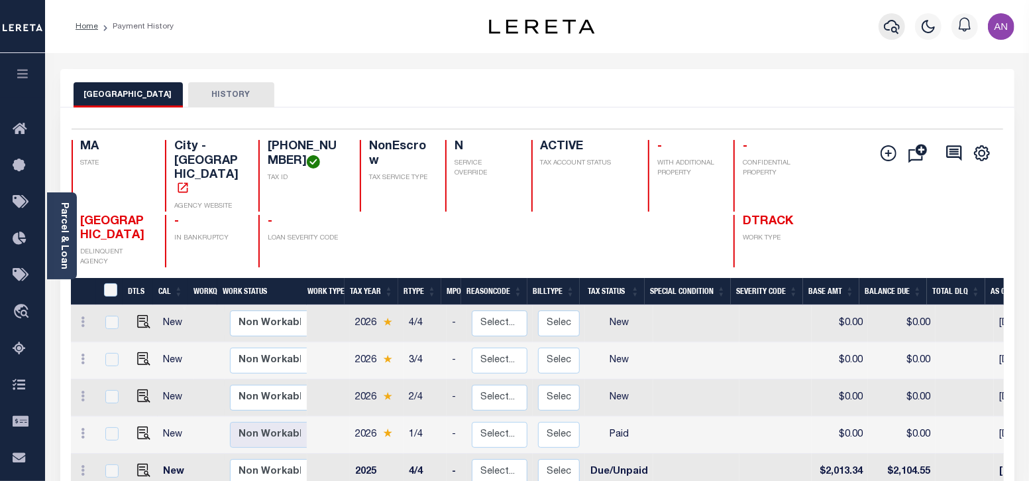
click at [889, 32] on icon "button" at bounding box center [892, 27] width 16 height 16
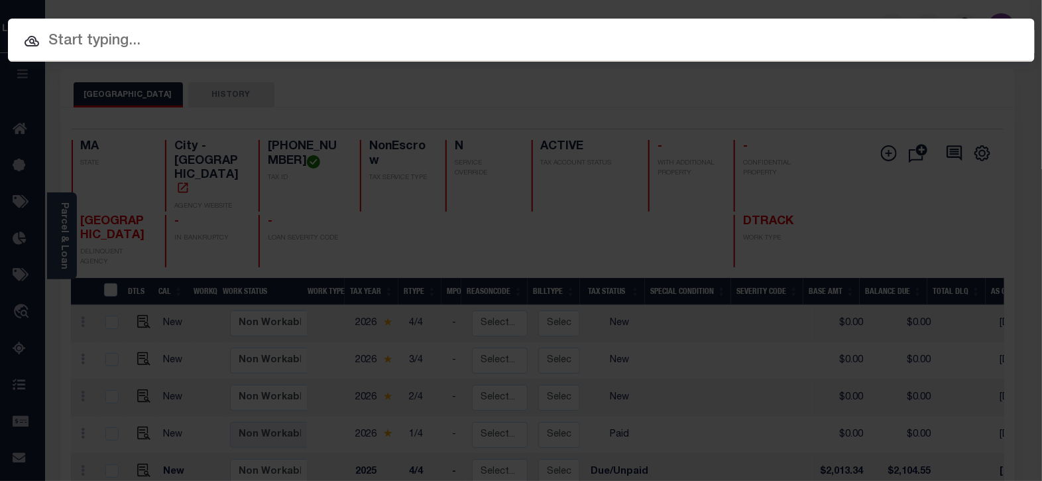
paste input "1680124240"
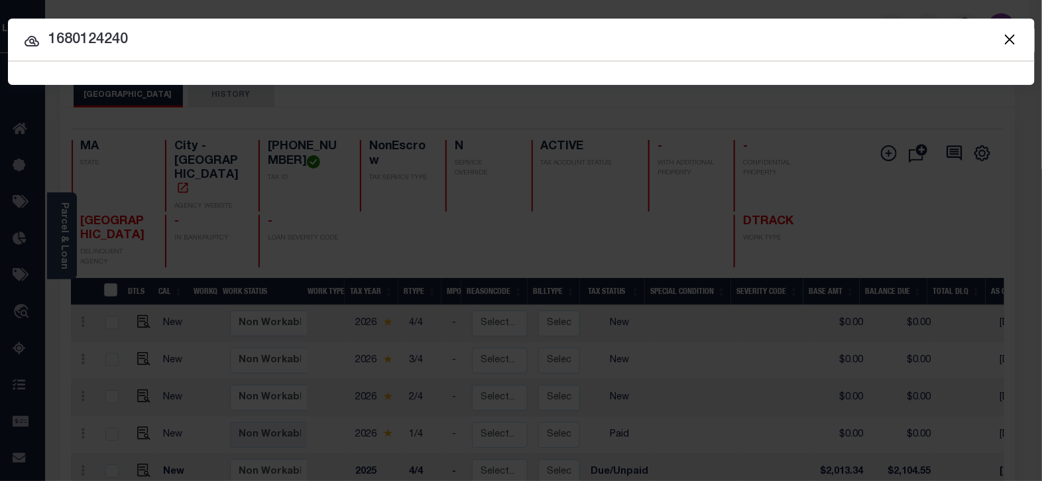
type input "1680124240"
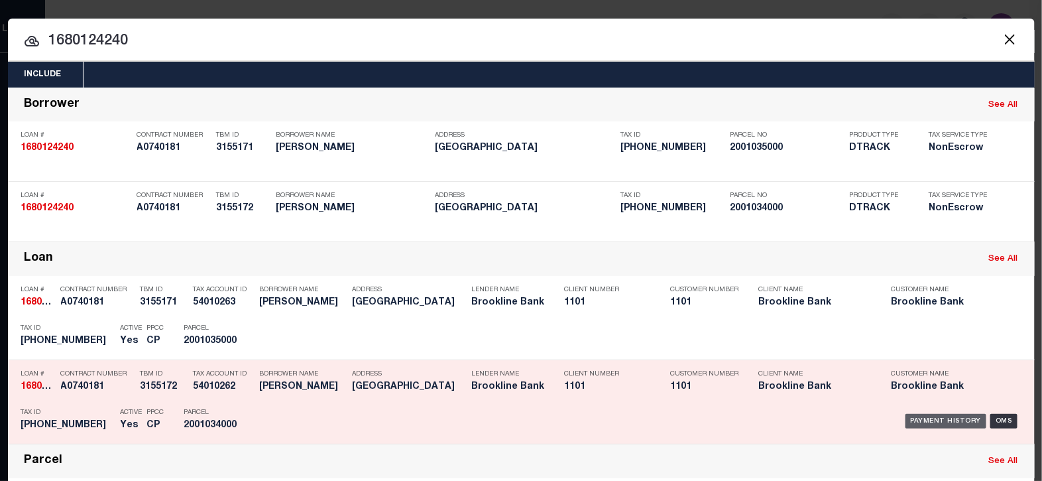
click at [922, 423] on div "Payment History" at bounding box center [947, 421] width 82 height 15
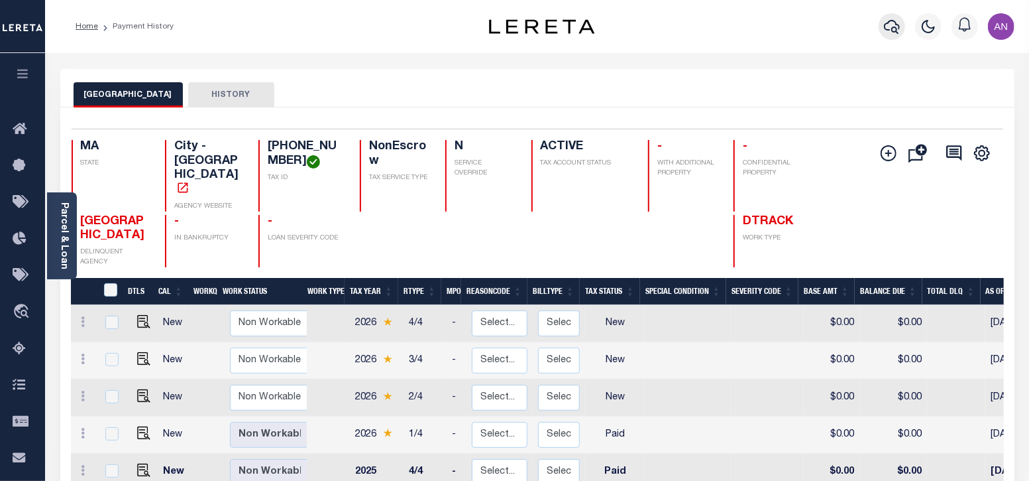
click at [889, 25] on icon "button" at bounding box center [892, 27] width 16 height 16
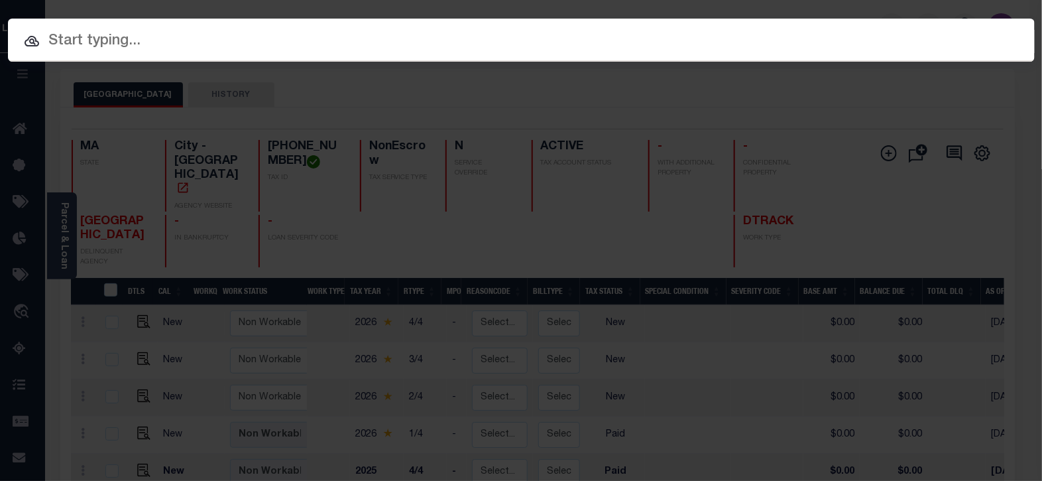
paste input "1680124240"
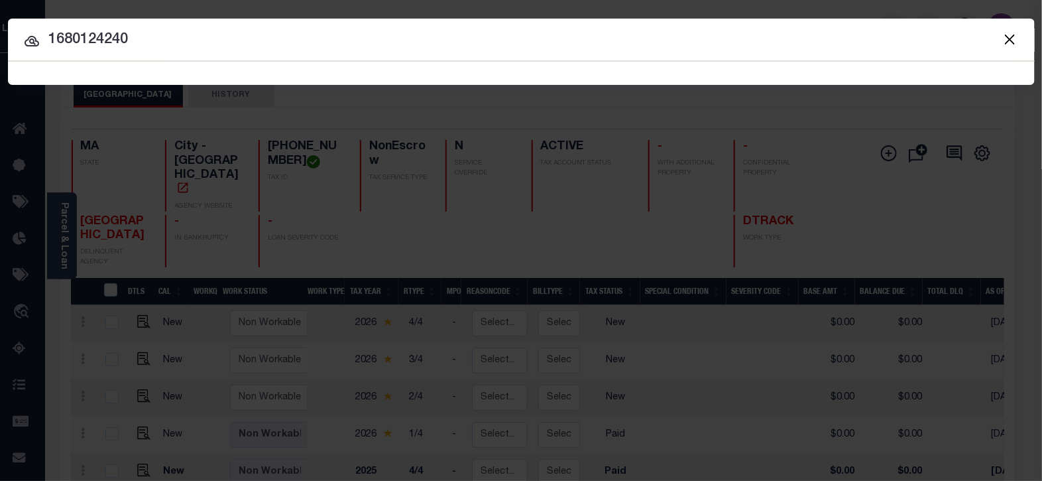
type input "1680124240"
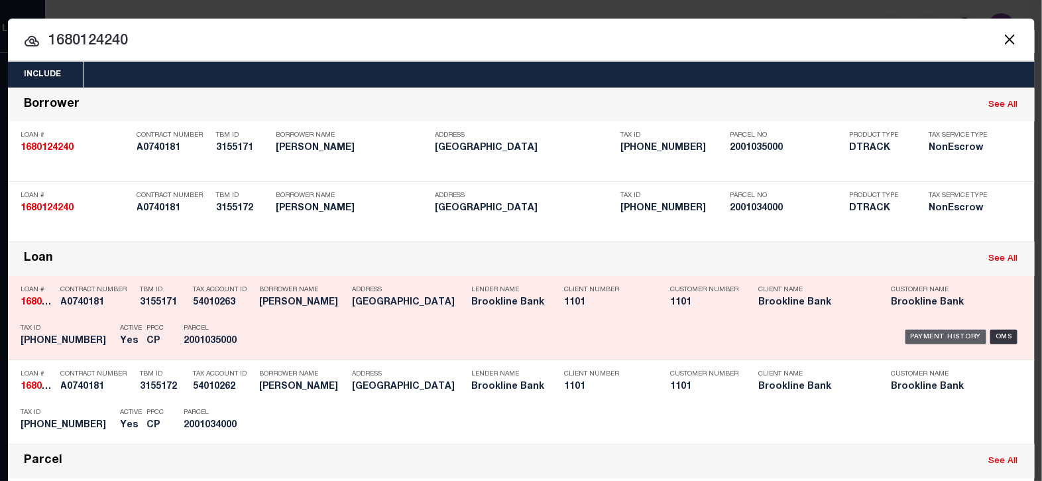
click at [959, 334] on div "Payment History" at bounding box center [947, 336] width 82 height 15
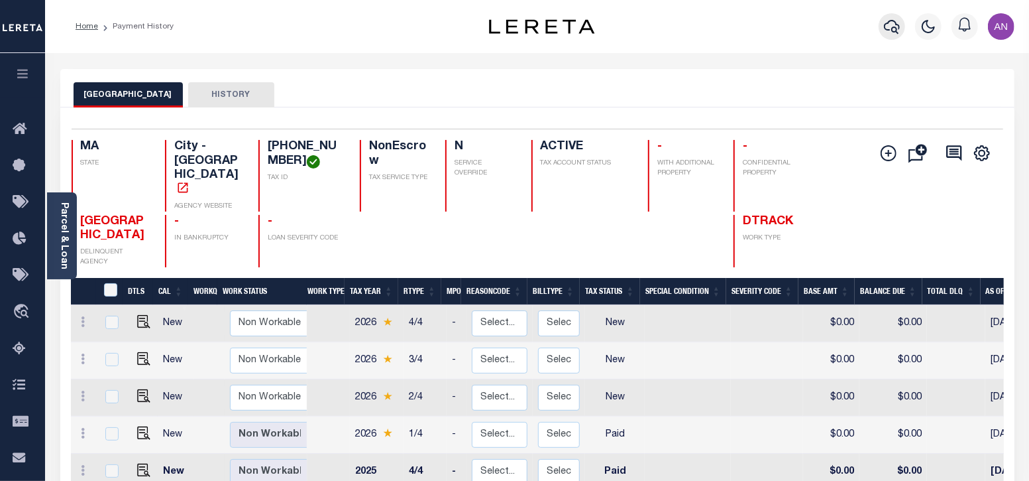
click at [893, 27] on icon "button" at bounding box center [892, 27] width 16 height 16
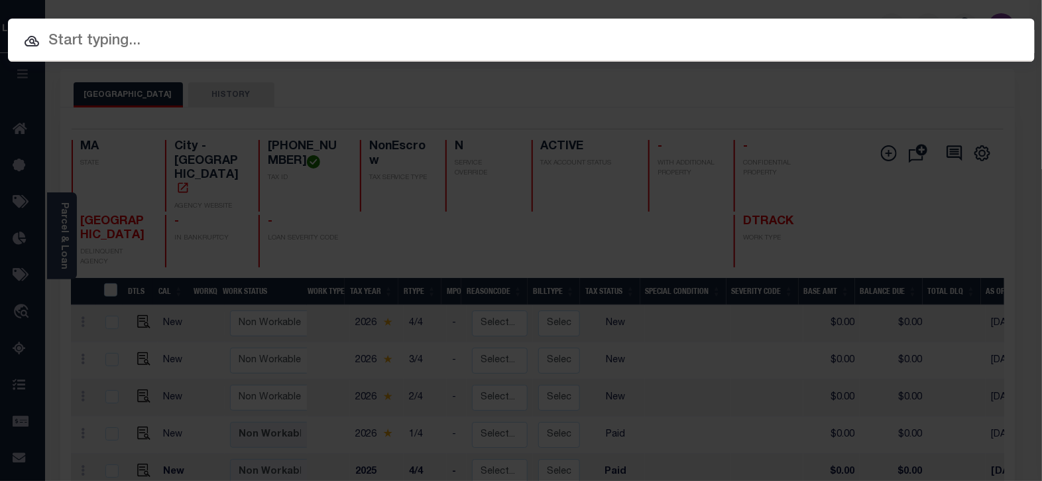
paste input "Retrieving data. Wait a few seconds and try to cut or copy again."
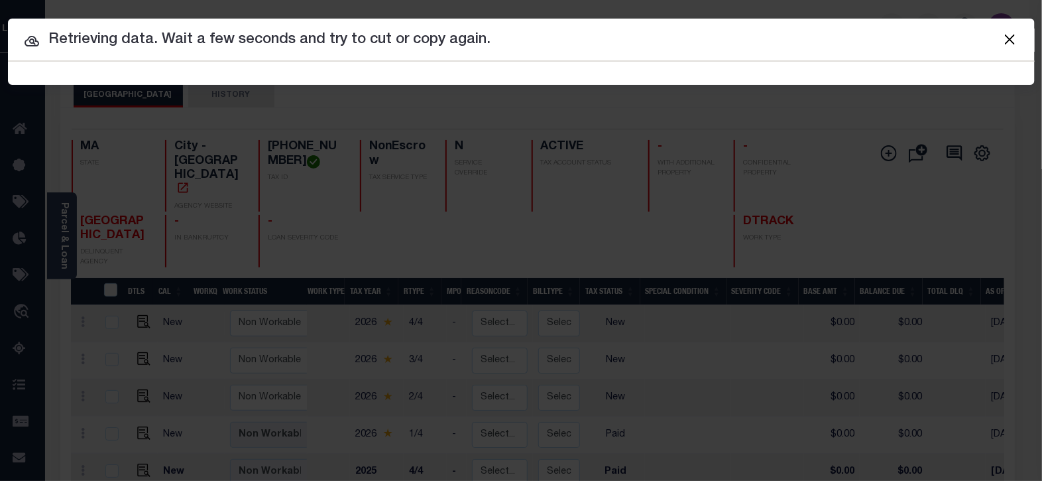
click at [210, 34] on input "Retrieving data. Wait a few seconds and try to cut or copy again." at bounding box center [521, 40] width 1027 height 23
paste input "1680123420"
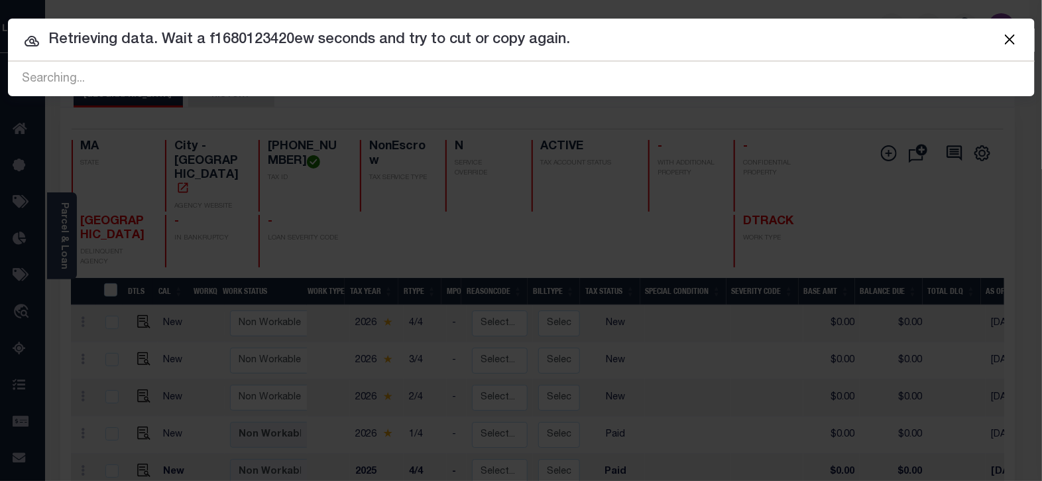
click at [650, 108] on div "Include Loans TBM Customers Borrowers Payments (Lender Non-Disb) Payments (Lend…" at bounding box center [521, 240] width 1042 height 481
click at [1020, 38] on span at bounding box center [1009, 39] width 50 height 42
click at [1014, 42] on button "Close" at bounding box center [1010, 38] width 17 height 17
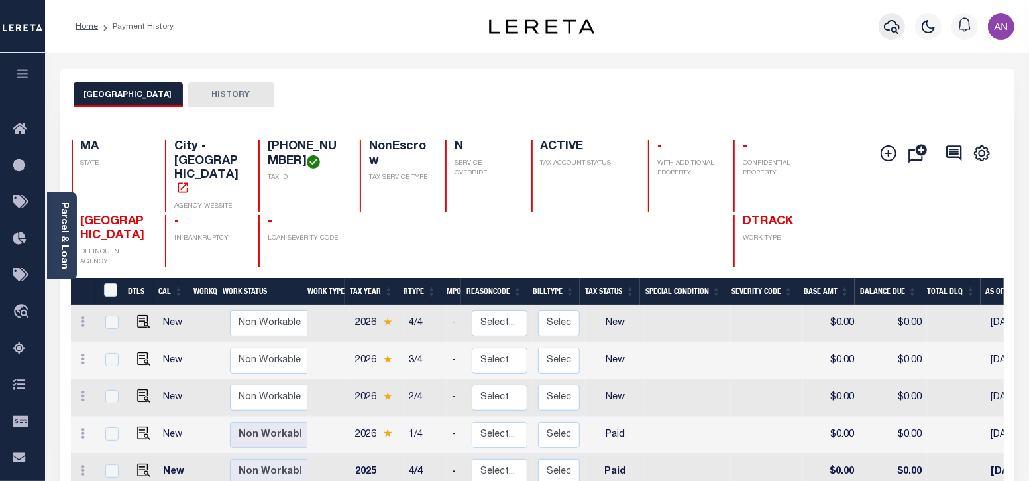
click at [889, 28] on icon "button" at bounding box center [892, 27] width 16 height 16
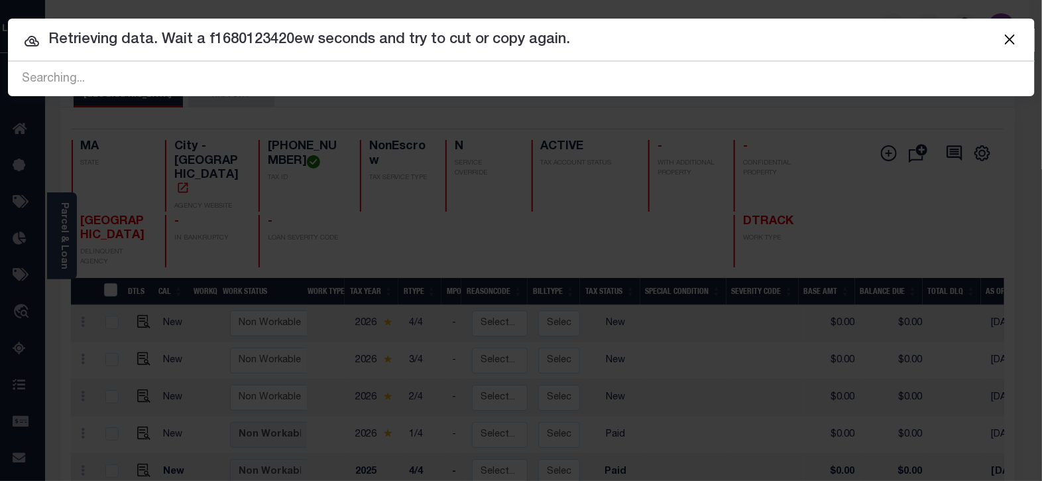
paste input "1680123420"
click at [119, 76] on div "Searching..." at bounding box center [521, 79] width 1027 height 34
paste input "1680123420"
type input "Retrieving data. Wait a f168012342016801234201680123420ew seconds and try to cu…"
click at [1018, 38] on button "Close" at bounding box center [1010, 38] width 17 height 17
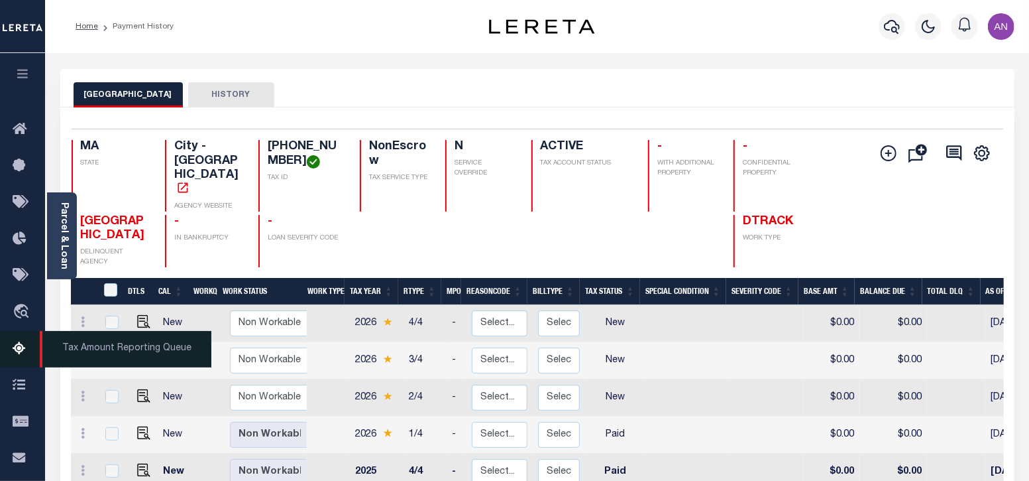
click at [19, 353] on icon at bounding box center [23, 349] width 21 height 17
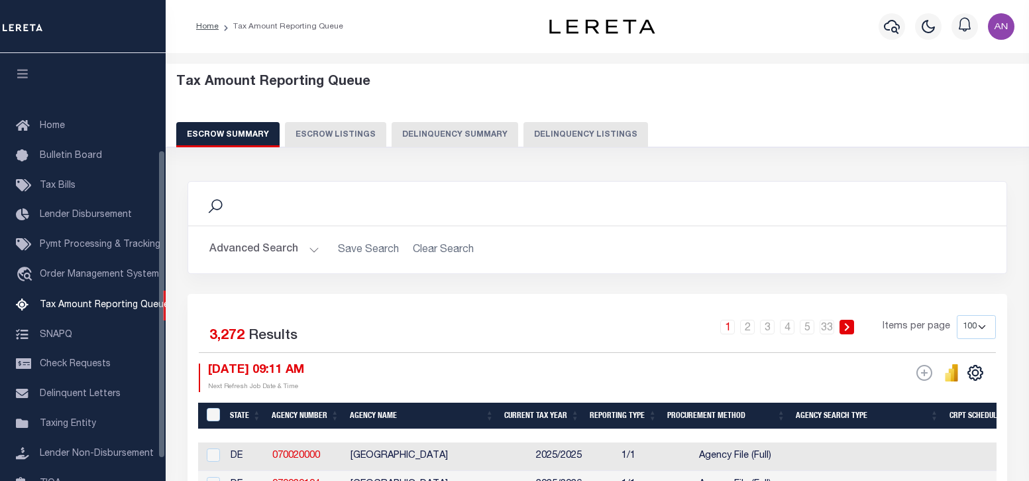
select select "100"
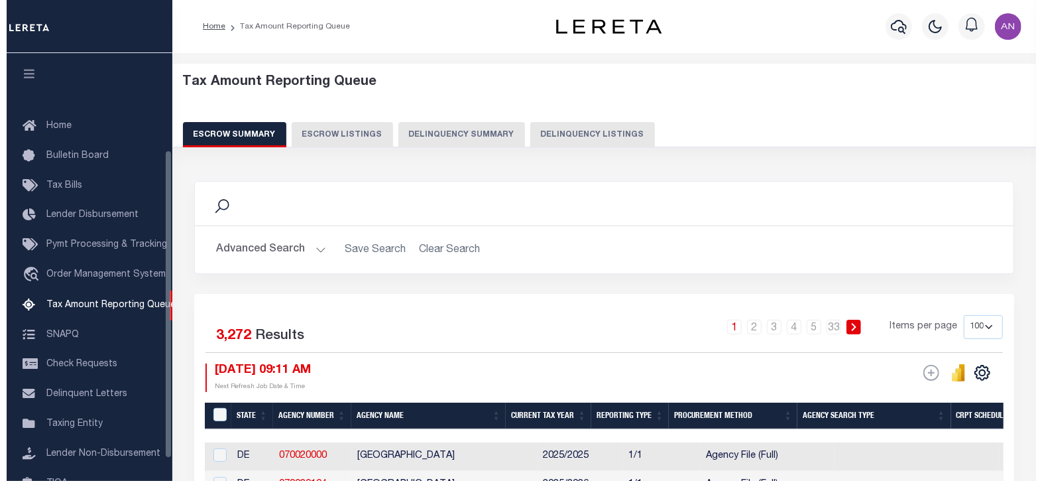
scroll to position [134, 0]
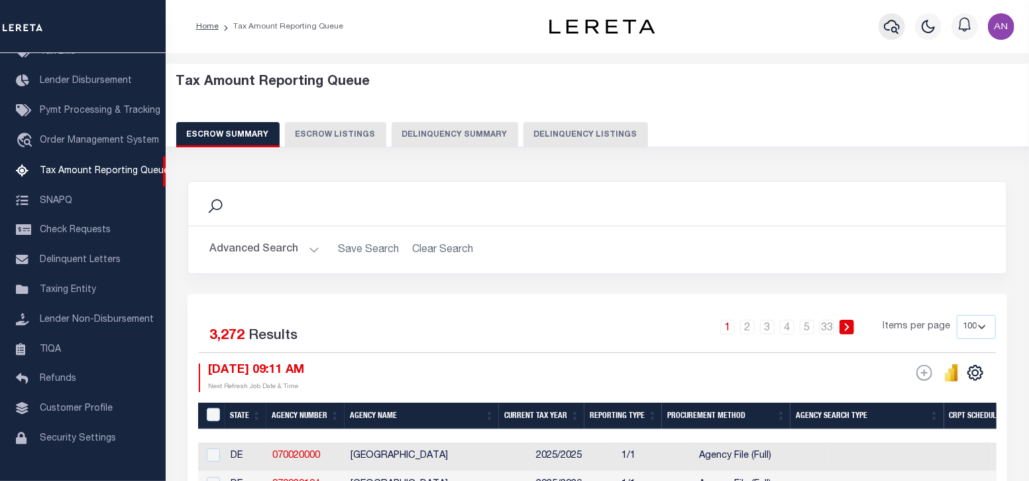
click at [894, 26] on icon "button" at bounding box center [892, 27] width 16 height 16
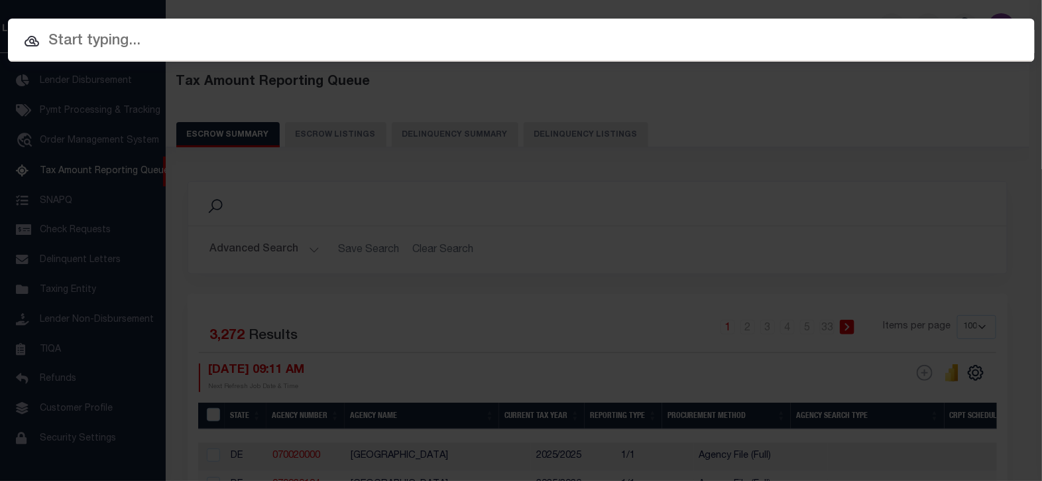
paste input "1680123420"
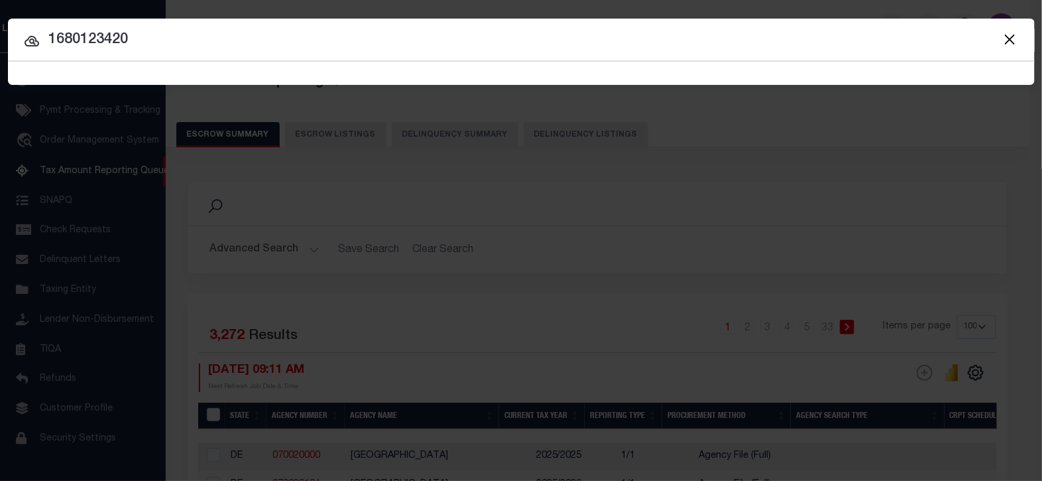
type input "1680123420"
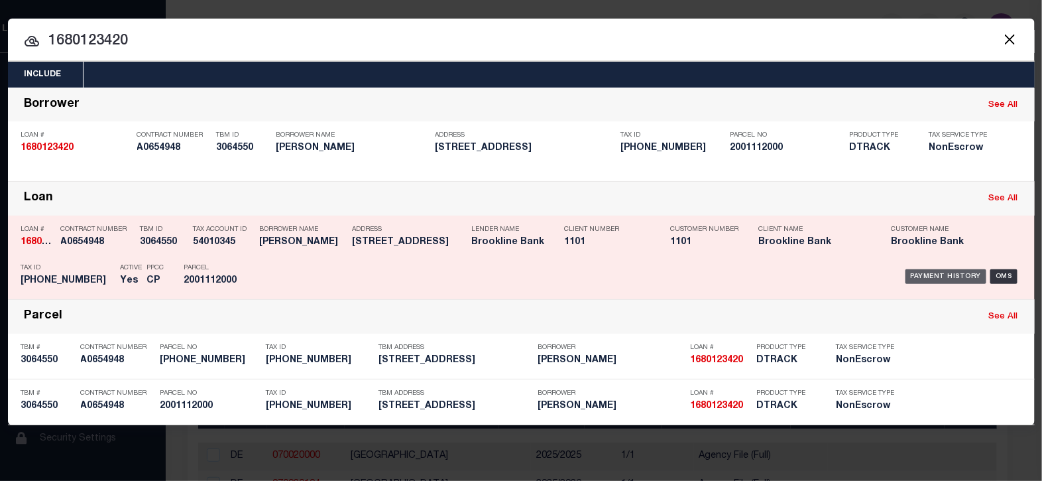
click at [946, 278] on div "Payment History" at bounding box center [947, 276] width 82 height 15
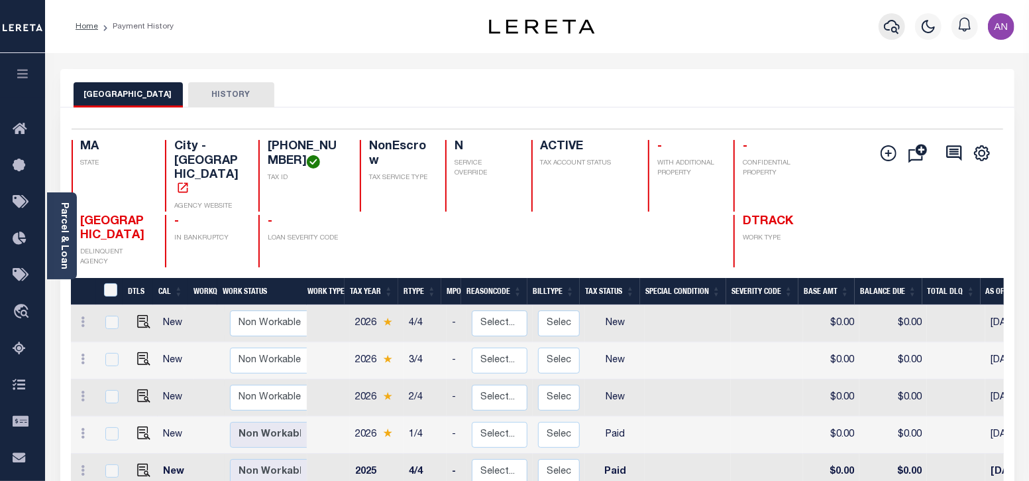
click at [903, 25] on button "button" at bounding box center [892, 26] width 27 height 27
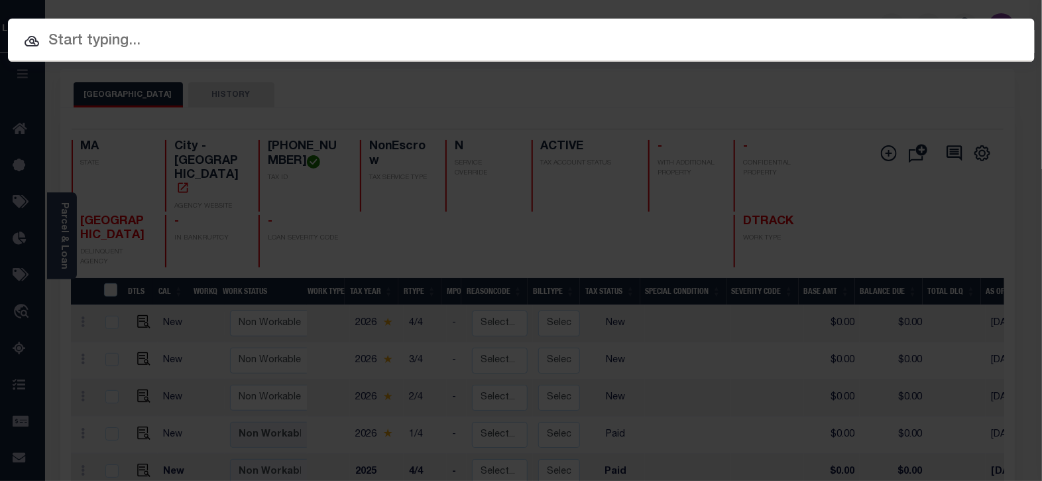
paste input "Retrieving data. Wait a few seconds and try to cut or copy again."
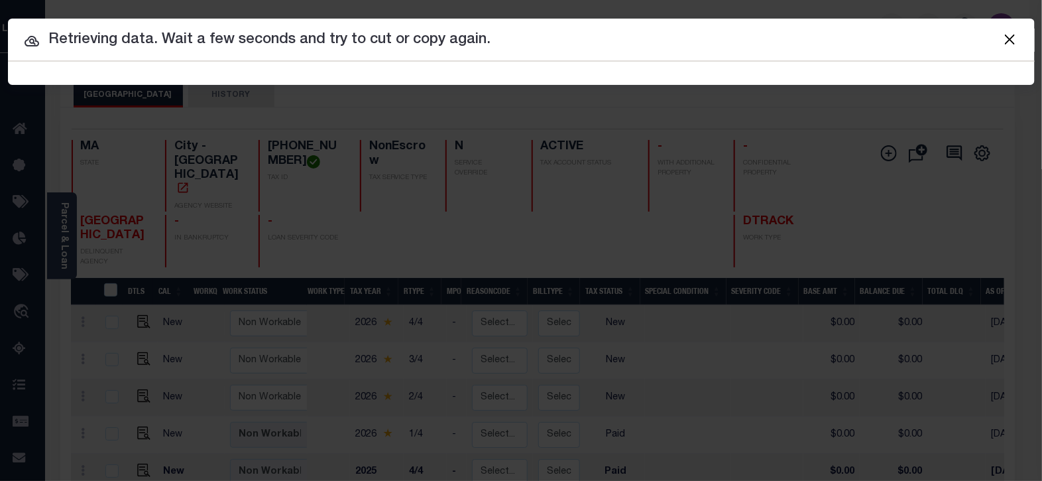
type input "Retrieving data. Wait a few seconds and try to cut or copy again."
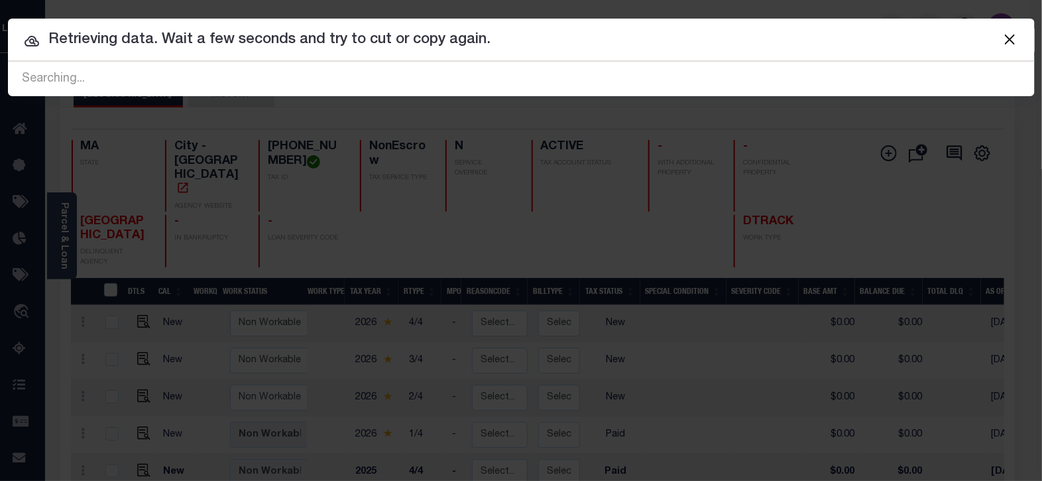
click at [1008, 36] on button "Close" at bounding box center [1010, 38] width 17 height 17
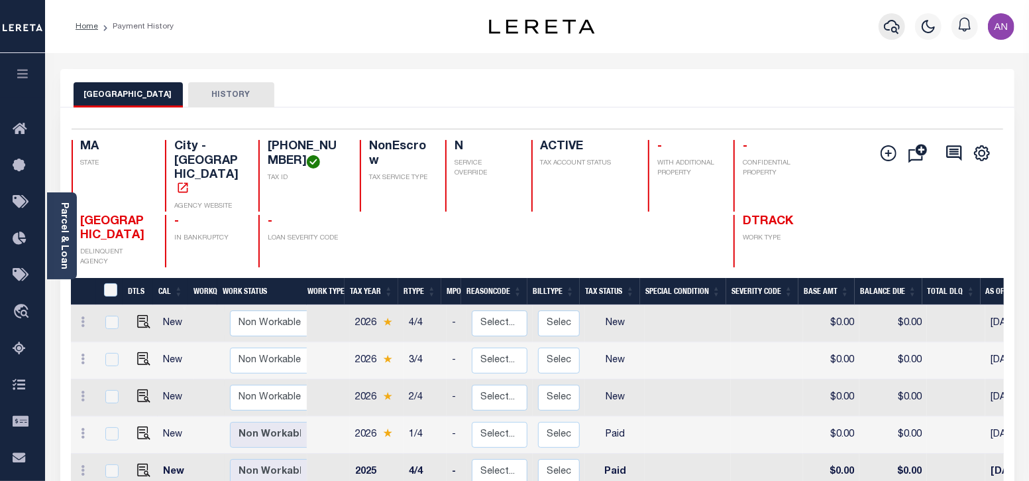
click at [886, 32] on icon "button" at bounding box center [892, 27] width 16 height 16
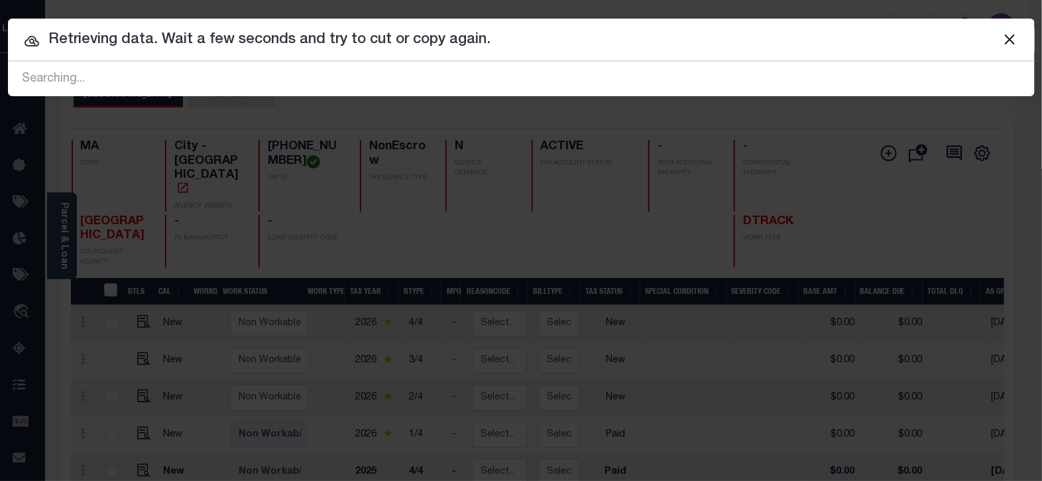
click at [1012, 41] on button "Close" at bounding box center [1010, 38] width 17 height 17
